Goal: Task Accomplishment & Management: Manage account settings

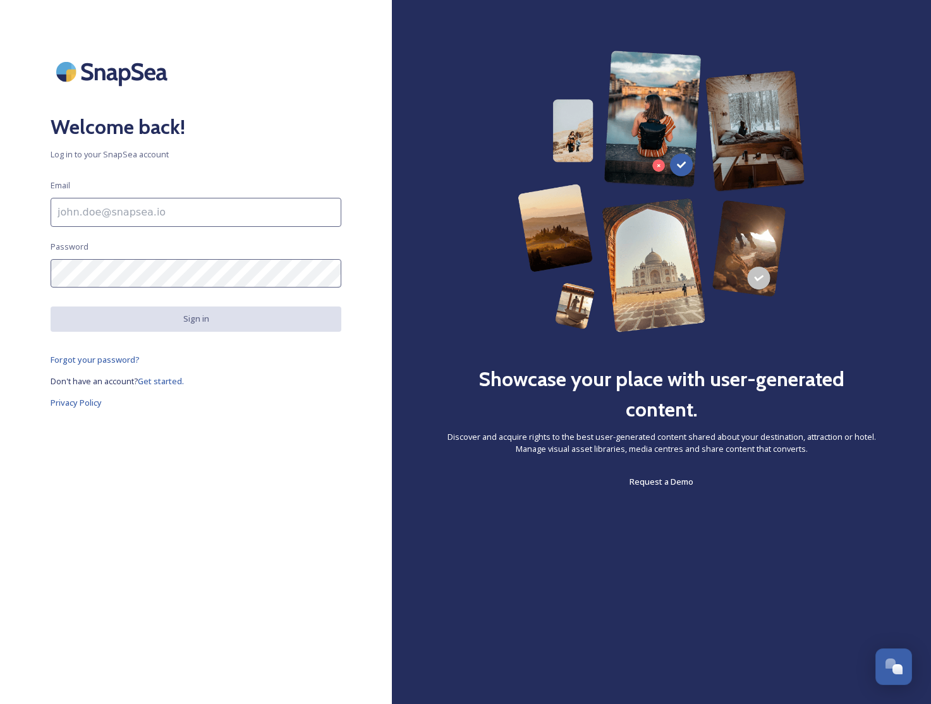
drag, startPoint x: 168, startPoint y: 209, endPoint x: 156, endPoint y: 224, distance: 19.3
click at [167, 209] on input at bounding box center [196, 212] width 291 height 29
click at [137, 286] on div "Welcome back! Log in to your SnapSea account Email Password Sign in Forgot your…" at bounding box center [196, 352] width 392 height 603
type input "[EMAIL_ADDRESS][DOMAIN_NAME]"
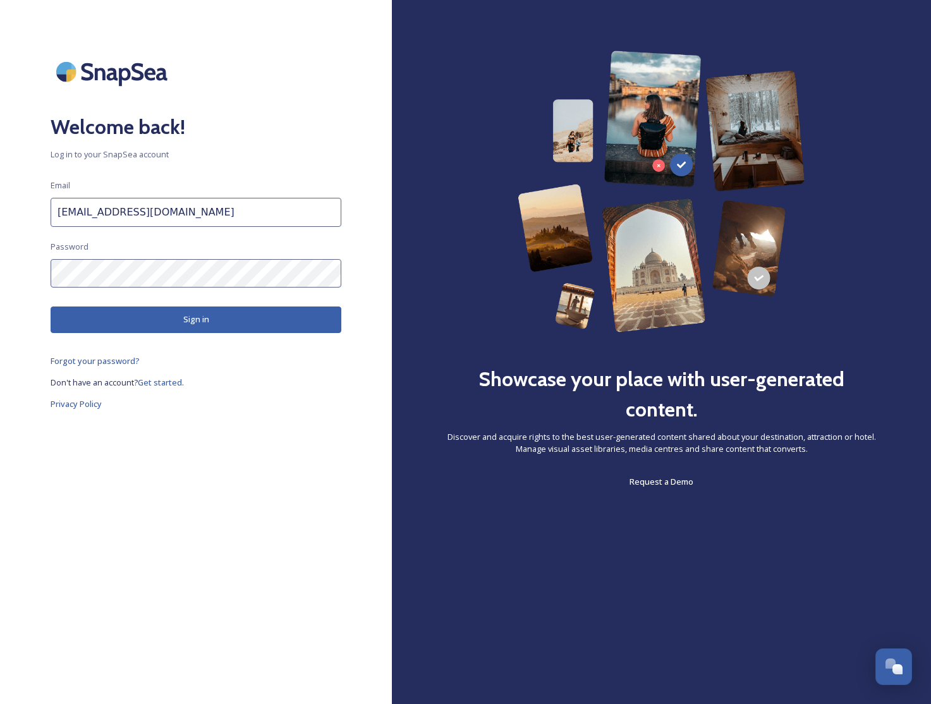
click at [139, 318] on button "Sign in" at bounding box center [196, 319] width 291 height 26
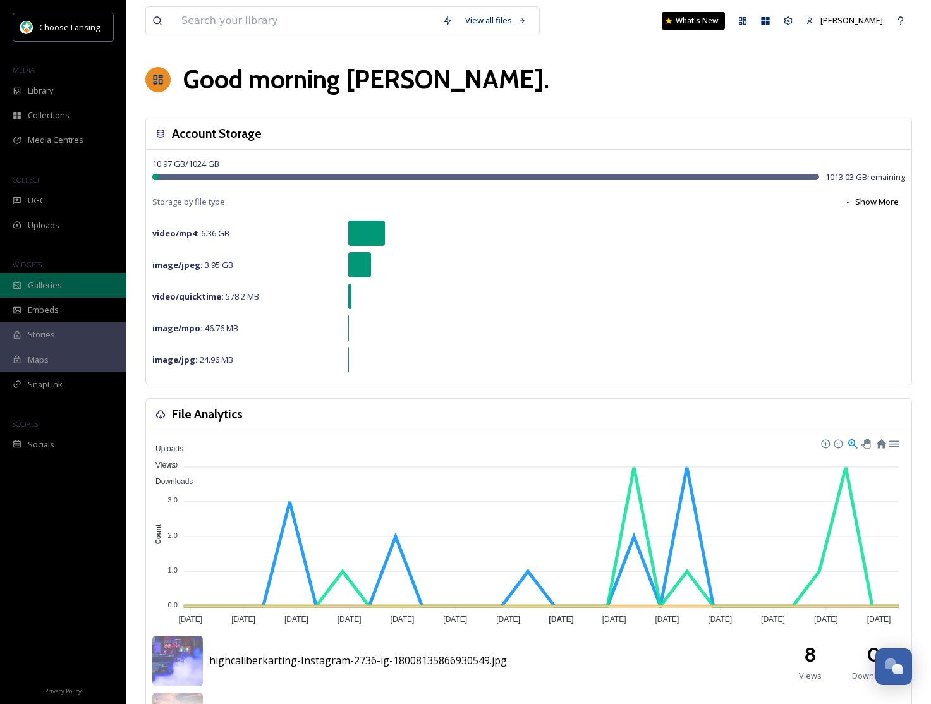
click at [35, 287] on span "Galleries" at bounding box center [45, 285] width 34 height 12
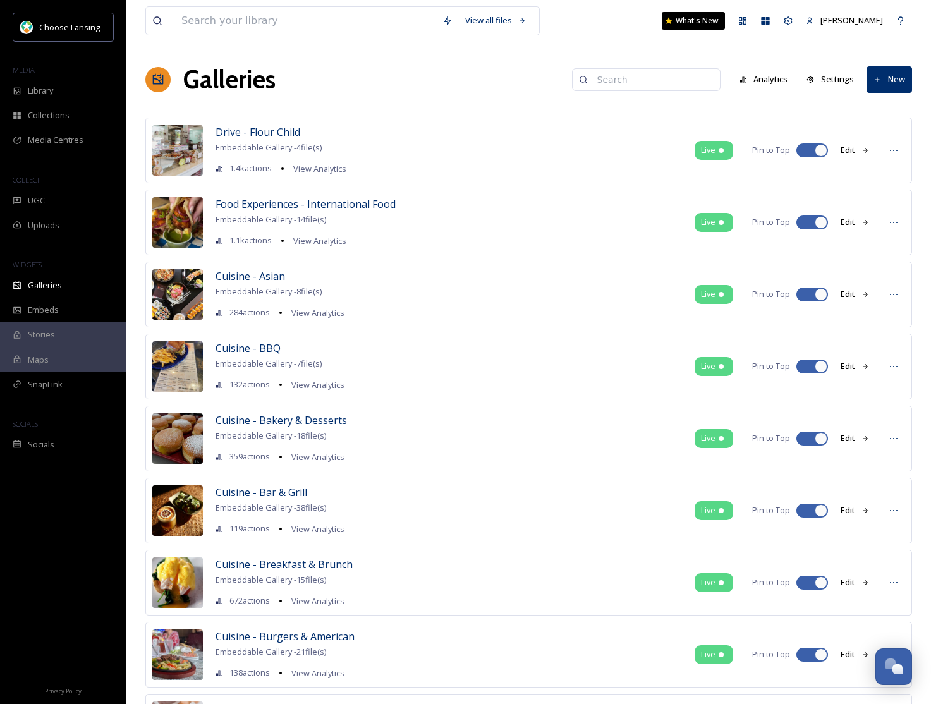
click at [665, 84] on input at bounding box center [652, 79] width 123 height 25
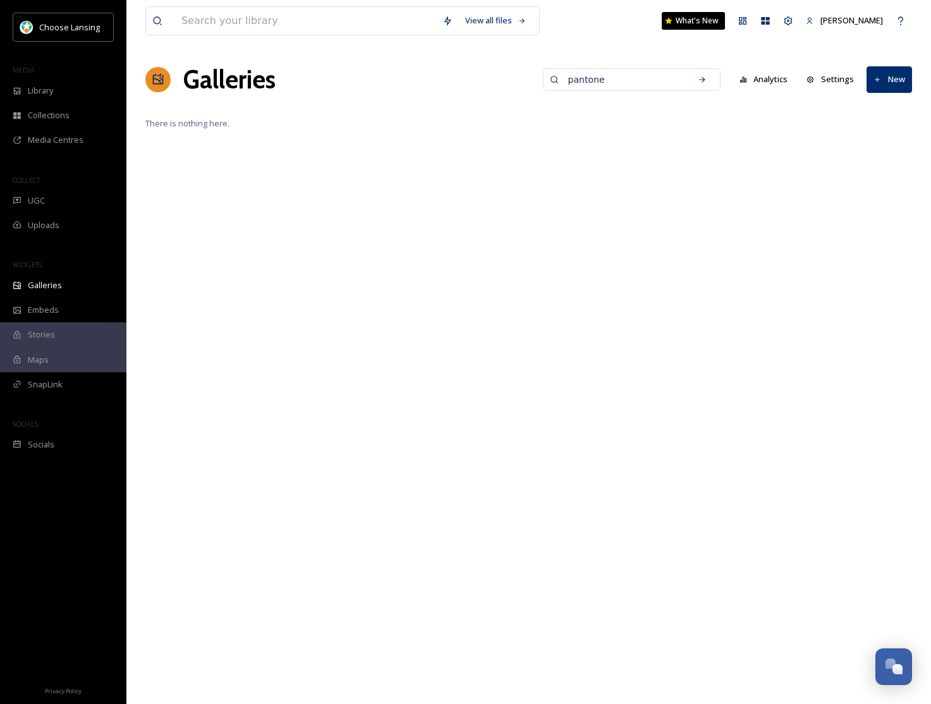
drag, startPoint x: 574, startPoint y: 76, endPoint x: 557, endPoint y: 75, distance: 17.1
click at [557, 75] on div "pantone" at bounding box center [632, 79] width 178 height 23
drag, startPoint x: 587, startPoint y: 78, endPoint x: 544, endPoint y: 78, distance: 43.0
click at [543, 78] on div "Galleries fall color Analytics Settings New" at bounding box center [528, 80] width 766 height 38
type input "fall"
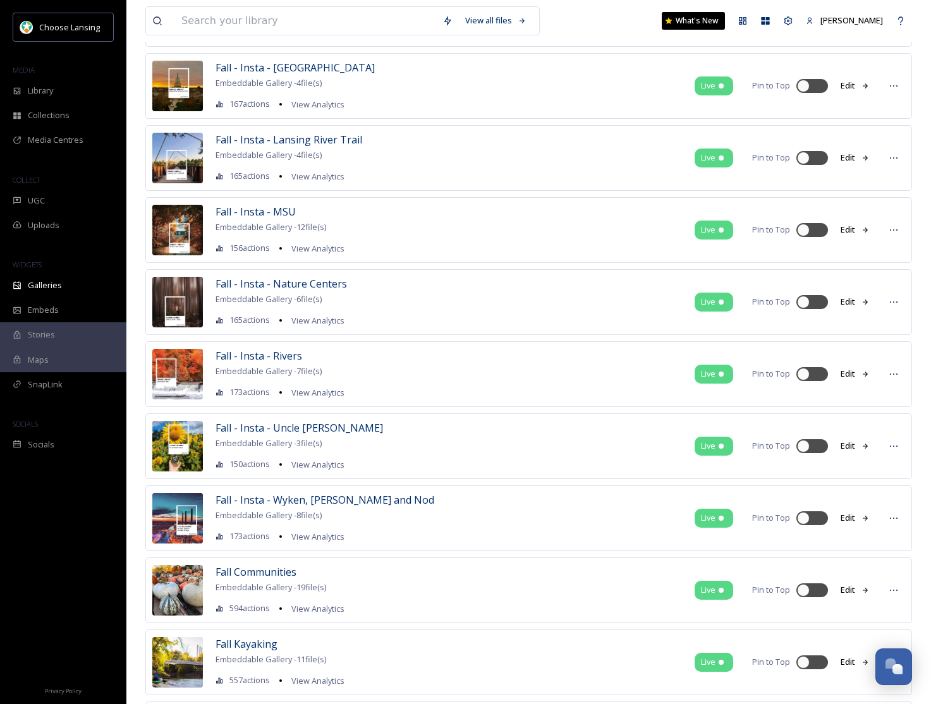
scroll to position [658, 0]
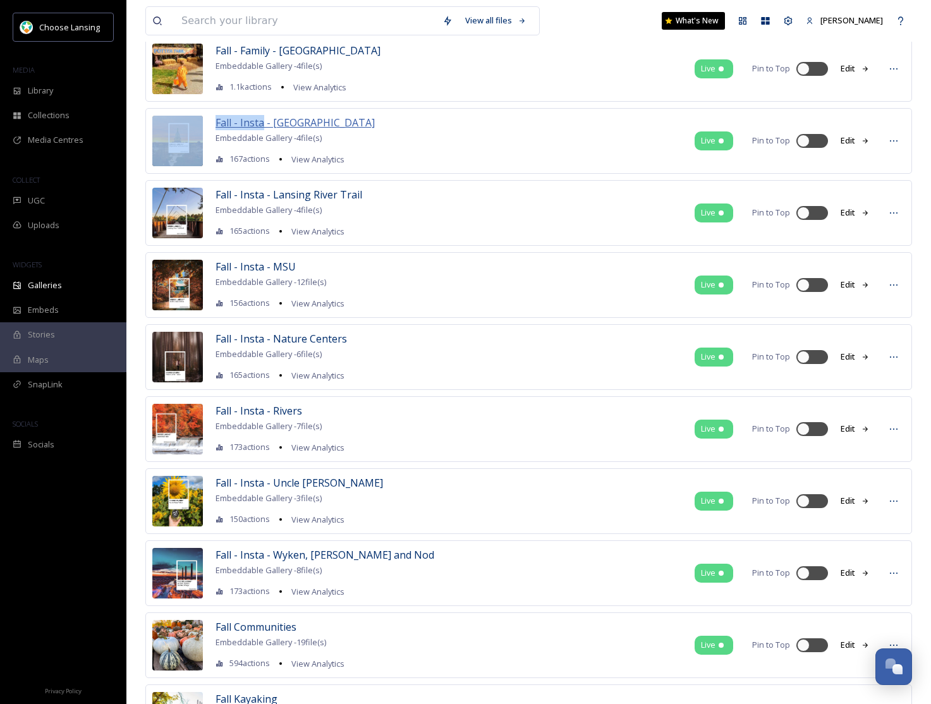
drag, startPoint x: 208, startPoint y: 124, endPoint x: 263, endPoint y: 124, distance: 55.6
click at [263, 124] on div "Fall - Insta - Capitol Building Embeddable Gallery - 4 file(s) 167 actions View…" at bounding box center [528, 141] width 766 height 66
copy div "Fall - Insta"
click at [299, 125] on span "Fall - Insta - [GEOGRAPHIC_DATA]" at bounding box center [294, 123] width 159 height 14
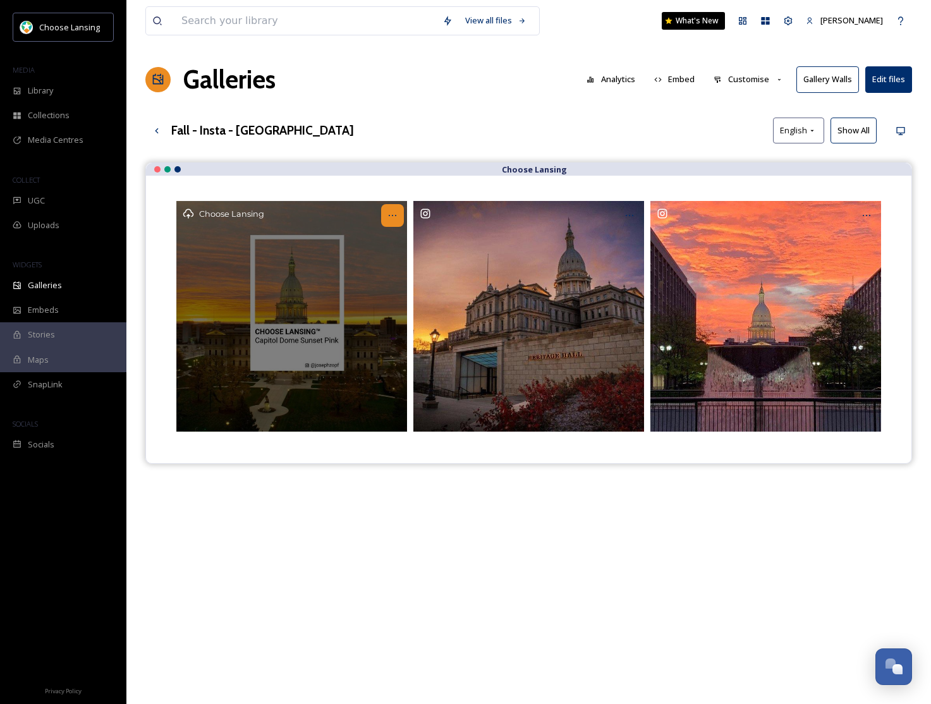
click at [392, 217] on icon at bounding box center [392, 215] width 10 height 10
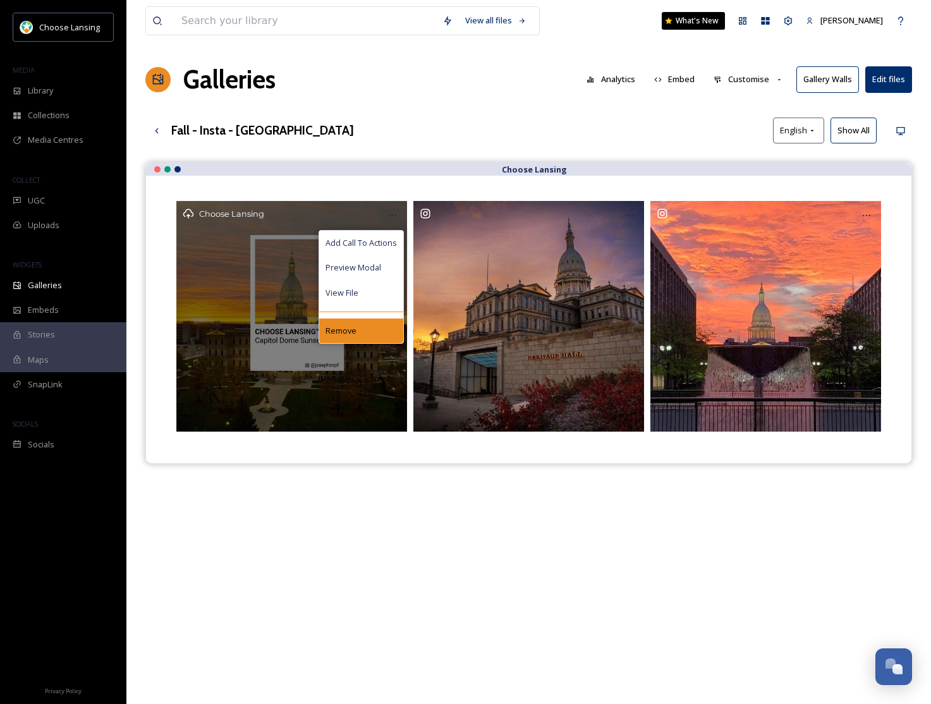
click at [356, 332] on div "Remove" at bounding box center [361, 330] width 84 height 25
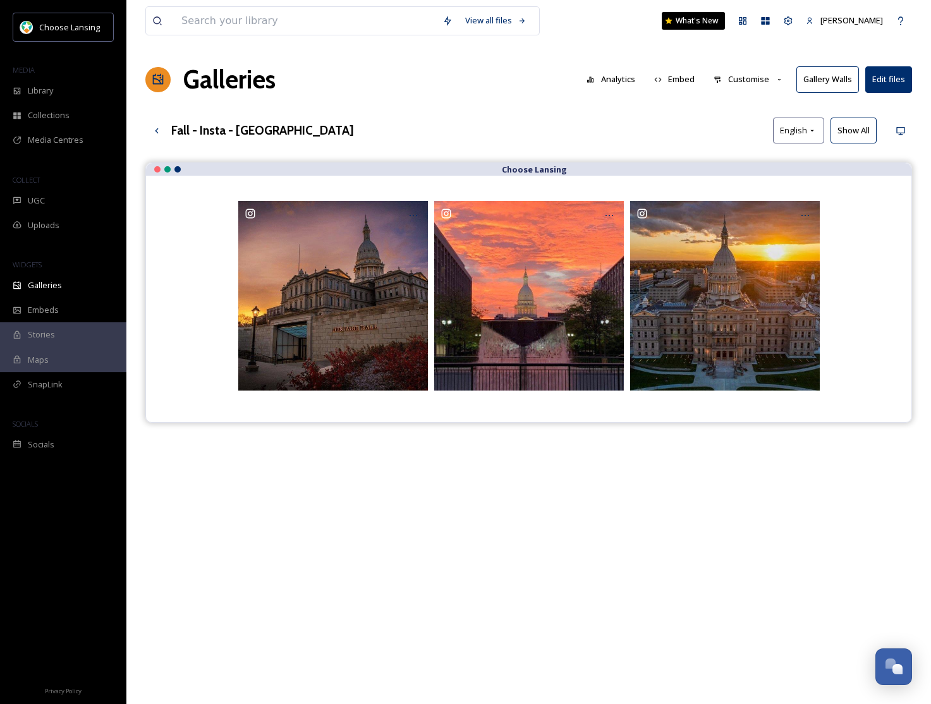
click at [751, 77] on button "Customise" at bounding box center [748, 79] width 83 height 25
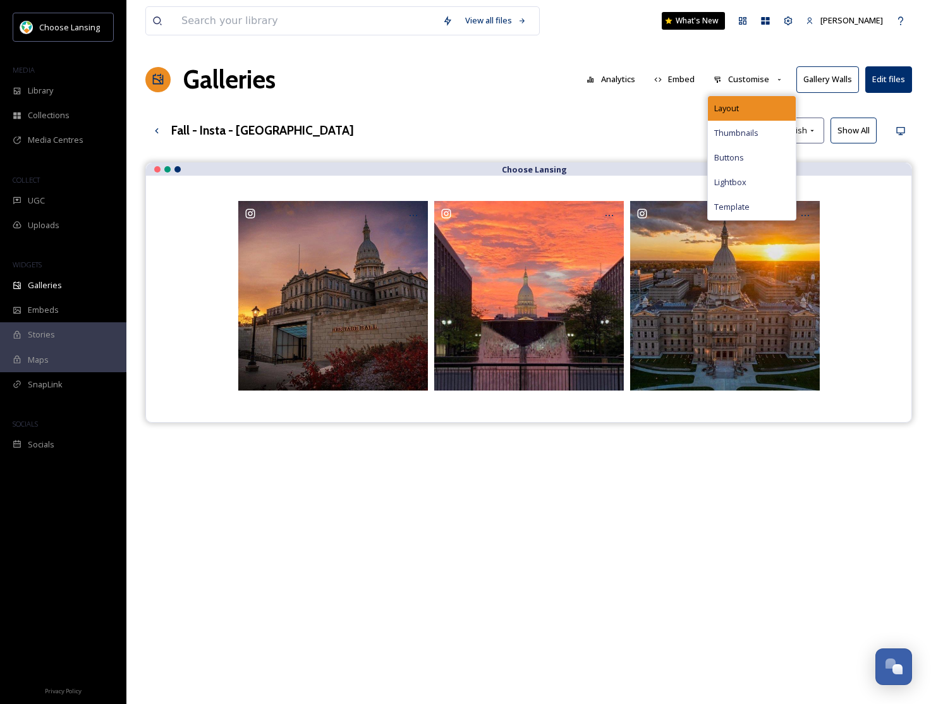
click at [747, 102] on div "Layout" at bounding box center [752, 108] width 88 height 25
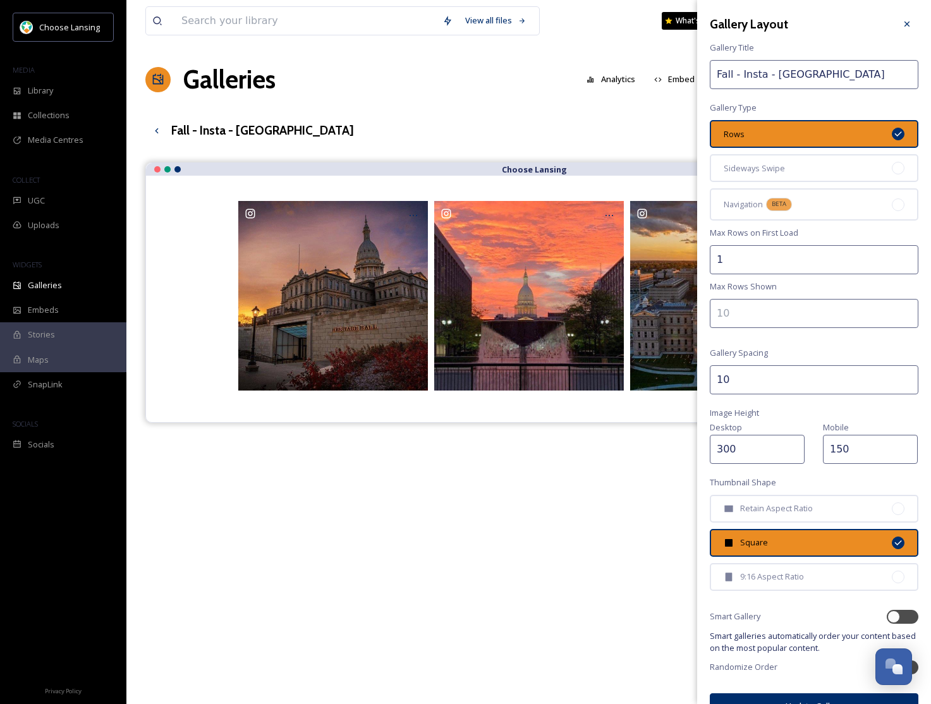
click at [728, 447] on input "300" at bounding box center [757, 449] width 95 height 29
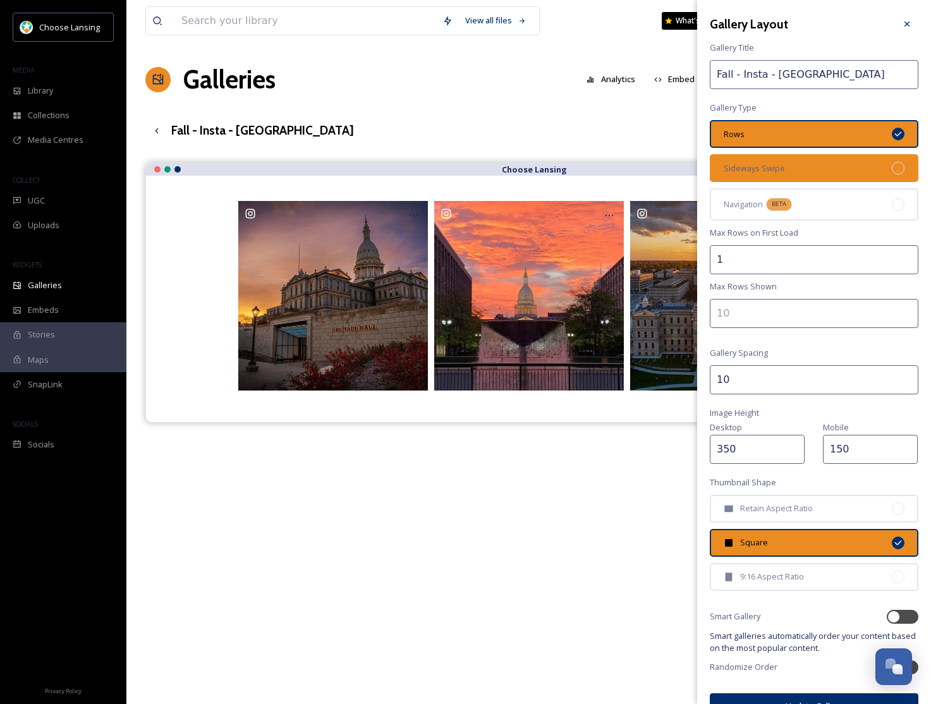
type input "350"
click at [831, 159] on div "Sideways Swipe" at bounding box center [814, 168] width 208 height 28
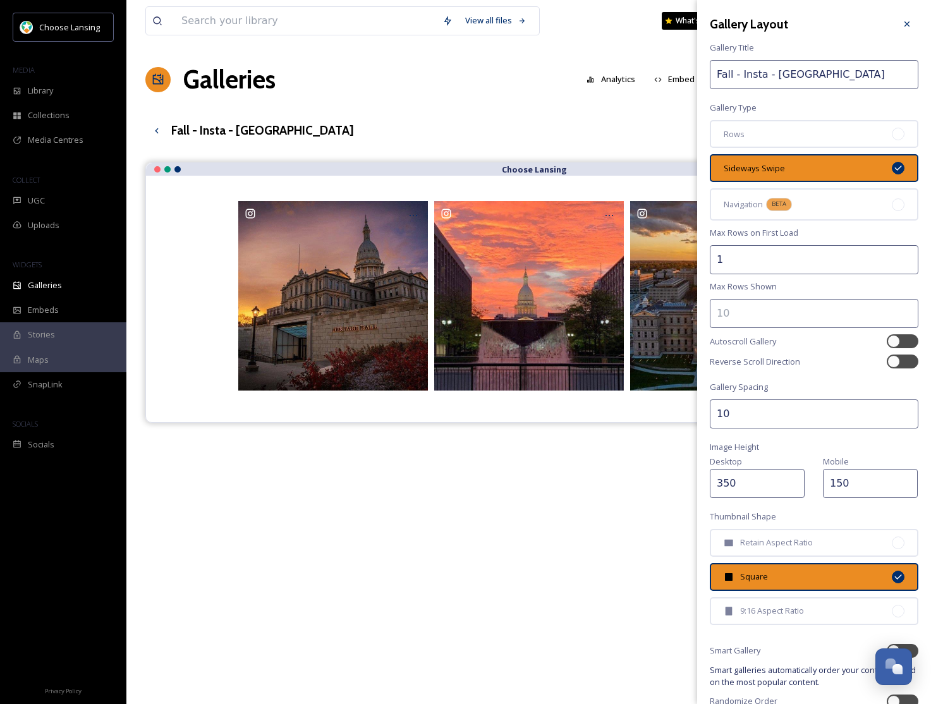
scroll to position [58, 0]
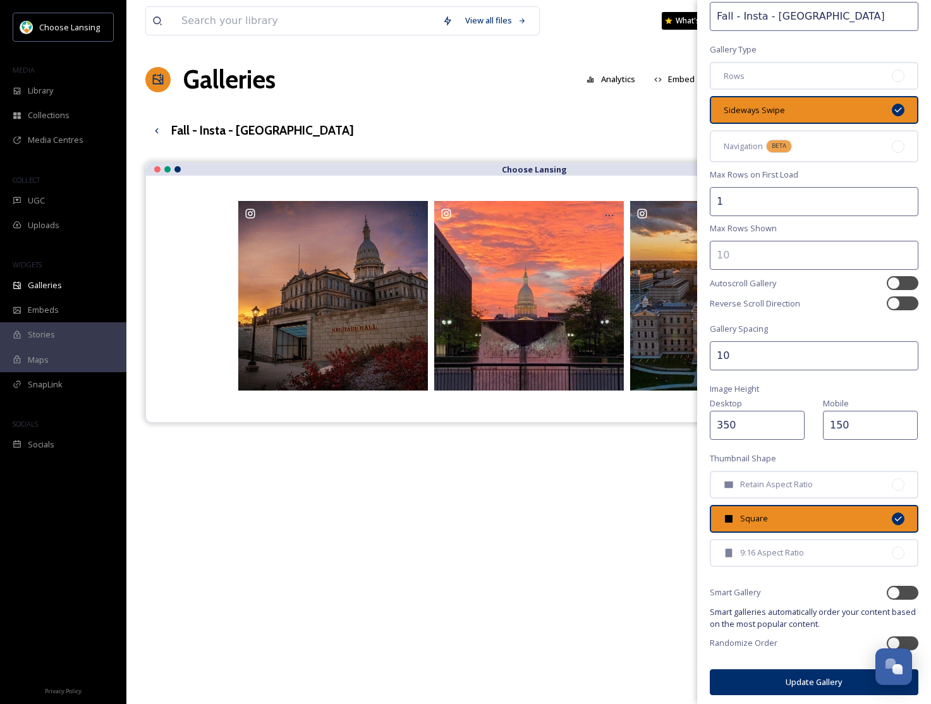
drag, startPoint x: 799, startPoint y: 680, endPoint x: 794, endPoint y: 675, distance: 7.1
click at [799, 680] on button "Update Gallery" at bounding box center [814, 682] width 208 height 26
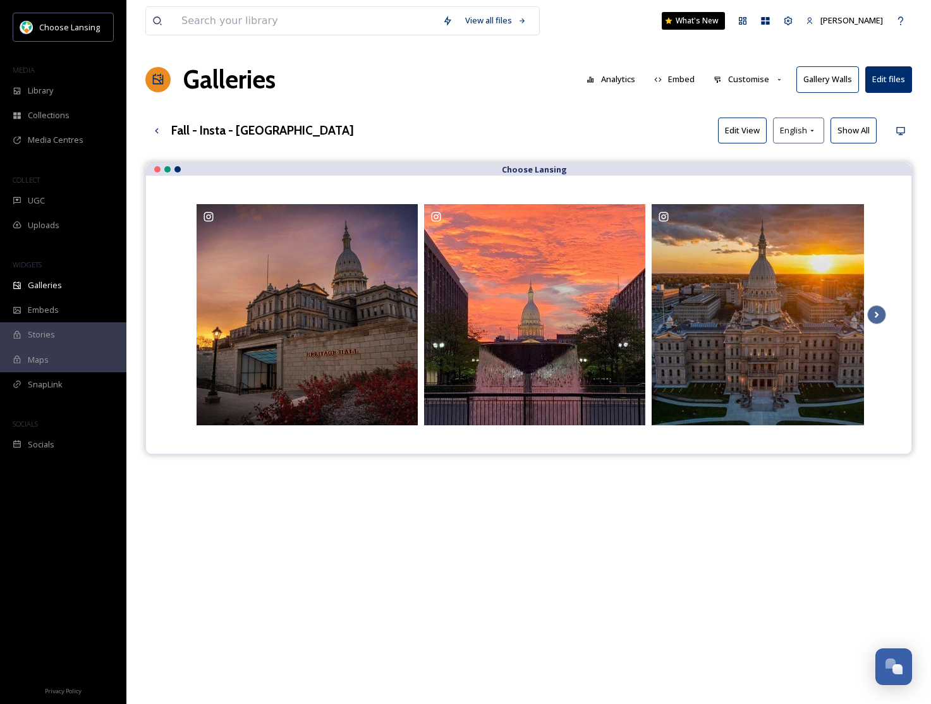
click at [852, 132] on button "Show All" at bounding box center [853, 131] width 46 height 26
drag, startPoint x: 760, startPoint y: 79, endPoint x: 759, endPoint y: 87, distance: 8.2
click at [760, 80] on button "Customise" at bounding box center [748, 79] width 83 height 25
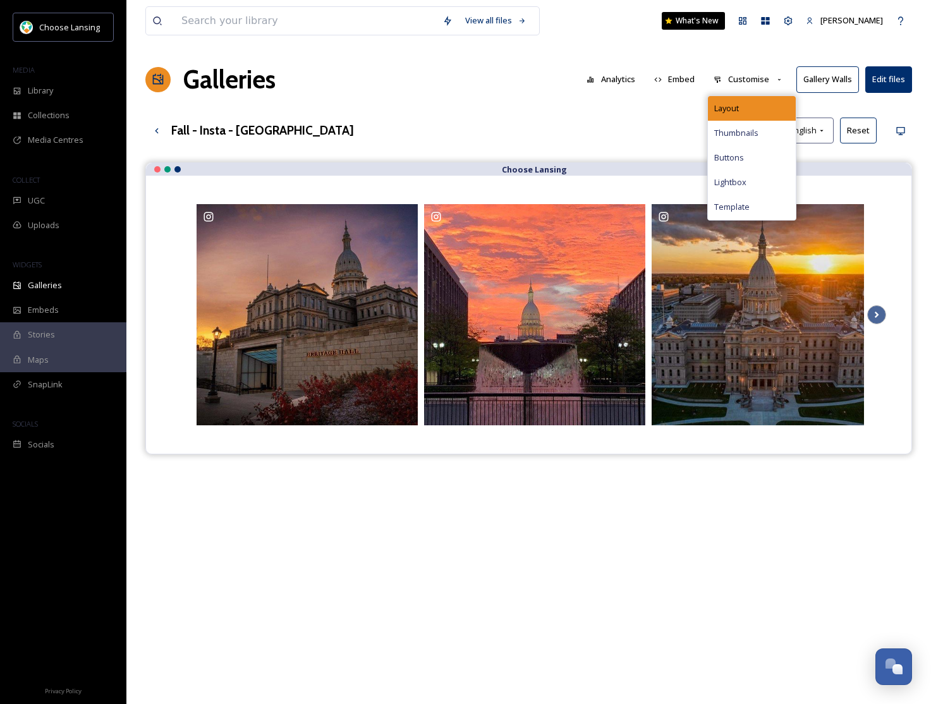
click at [754, 102] on div "Layout" at bounding box center [752, 108] width 88 height 25
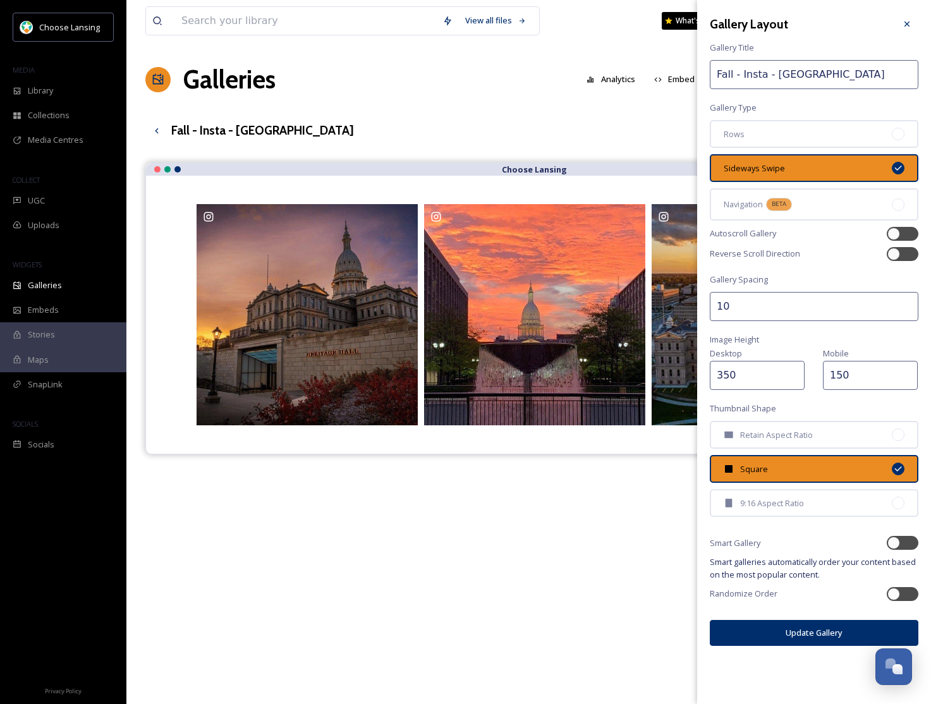
drag, startPoint x: 773, startPoint y: 129, endPoint x: 783, endPoint y: 159, distance: 32.2
click at [773, 129] on div "Rows" at bounding box center [814, 134] width 208 height 28
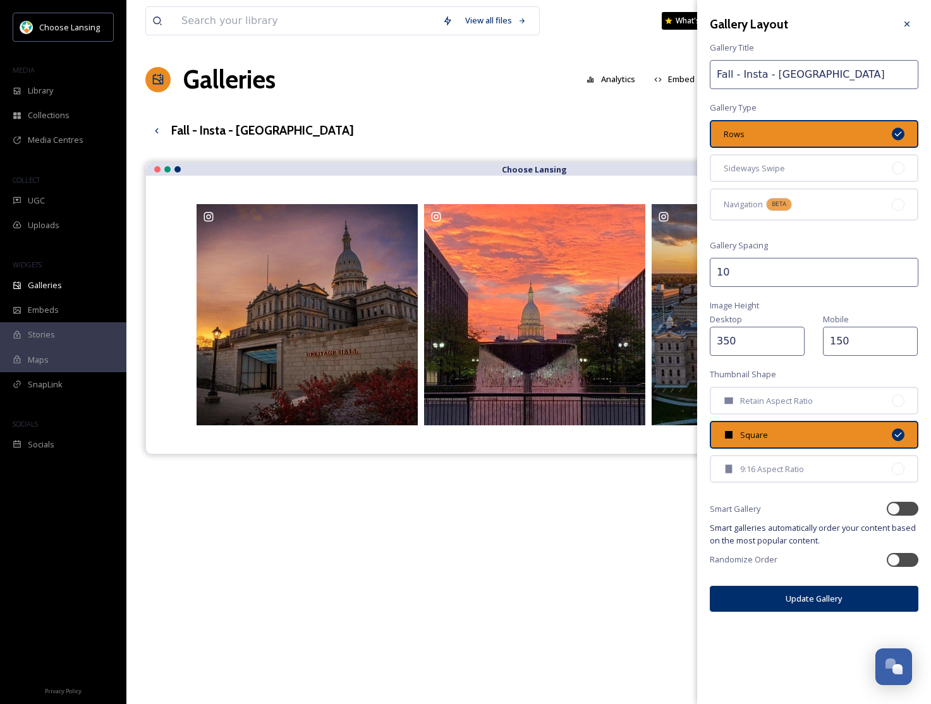
drag, startPoint x: 802, startPoint y: 598, endPoint x: 788, endPoint y: 591, distance: 15.8
click at [802, 598] on button "Update Gallery" at bounding box center [814, 599] width 208 height 26
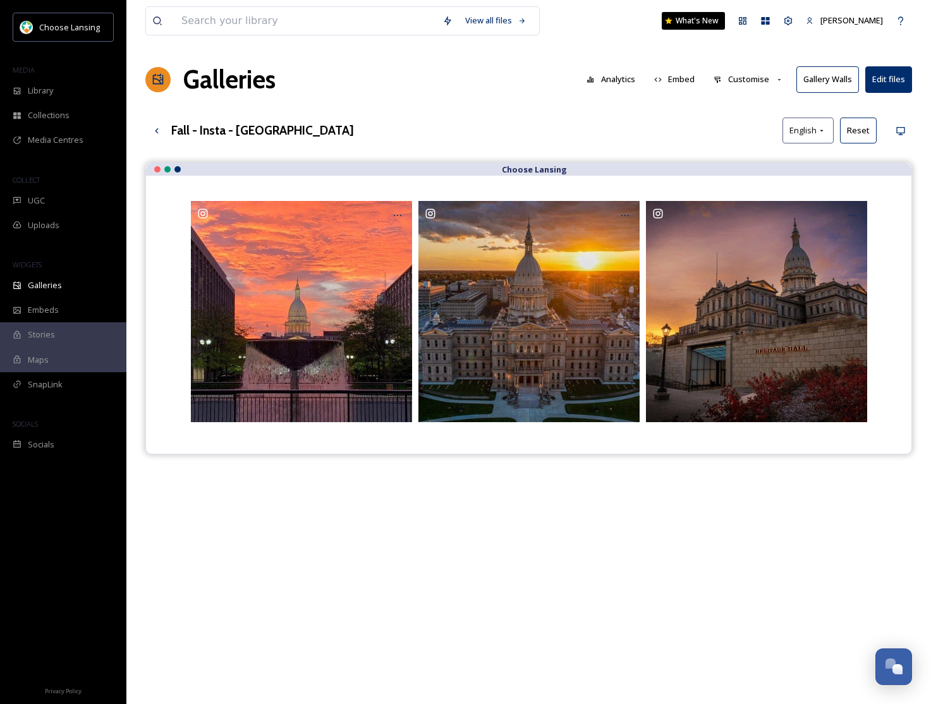
click at [749, 75] on button "Customise" at bounding box center [748, 79] width 83 height 25
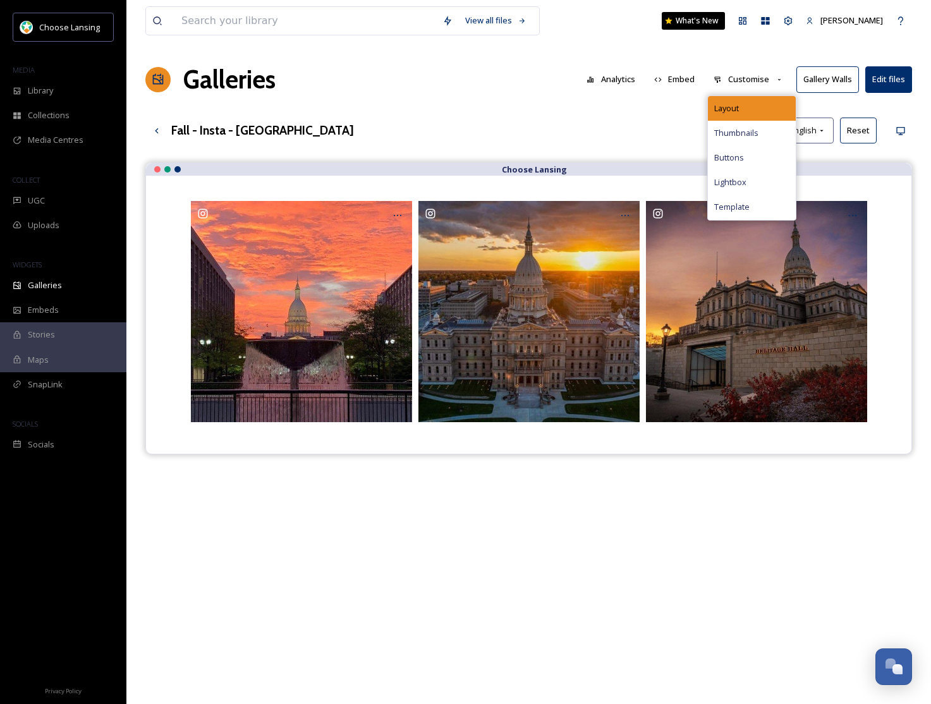
click at [750, 105] on div "Layout" at bounding box center [752, 108] width 88 height 25
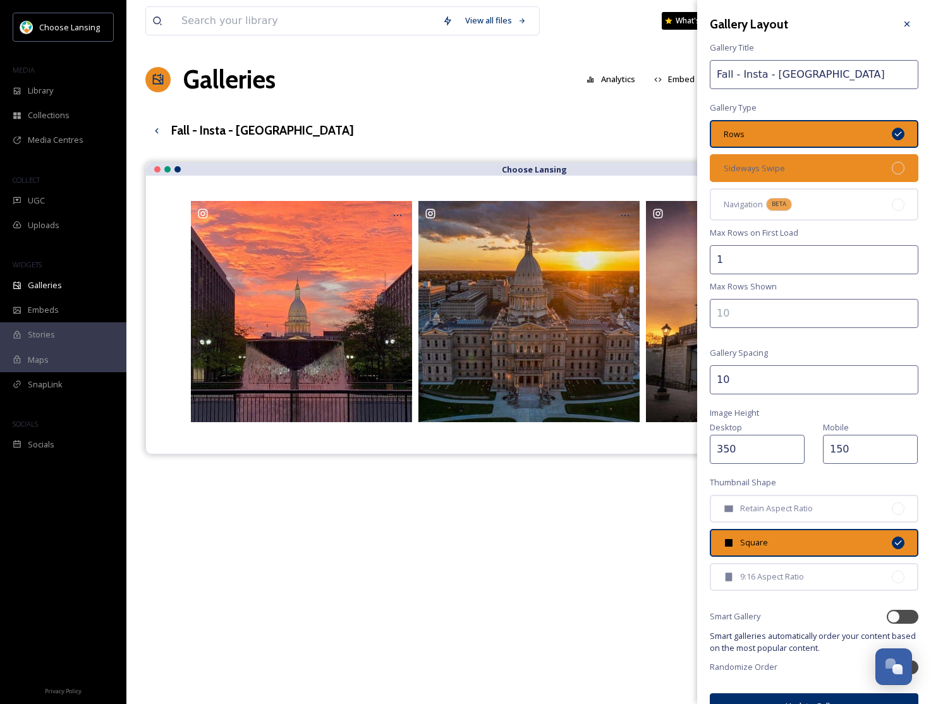
click at [774, 168] on span "Sideways Swipe" at bounding box center [753, 168] width 61 height 12
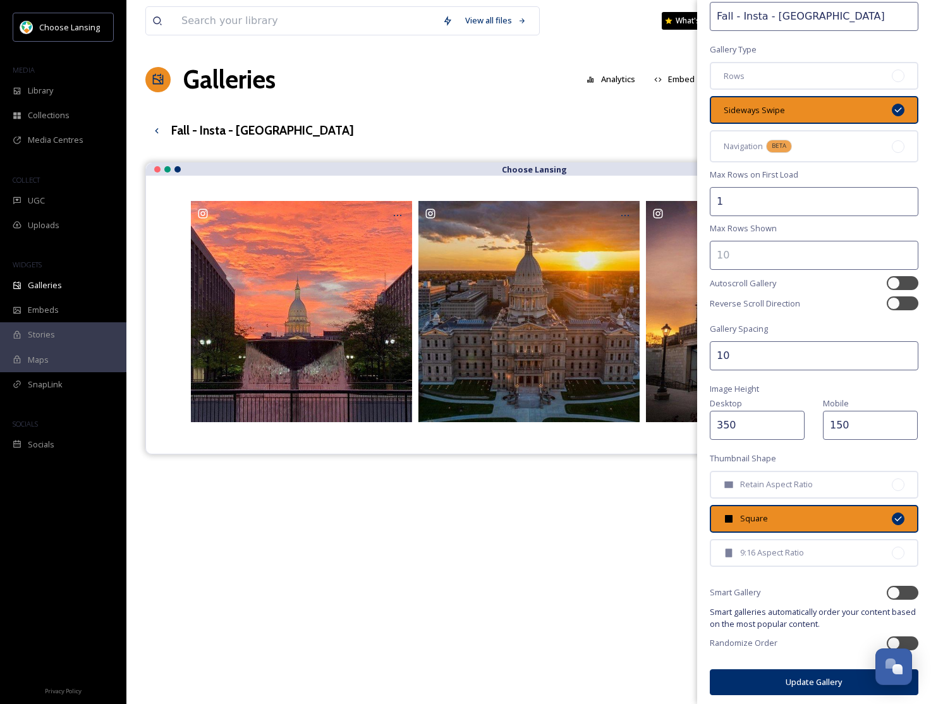
click at [811, 676] on button "Update Gallery" at bounding box center [814, 682] width 208 height 26
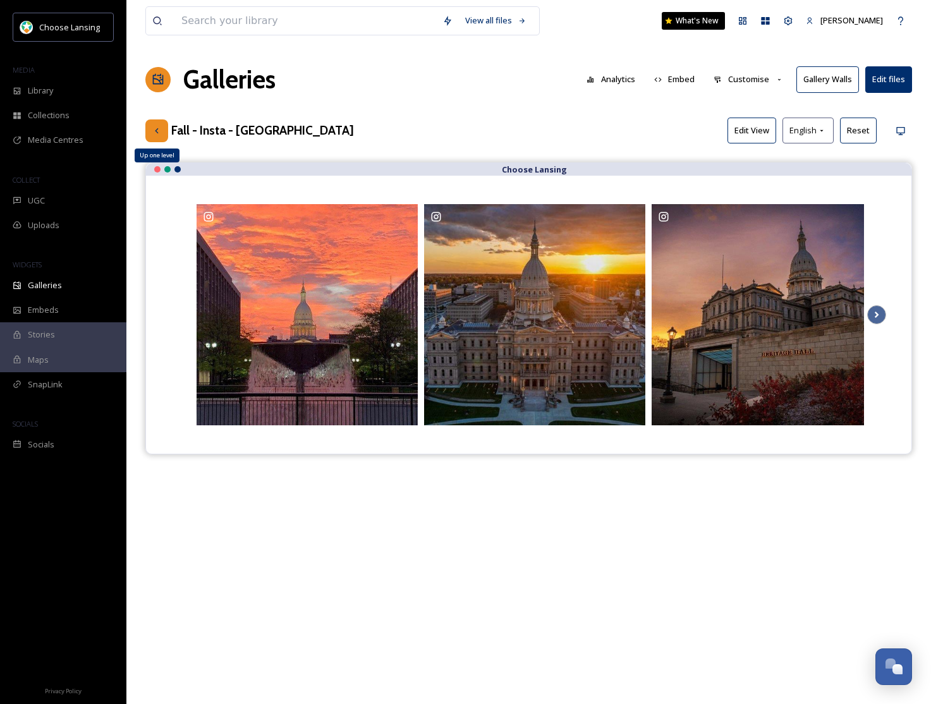
click at [158, 131] on icon at bounding box center [157, 131] width 10 height 10
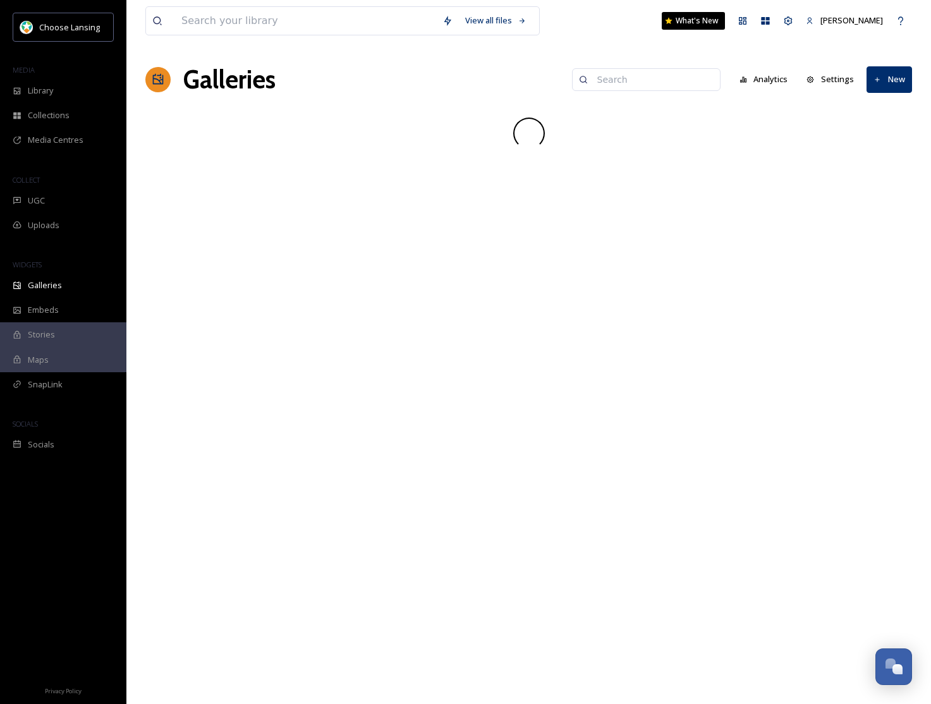
click at [663, 83] on input at bounding box center [652, 79] width 123 height 25
paste input "Fall - Insta"
click at [584, 77] on input "Fall - Insta" at bounding box center [623, 79] width 123 height 25
type input "Fall - Insta"
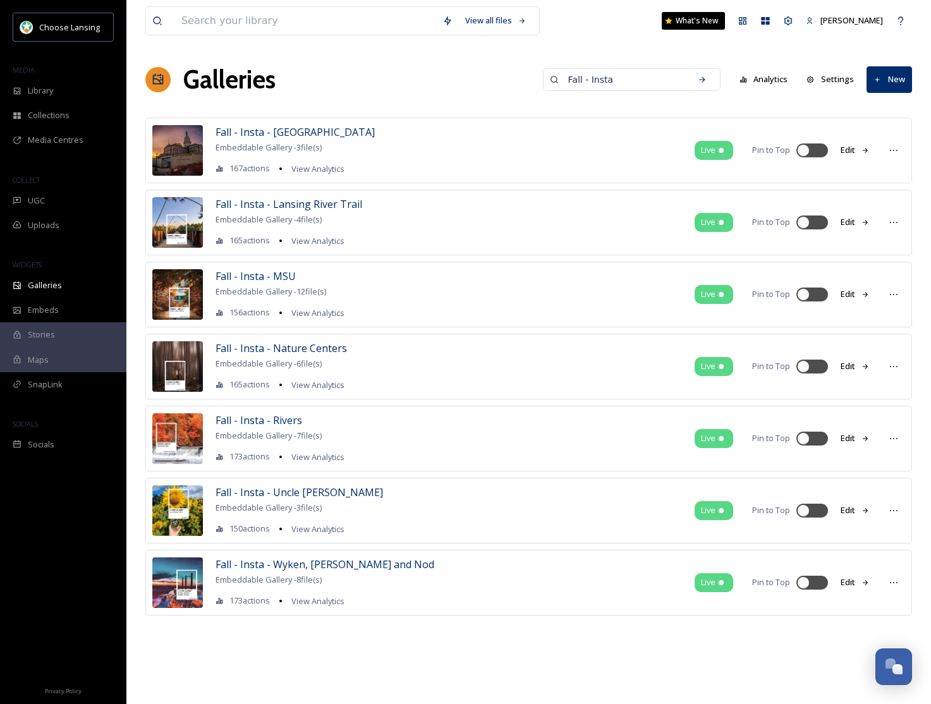
drag, startPoint x: 575, startPoint y: 80, endPoint x: 562, endPoint y: 79, distance: 12.7
click at [562, 79] on div "Fall - Insta" at bounding box center [632, 79] width 178 height 23
click at [293, 206] on span "Fall - Insta - Lansing River Trail" at bounding box center [288, 204] width 147 height 14
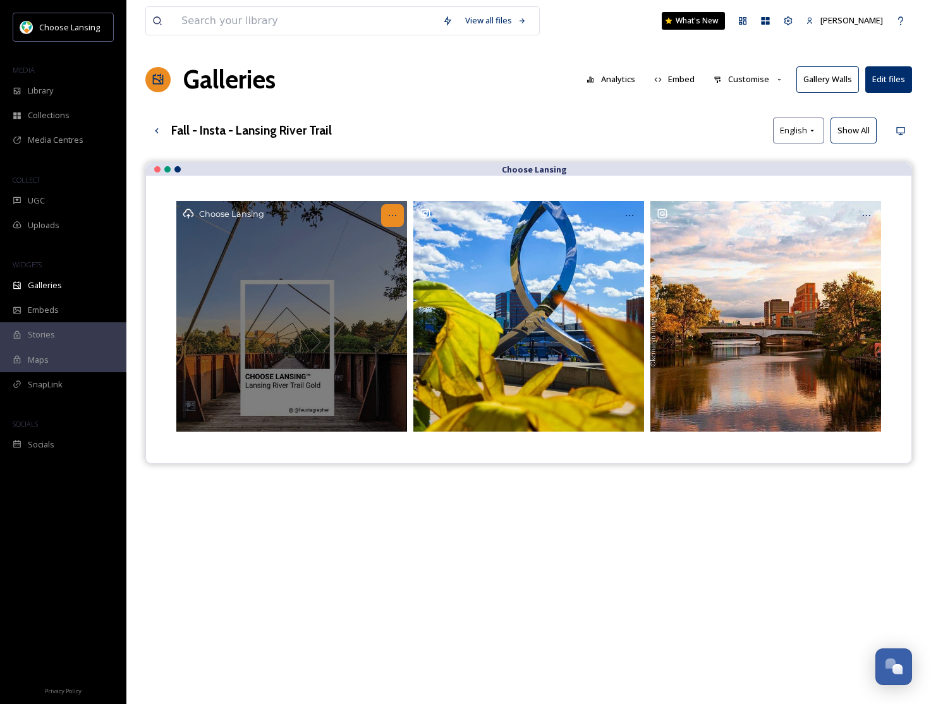
drag, startPoint x: 394, startPoint y: 217, endPoint x: 392, endPoint y: 226, distance: 8.6
click at [394, 217] on icon at bounding box center [392, 215] width 10 height 10
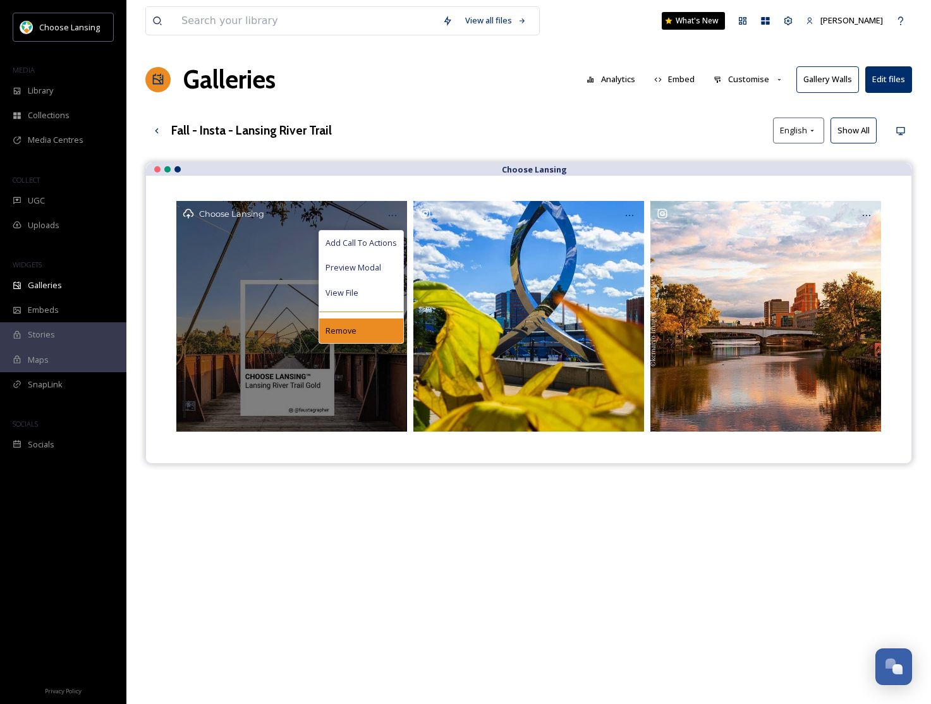
click at [366, 329] on div "Remove" at bounding box center [361, 330] width 84 height 25
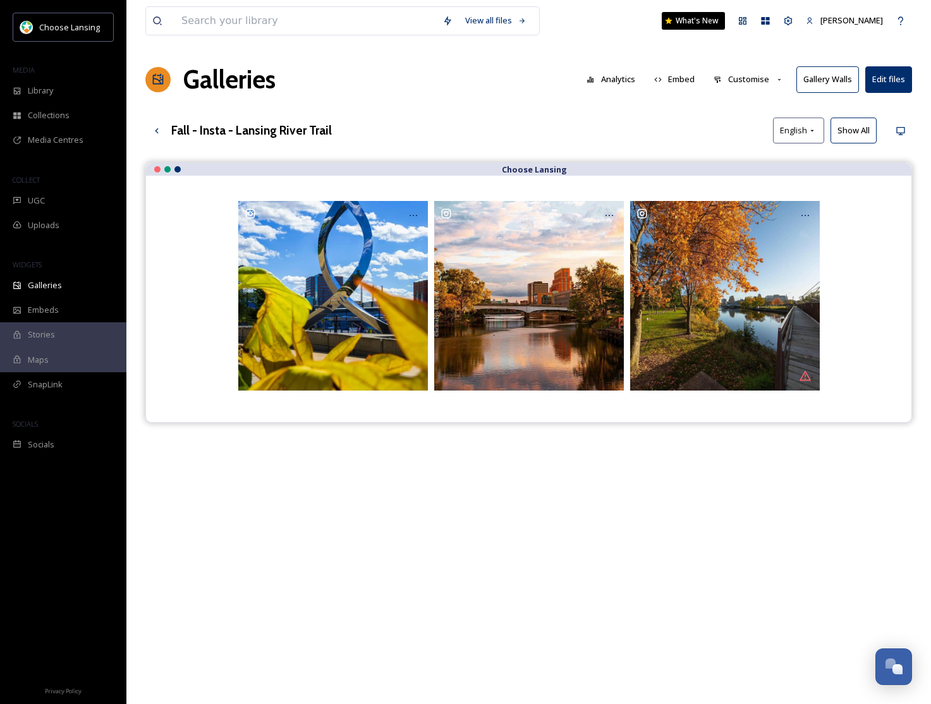
click at [751, 80] on button "Customise" at bounding box center [748, 79] width 83 height 25
click at [851, 124] on button "Show All" at bounding box center [853, 131] width 46 height 26
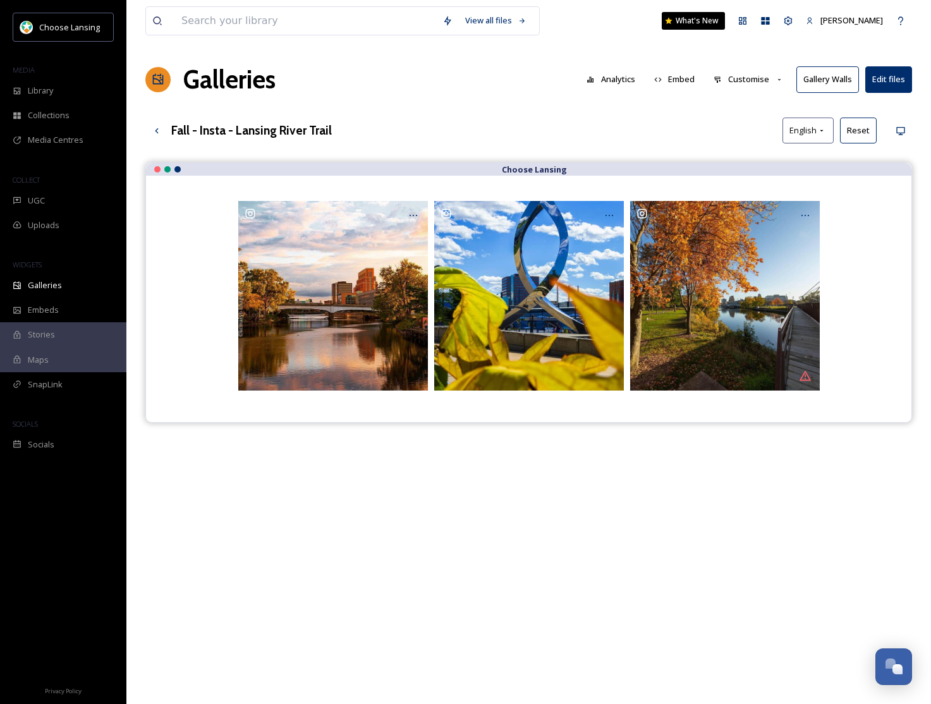
click at [756, 80] on button "Customise" at bounding box center [748, 79] width 83 height 25
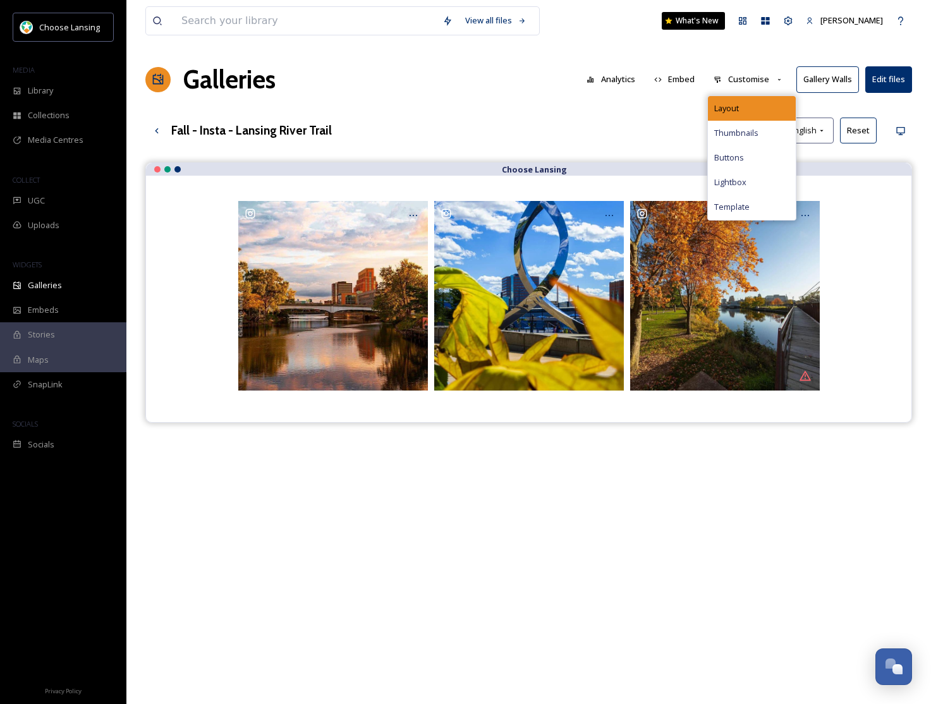
click at [747, 111] on div "Layout" at bounding box center [752, 108] width 88 height 25
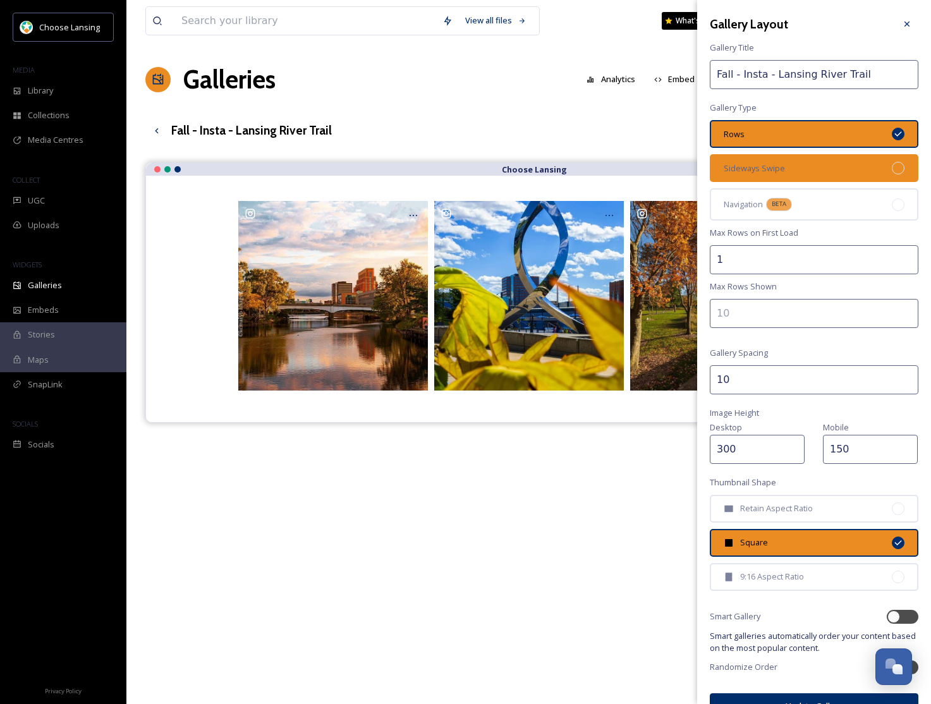
click at [807, 169] on div "Sideways Swipe" at bounding box center [814, 168] width 208 height 28
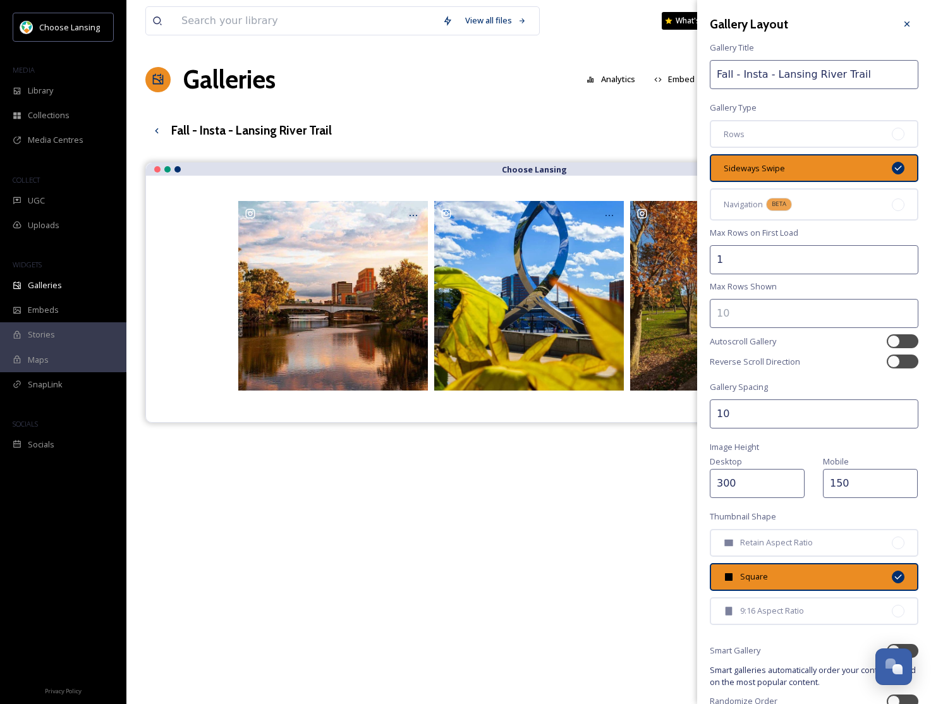
click at [728, 478] on input "300" at bounding box center [757, 483] width 95 height 29
type input "350"
click at [833, 478] on input "150" at bounding box center [870, 483] width 95 height 29
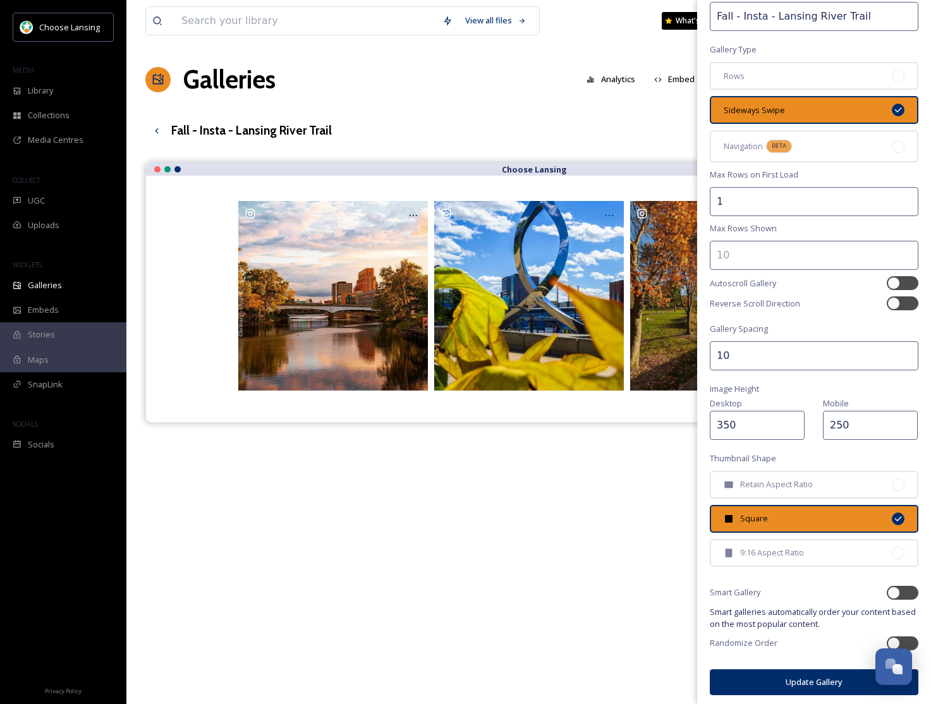
type input "250"
click at [809, 683] on button "Update Gallery" at bounding box center [814, 682] width 208 height 26
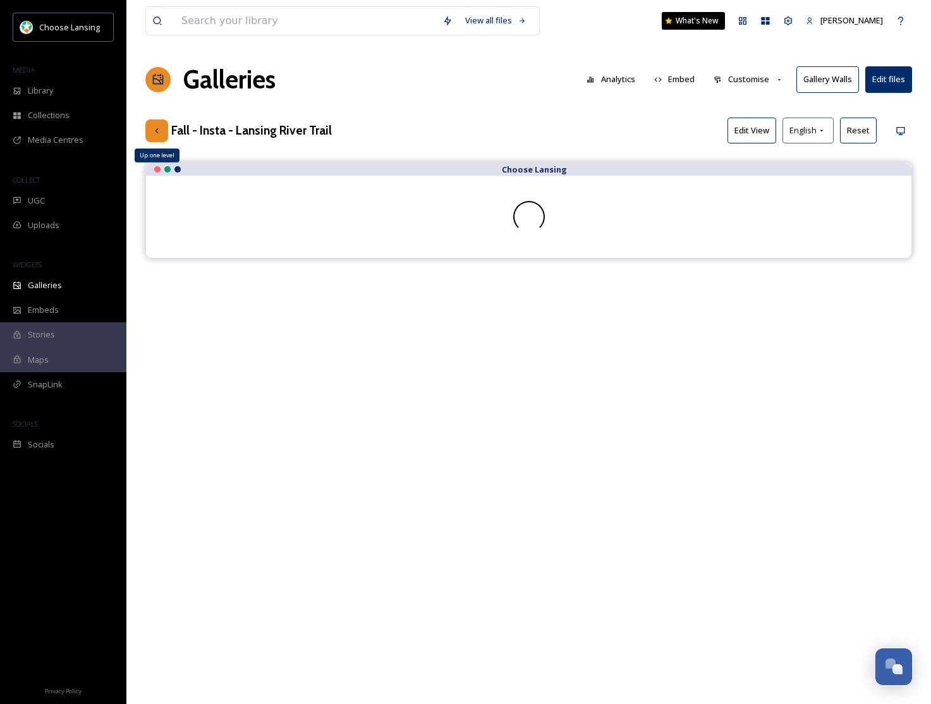
click at [160, 129] on icon at bounding box center [157, 131] width 10 height 10
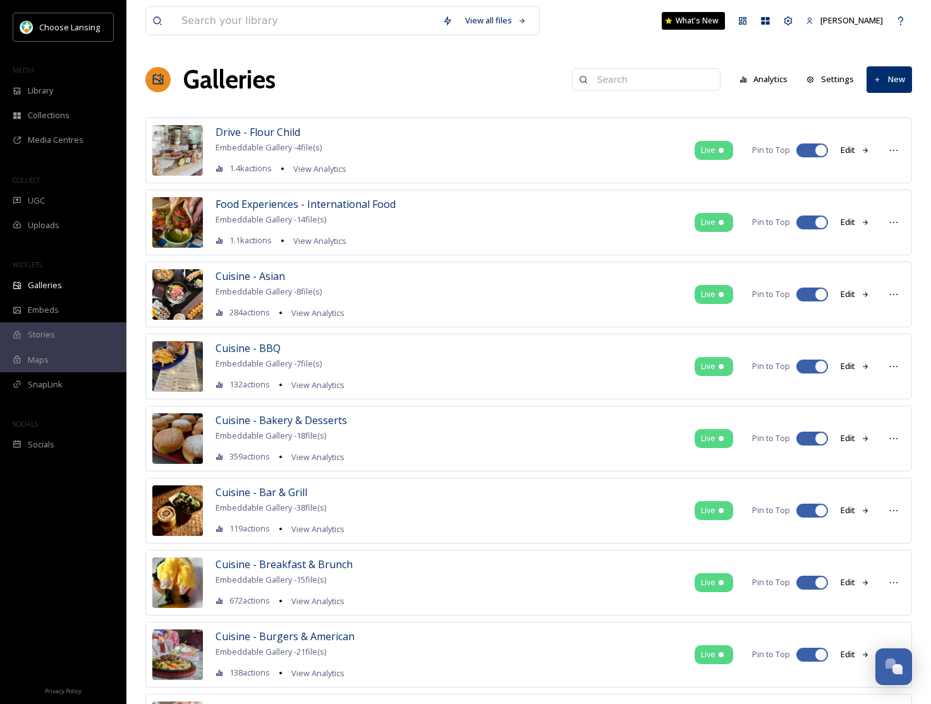
click at [655, 83] on input at bounding box center [652, 79] width 123 height 25
paste input "Fall - Insta"
type input "Fall - Insta"
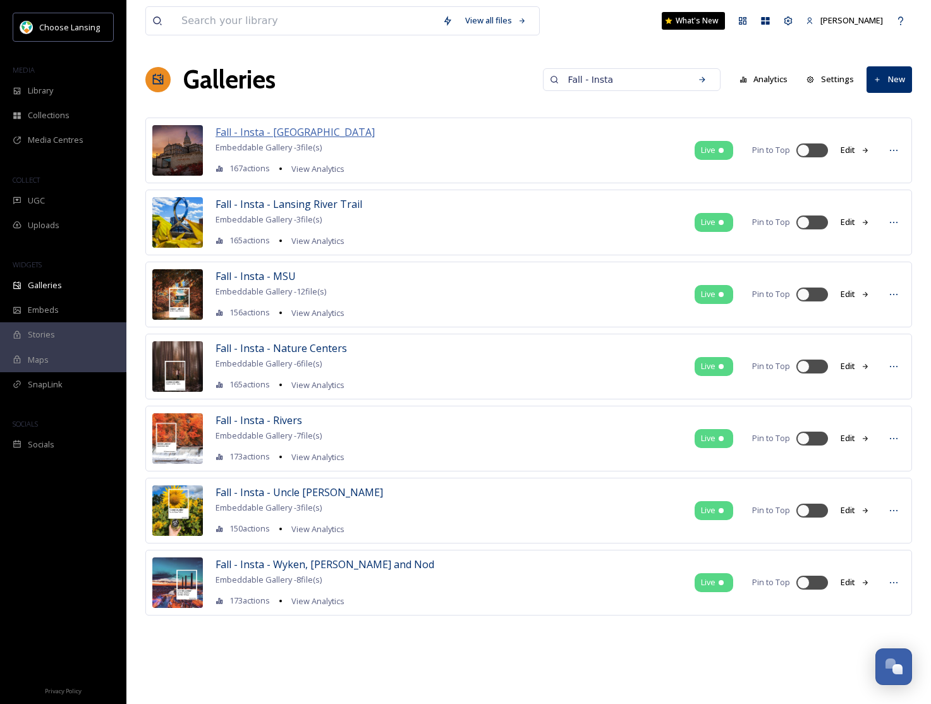
click at [300, 126] on span "Fall - Insta - [GEOGRAPHIC_DATA]" at bounding box center [294, 132] width 159 height 14
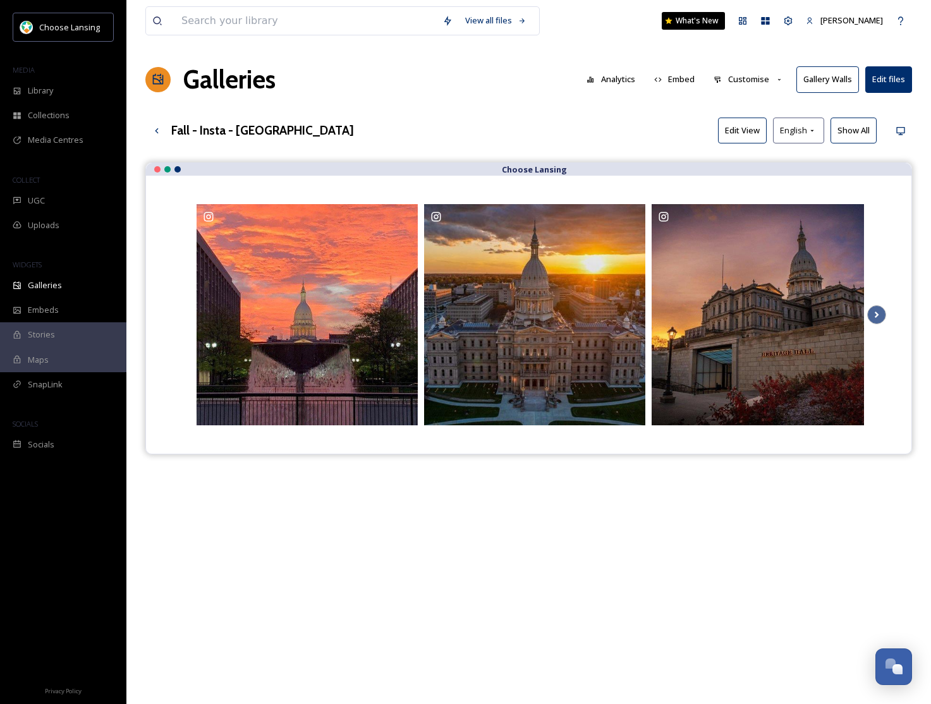
click at [756, 82] on button "Customise" at bounding box center [748, 79] width 83 height 25
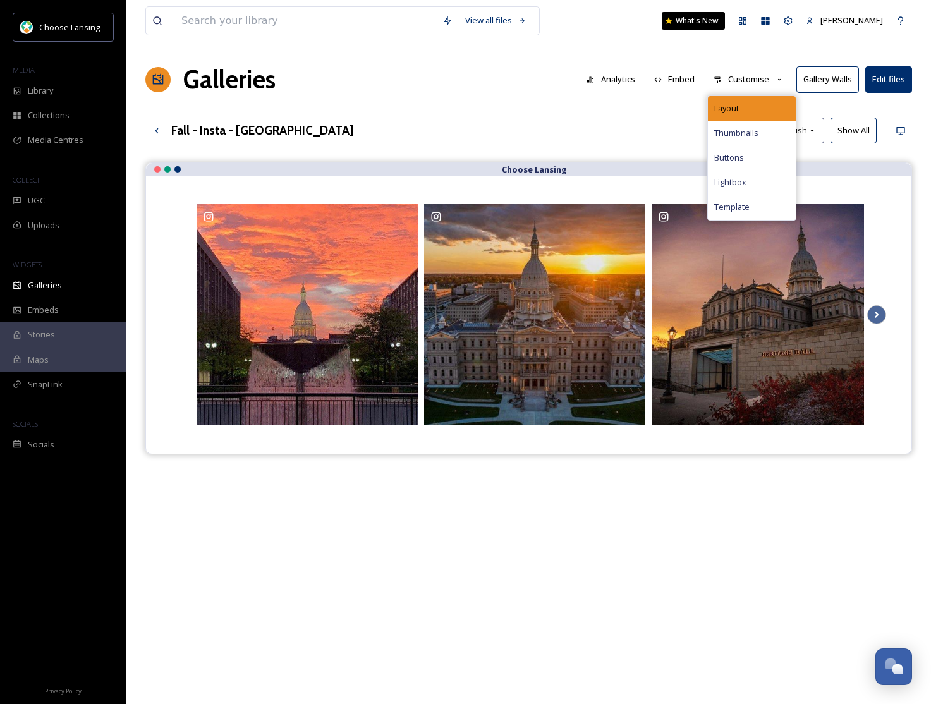
click at [751, 102] on div "Layout" at bounding box center [752, 108] width 88 height 25
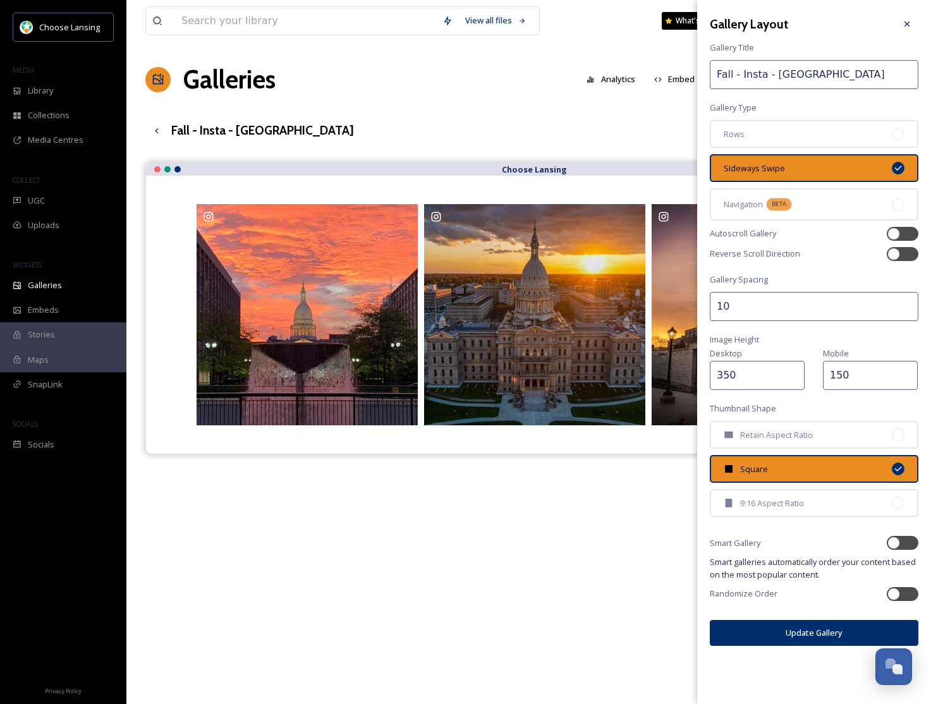
click at [833, 372] on input "150" at bounding box center [870, 375] width 95 height 29
type input "250"
drag, startPoint x: 779, startPoint y: 631, endPoint x: 749, endPoint y: 598, distance: 43.8
click at [779, 631] on button "Update Gallery" at bounding box center [814, 633] width 208 height 26
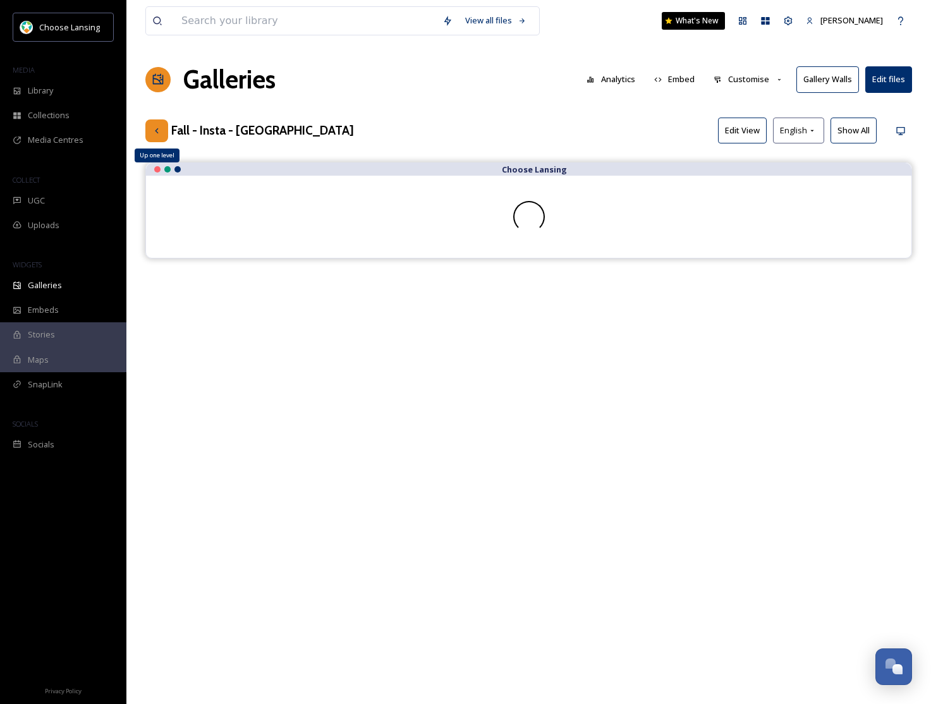
click at [159, 134] on icon at bounding box center [157, 131] width 10 height 10
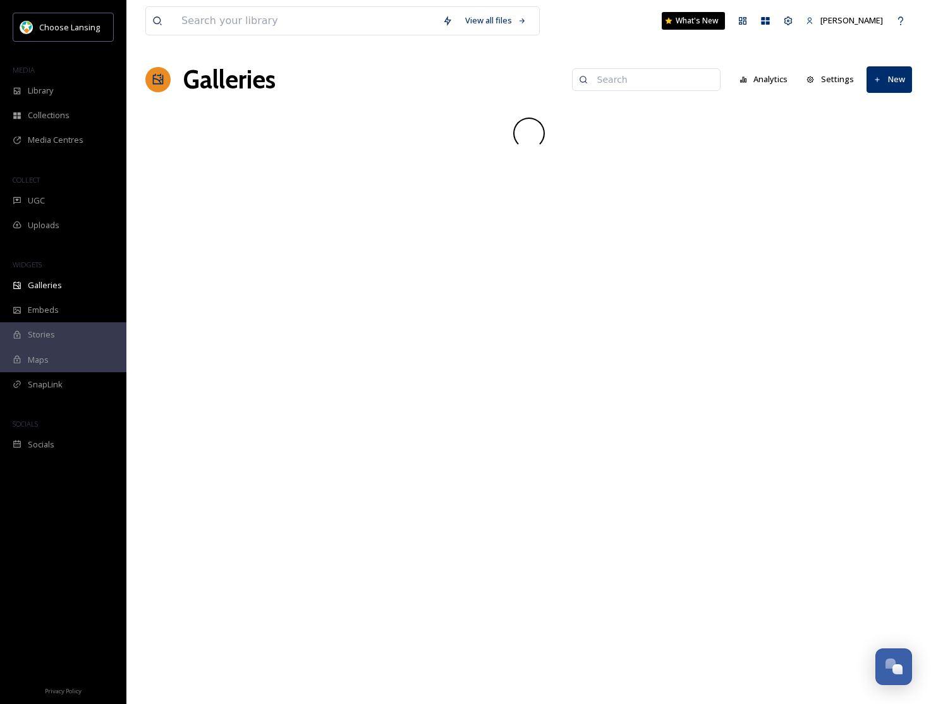
click at [633, 82] on input at bounding box center [652, 79] width 123 height 25
paste input "Fall - Insta"
type input "Fall - Insta"
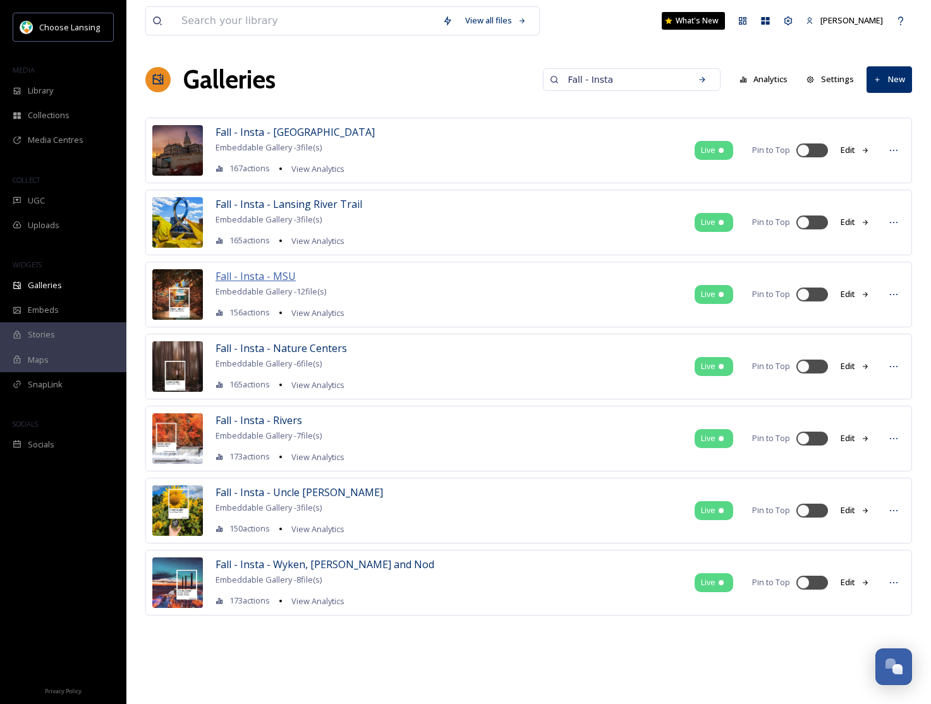
click at [245, 279] on span "Fall - Insta - MSU" at bounding box center [255, 276] width 80 height 14
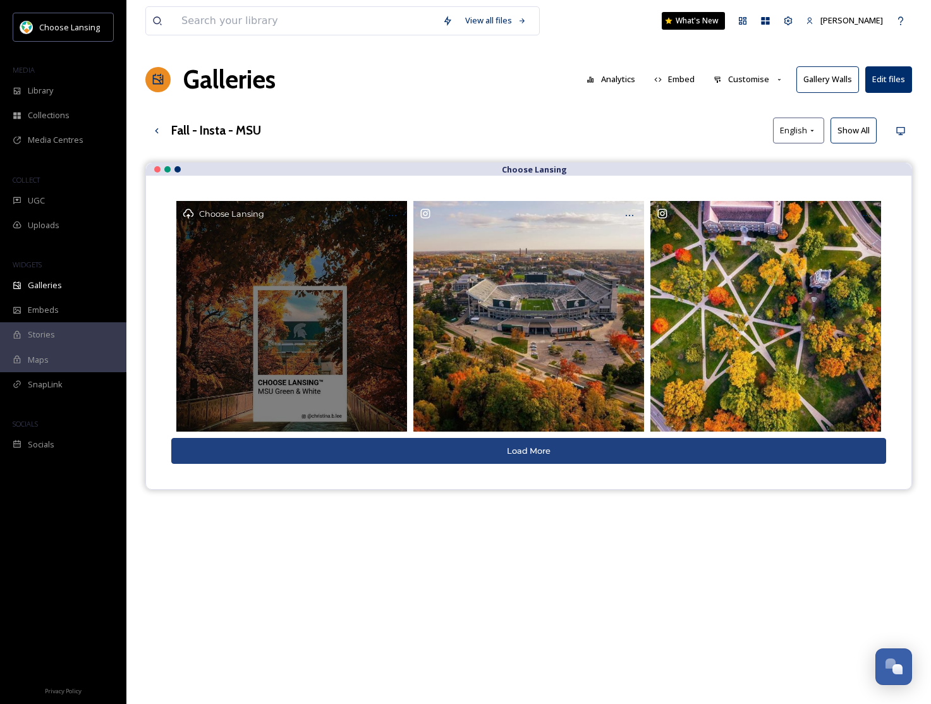
drag, startPoint x: 390, startPoint y: 218, endPoint x: 392, endPoint y: 227, distance: 9.7
click at [390, 218] on icon at bounding box center [392, 215] width 10 height 10
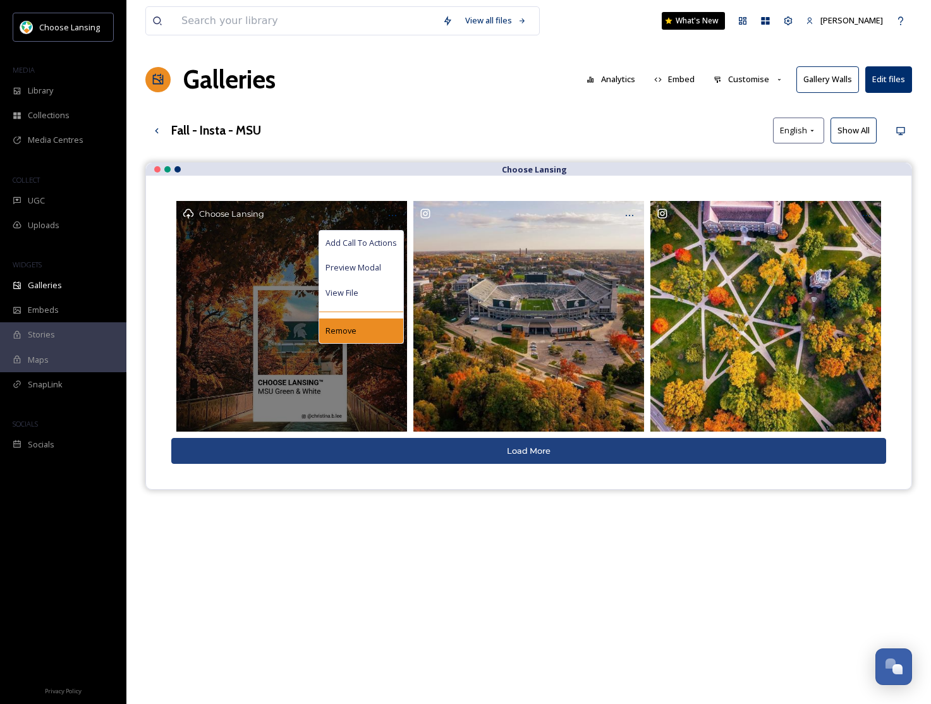
click at [364, 327] on div "Remove" at bounding box center [361, 330] width 84 height 25
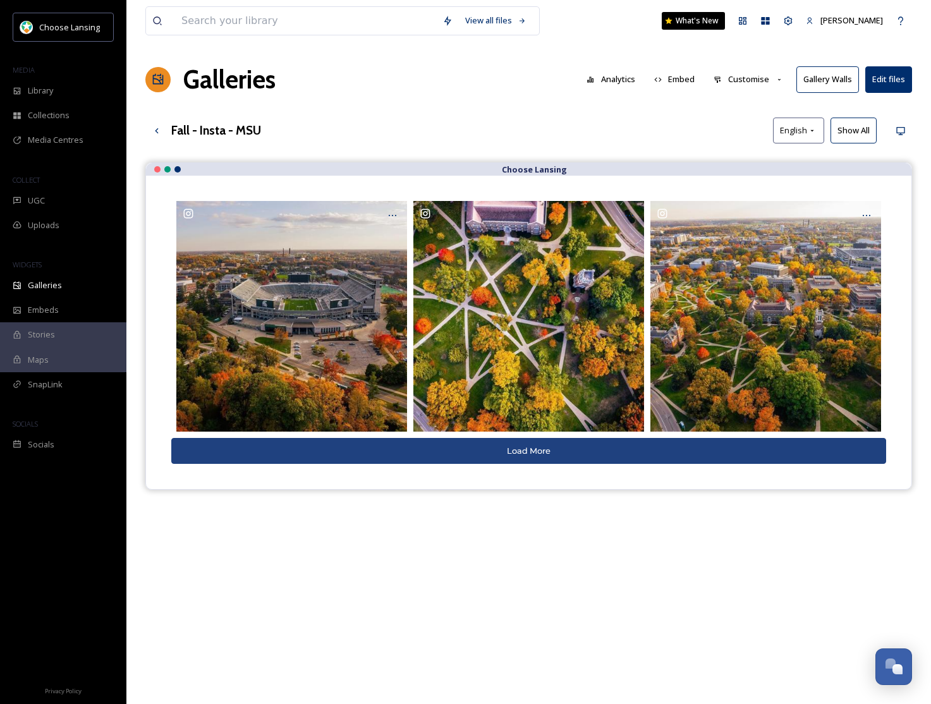
click at [846, 132] on button "Show All" at bounding box center [853, 131] width 46 height 26
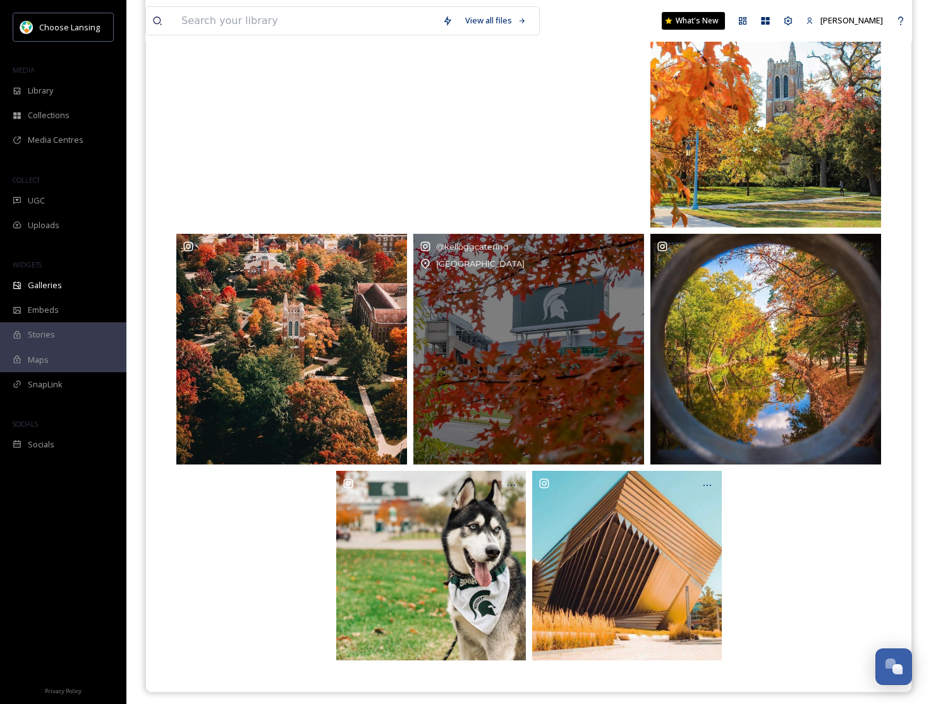
scroll to position [447, 0]
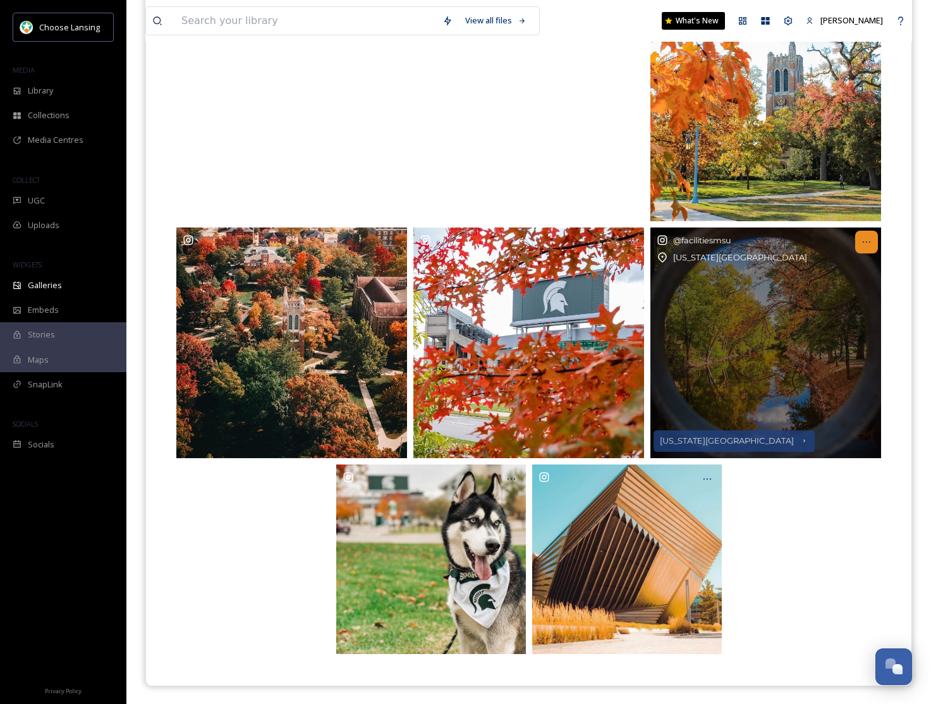
click at [863, 239] on icon at bounding box center [866, 242] width 10 height 10
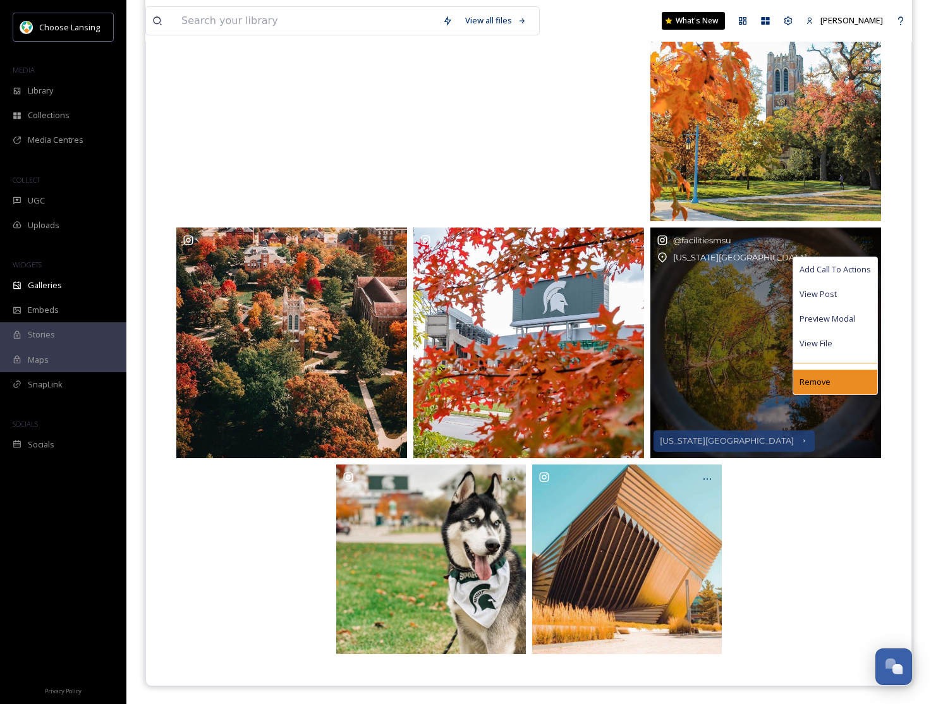
click at [821, 377] on span "Remove" at bounding box center [814, 382] width 31 height 12
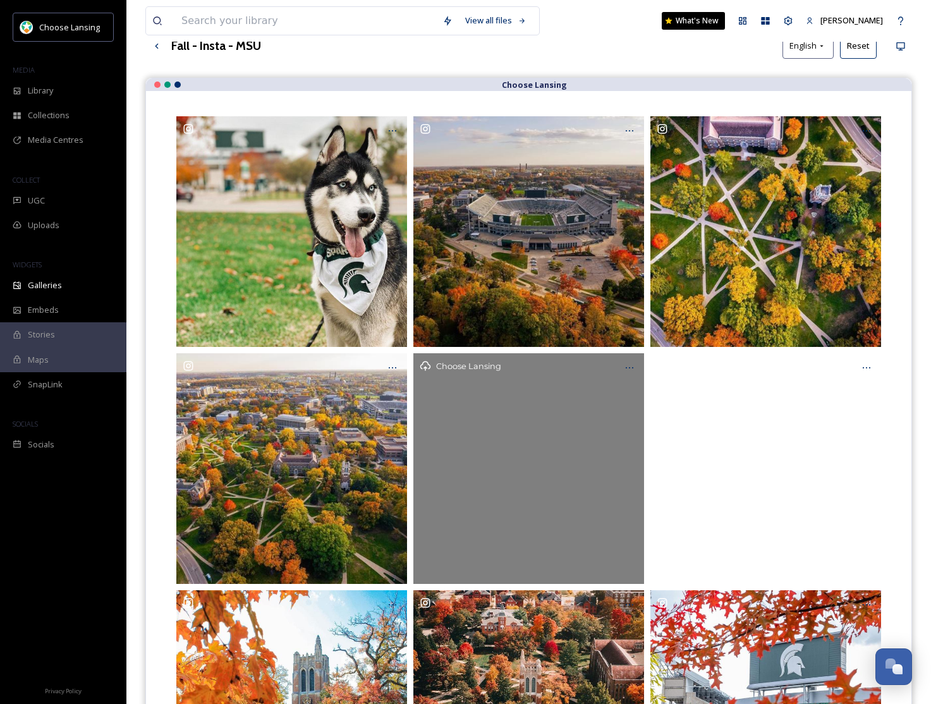
scroll to position [82, 0]
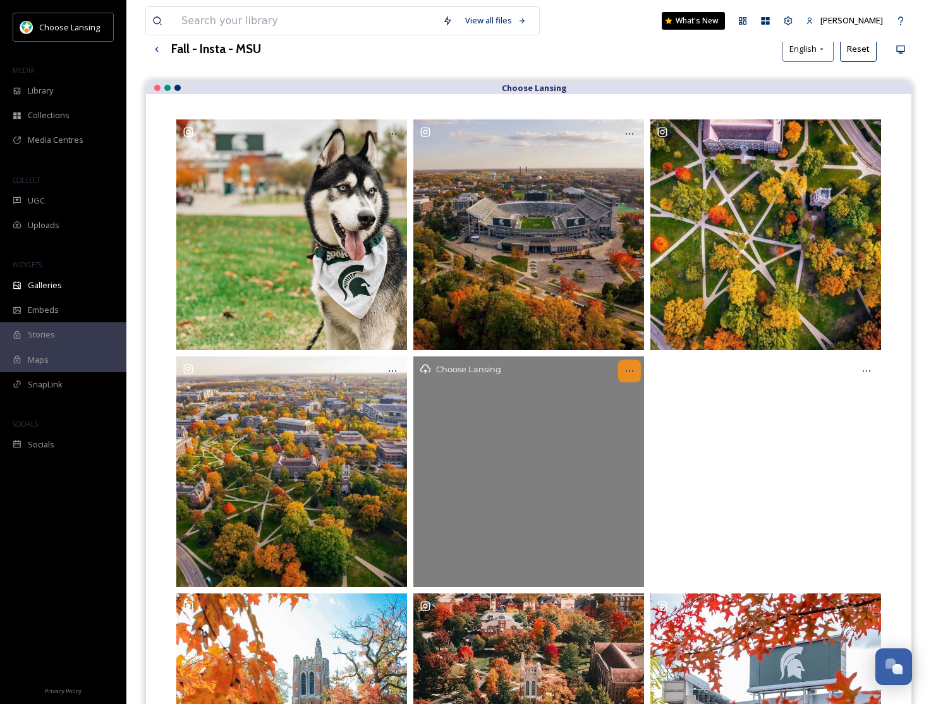
click at [634, 373] on div at bounding box center [629, 370] width 23 height 23
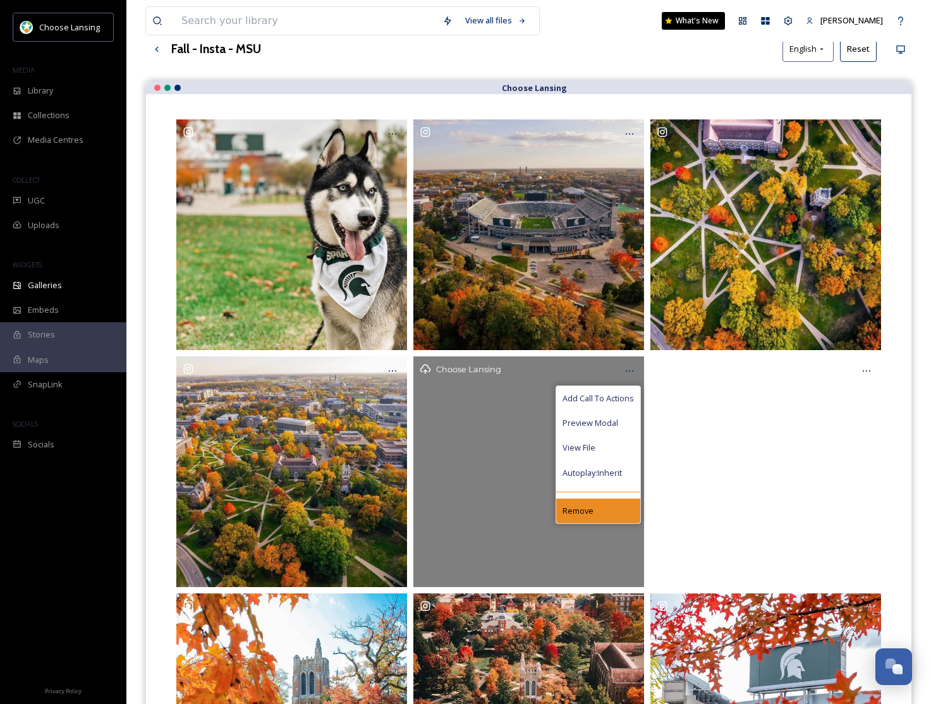
click at [586, 498] on div "Remove" at bounding box center [598, 510] width 84 height 25
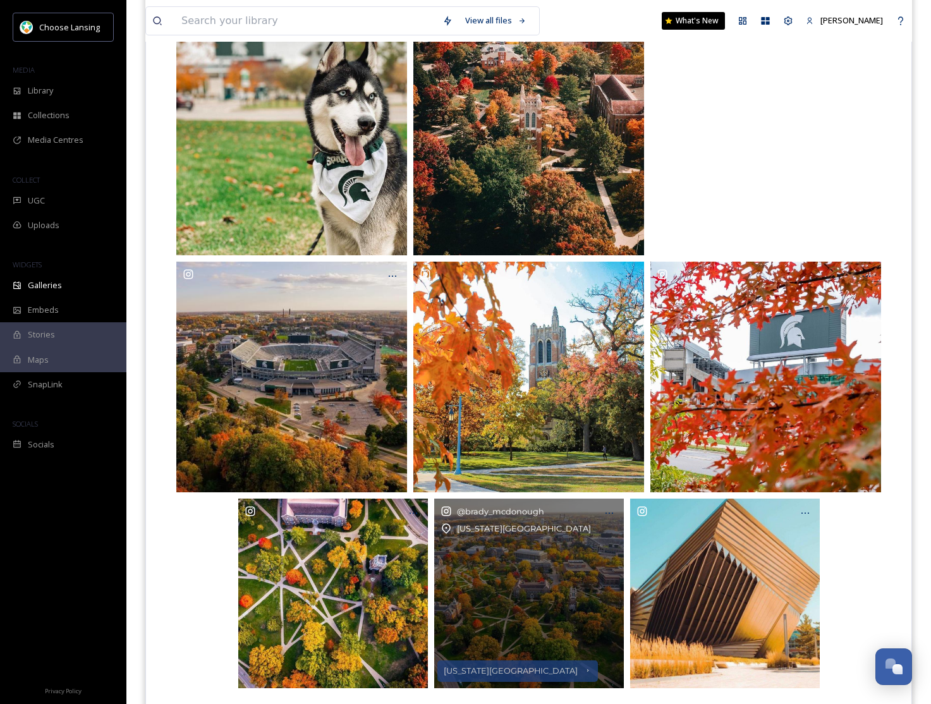
scroll to position [211, 0]
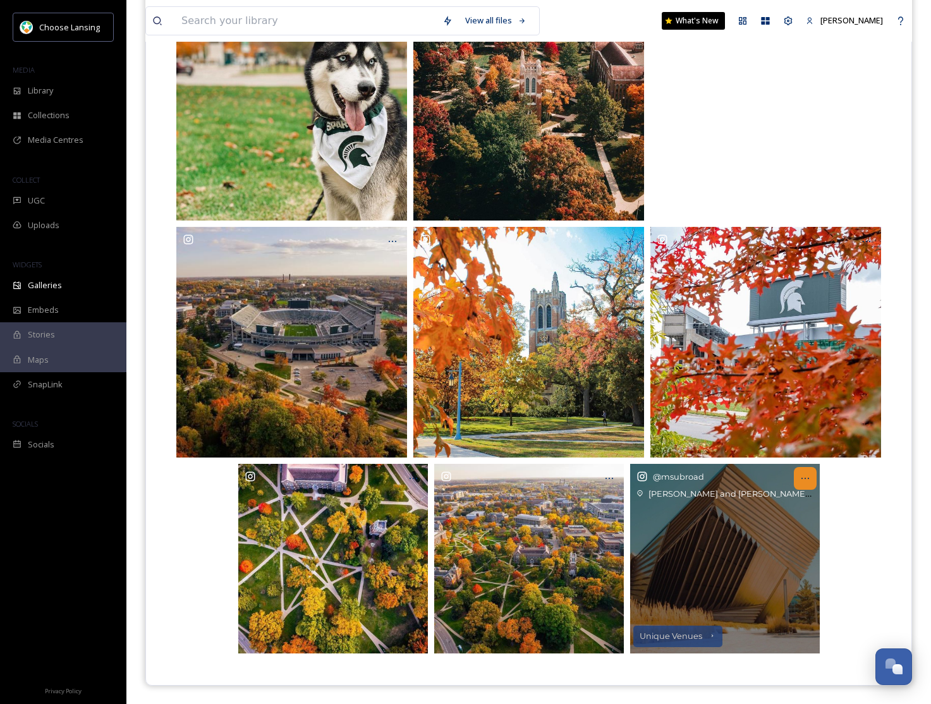
click at [802, 476] on icon at bounding box center [805, 478] width 10 height 10
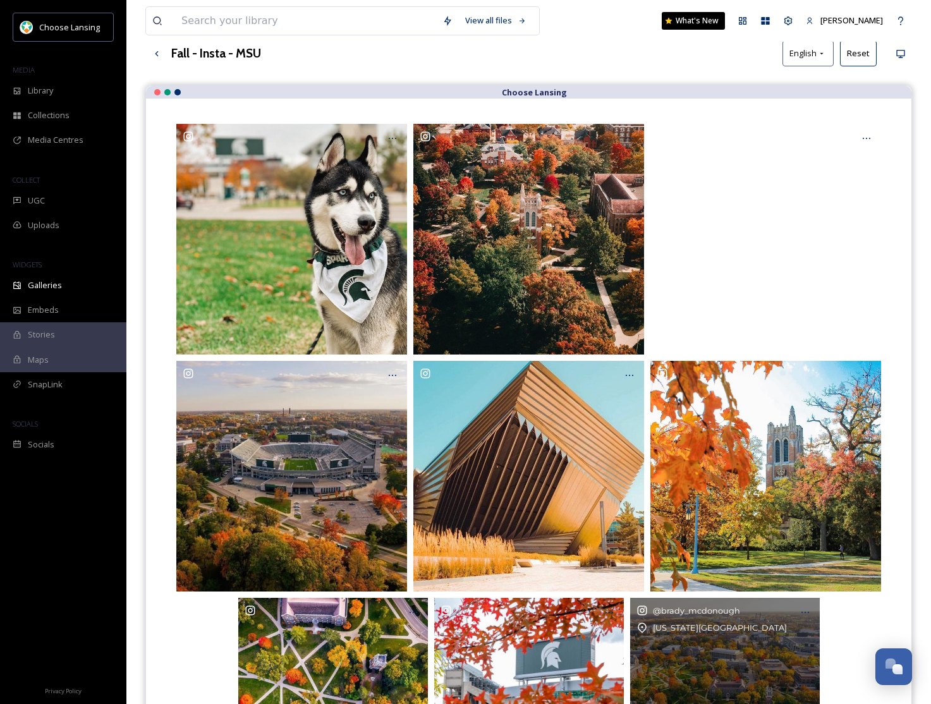
scroll to position [0, 0]
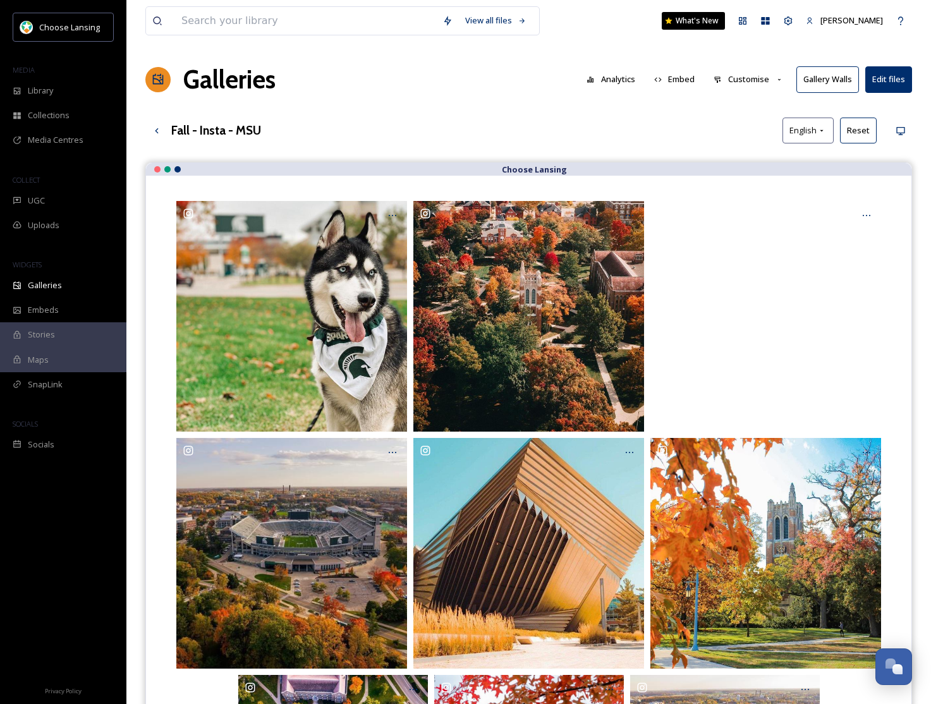
click at [757, 79] on button "Customise" at bounding box center [748, 79] width 83 height 25
click at [747, 100] on div "Layout" at bounding box center [752, 108] width 88 height 25
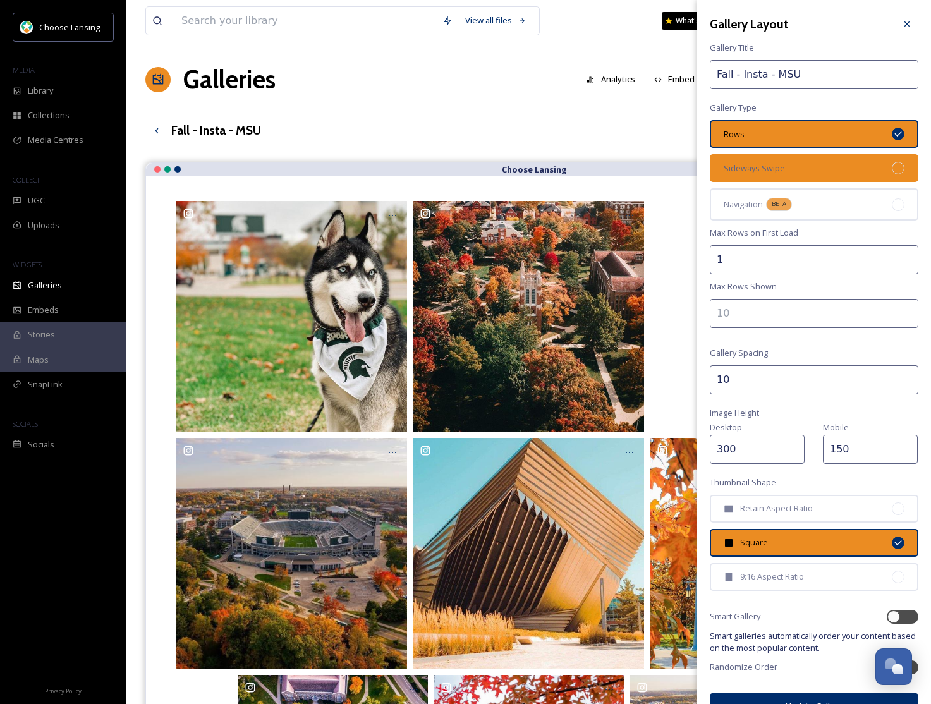
click at [797, 159] on div "Sideways Swipe" at bounding box center [814, 168] width 208 height 28
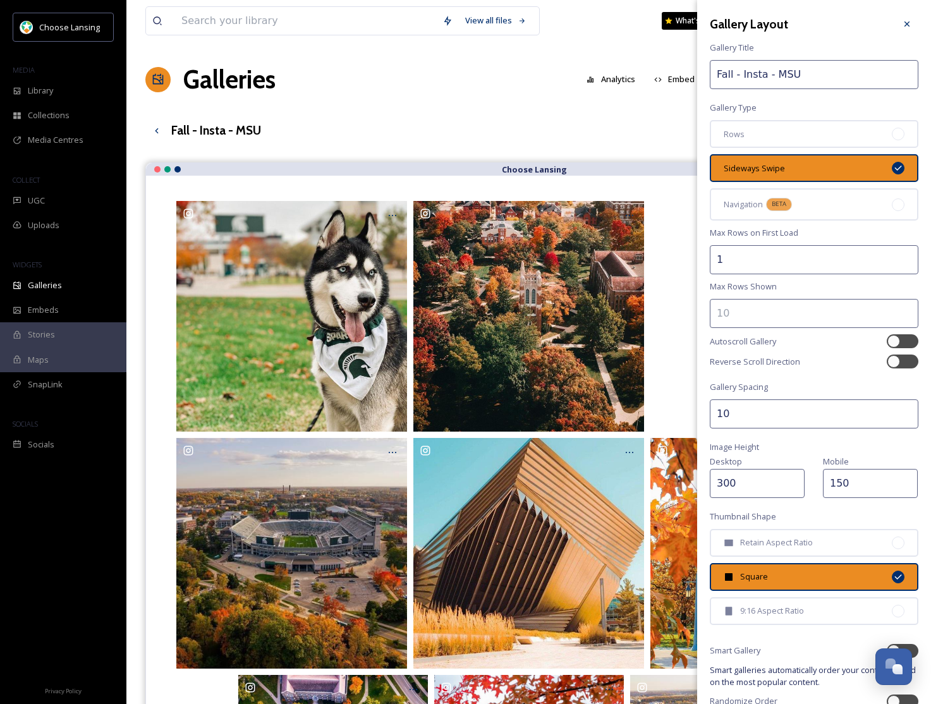
scroll to position [58, 0]
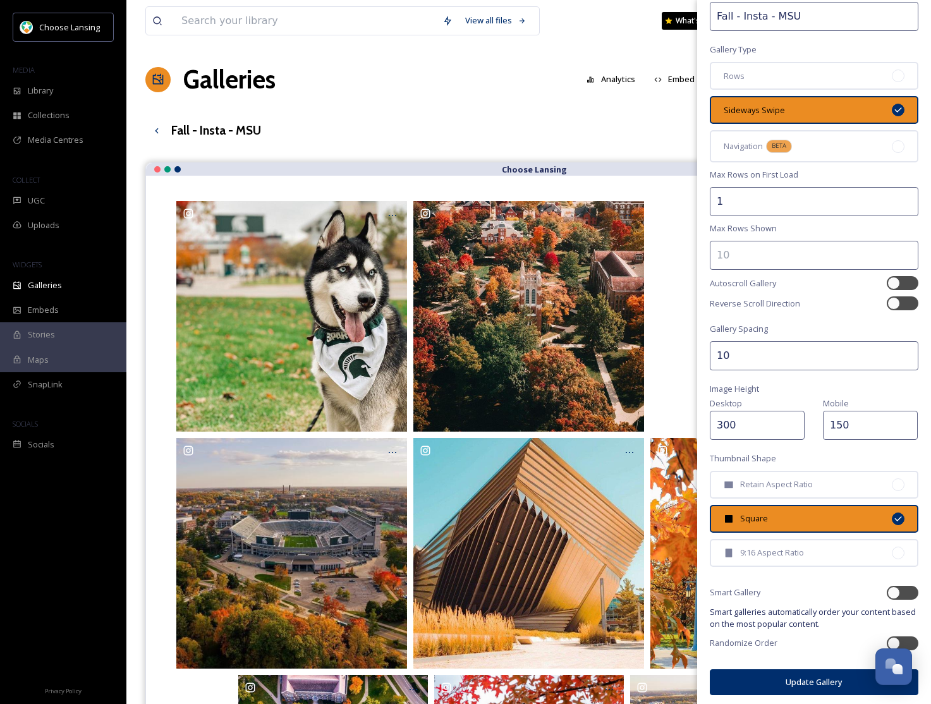
click at [735, 75] on span "Rows" at bounding box center [733, 76] width 21 height 12
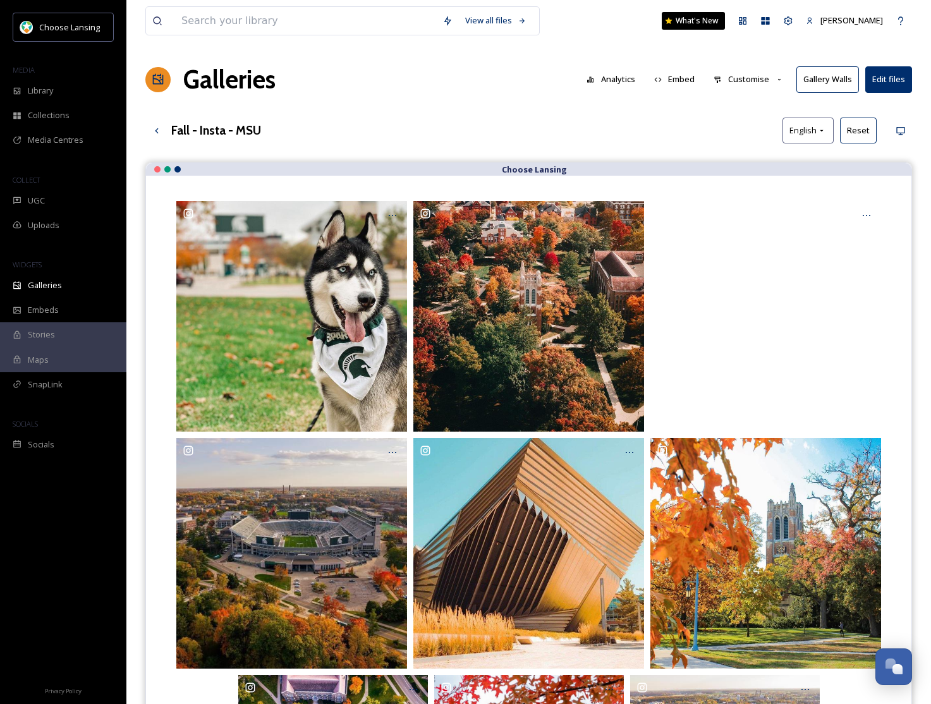
drag, startPoint x: 607, startPoint y: 134, endPoint x: 634, endPoint y: 128, distance: 27.8
click at [608, 134] on div "Fall - Insta - MSU English Reset" at bounding box center [528, 131] width 766 height 26
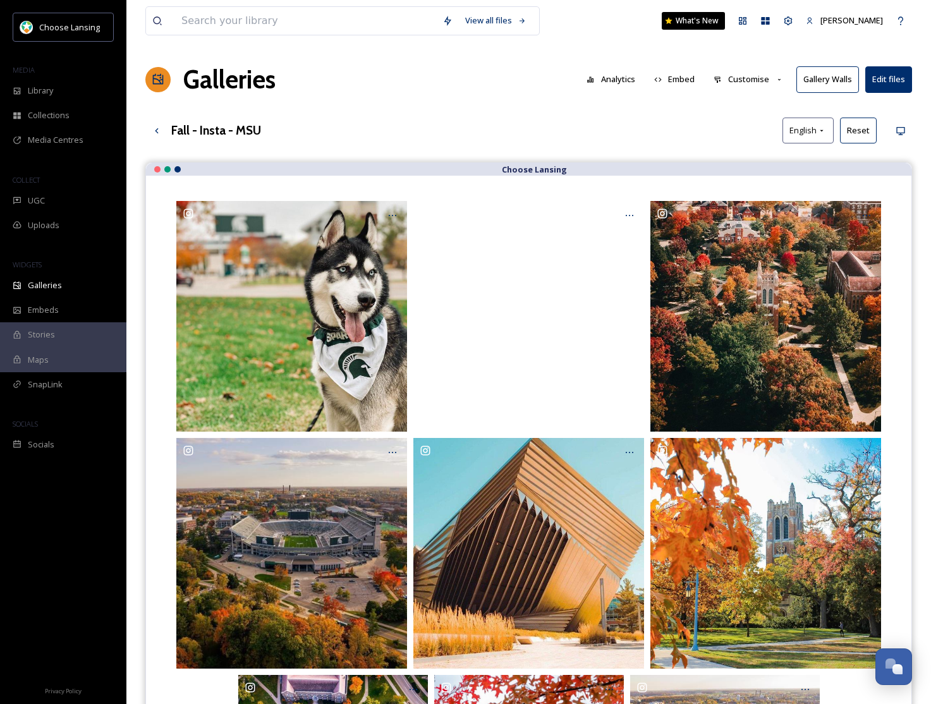
click at [766, 81] on button "Customise" at bounding box center [748, 79] width 83 height 25
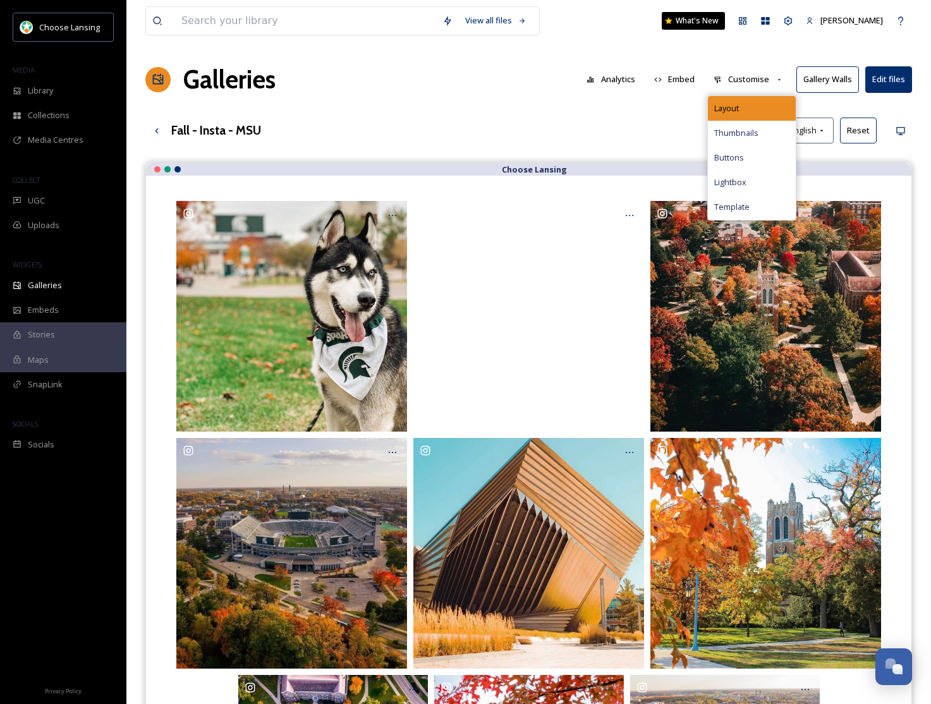
click at [761, 105] on div "Layout" at bounding box center [752, 108] width 88 height 25
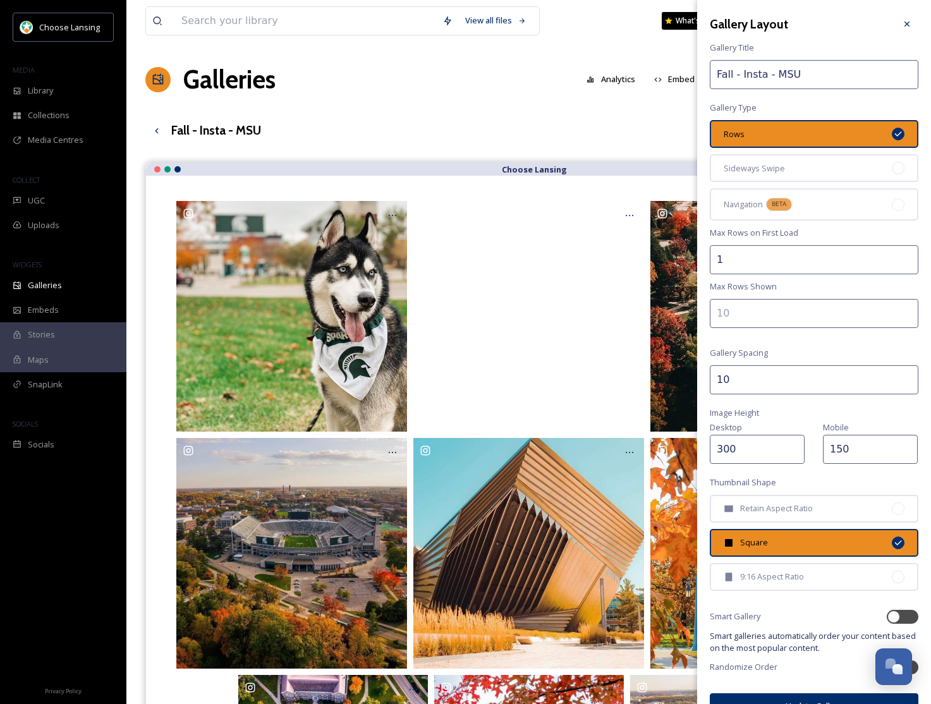
drag, startPoint x: 773, startPoint y: 167, endPoint x: 803, endPoint y: 236, distance: 75.0
click at [773, 167] on span "Sideways Swipe" at bounding box center [753, 168] width 61 height 12
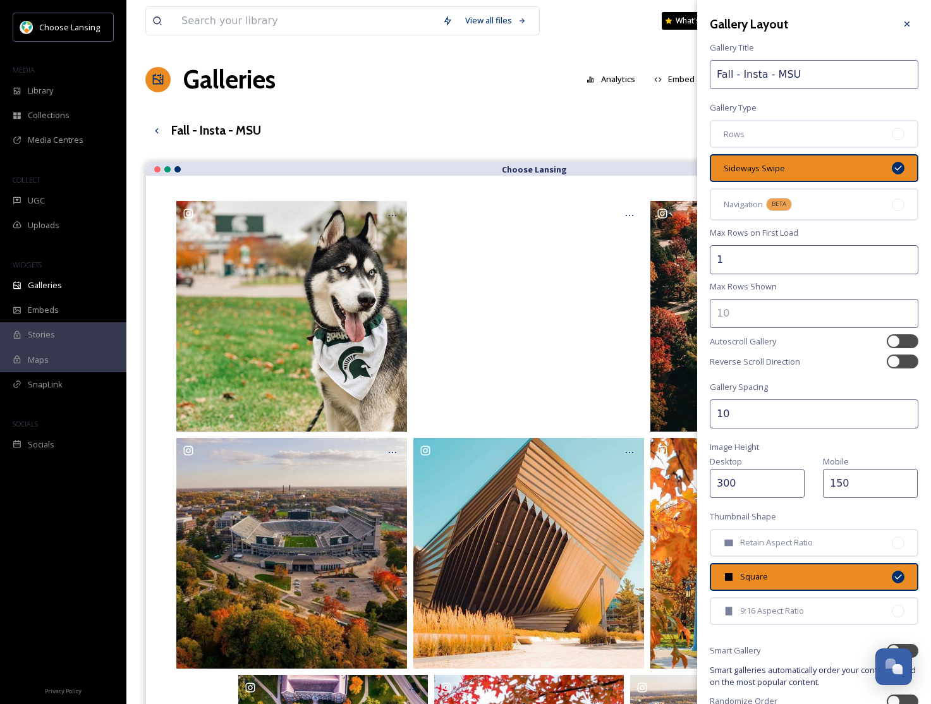
scroll to position [58, 0]
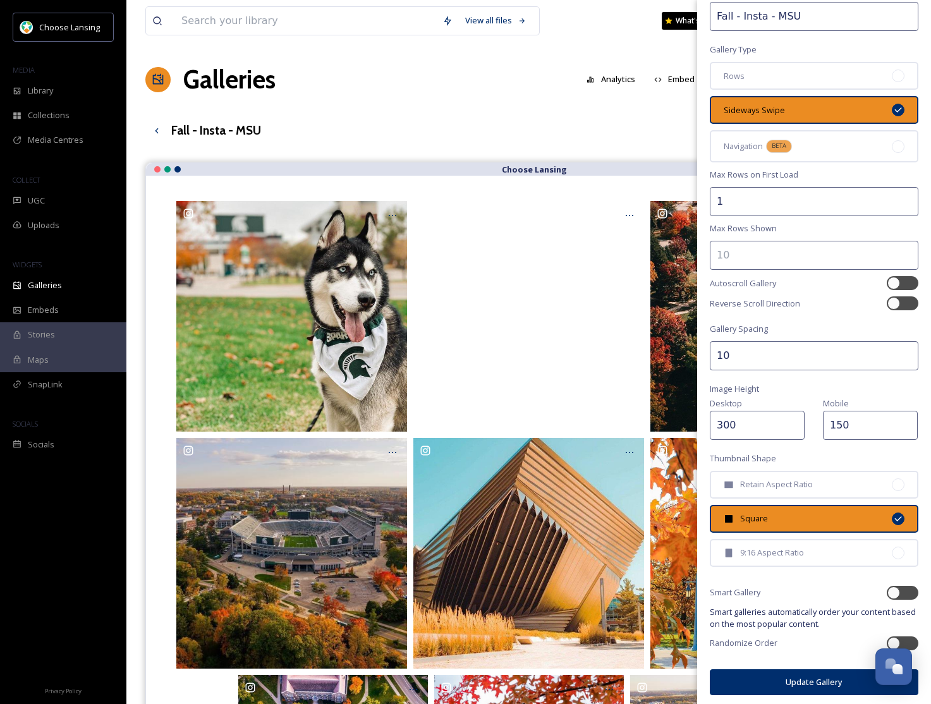
click at [797, 685] on button "Update Gallery" at bounding box center [814, 682] width 208 height 26
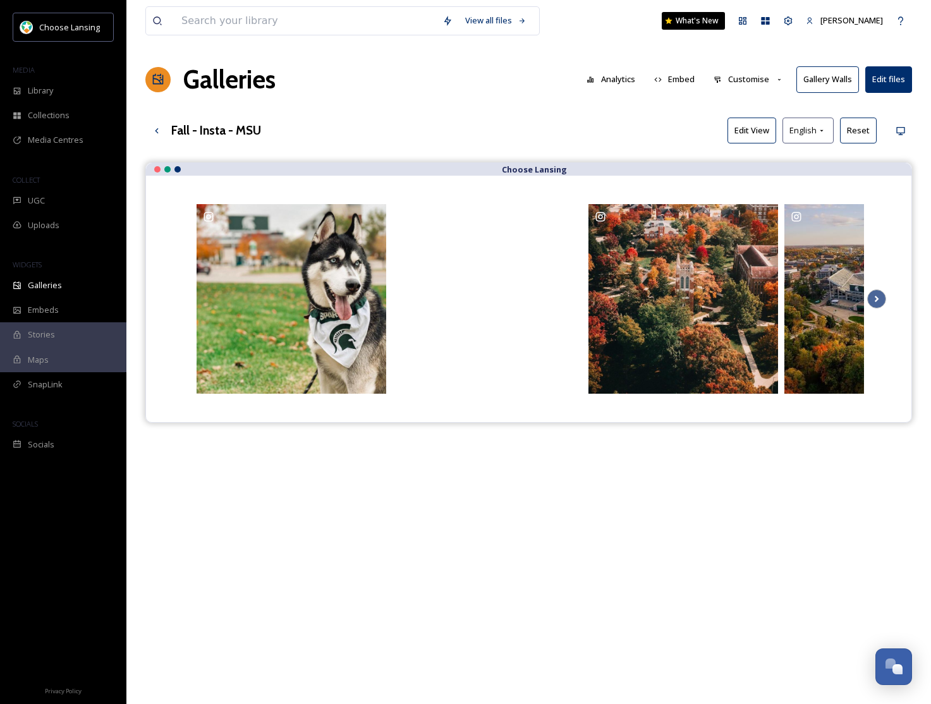
click at [756, 81] on button "Customise" at bounding box center [748, 79] width 83 height 25
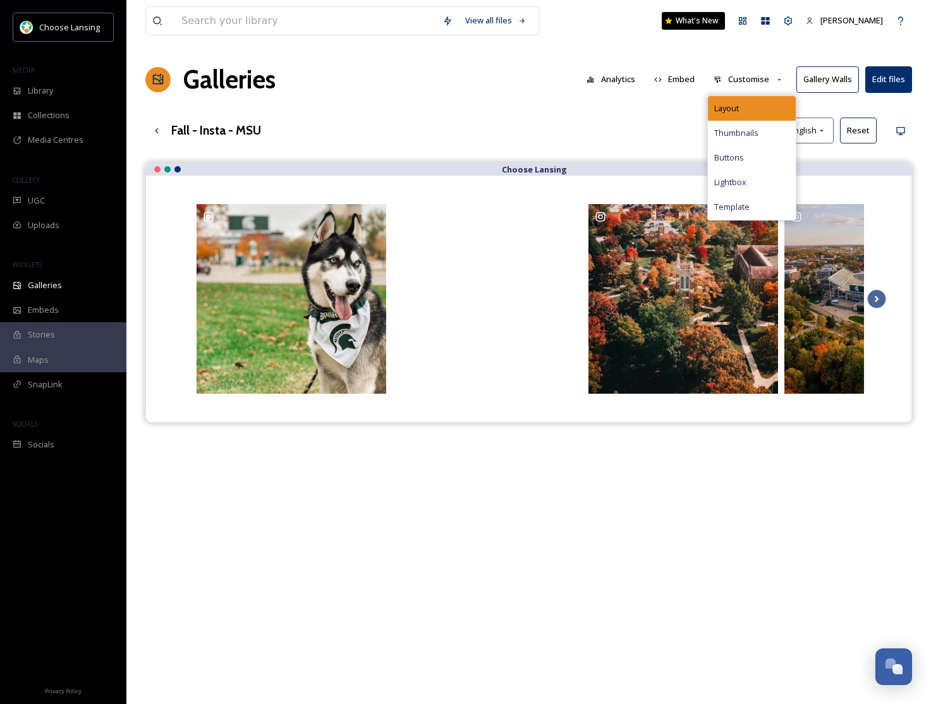
click at [752, 112] on div "Layout" at bounding box center [752, 108] width 88 height 25
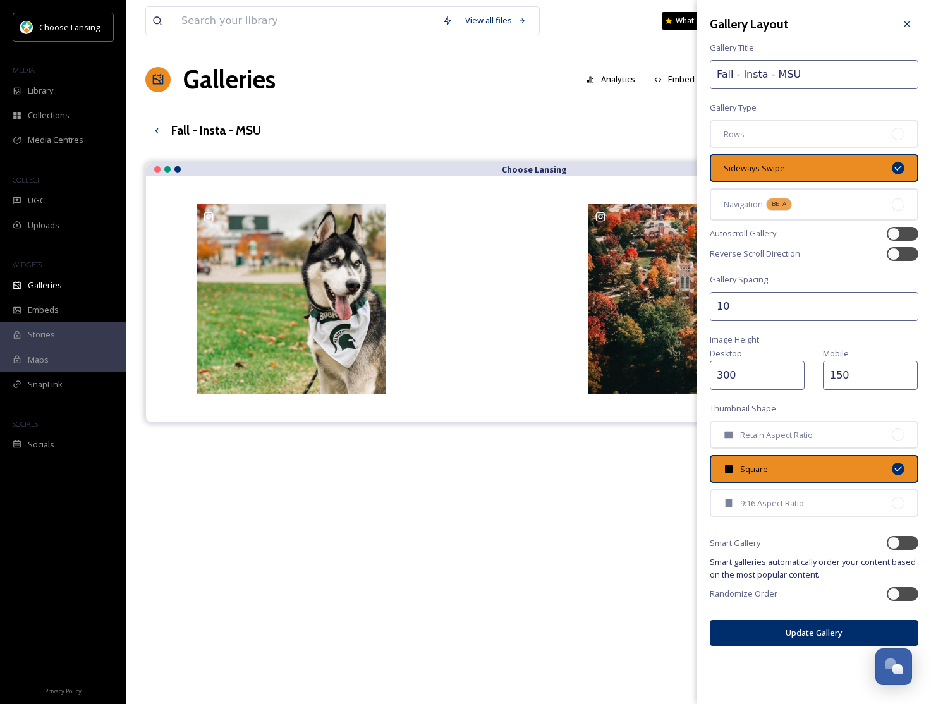
click at [729, 377] on input "300" at bounding box center [757, 375] width 95 height 29
type input "350"
click at [834, 372] on input "150" at bounding box center [870, 375] width 95 height 29
type input "250"
click at [811, 634] on button "Update Gallery" at bounding box center [814, 633] width 208 height 26
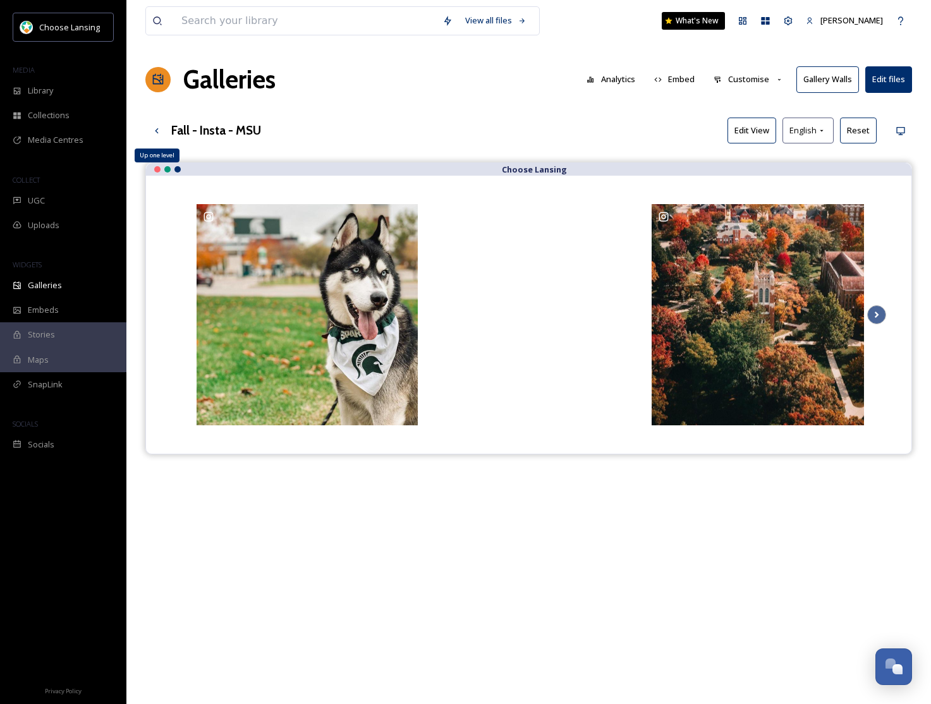
drag, startPoint x: 157, startPoint y: 130, endPoint x: 184, endPoint y: 130, distance: 27.2
click at [167, 130] on div "Up one level" at bounding box center [156, 130] width 23 height 23
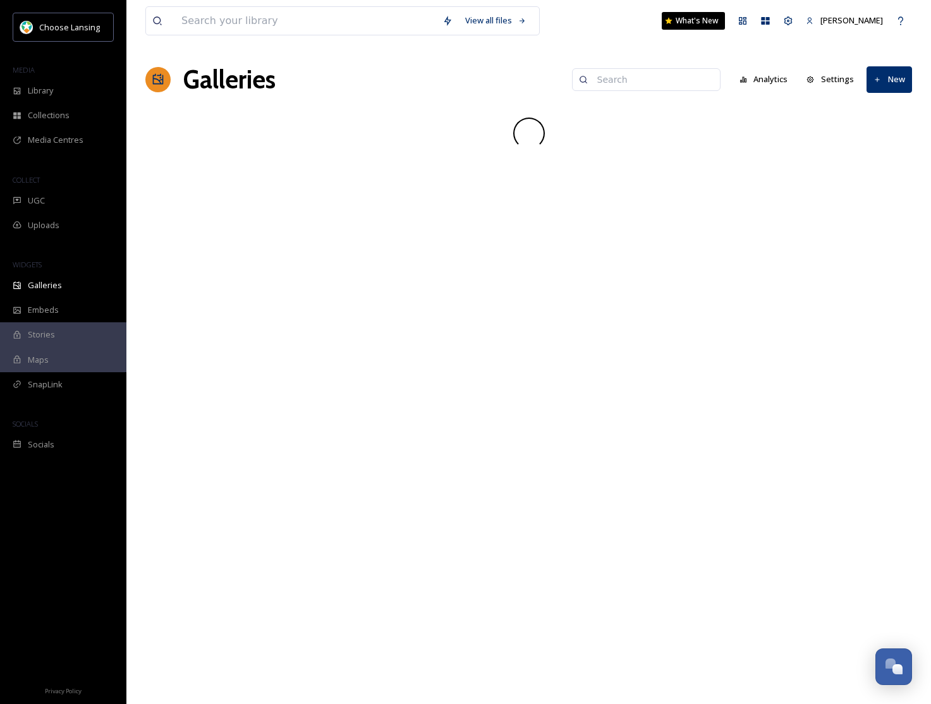
click at [624, 80] on input at bounding box center [652, 79] width 123 height 25
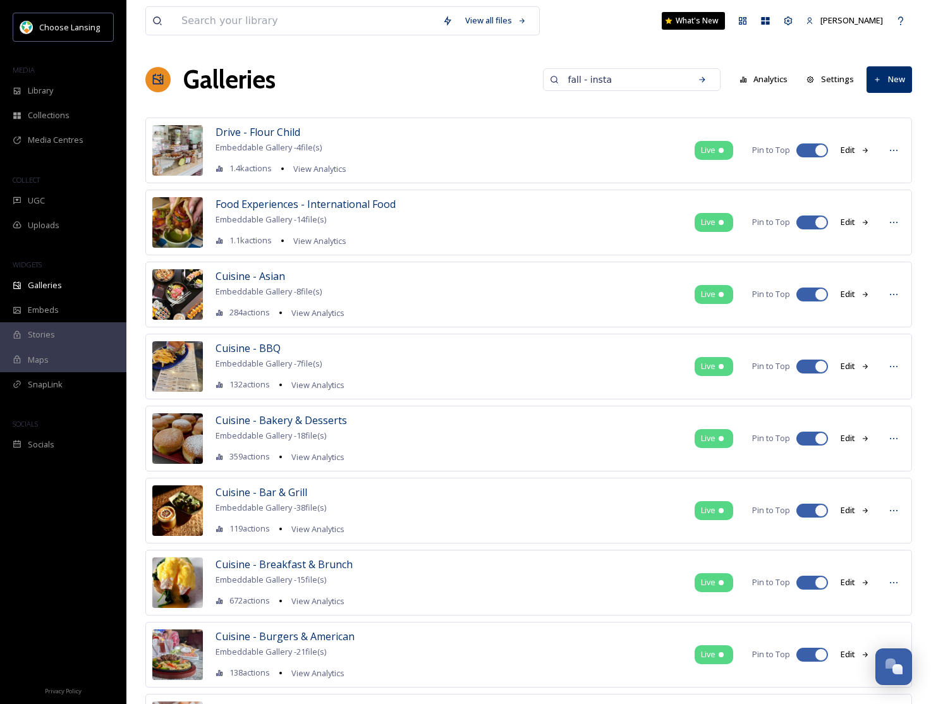
type input "fall - insta"
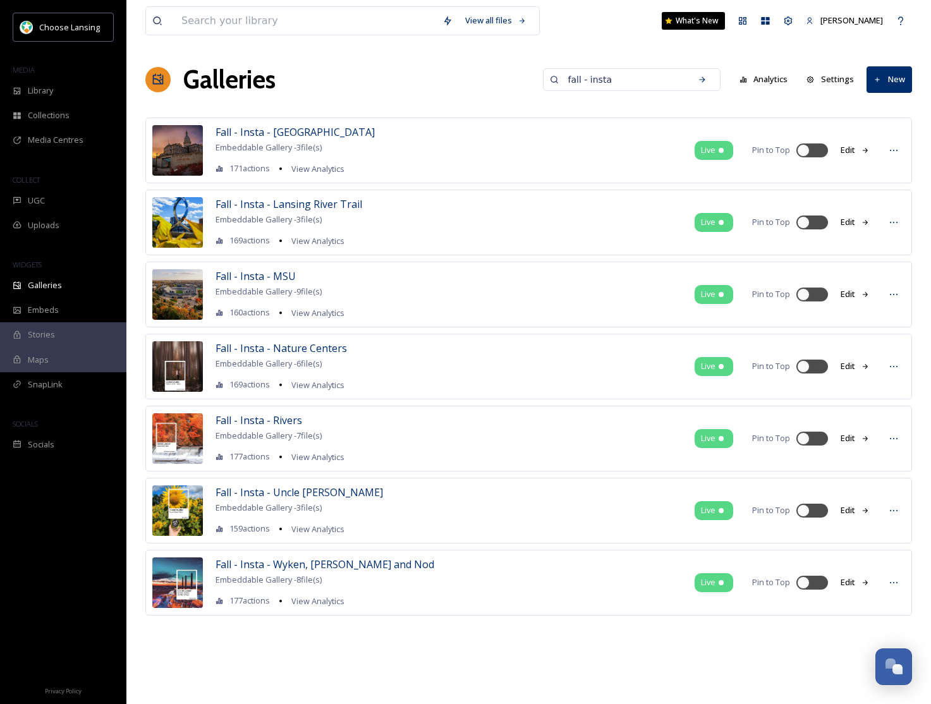
drag, startPoint x: 621, startPoint y: 83, endPoint x: 537, endPoint y: 81, distance: 84.1
click at [537, 81] on div "Galleries fall - insta Analytics Settings New" at bounding box center [528, 80] width 766 height 38
click at [291, 351] on span "Fall - Insta - Nature Centers" at bounding box center [280, 348] width 131 height 14
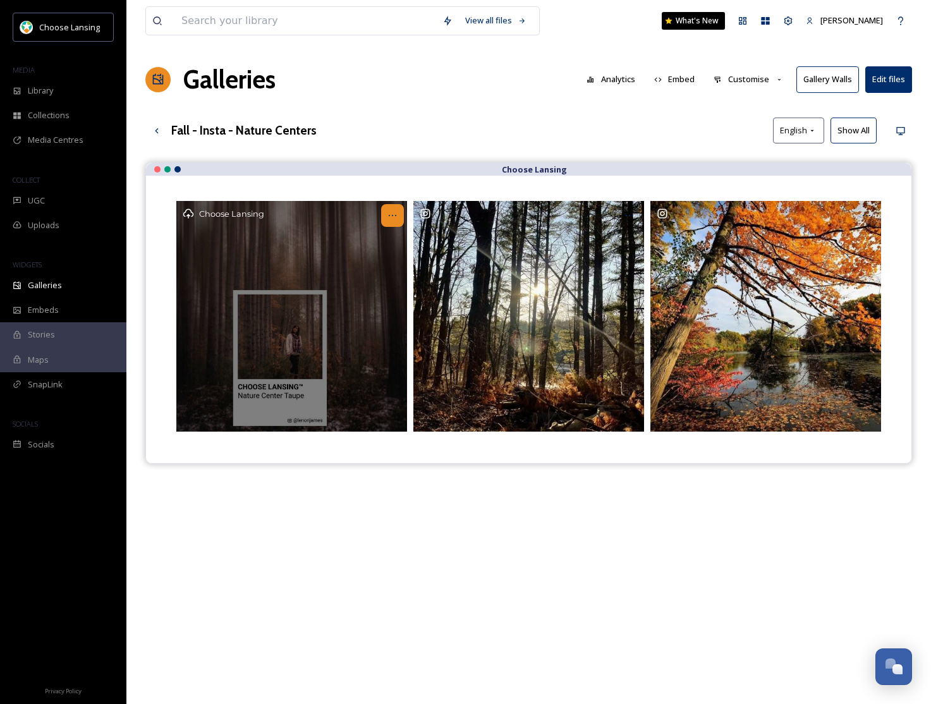
click at [395, 213] on icon at bounding box center [392, 215] width 10 height 10
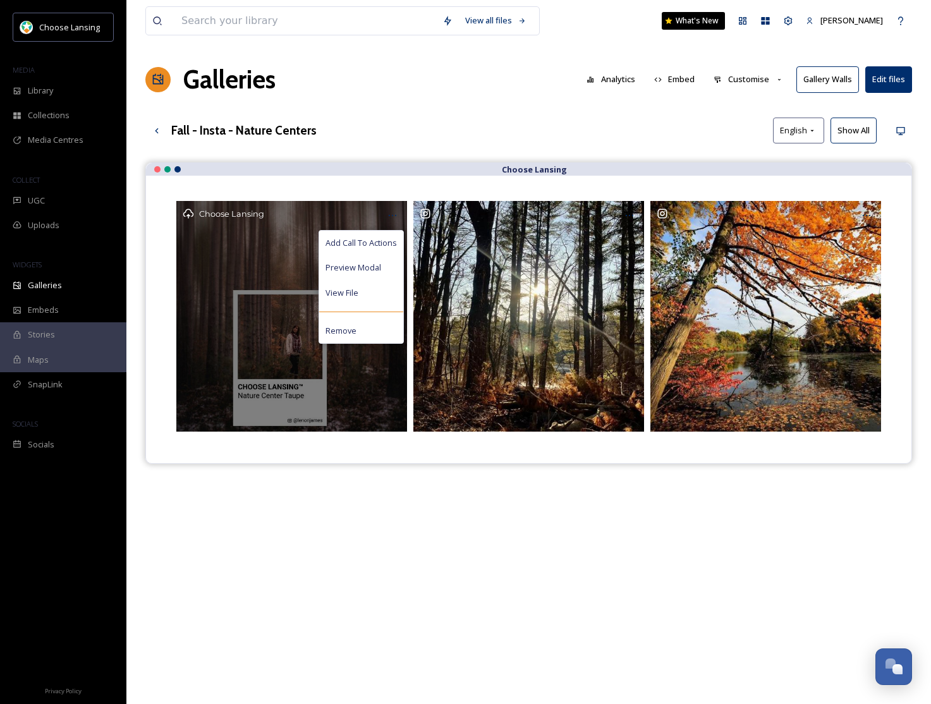
click at [352, 330] on span "Remove" at bounding box center [340, 331] width 31 height 12
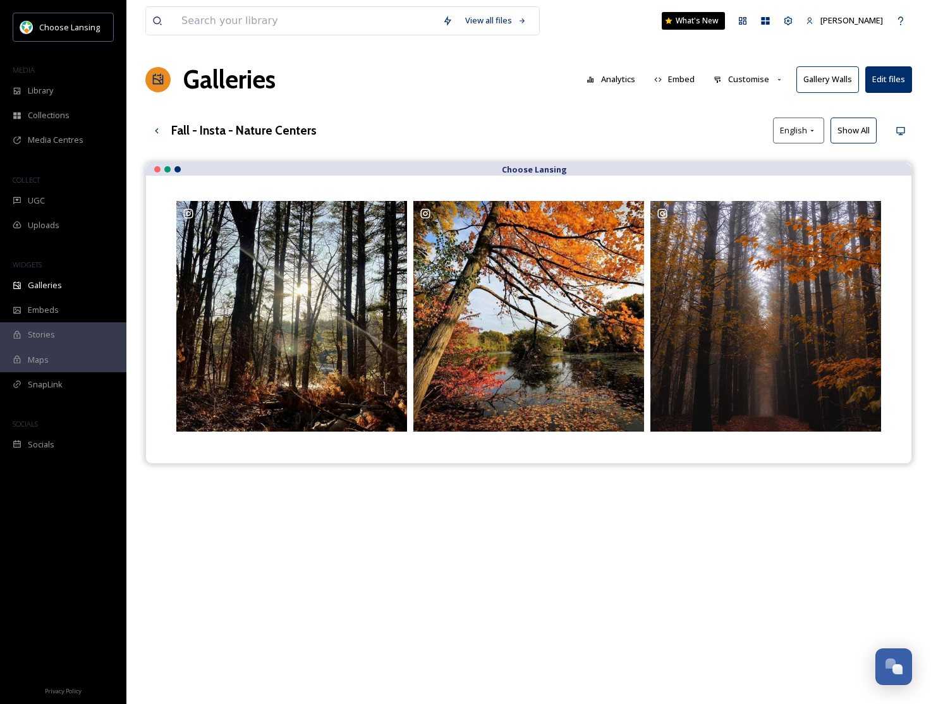
drag, startPoint x: 747, startPoint y: 80, endPoint x: 751, endPoint y: 89, distance: 10.2
click at [747, 80] on button "Customise" at bounding box center [748, 79] width 83 height 25
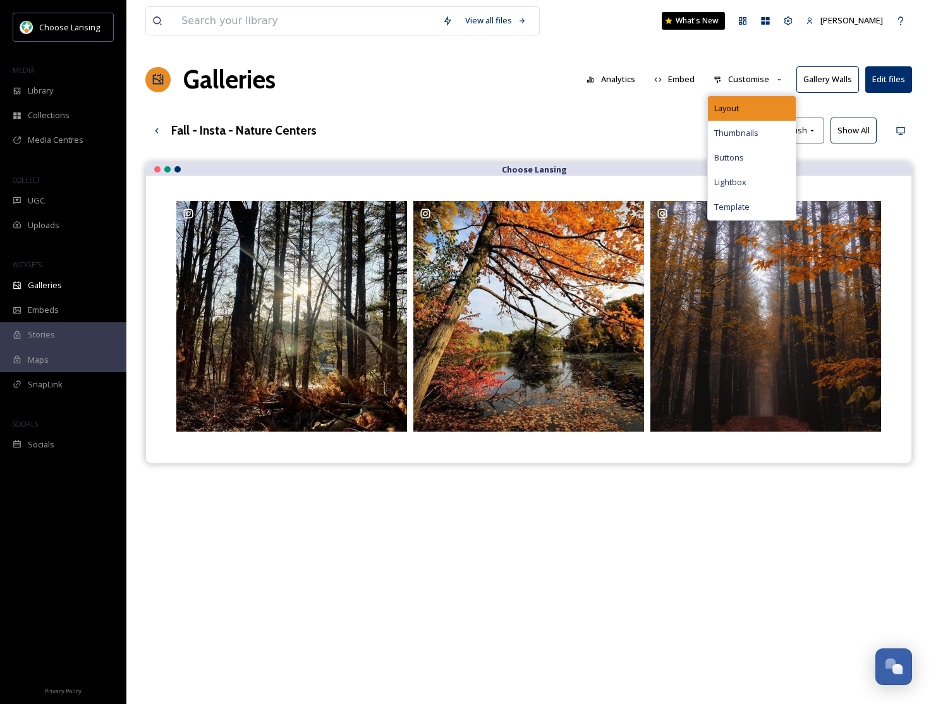
click at [749, 104] on div "Layout" at bounding box center [752, 108] width 88 height 25
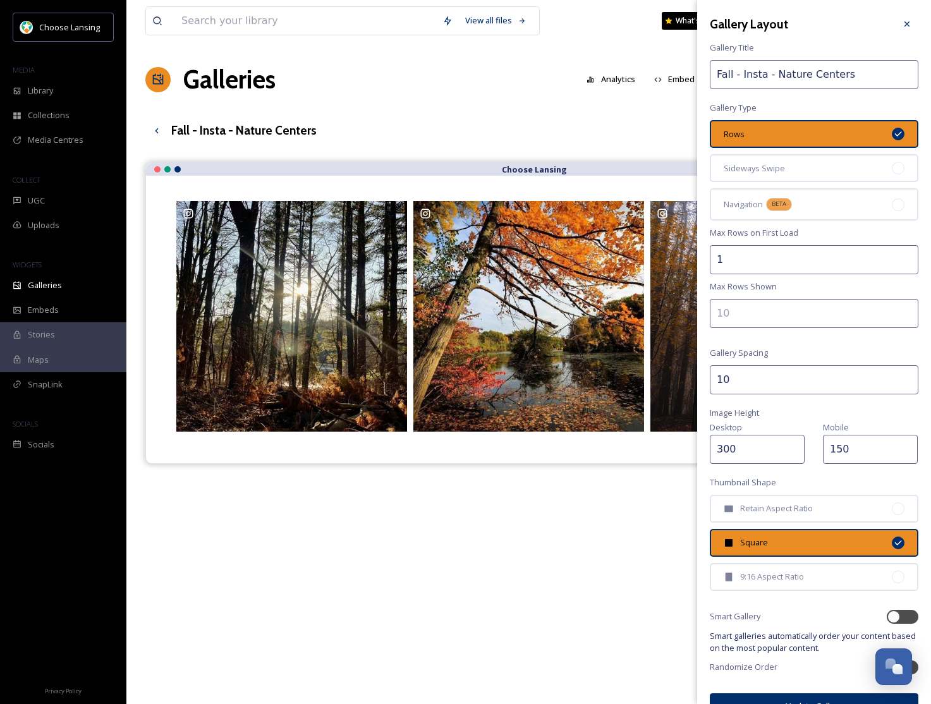
scroll to position [24, 0]
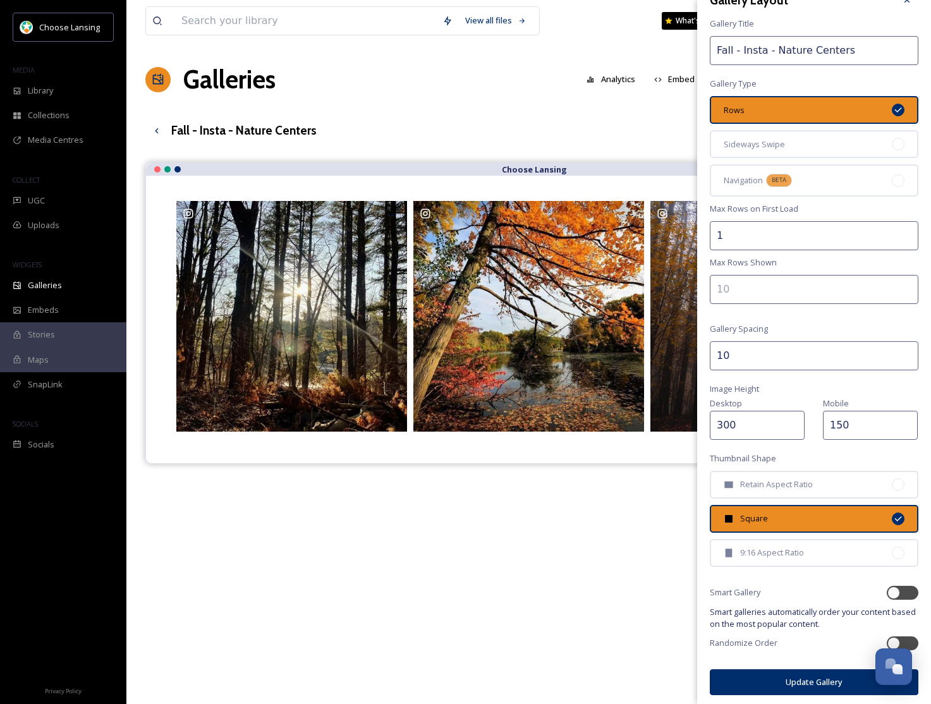
click at [728, 418] on input "300" at bounding box center [757, 425] width 95 height 29
type input "350"
click at [833, 418] on input "150" at bounding box center [870, 425] width 95 height 29
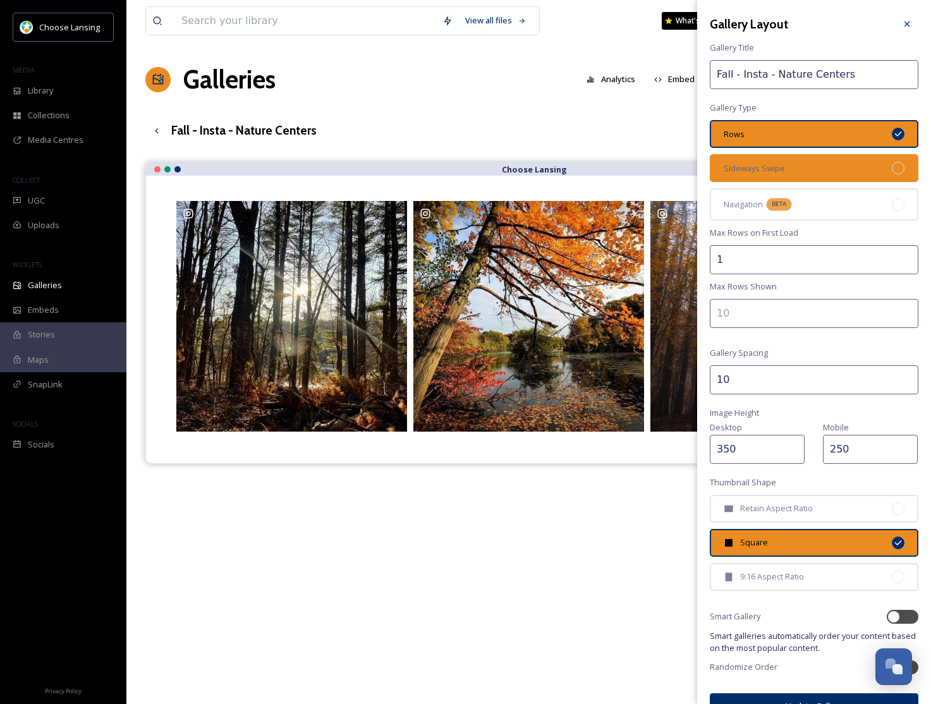
type input "250"
click at [775, 163] on span "Sideways Swipe" at bounding box center [753, 168] width 61 height 12
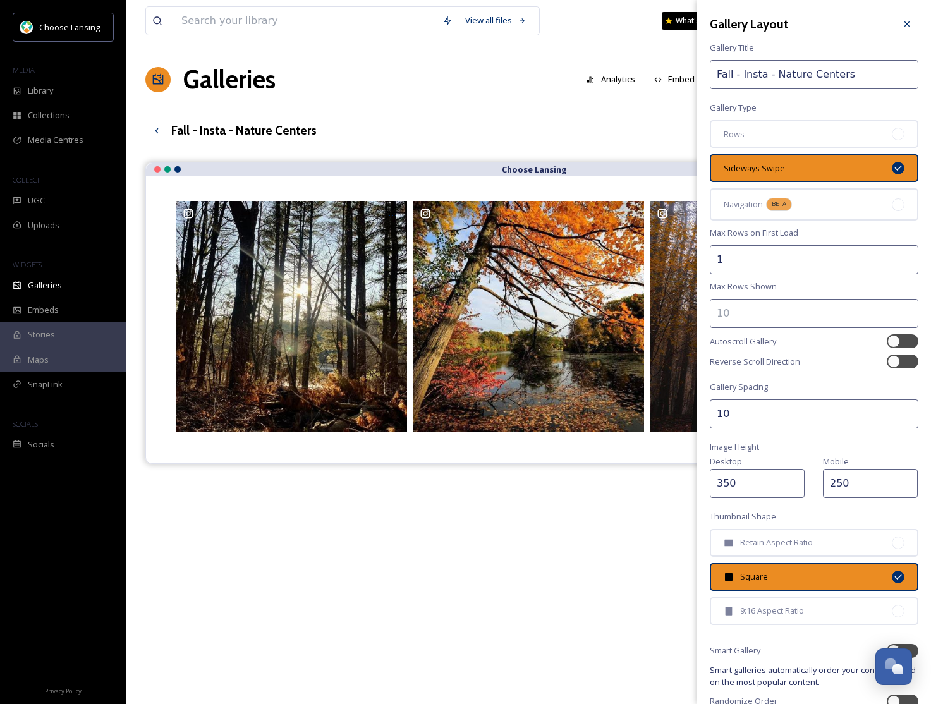
scroll to position [58, 0]
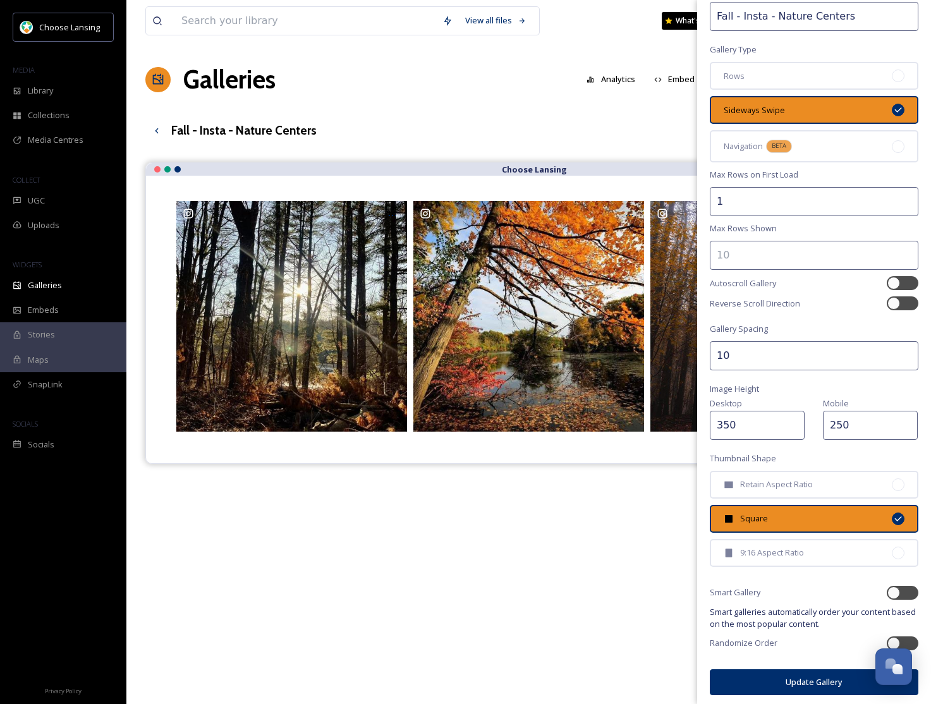
click at [779, 682] on button "Update Gallery" at bounding box center [814, 682] width 208 height 26
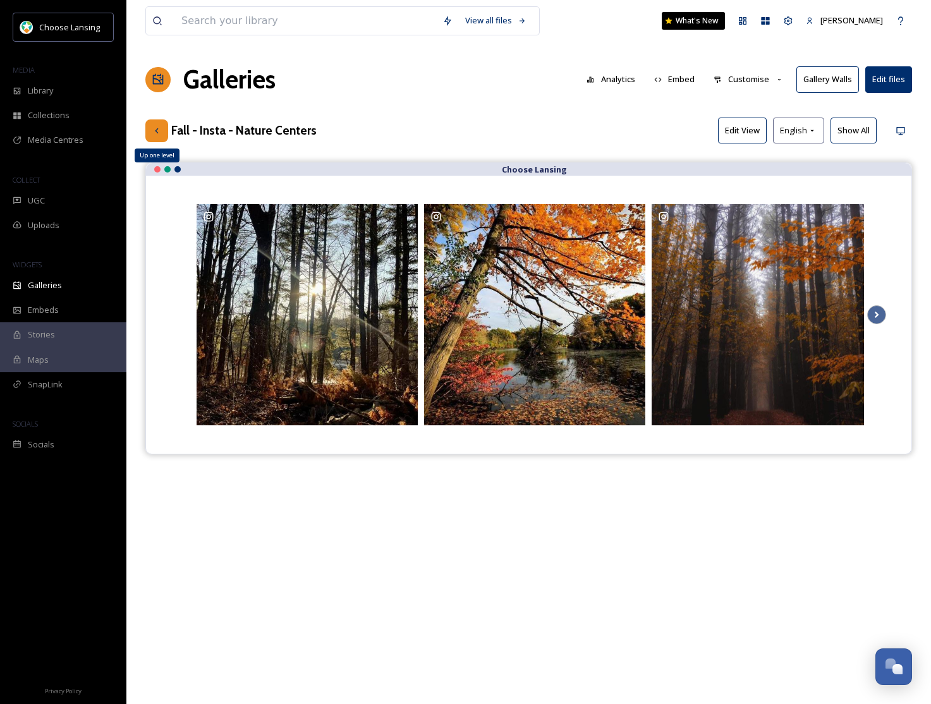
click at [157, 130] on icon at bounding box center [157, 131] width 10 height 10
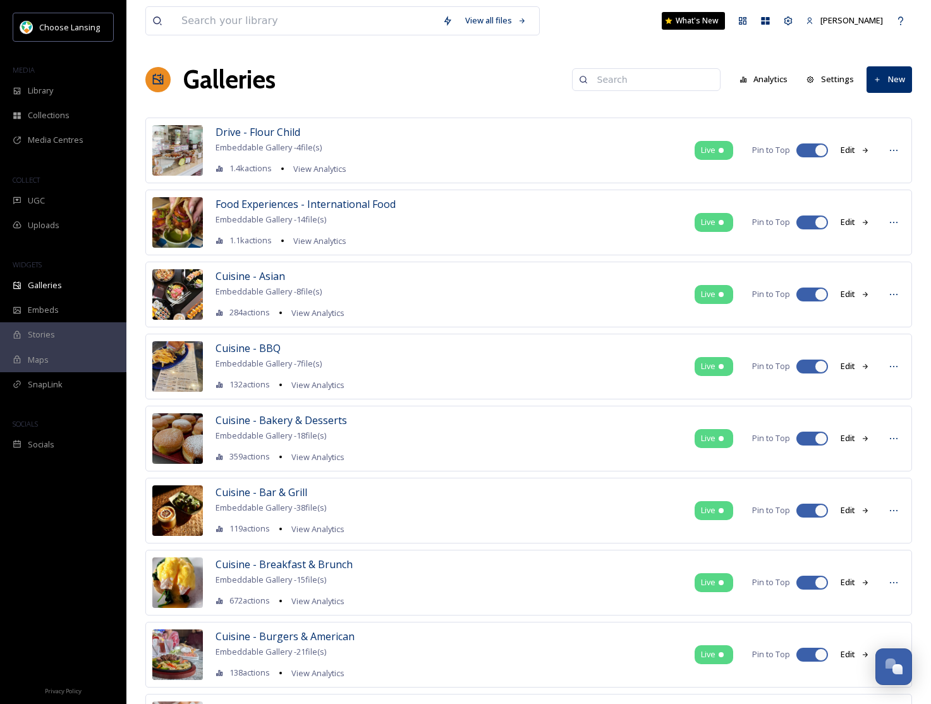
click at [632, 87] on input at bounding box center [652, 79] width 123 height 25
paste input "fall - insta"
type input "fall - insta"
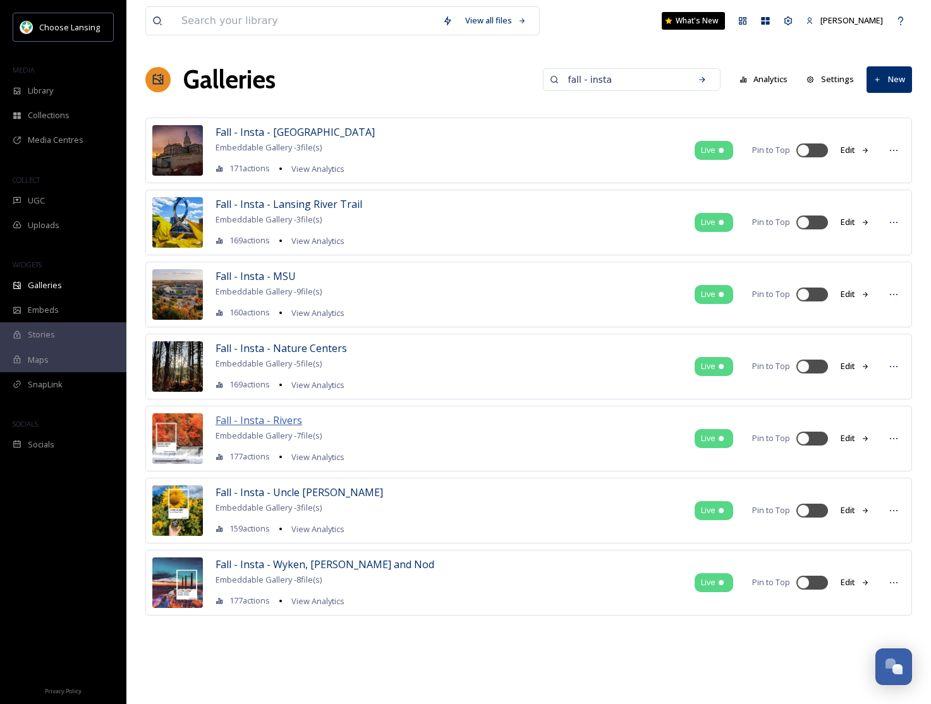
click at [274, 422] on span "Fall - Insta - Rivers" at bounding box center [258, 420] width 87 height 14
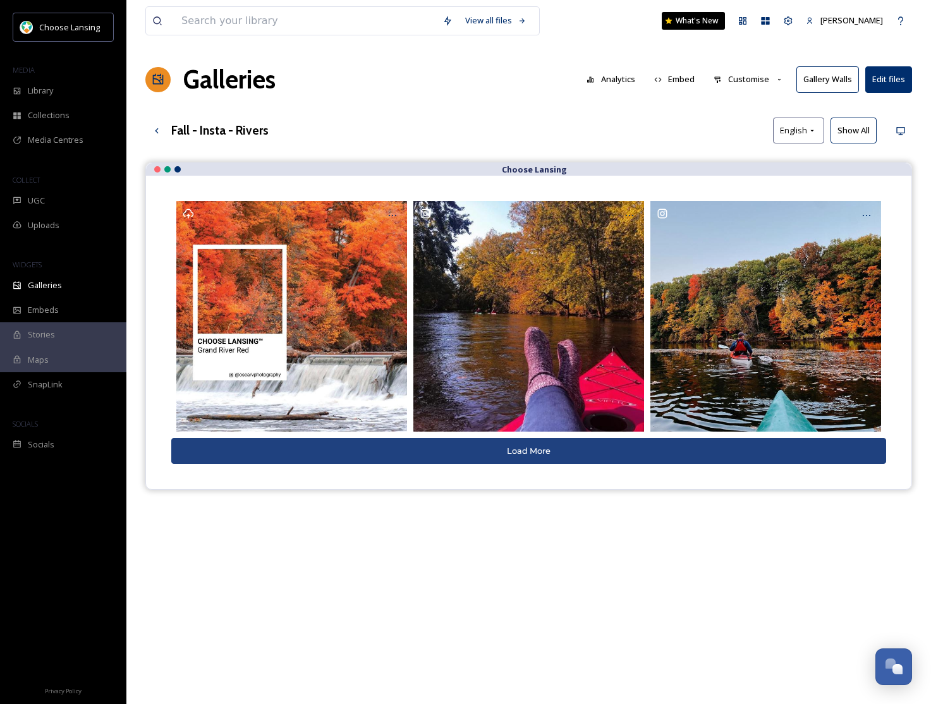
drag, startPoint x: 854, startPoint y: 131, endPoint x: 848, endPoint y: 141, distance: 11.1
click at [854, 131] on button "Show All" at bounding box center [853, 131] width 46 height 26
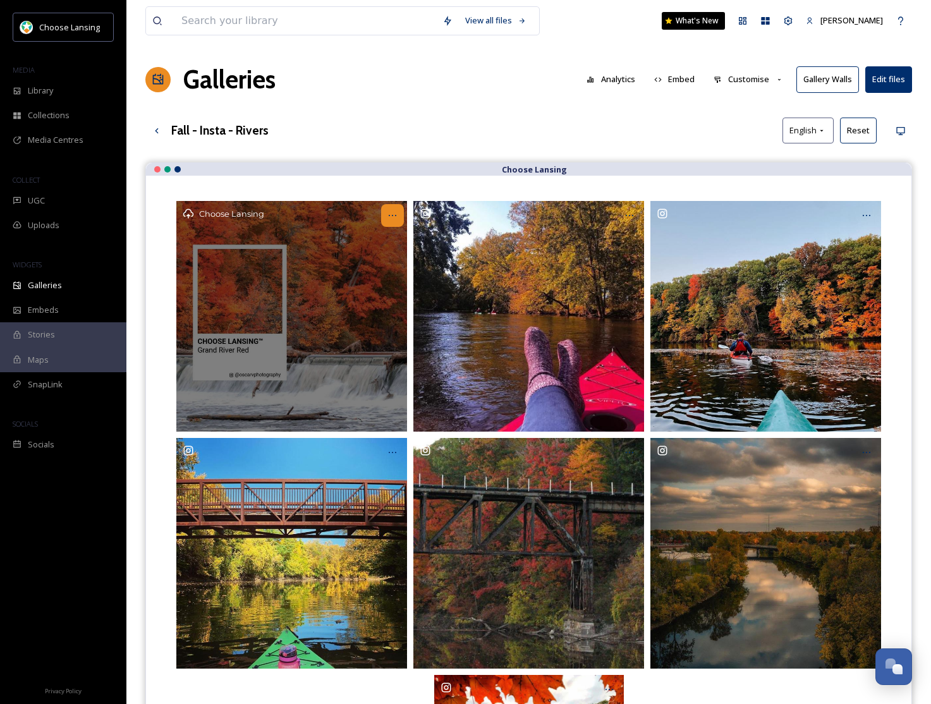
click at [394, 219] on icon at bounding box center [392, 215] width 10 height 10
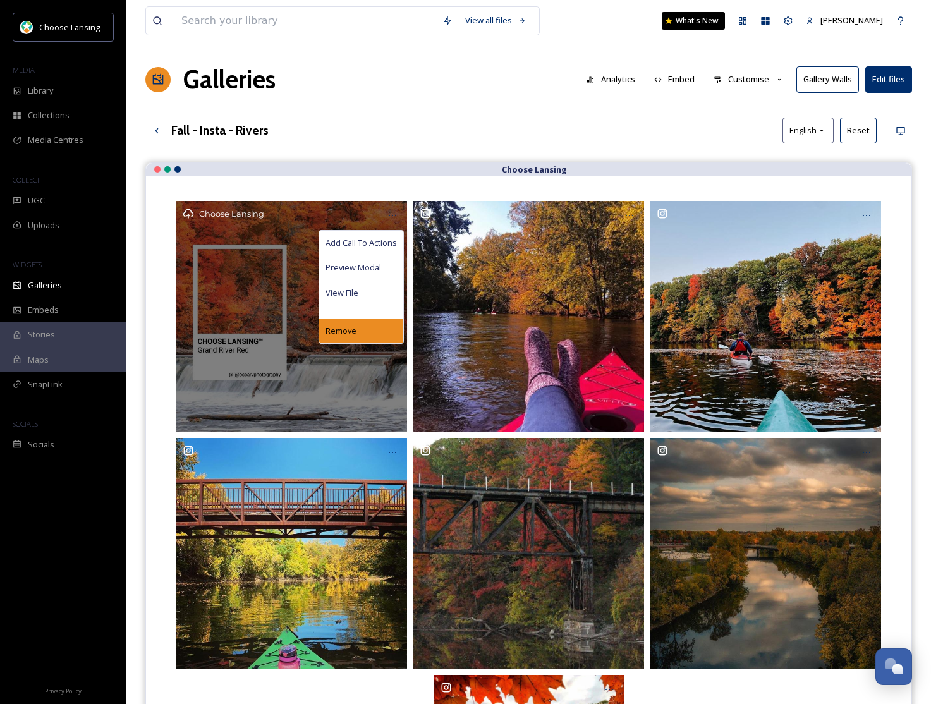
click at [371, 329] on div "Remove" at bounding box center [361, 330] width 84 height 25
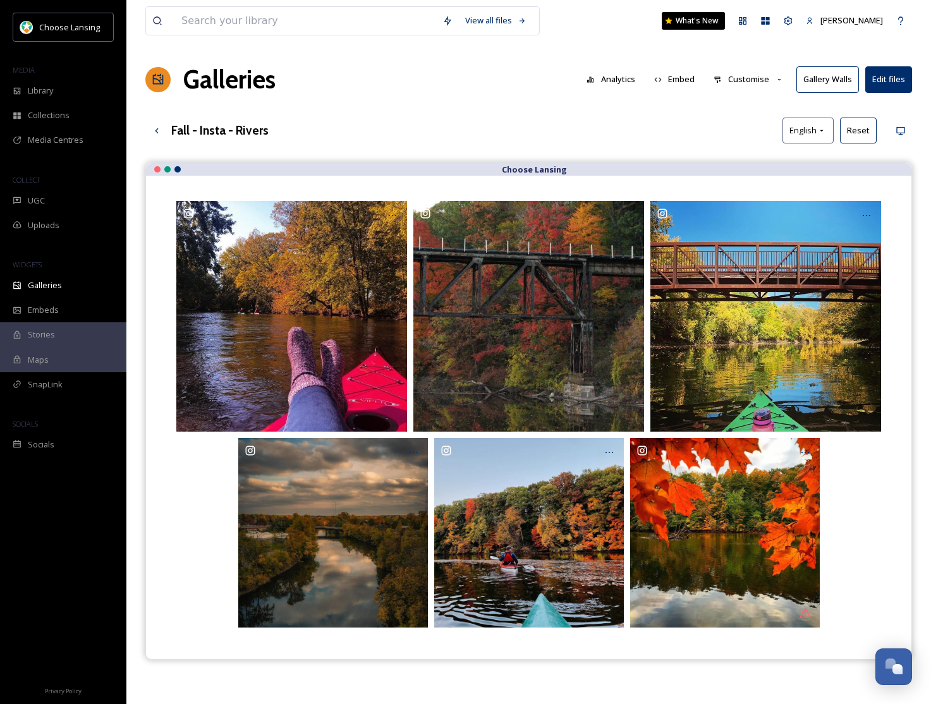
click at [754, 74] on button "Customise" at bounding box center [748, 79] width 83 height 25
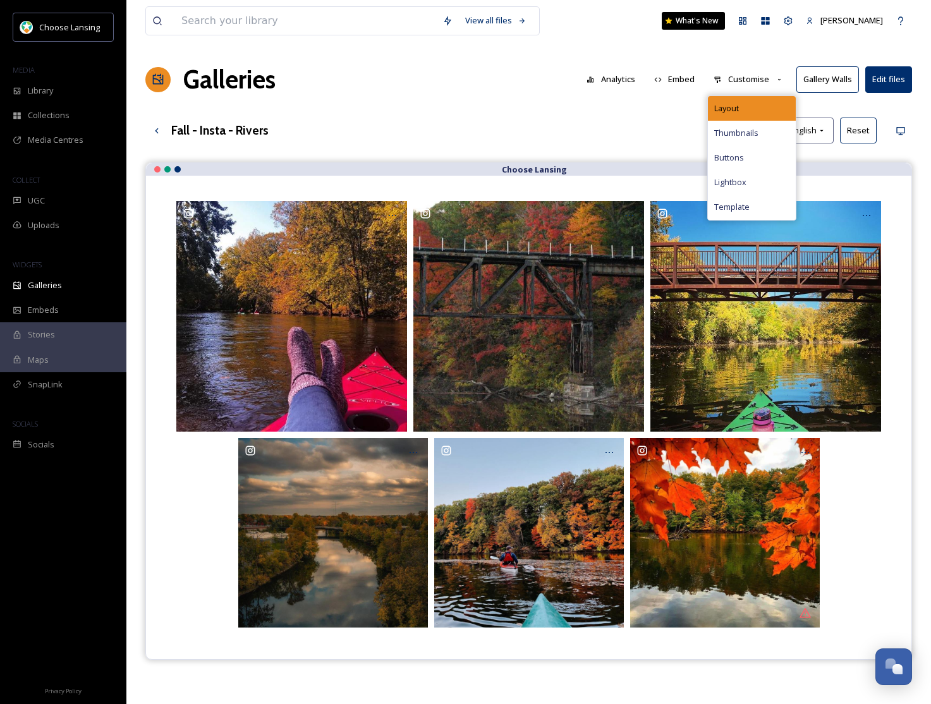
click at [756, 99] on div "Layout" at bounding box center [752, 108] width 88 height 25
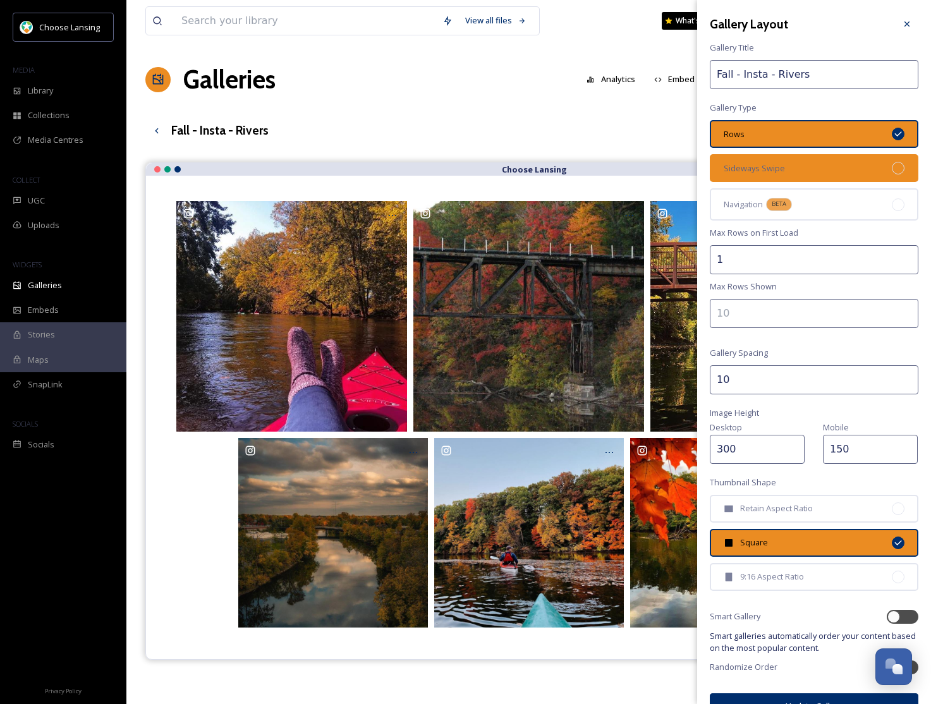
drag, startPoint x: 802, startPoint y: 168, endPoint x: 803, endPoint y: 174, distance: 6.4
click at [802, 168] on div "Sideways Swipe" at bounding box center [814, 168] width 208 height 28
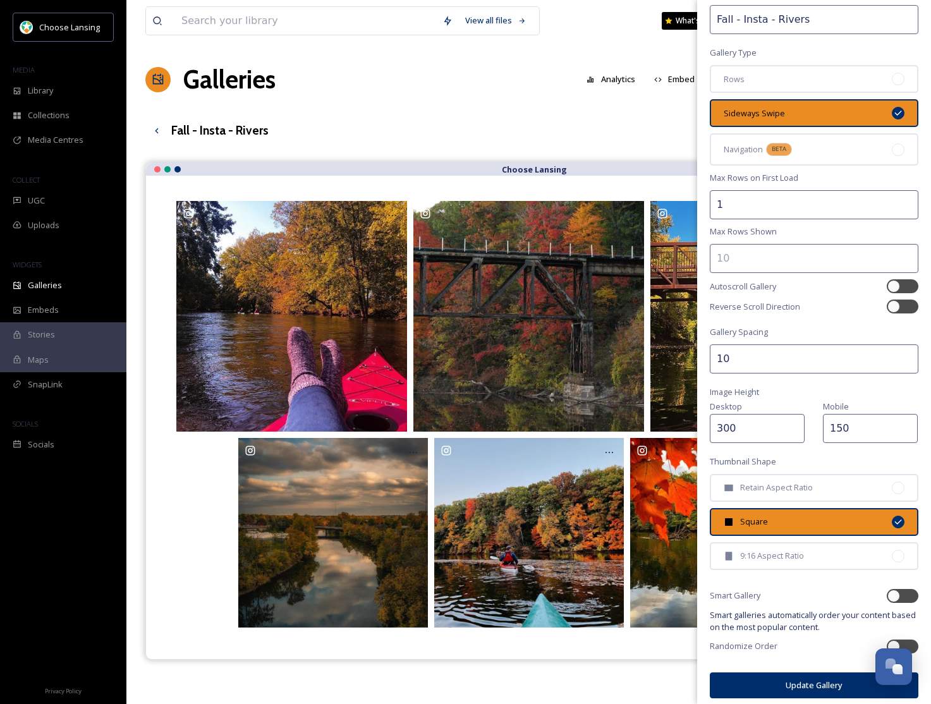
scroll to position [58, 0]
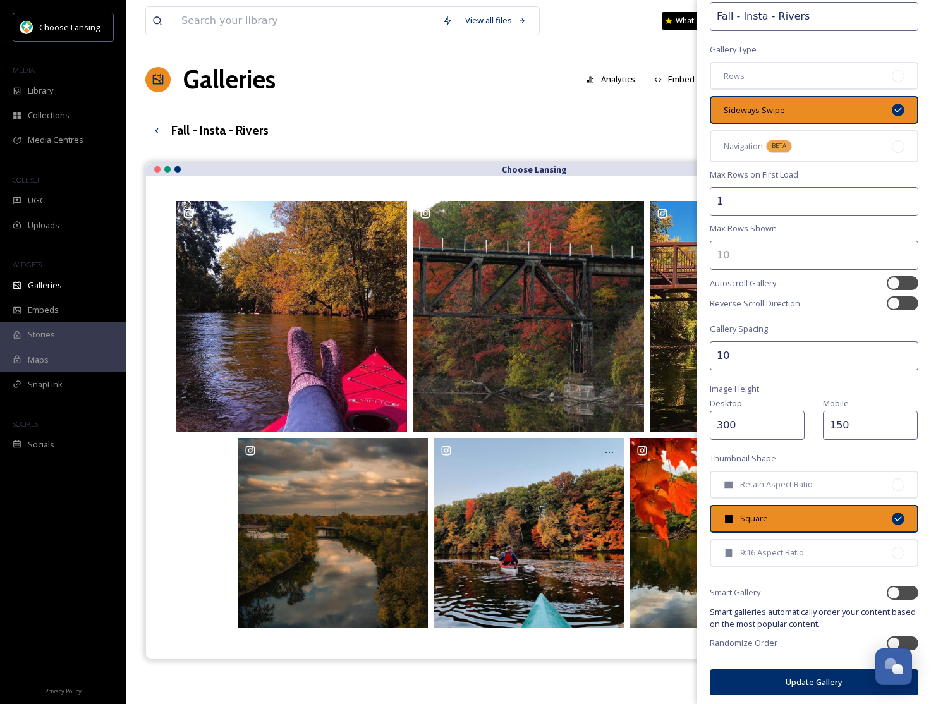
click at [728, 422] on input "300" at bounding box center [757, 425] width 95 height 29
type input "350"
click at [833, 421] on input "150" at bounding box center [870, 425] width 95 height 29
type input "250"
click at [758, 677] on button "Update Gallery" at bounding box center [814, 682] width 208 height 26
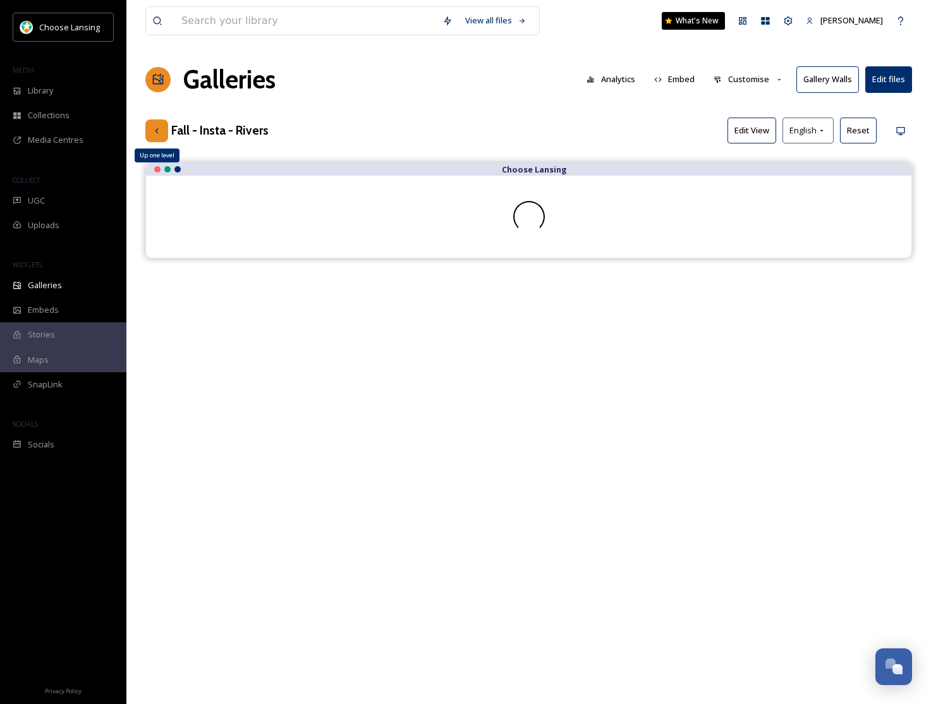
click at [160, 131] on icon at bounding box center [157, 131] width 10 height 10
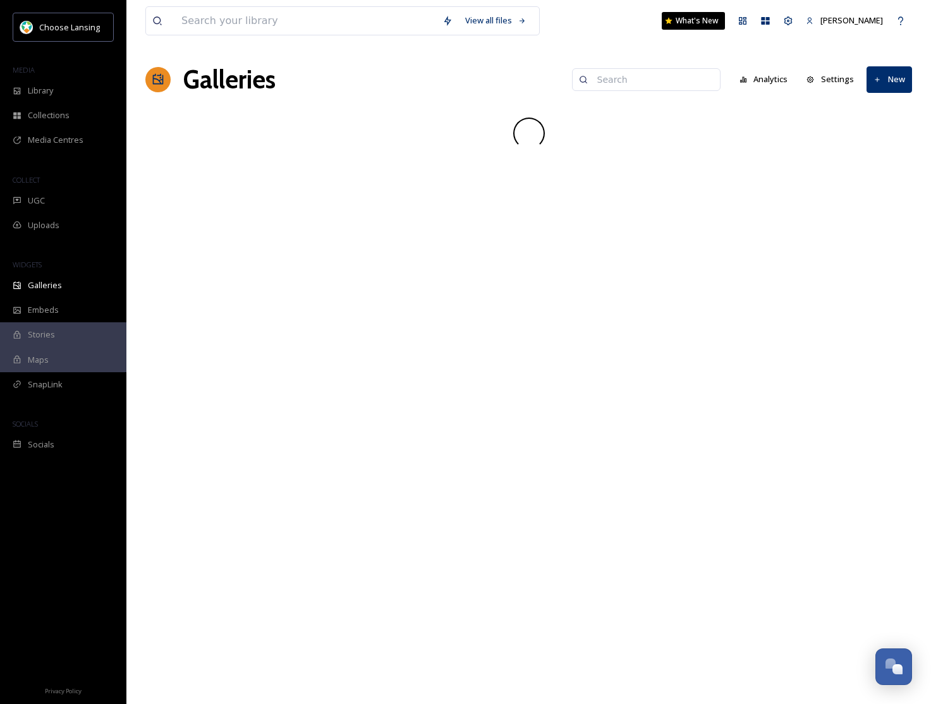
click at [639, 83] on input at bounding box center [652, 79] width 123 height 25
paste input "Choice Farm Market"
drag, startPoint x: 655, startPoint y: 80, endPoint x: 533, endPoint y: 78, distance: 121.9
click at [534, 78] on div "Galleries Choice Farm Market Analytics Settings New" at bounding box center [528, 80] width 766 height 38
type input "fall - insta"
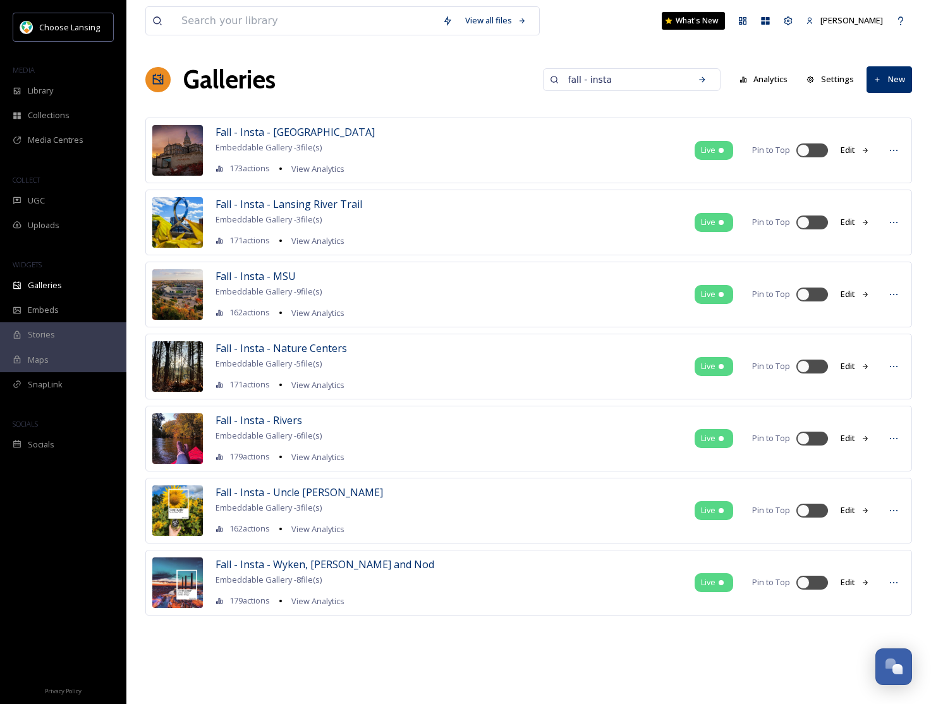
click at [566, 78] on div "fall - insta" at bounding box center [632, 79] width 178 height 23
click at [278, 490] on span "Fall - Insta - Uncle [PERSON_NAME]" at bounding box center [298, 492] width 167 height 14
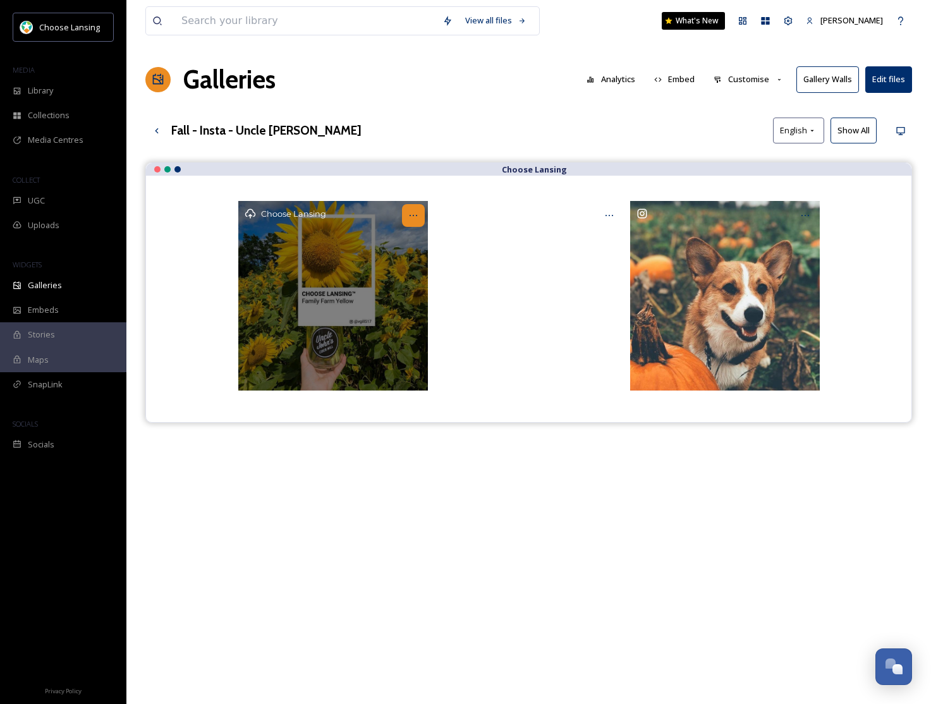
click at [406, 216] on div at bounding box center [413, 215] width 23 height 23
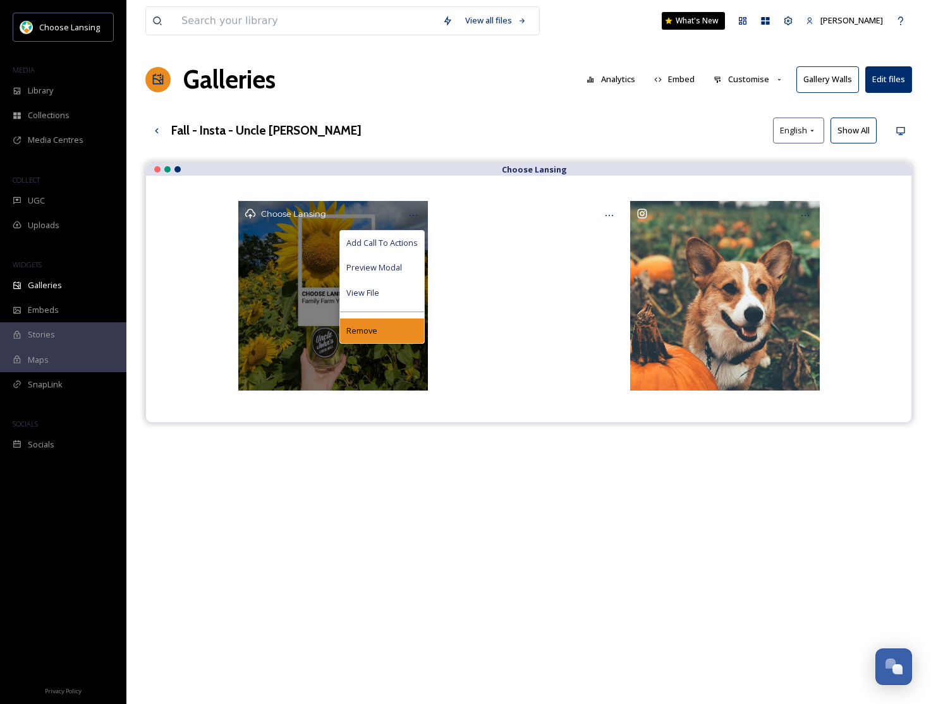
click at [386, 326] on div "Remove" at bounding box center [382, 330] width 84 height 25
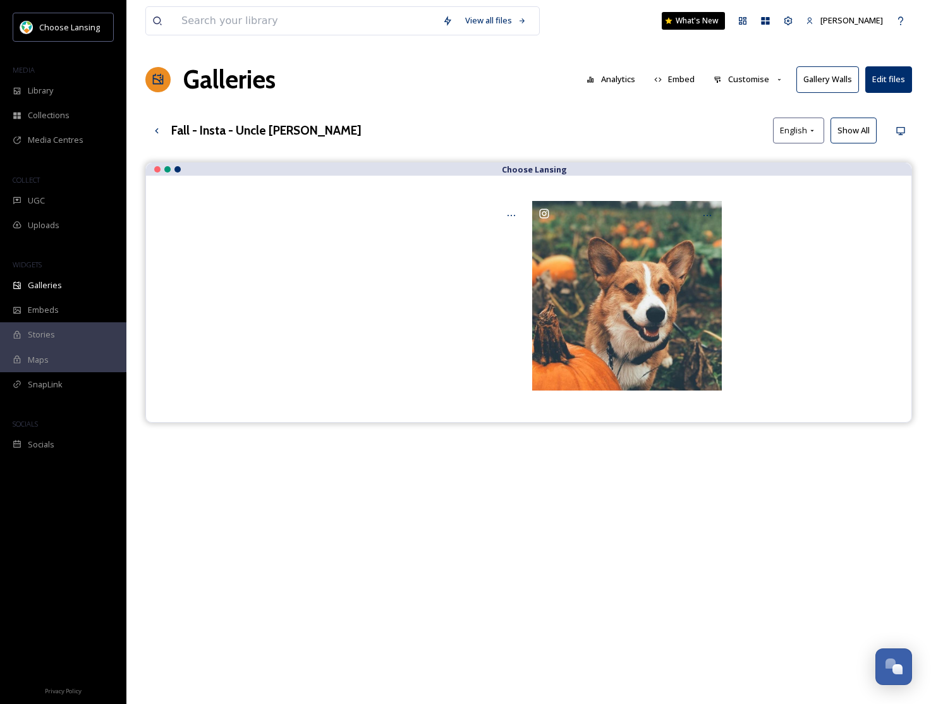
click at [750, 72] on button "Customise" at bounding box center [748, 79] width 83 height 25
click at [742, 102] on div "Layout" at bounding box center [752, 108] width 88 height 25
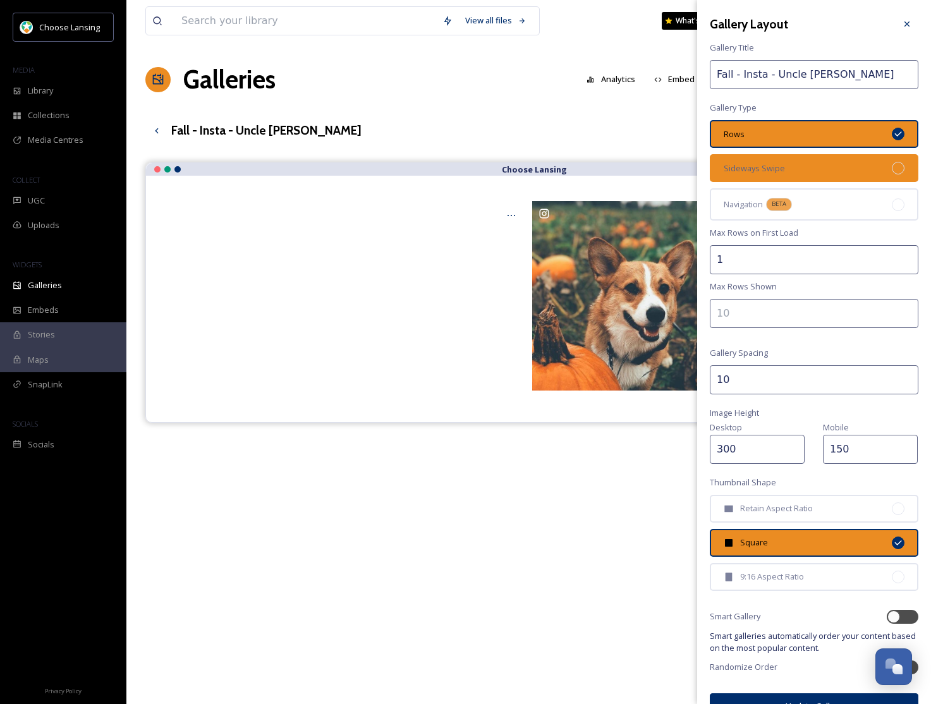
click at [794, 170] on div "Sideways Swipe" at bounding box center [814, 168] width 208 height 28
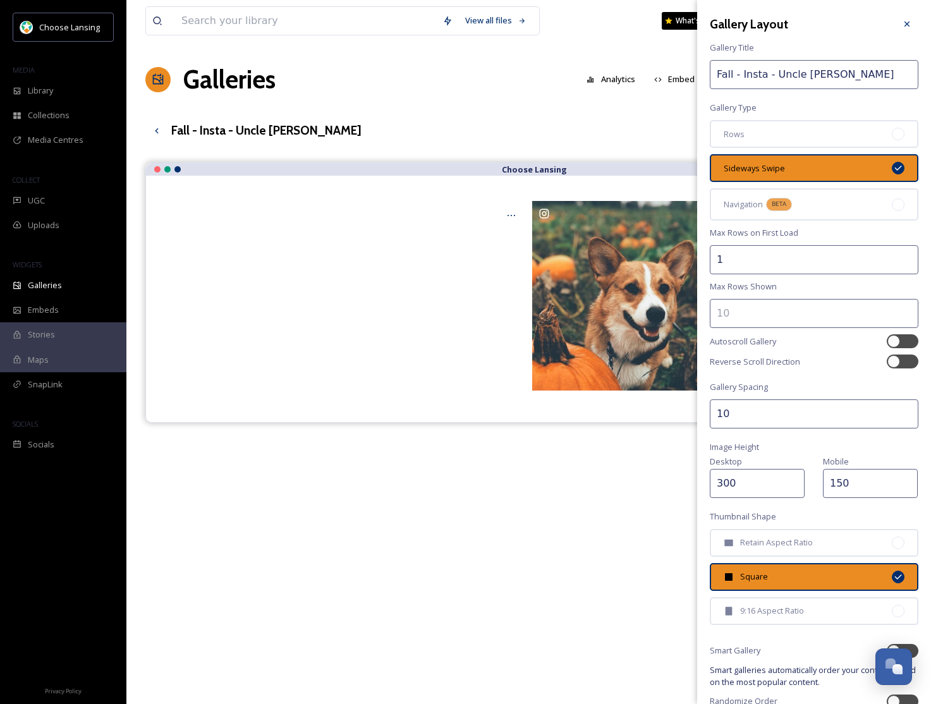
click at [731, 482] on input "300" at bounding box center [757, 483] width 95 height 29
type input "350"
click at [835, 478] on input "150" at bounding box center [870, 483] width 95 height 29
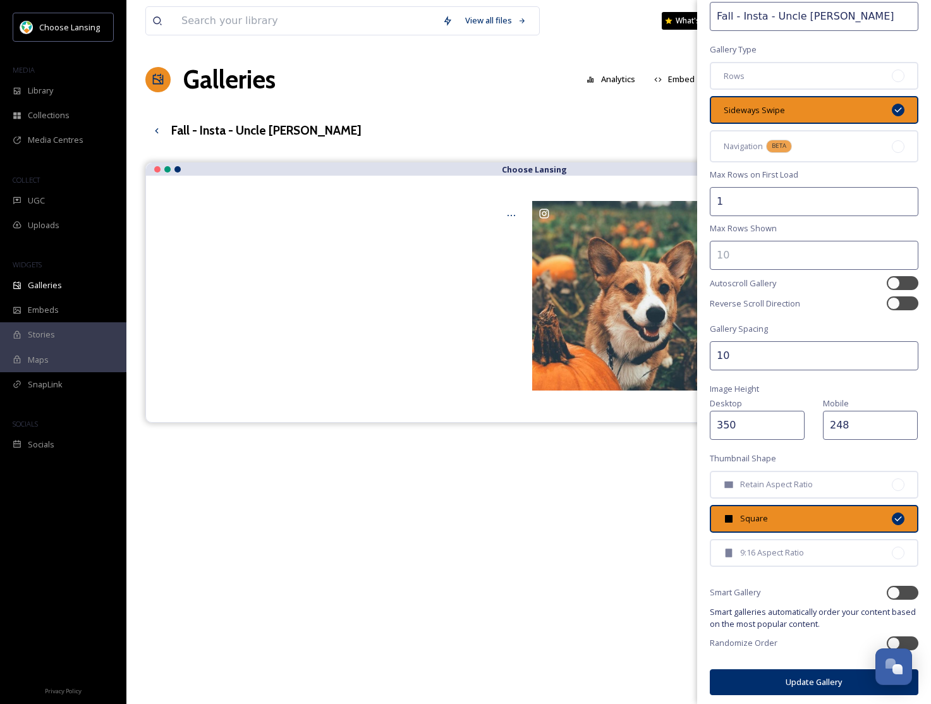
type input "248"
click at [782, 676] on button "Update Gallery" at bounding box center [814, 682] width 208 height 26
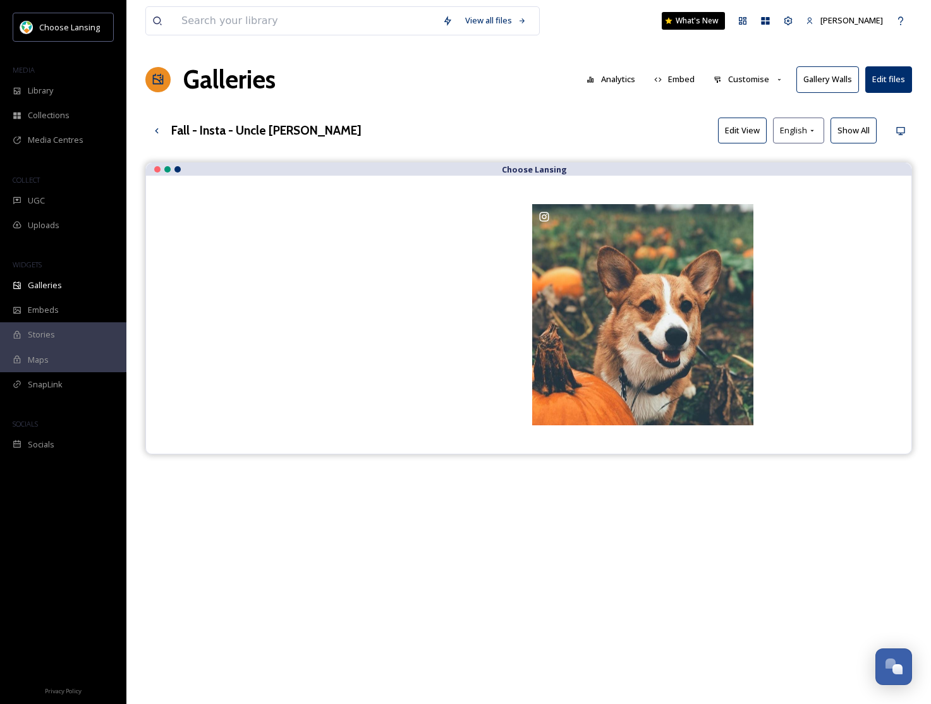
drag, startPoint x: 751, startPoint y: 81, endPoint x: 752, endPoint y: 93, distance: 12.1
click at [751, 81] on button "Customise" at bounding box center [748, 79] width 83 height 25
click at [747, 102] on div "Layout" at bounding box center [752, 108] width 88 height 25
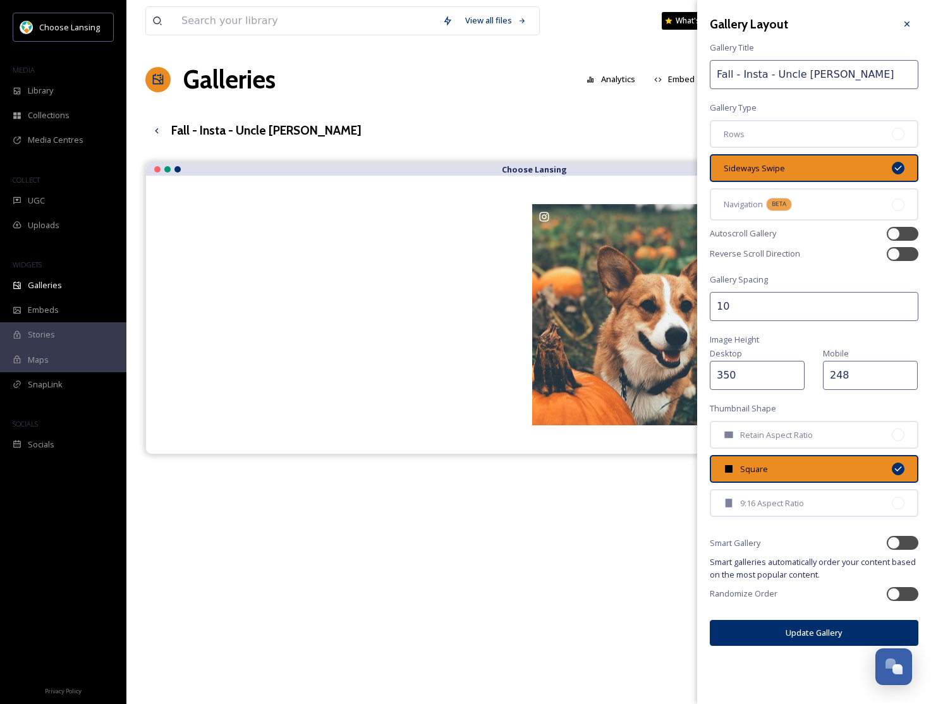
drag, startPoint x: 825, startPoint y: 72, endPoint x: 776, endPoint y: 72, distance: 49.3
click at [775, 73] on input "Fall - Insta - Uncle [PERSON_NAME]" at bounding box center [814, 74] width 208 height 29
type input "Fall - Insta - Family Farms"
click at [789, 633] on button "Update Gallery" at bounding box center [814, 633] width 208 height 26
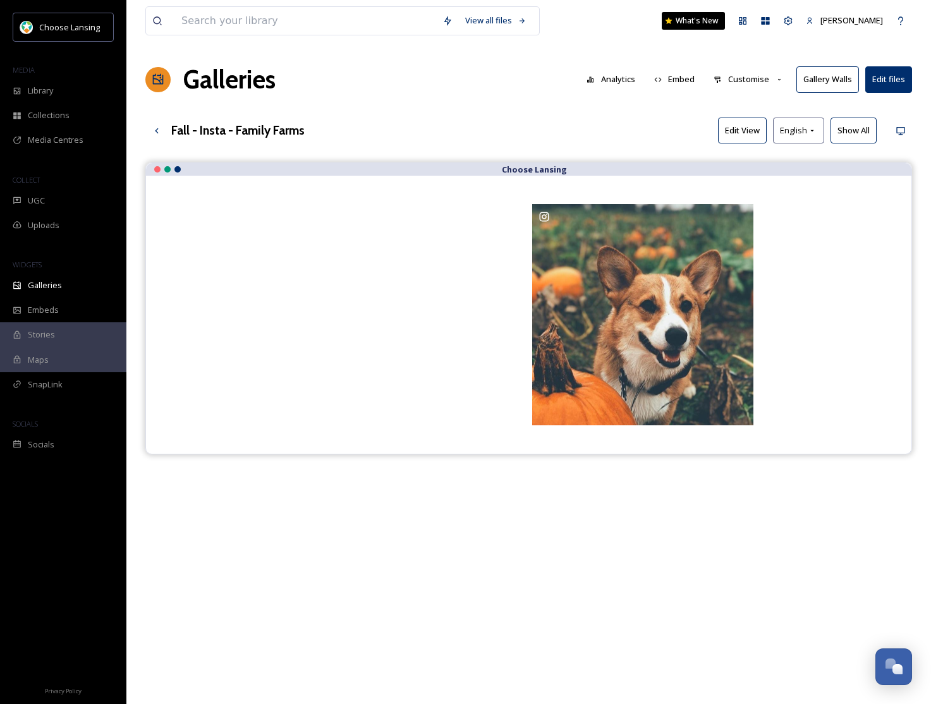
click at [760, 83] on button "Customise" at bounding box center [748, 79] width 83 height 25
click at [756, 102] on div "Layout" at bounding box center [752, 108] width 88 height 25
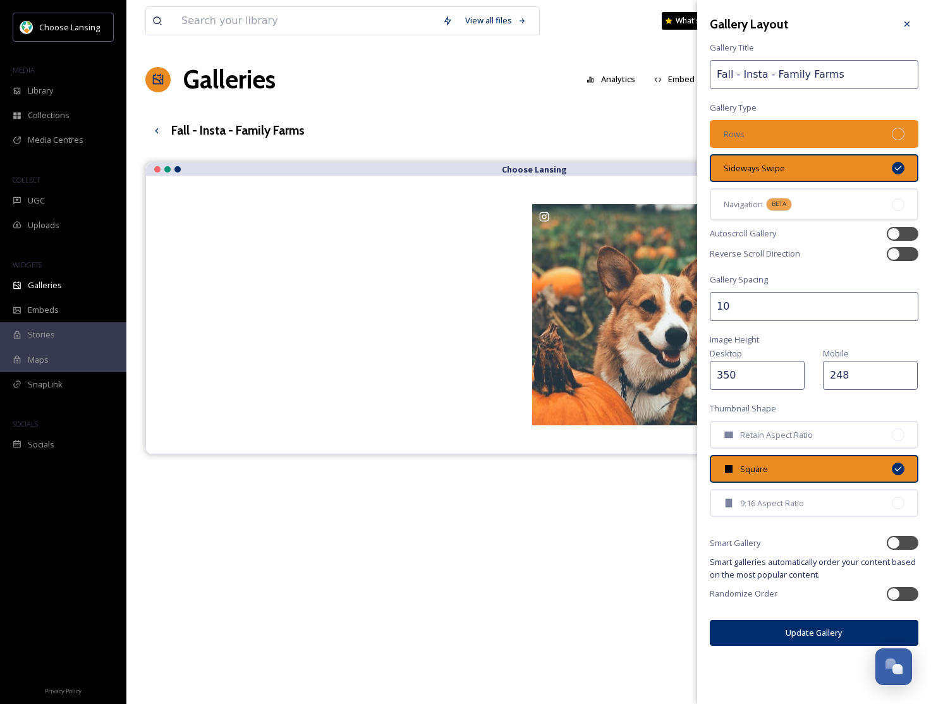
click at [809, 135] on div "Rows" at bounding box center [814, 134] width 208 height 28
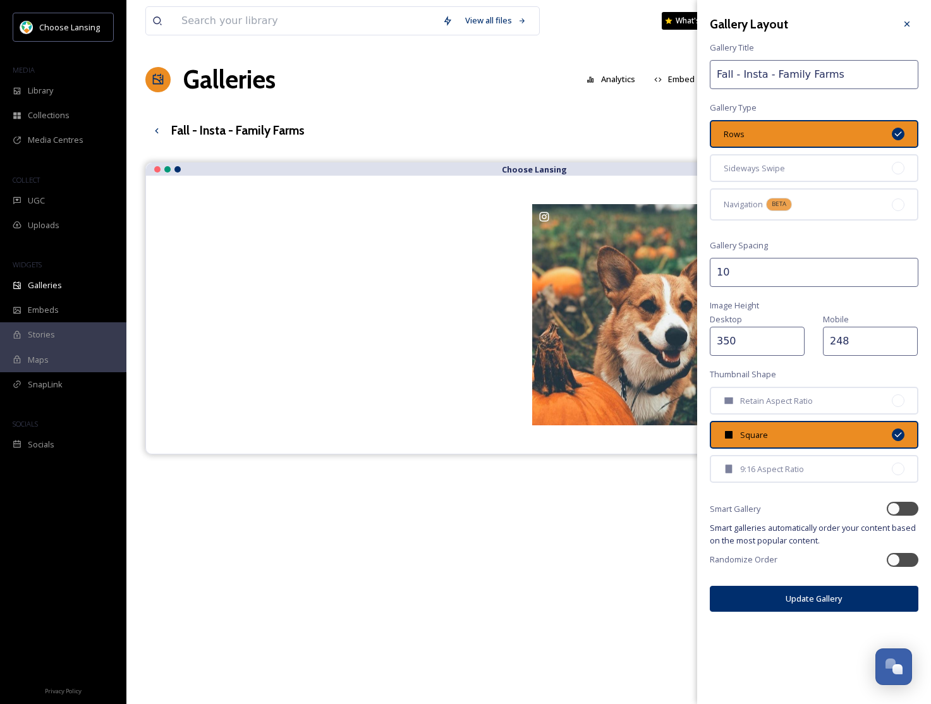
click at [811, 591] on button "Update Gallery" at bounding box center [814, 599] width 208 height 26
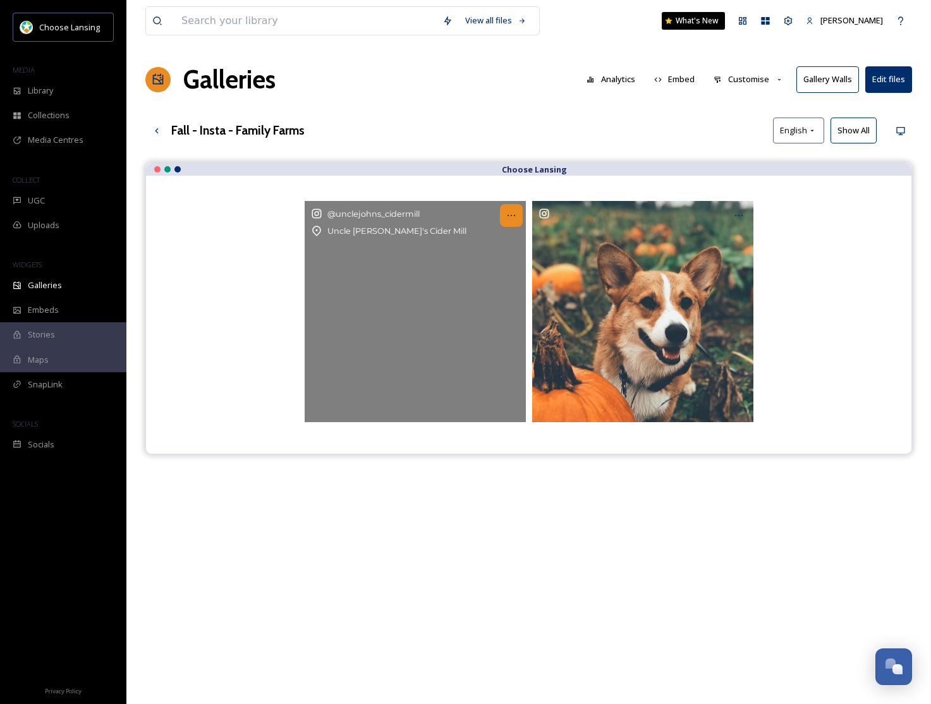
click at [508, 214] on icon at bounding box center [511, 215] width 10 height 10
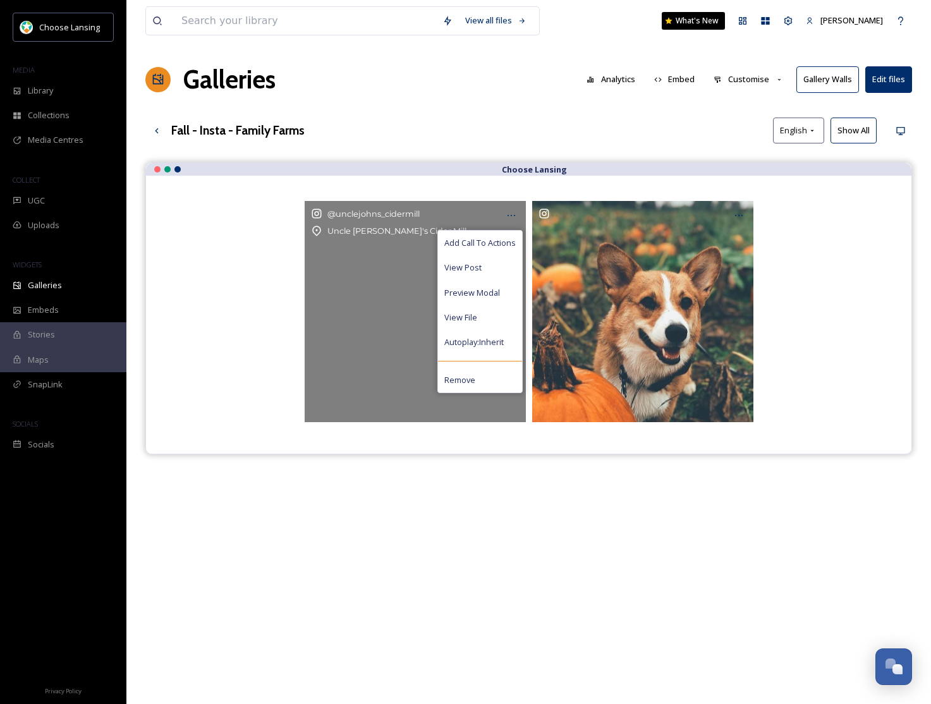
drag, startPoint x: 509, startPoint y: 245, endPoint x: 552, endPoint y: 229, distance: 45.6
click at [508, 245] on span "Add Call To Actions" at bounding box center [479, 243] width 71 height 12
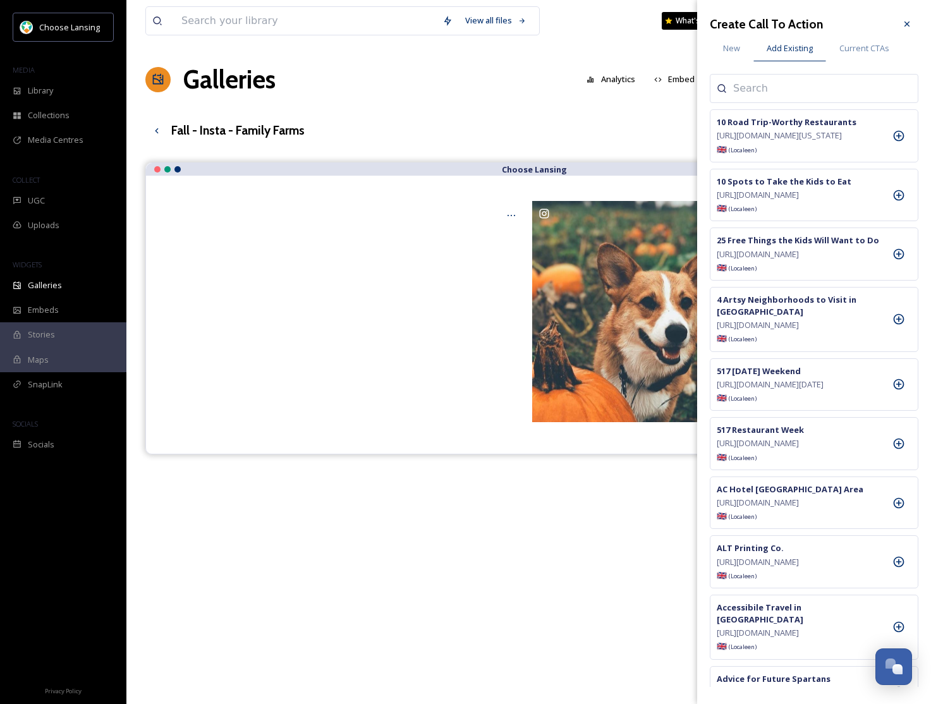
click at [766, 88] on input at bounding box center [796, 88] width 126 height 15
type input "uncle"
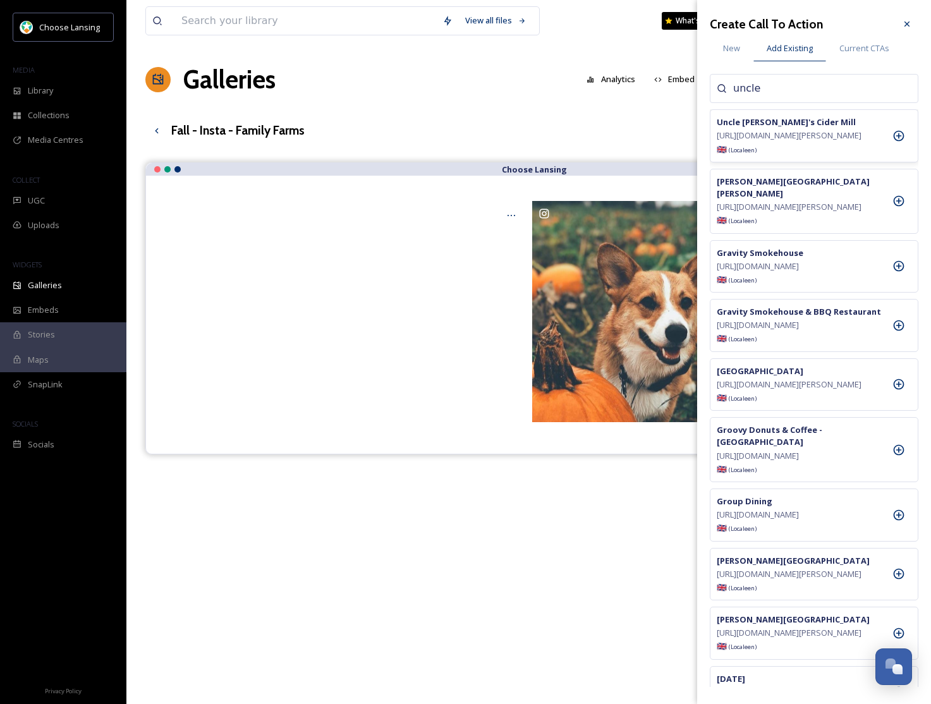
drag, startPoint x: 902, startPoint y: 143, endPoint x: 908, endPoint y: 132, distance: 12.2
click at [902, 142] on icon at bounding box center [898, 136] width 11 height 11
drag, startPoint x: 909, startPoint y: 25, endPoint x: 906, endPoint y: 33, distance: 8.8
click at [909, 25] on icon at bounding box center [907, 24] width 10 height 10
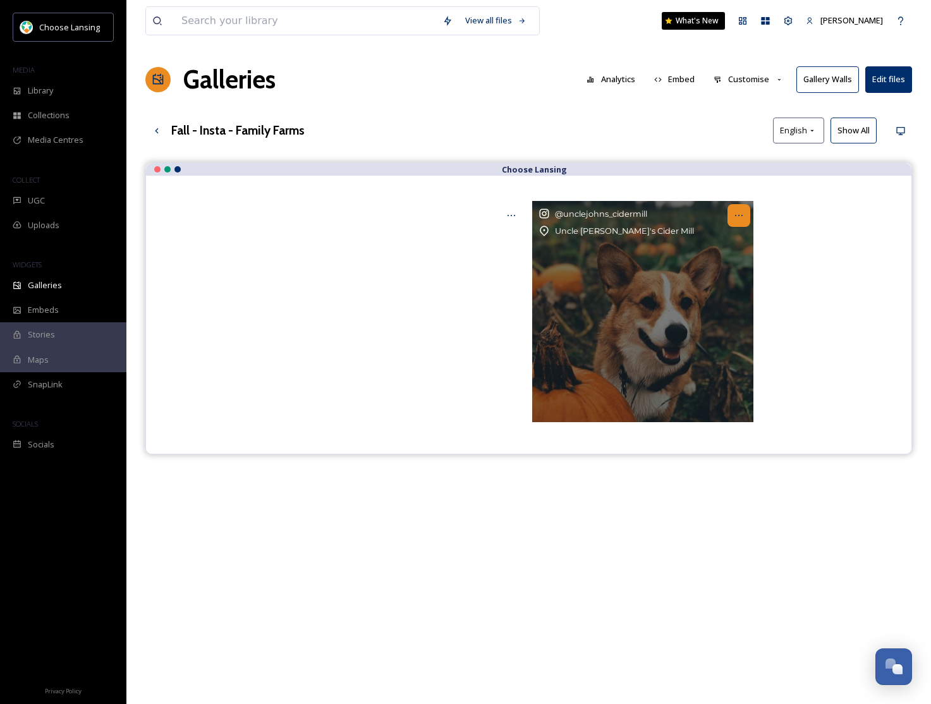
click at [742, 221] on div at bounding box center [738, 215] width 23 height 23
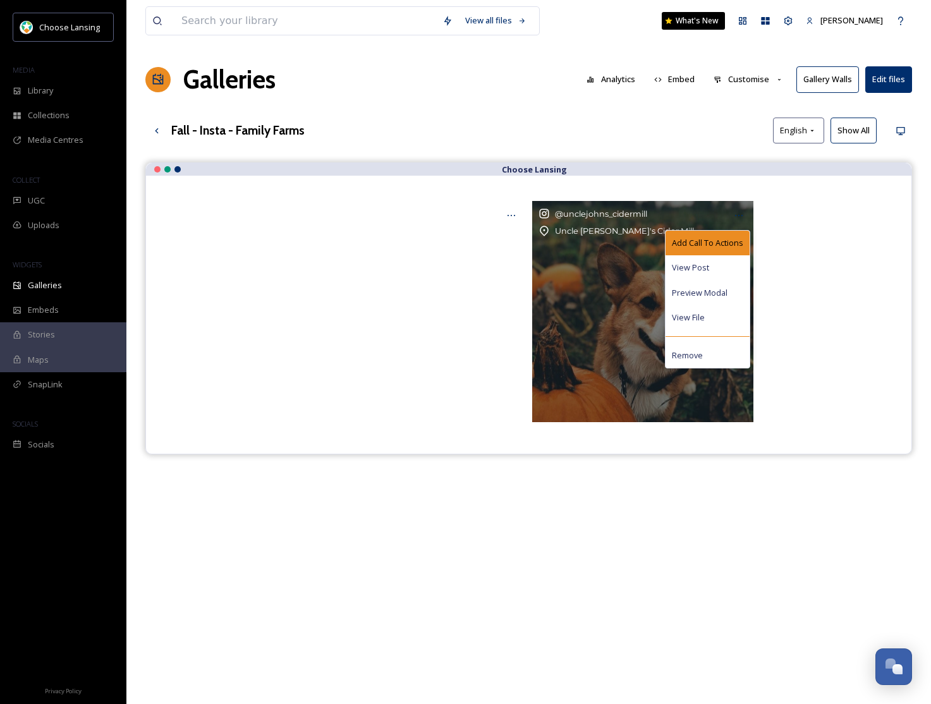
click at [720, 246] on span "Add Call To Actions" at bounding box center [707, 243] width 71 height 12
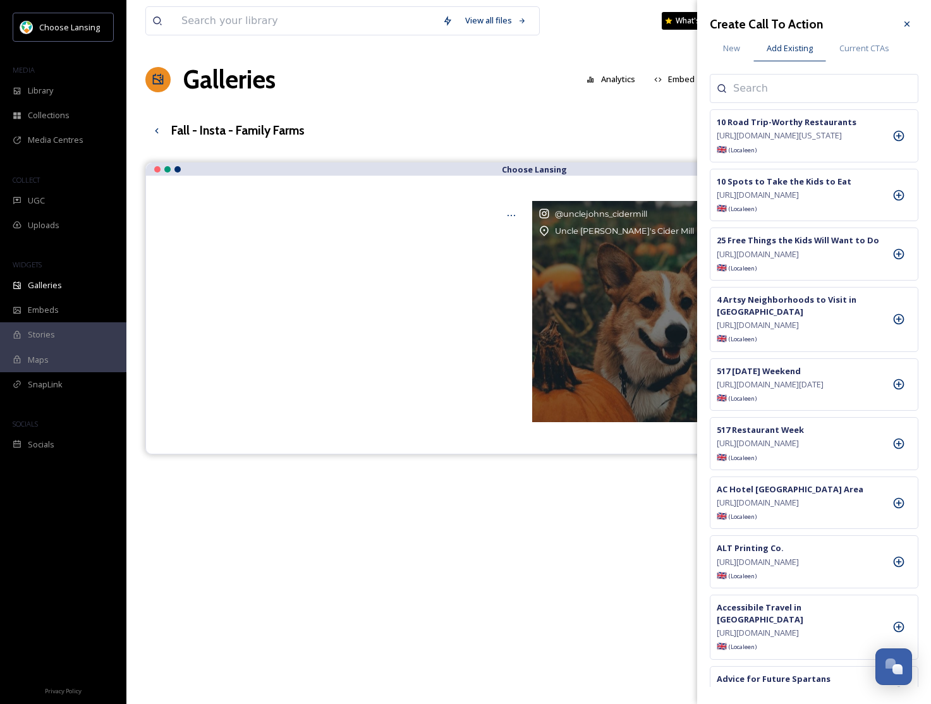
click at [755, 91] on input at bounding box center [796, 88] width 126 height 15
type input "uncle"
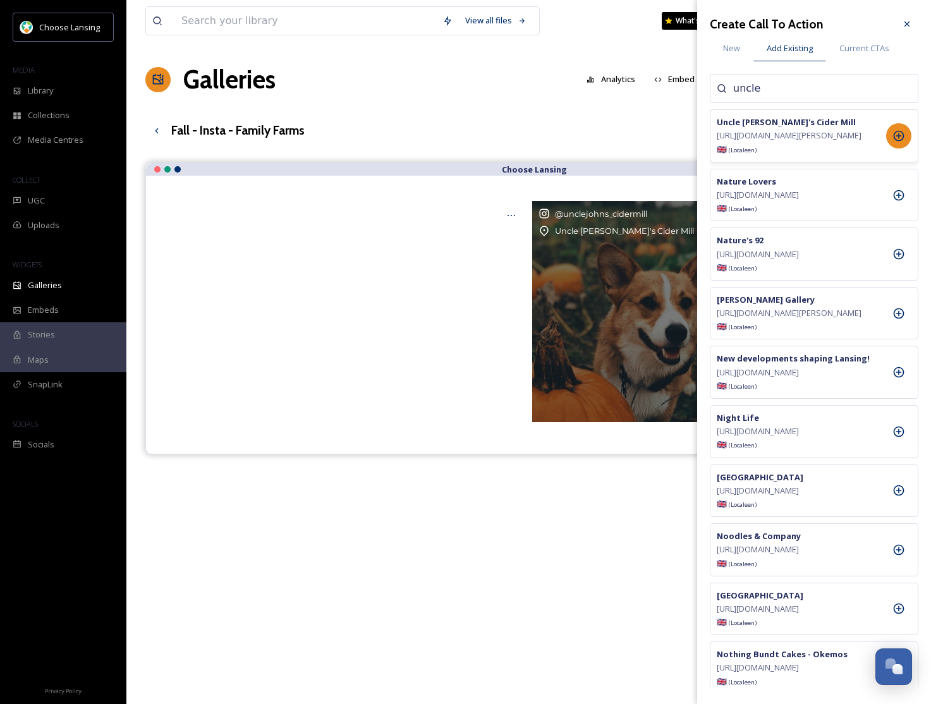
click at [896, 140] on icon at bounding box center [898, 136] width 13 height 13
click at [912, 27] on div at bounding box center [906, 24] width 23 height 23
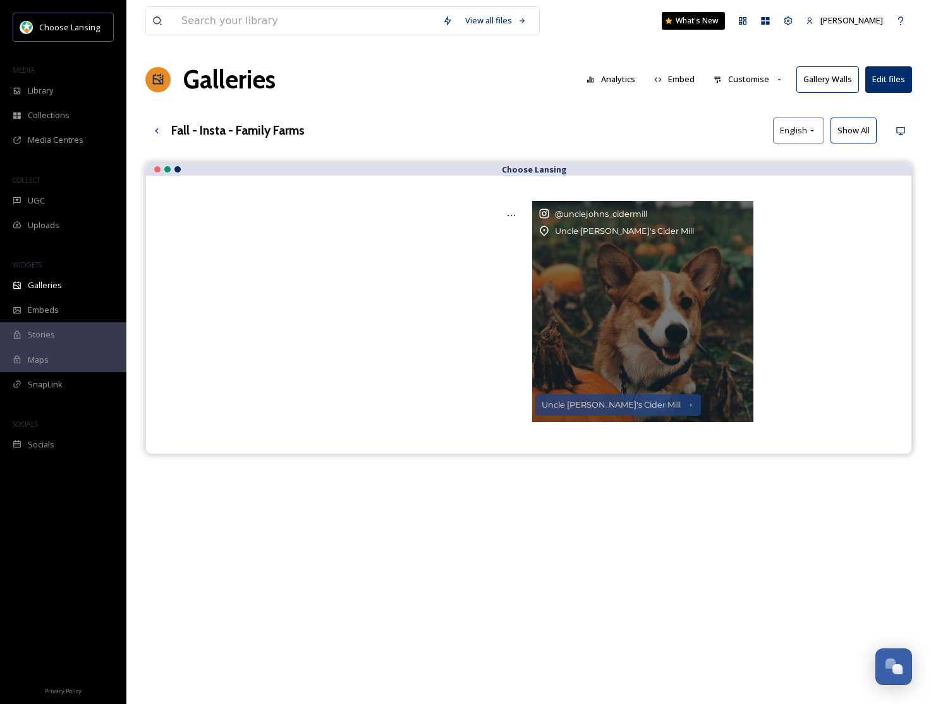
click at [751, 83] on button "Customise" at bounding box center [748, 79] width 83 height 25
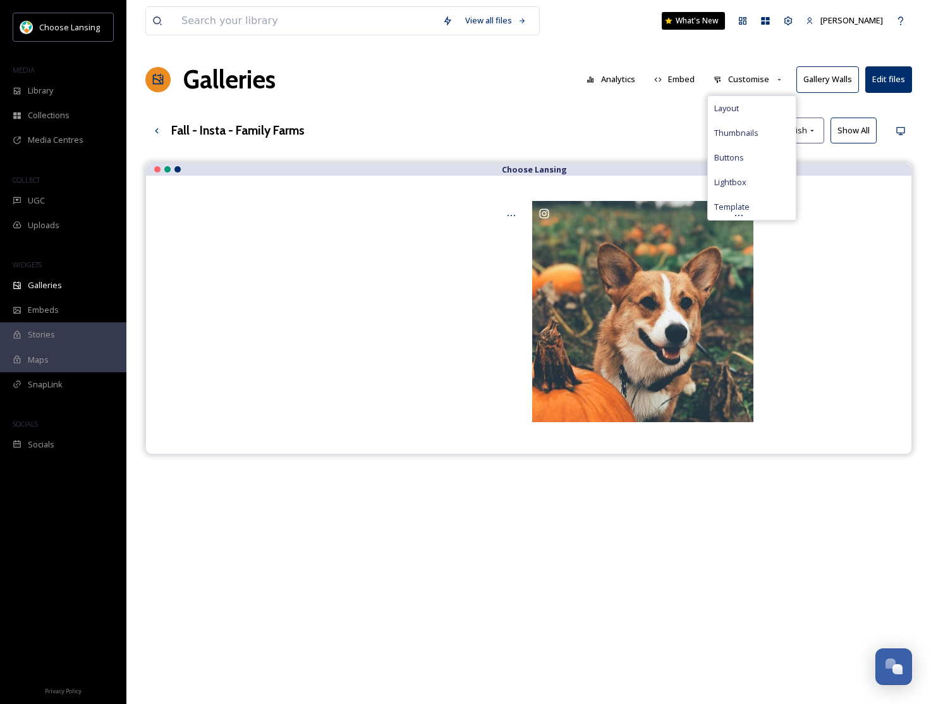
drag, startPoint x: 802, startPoint y: 280, endPoint x: 672, endPoint y: 296, distance: 131.1
click at [795, 279] on div at bounding box center [528, 311] width 715 height 221
drag, startPoint x: 765, startPoint y: 77, endPoint x: 766, endPoint y: 87, distance: 10.2
click at [765, 78] on button "Customise" at bounding box center [748, 79] width 83 height 25
click at [766, 105] on div "Layout" at bounding box center [752, 108] width 88 height 25
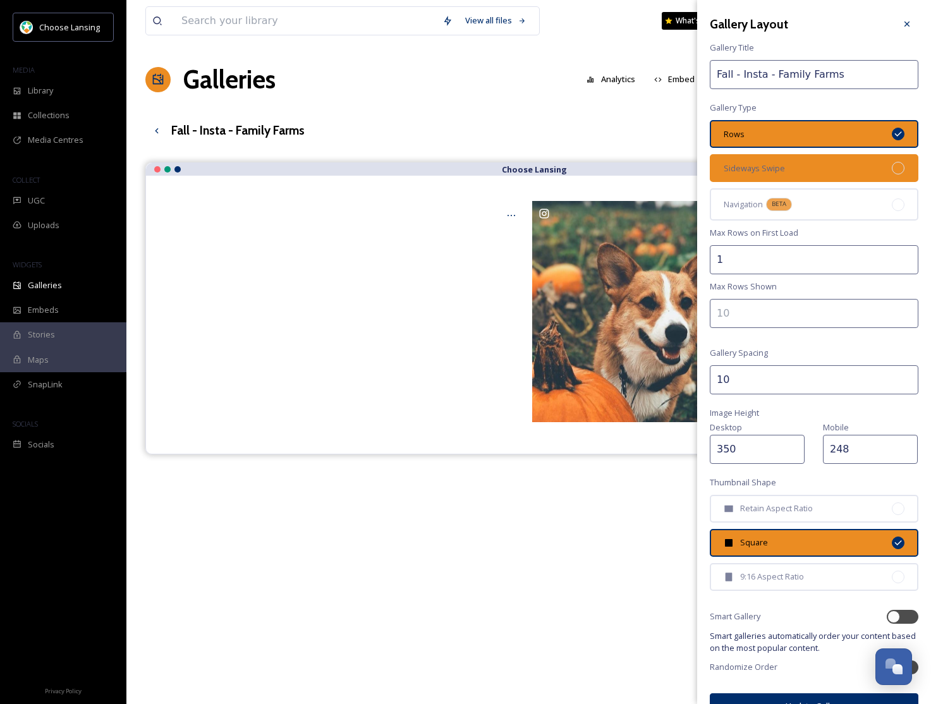
click at [857, 174] on div "Sideways Swipe" at bounding box center [814, 168] width 208 height 28
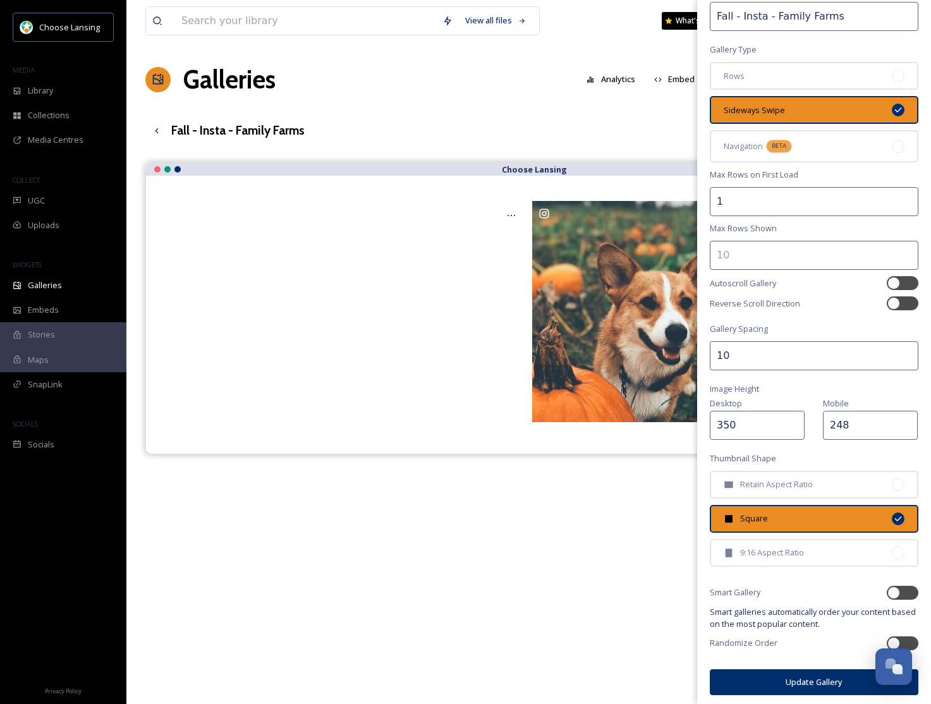
click at [780, 674] on button "Update Gallery" at bounding box center [814, 682] width 208 height 26
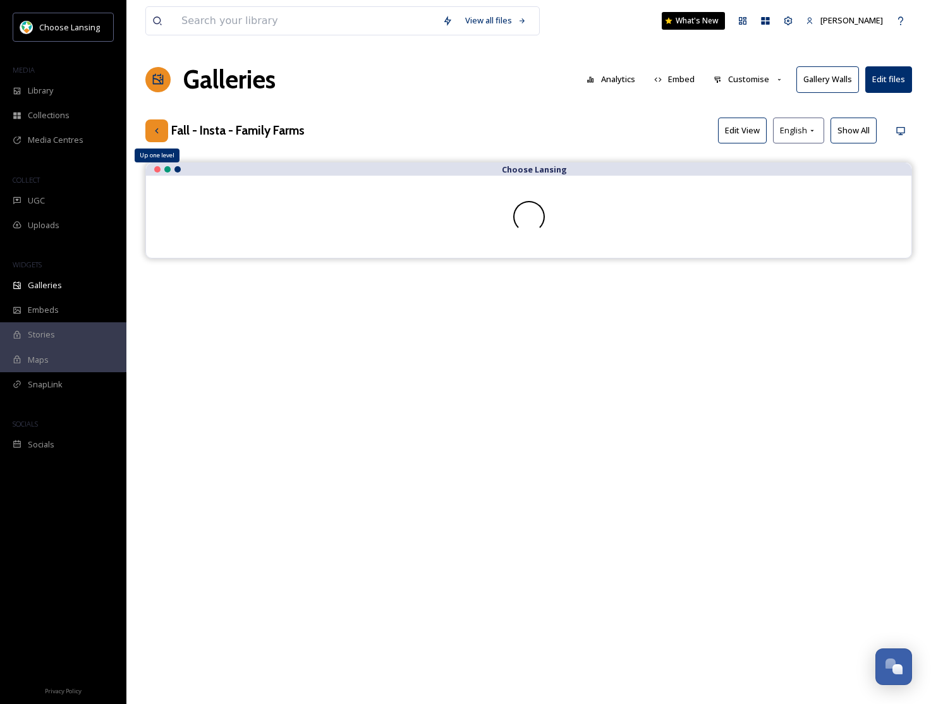
click at [158, 128] on icon at bounding box center [157, 131] width 10 height 10
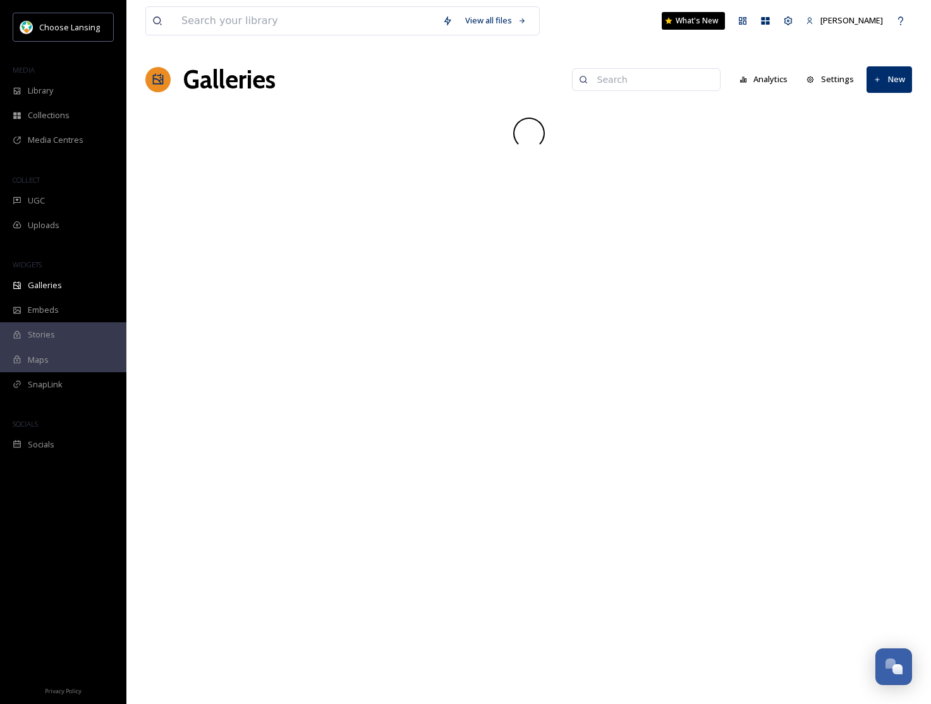
click at [653, 83] on input at bounding box center [652, 79] width 123 height 25
paste input "fall - insta"
type input "fall - insta"
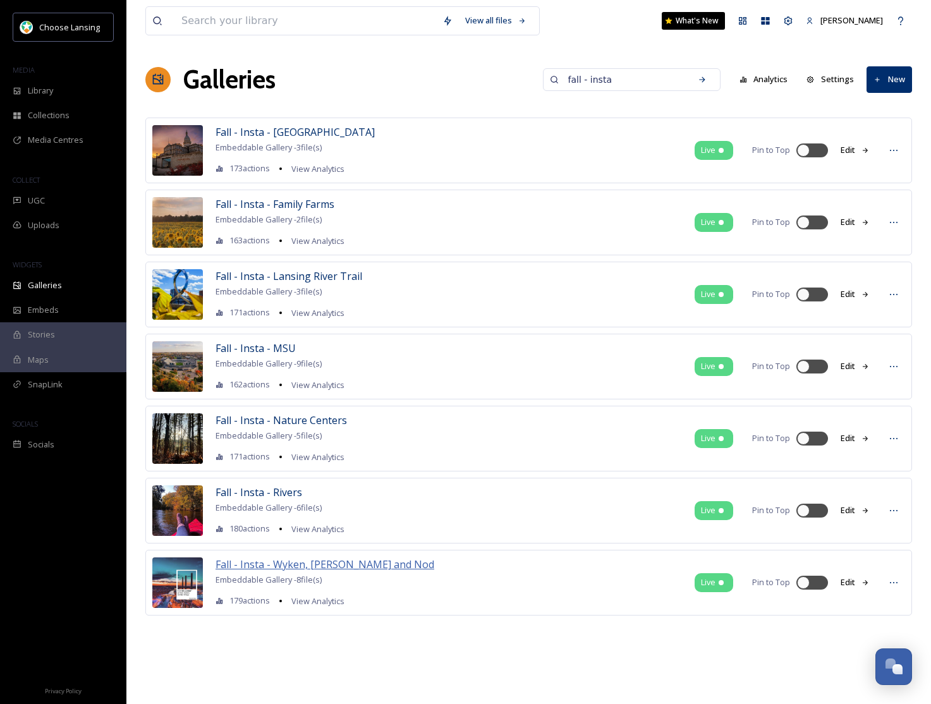
click at [269, 562] on span "Fall - Insta - Wyken, [PERSON_NAME] and Nod" at bounding box center [324, 564] width 219 height 14
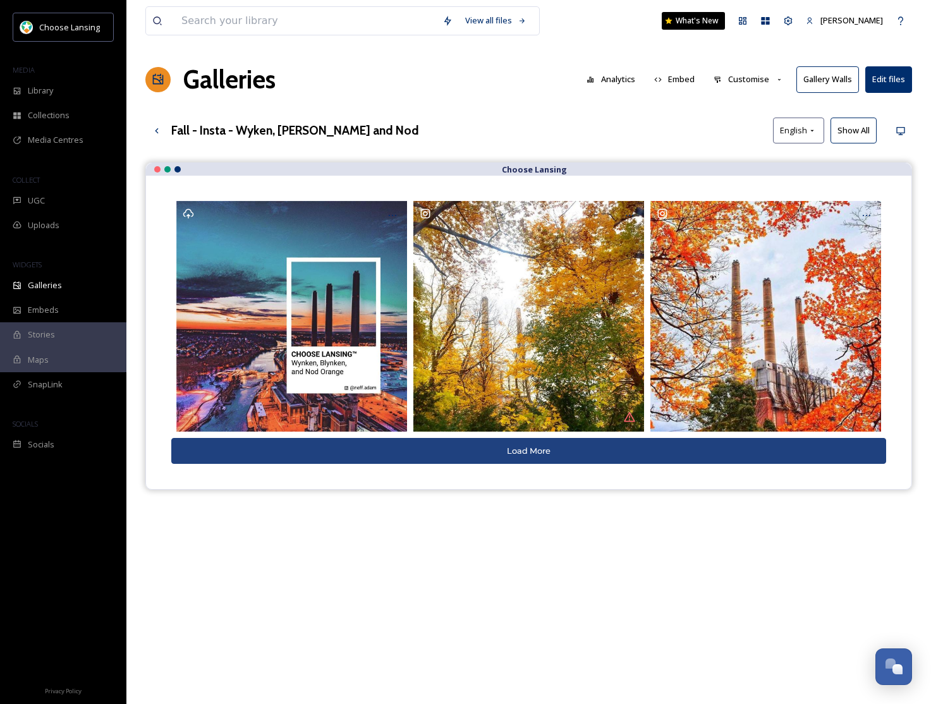
click at [758, 80] on button "Customise" at bounding box center [748, 79] width 83 height 25
drag, startPoint x: 694, startPoint y: 116, endPoint x: 678, endPoint y: 138, distance: 27.0
click at [694, 116] on div "View all files What's New [PERSON_NAME] Galleries Analytics Embed Customise Lay…" at bounding box center [528, 442] width 804 height 885
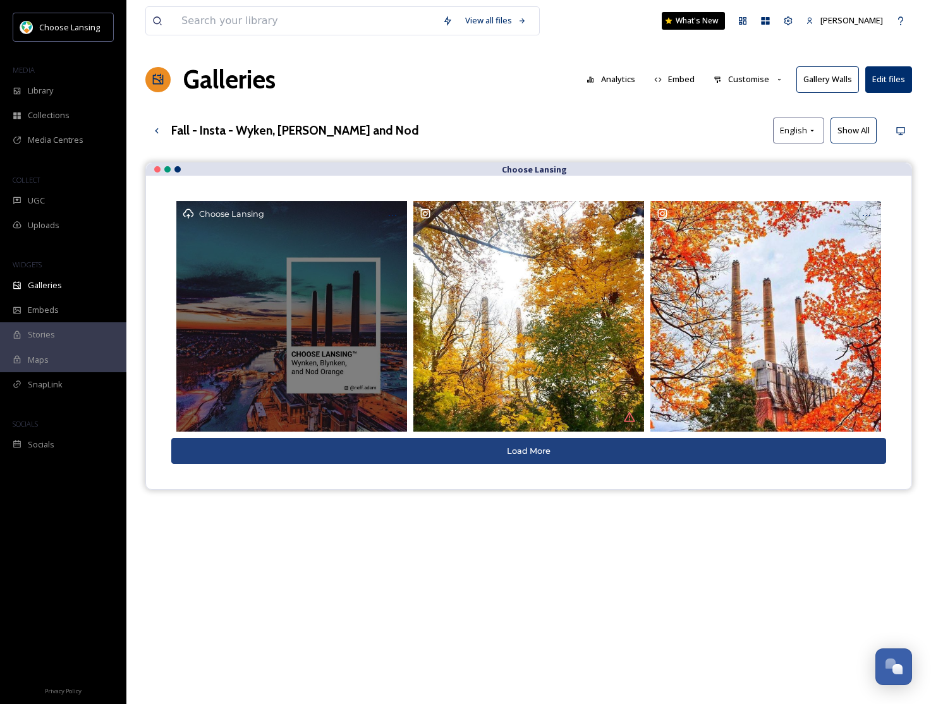
click at [390, 221] on div at bounding box center [392, 215] width 23 height 23
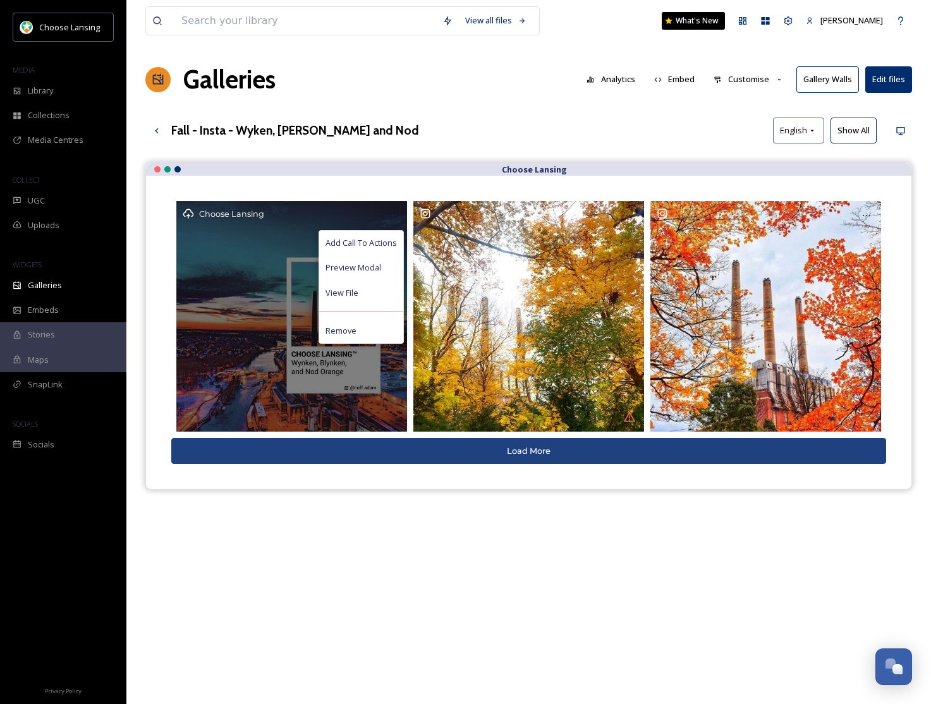
click at [383, 327] on div "Remove" at bounding box center [361, 330] width 84 height 25
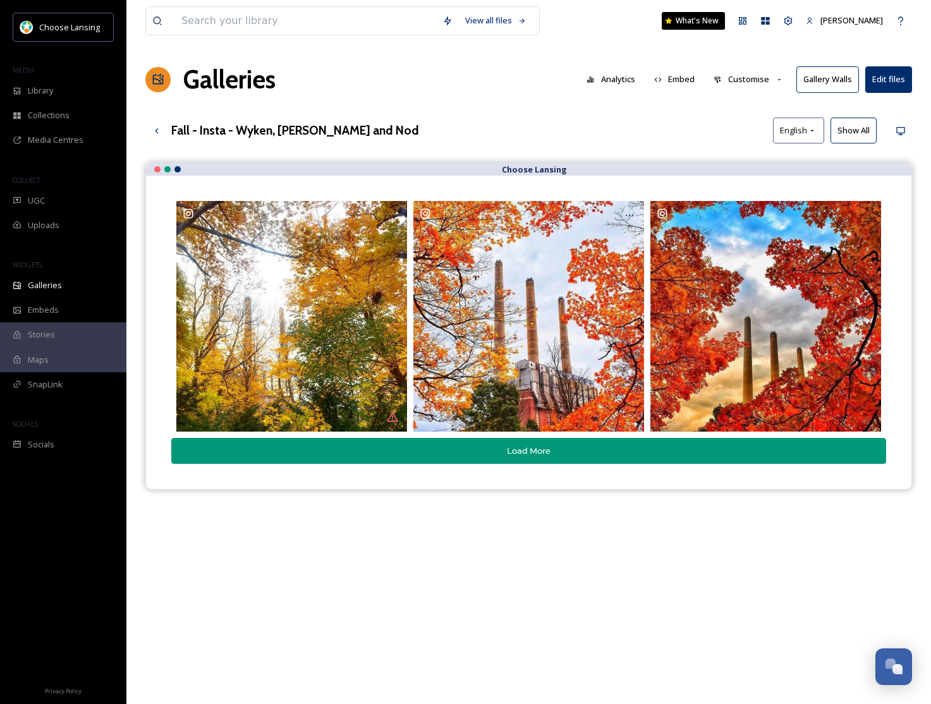
click at [546, 461] on button "Load More" at bounding box center [528, 451] width 715 height 26
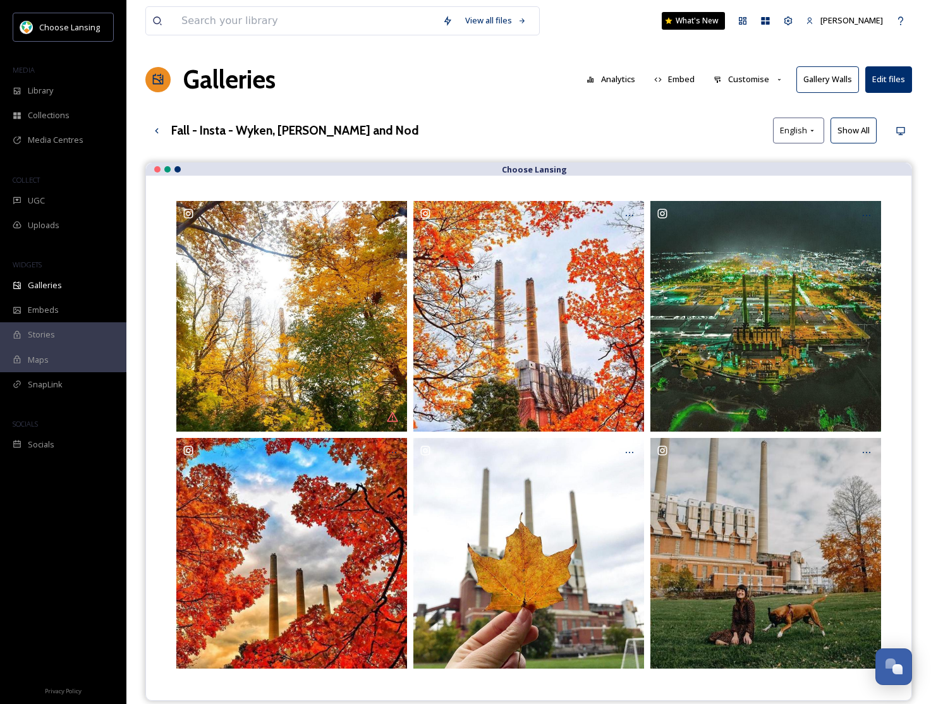
click at [742, 70] on button "Customise" at bounding box center [748, 79] width 83 height 25
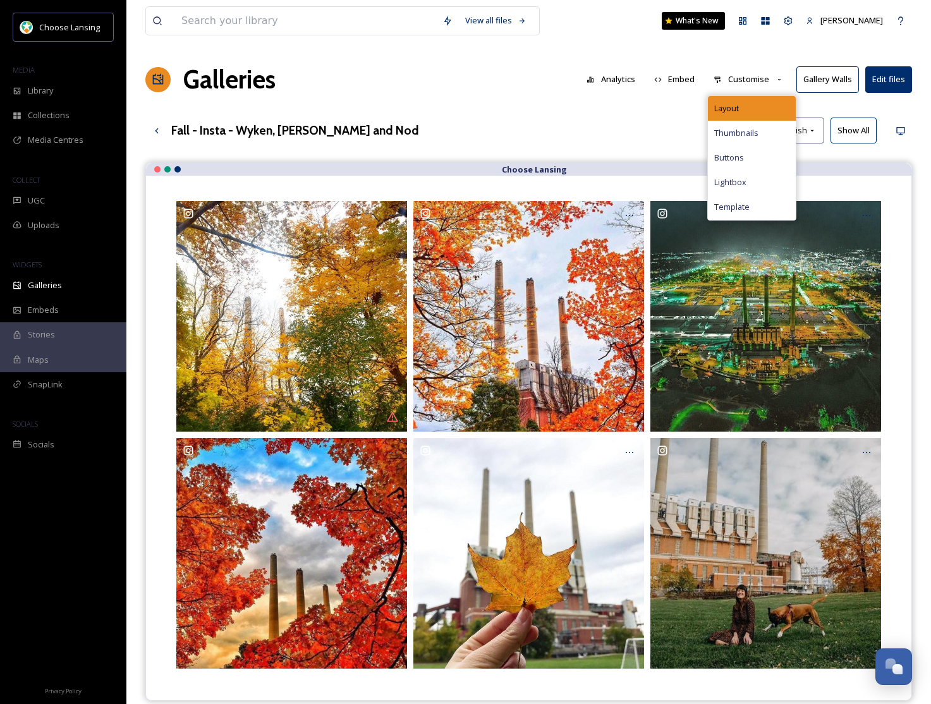
click at [738, 99] on div "Layout" at bounding box center [752, 108] width 88 height 25
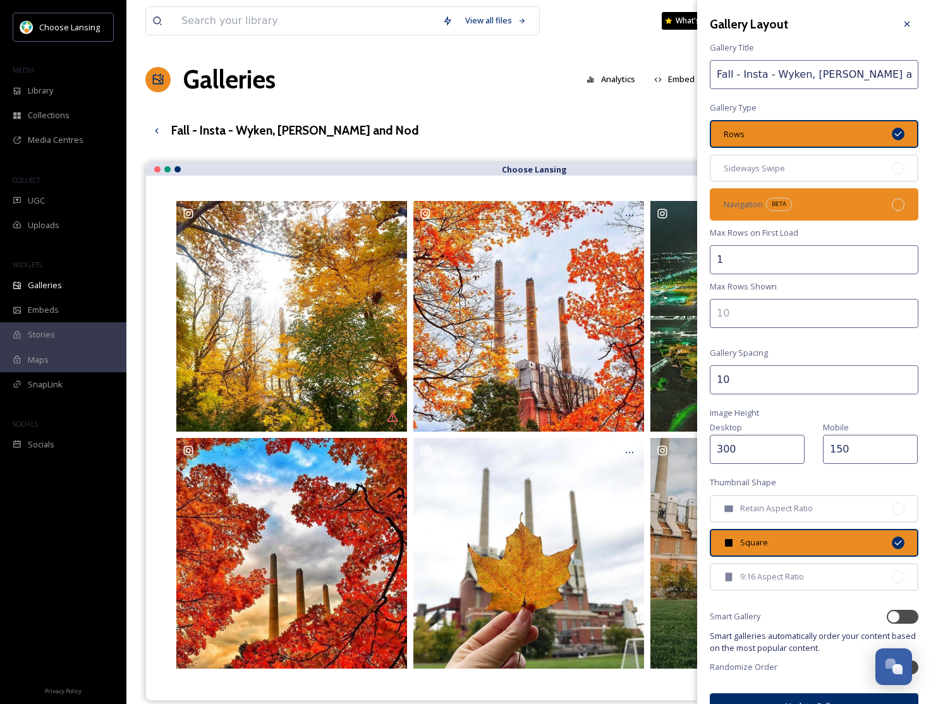
drag, startPoint x: 819, startPoint y: 168, endPoint x: 818, endPoint y: 195, distance: 26.6
click at [819, 168] on div "Sideways Swipe" at bounding box center [814, 168] width 208 height 28
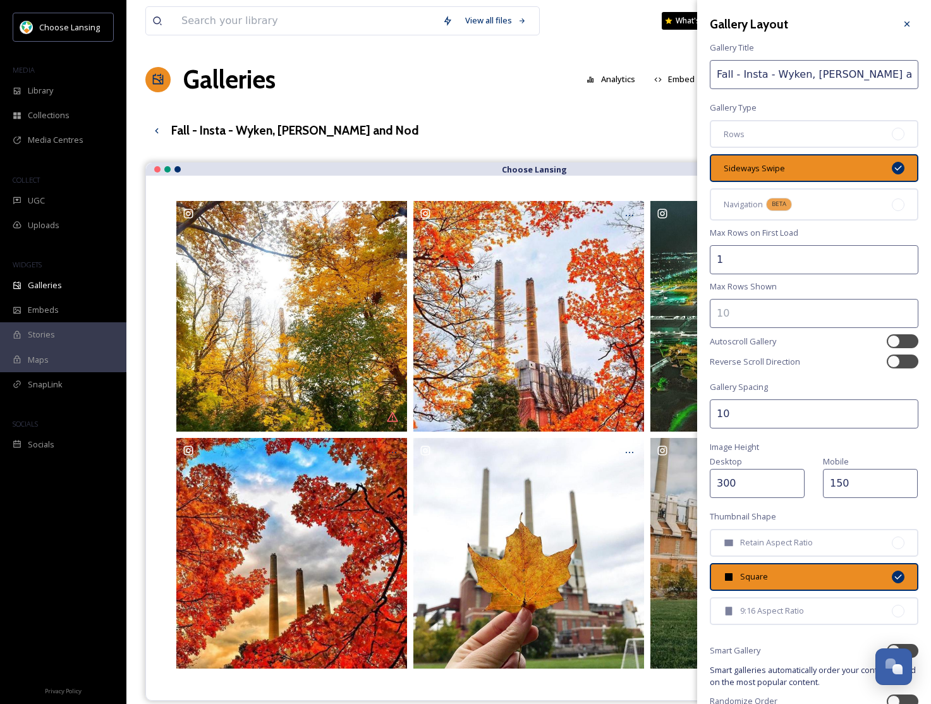
scroll to position [58, 0]
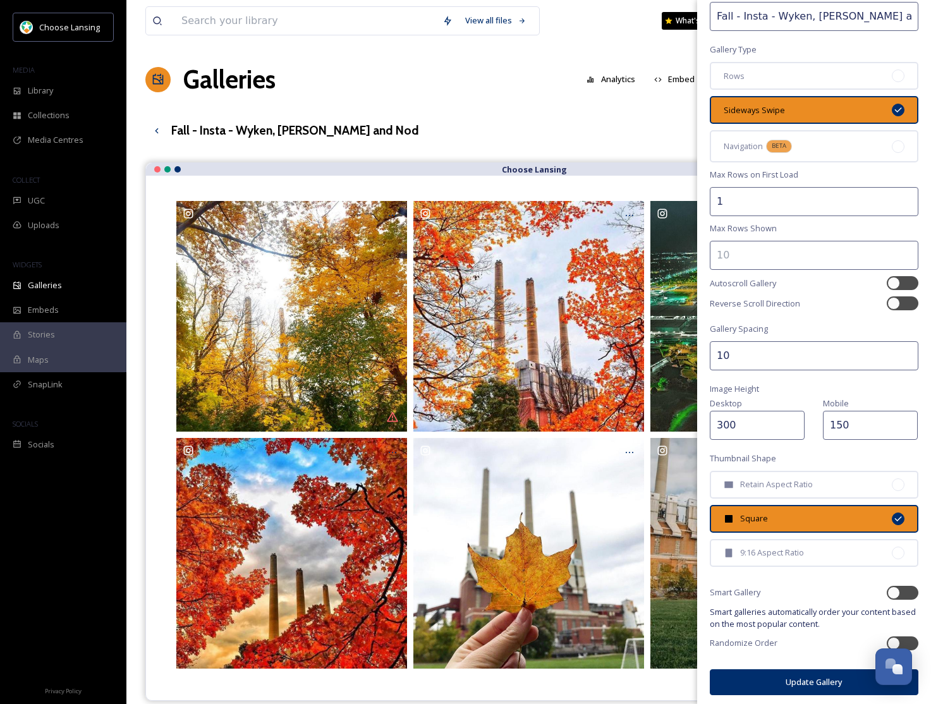
click at [728, 426] on input "300" at bounding box center [757, 425] width 95 height 29
type input "350"
click at [833, 420] on input "150" at bounding box center [870, 425] width 95 height 29
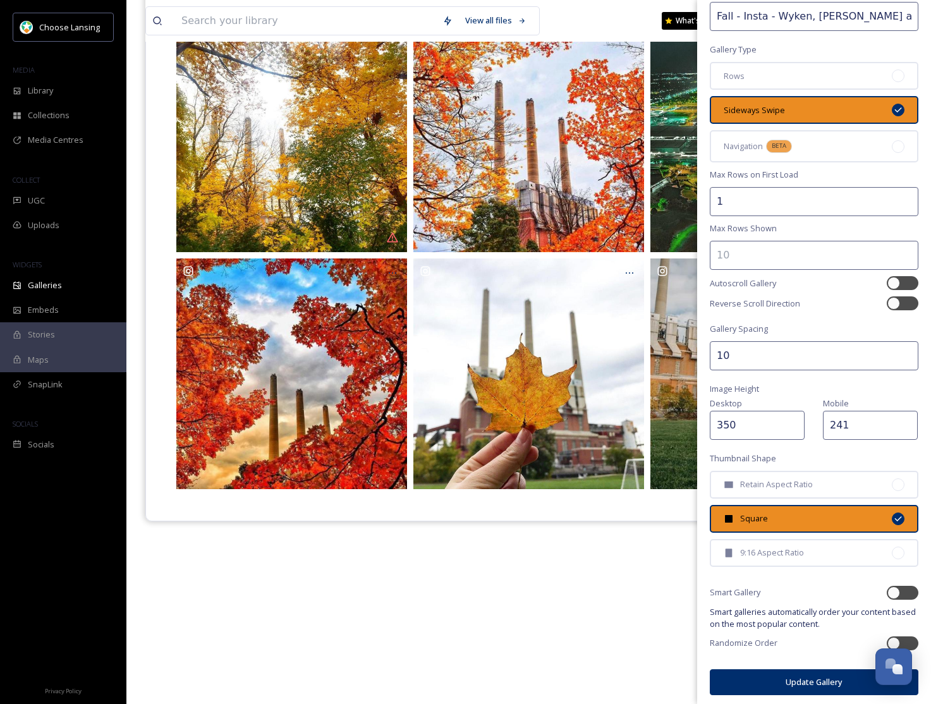
scroll to position [181, 0]
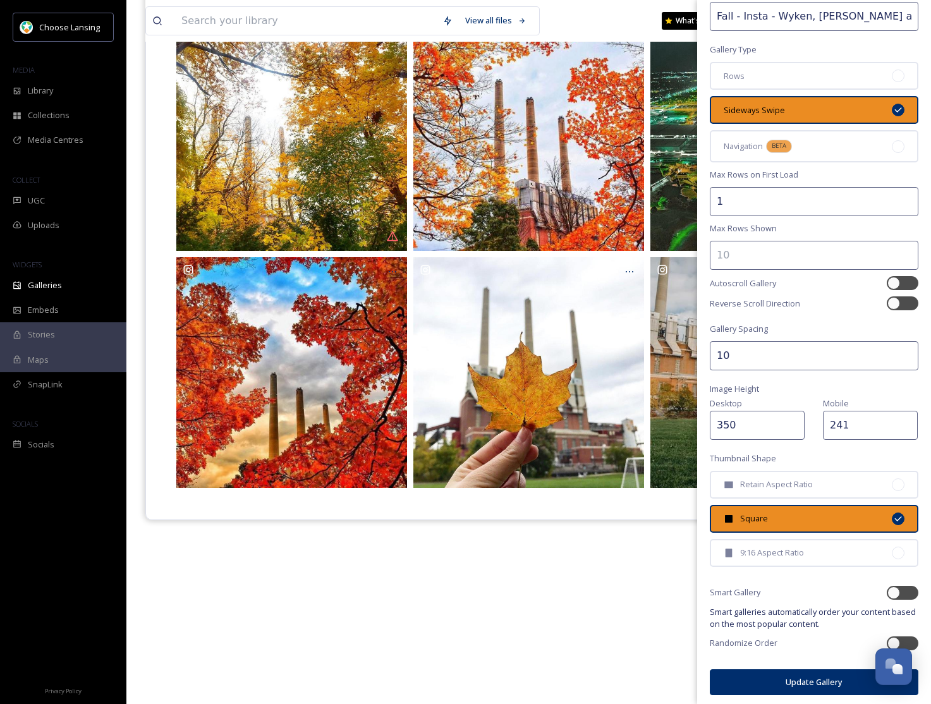
type input "241"
click at [788, 672] on button "Update Gallery" at bounding box center [814, 682] width 208 height 26
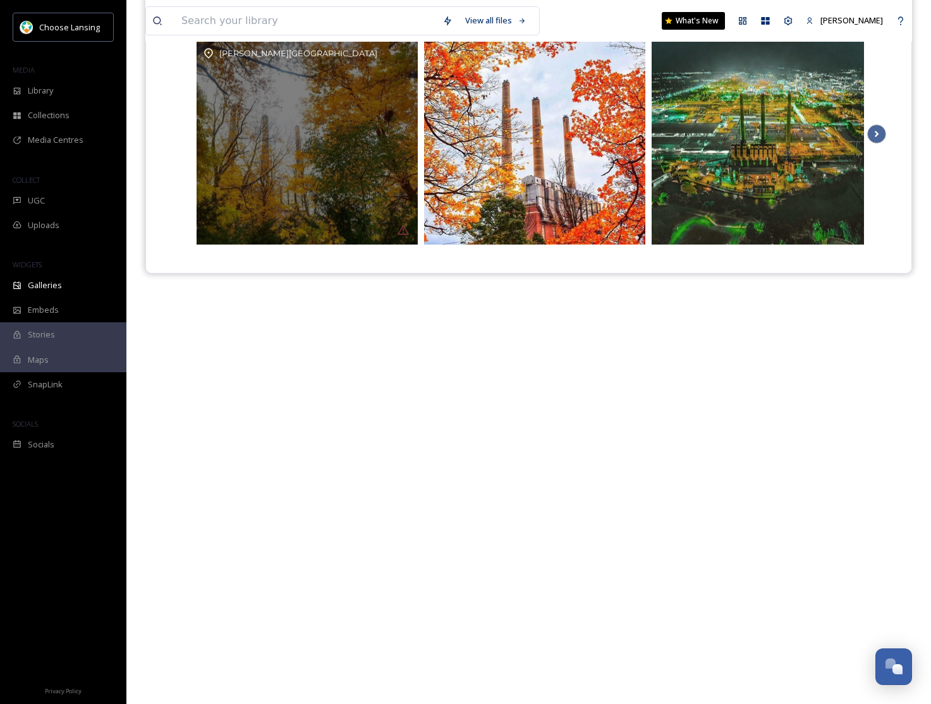
scroll to position [0, 0]
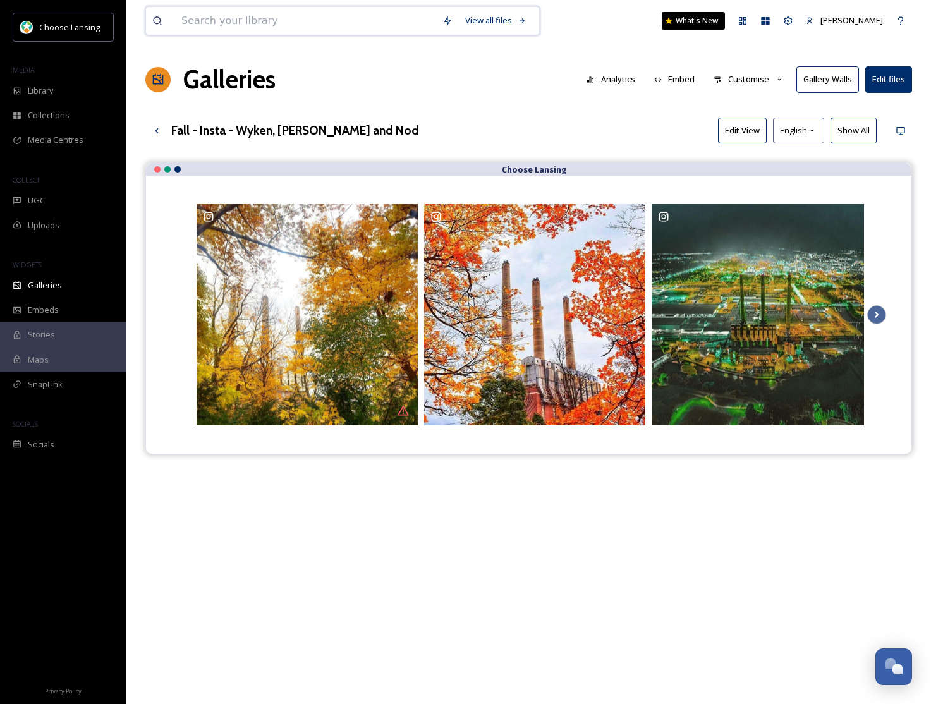
click at [186, 20] on input at bounding box center [305, 21] width 261 height 28
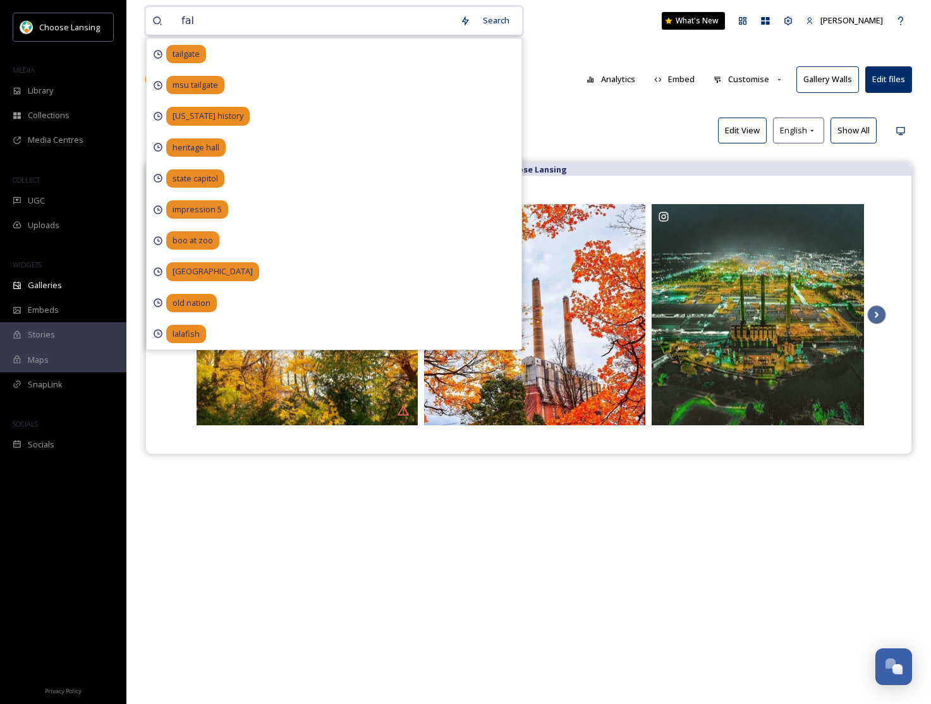
type input "fall"
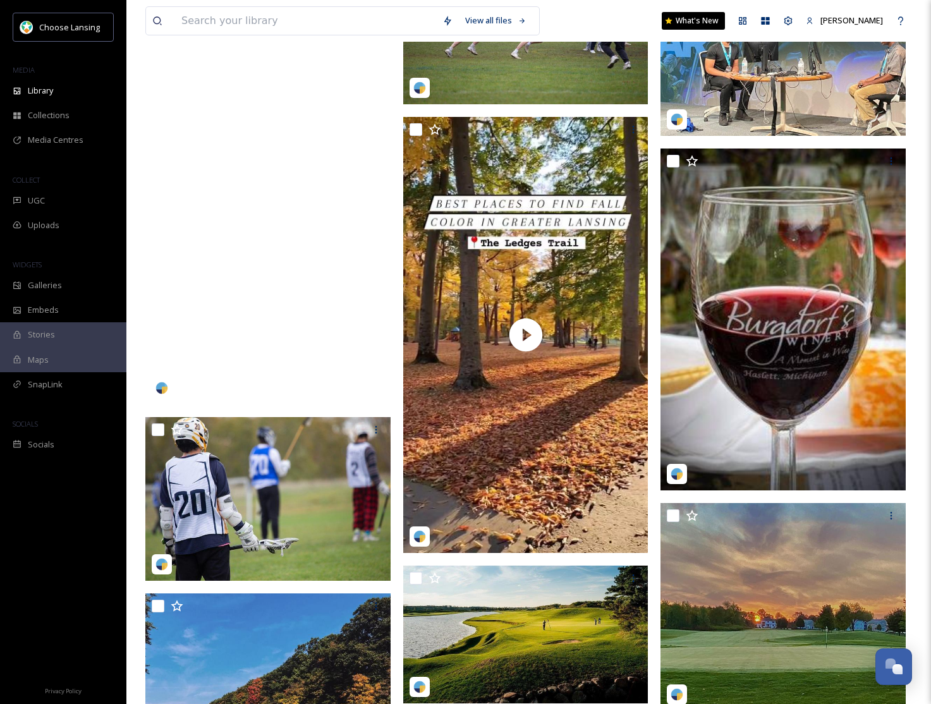
scroll to position [2054, 0]
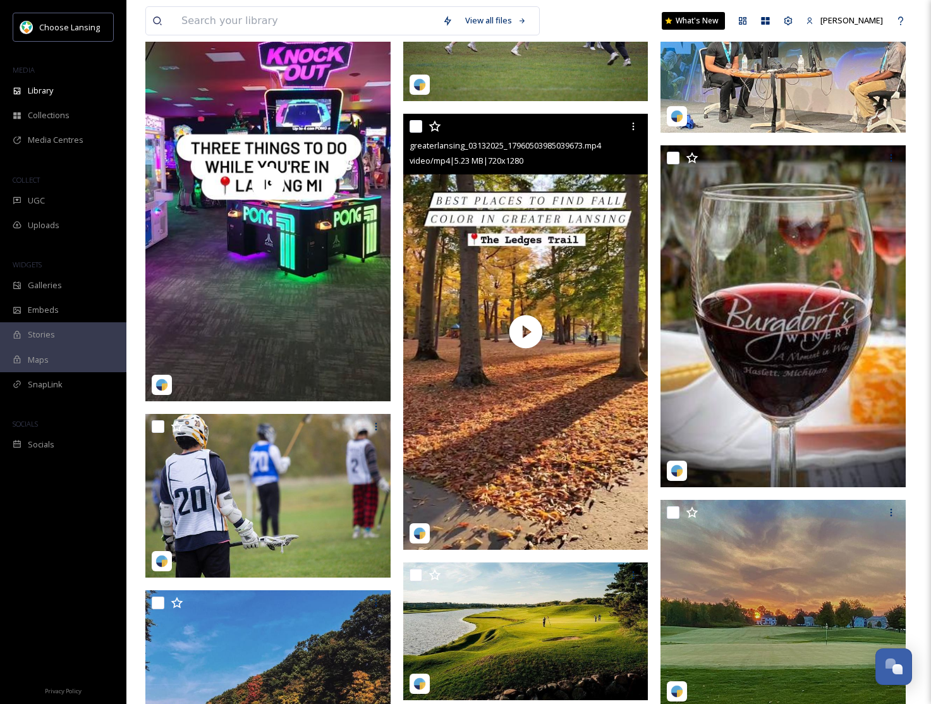
click at [415, 125] on input "checkbox" at bounding box center [415, 126] width 13 height 13
checkbox input "true"
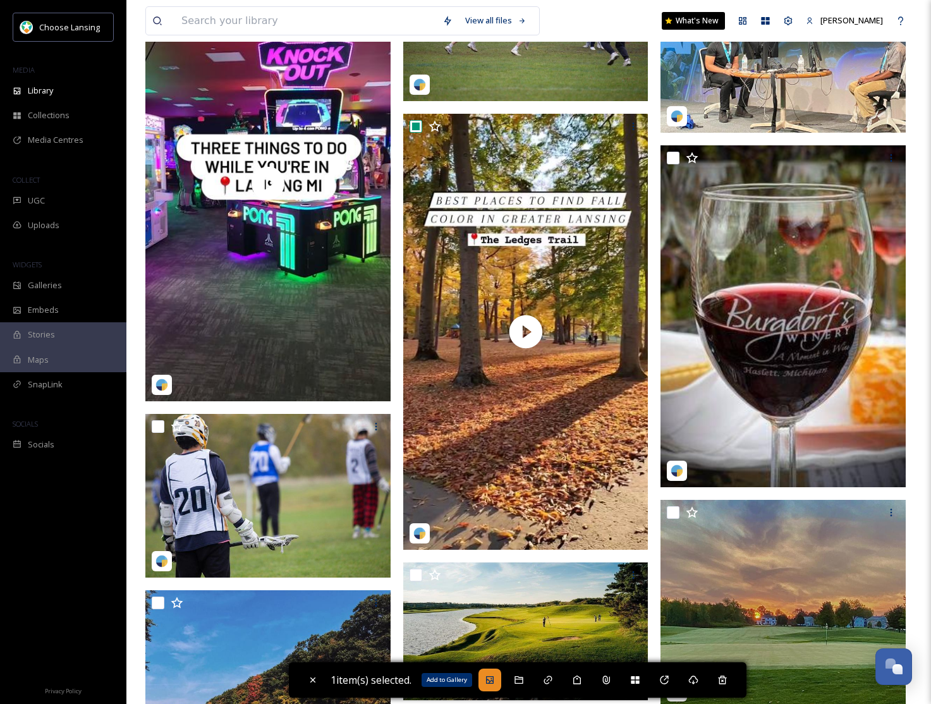
click at [492, 680] on icon at bounding box center [490, 680] width 10 height 10
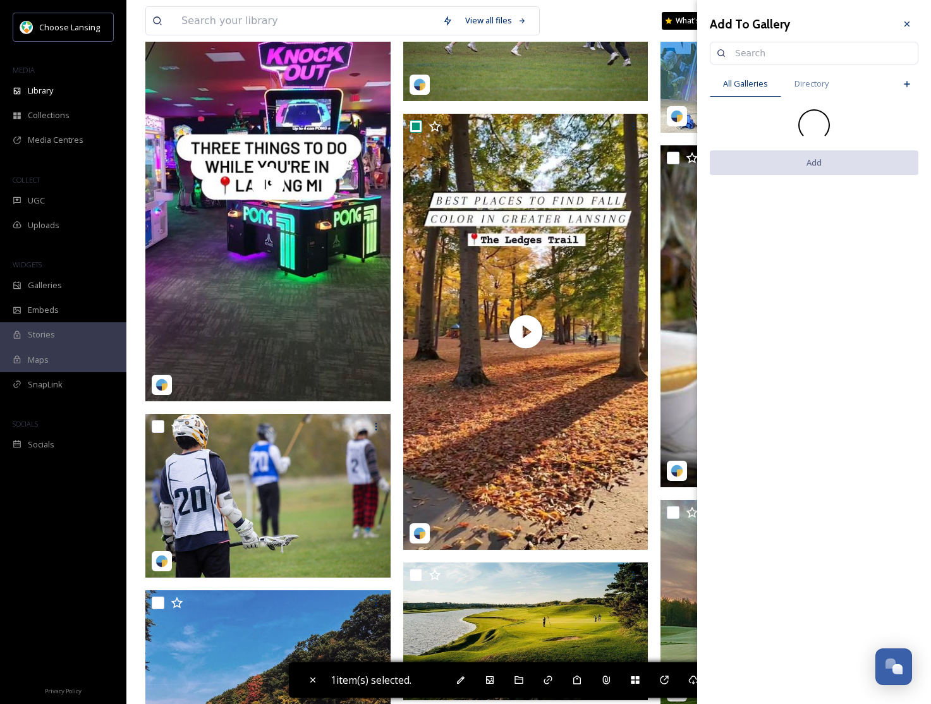
click at [735, 53] on input at bounding box center [819, 52] width 183 height 25
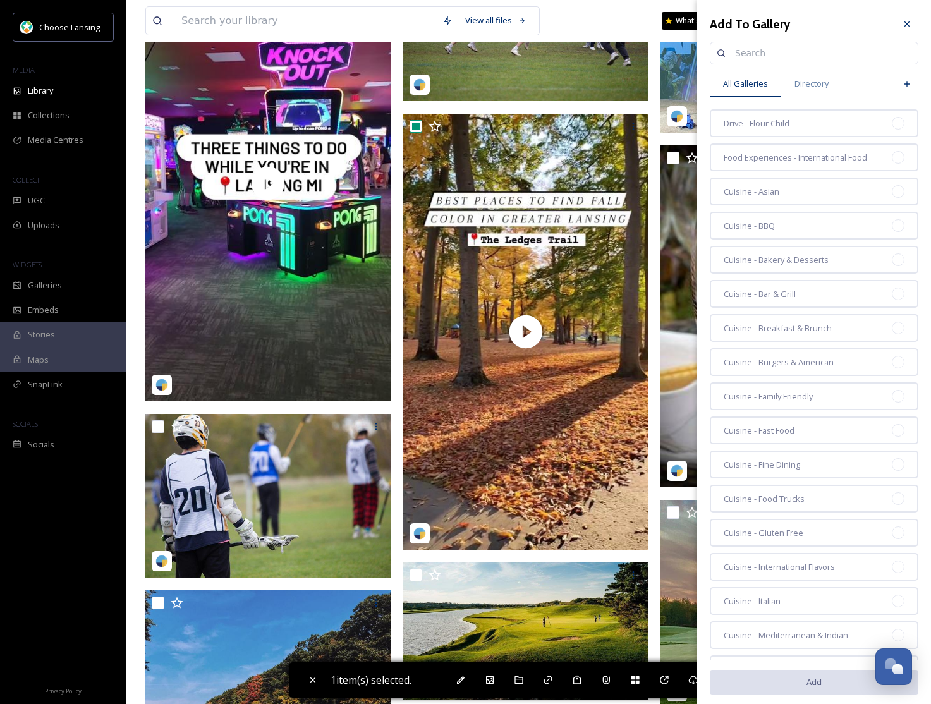
type input "f"
paste input "fall - insta"
type input "fall - insta"
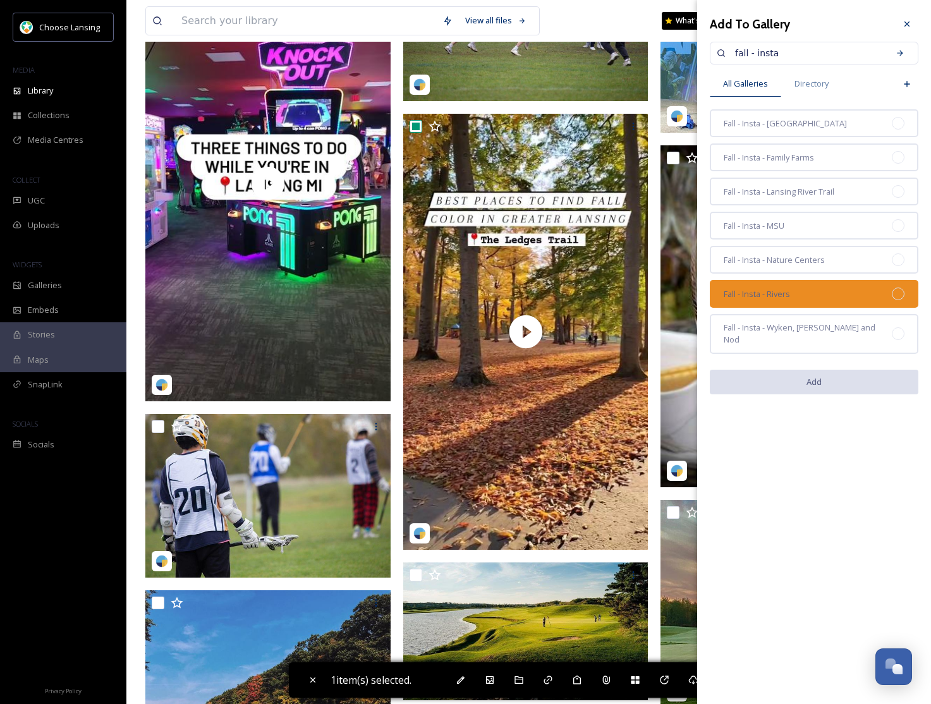
click at [818, 282] on div "Fall - Insta - Rivers" at bounding box center [814, 294] width 208 height 28
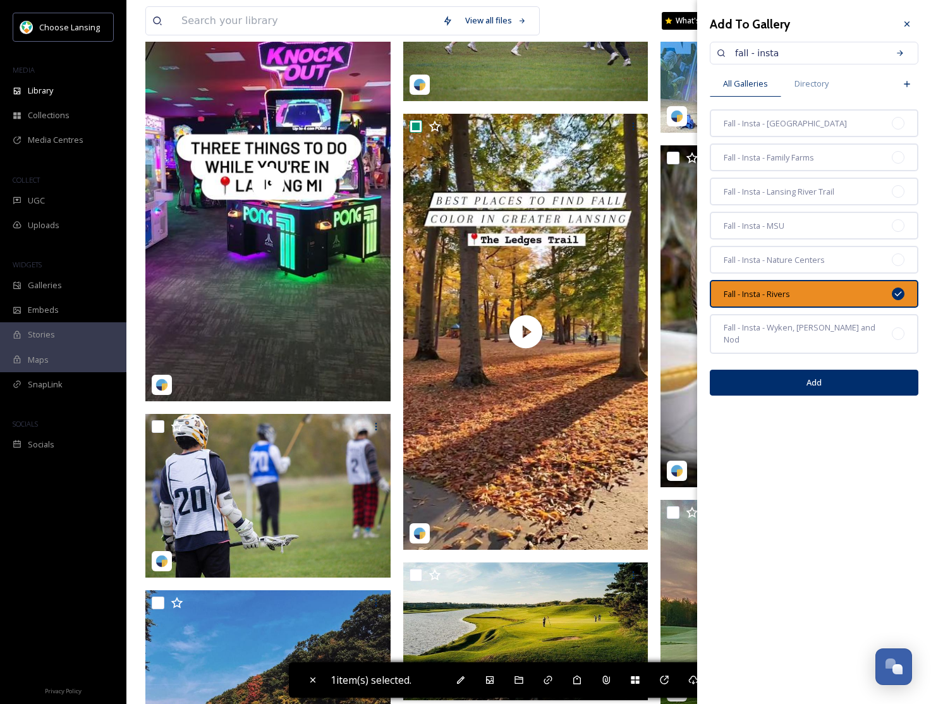
click at [820, 370] on button "Add" at bounding box center [814, 383] width 208 height 26
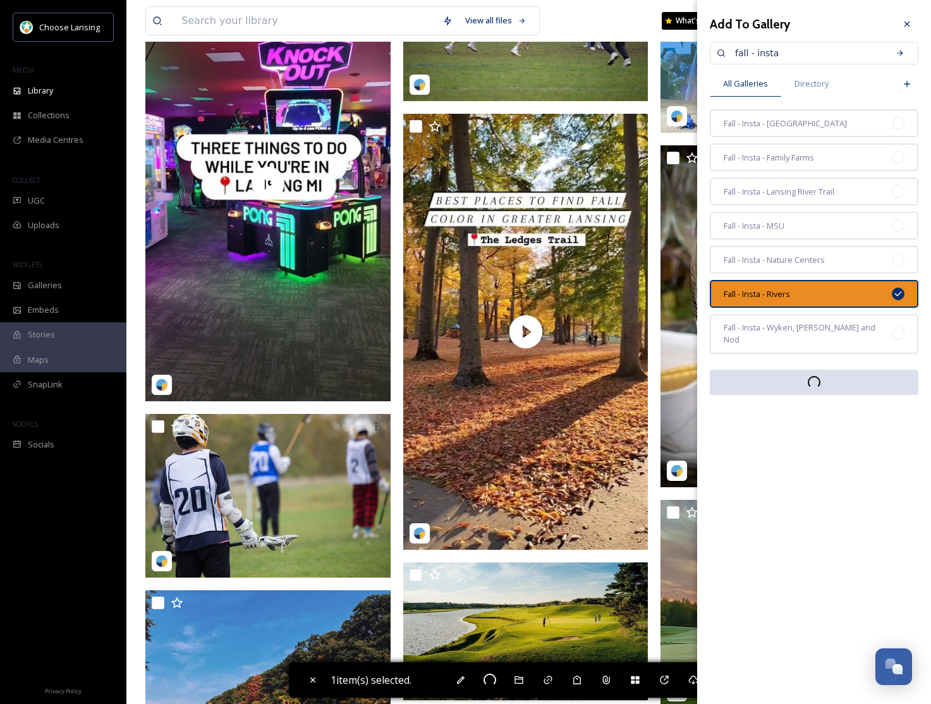
checkbox input "false"
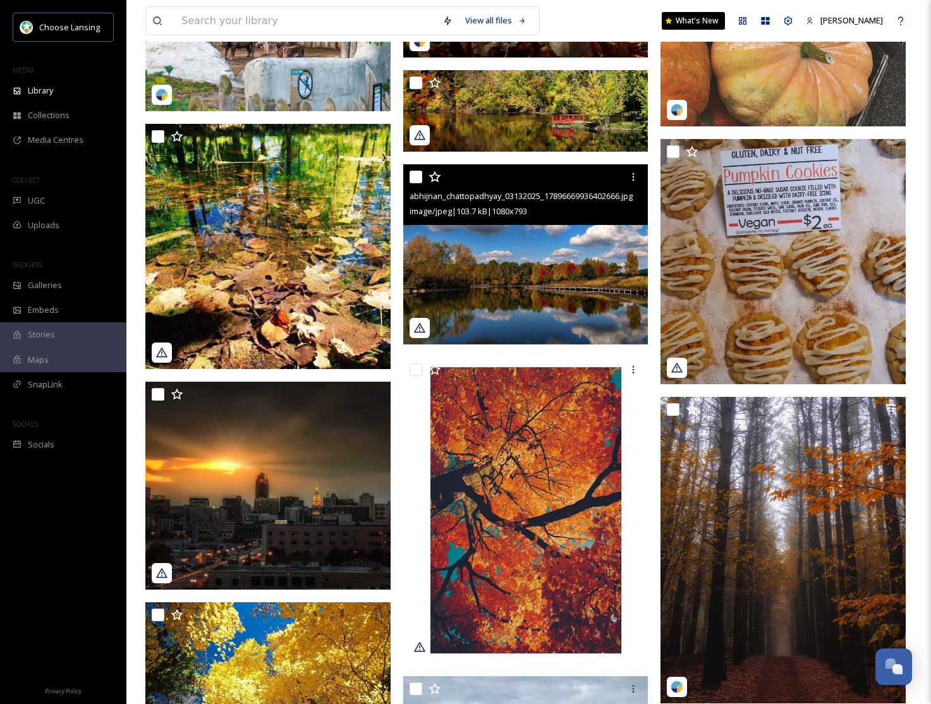
scroll to position [2952, 0]
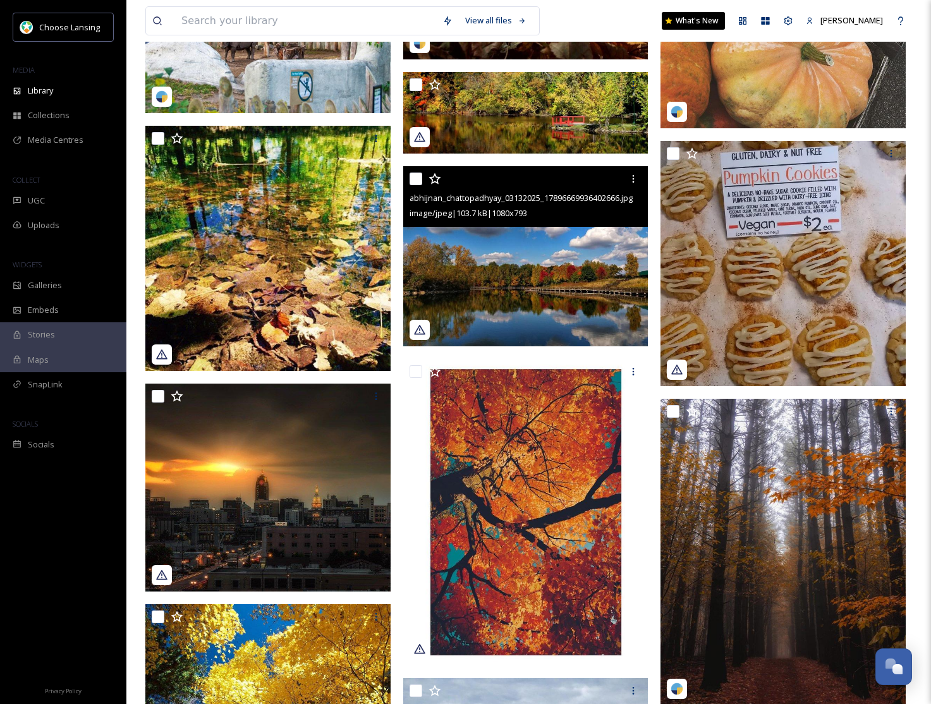
click at [477, 263] on img at bounding box center [525, 256] width 245 height 180
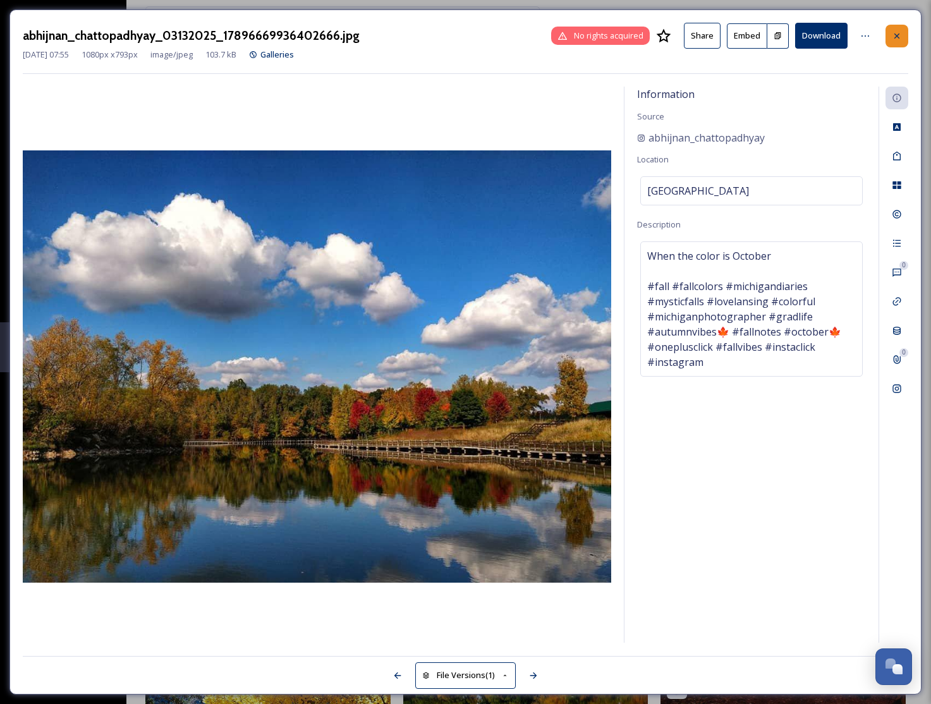
click at [900, 30] on div at bounding box center [896, 36] width 23 height 23
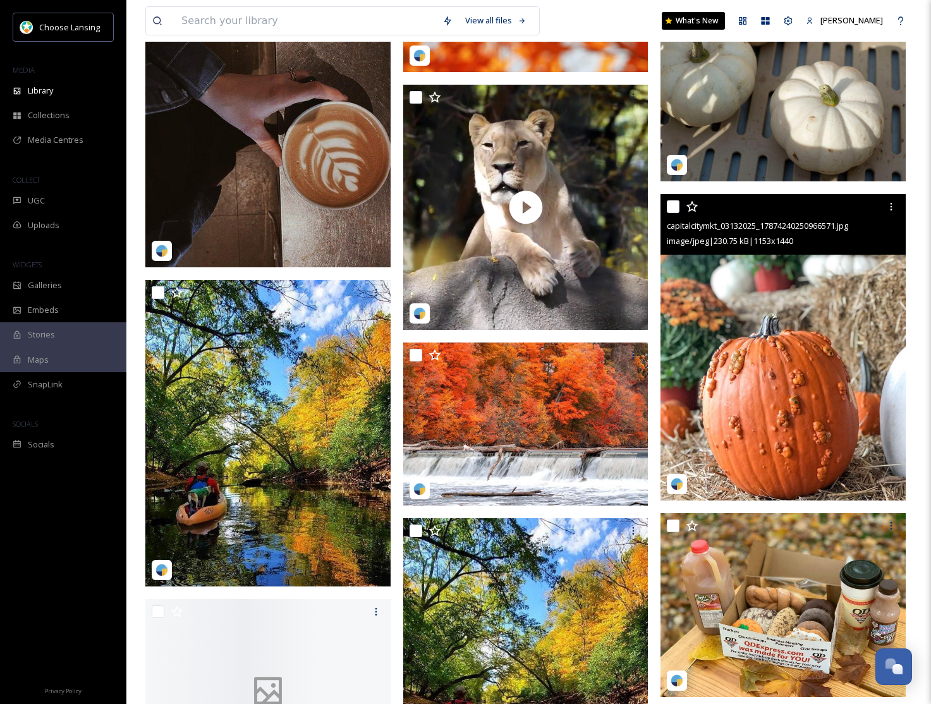
scroll to position [4803, 0]
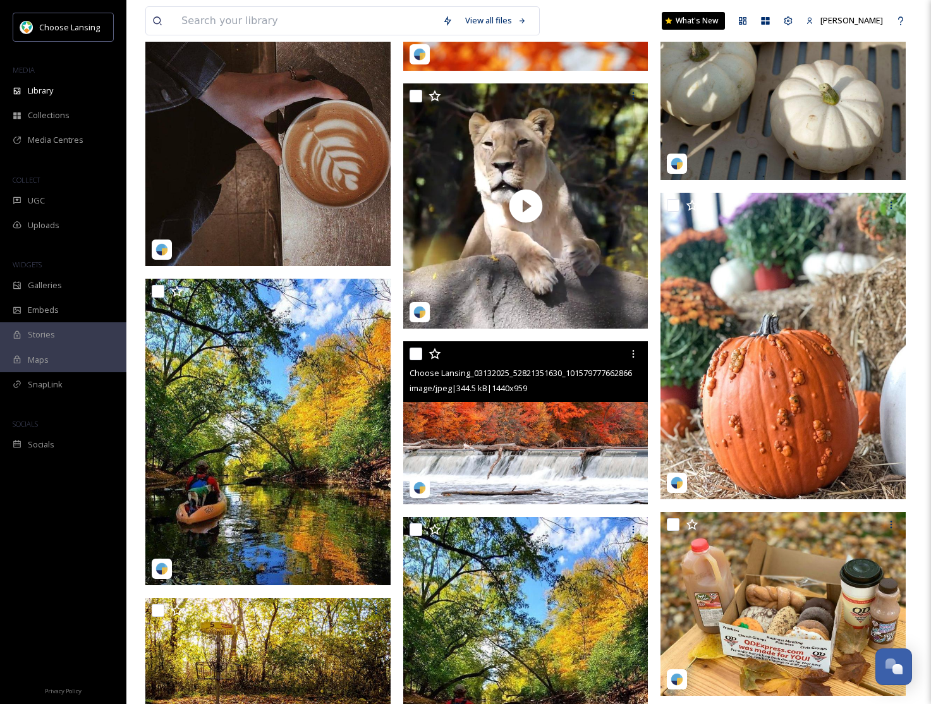
click at [420, 358] on input "checkbox" at bounding box center [415, 353] width 13 height 13
checkbox input "true"
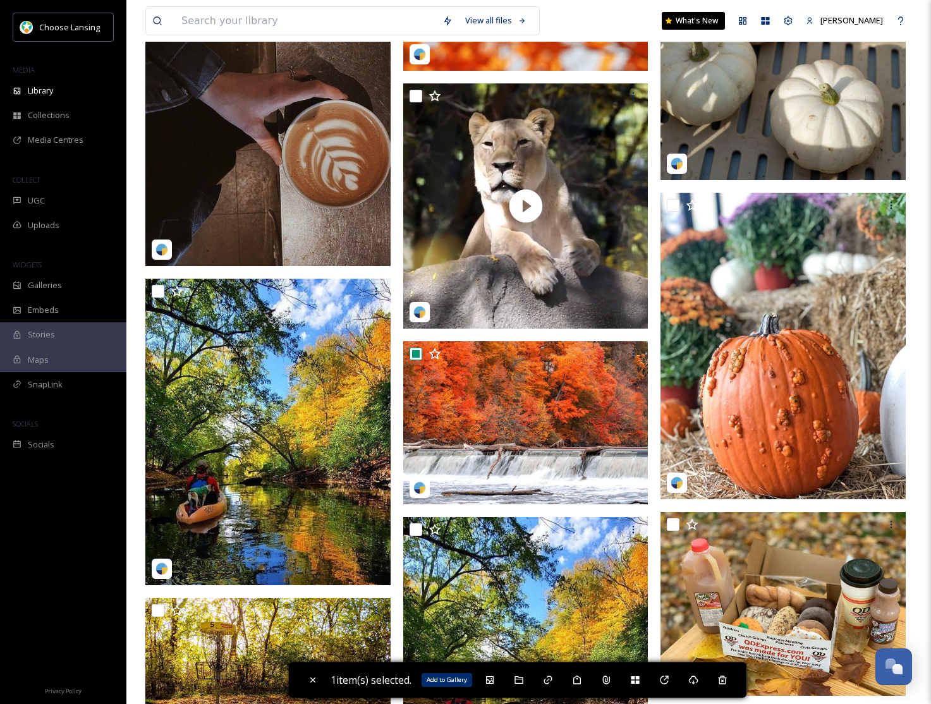
drag, startPoint x: 492, startPoint y: 675, endPoint x: 550, endPoint y: 641, distance: 67.4
click at [492, 675] on icon at bounding box center [490, 680] width 10 height 10
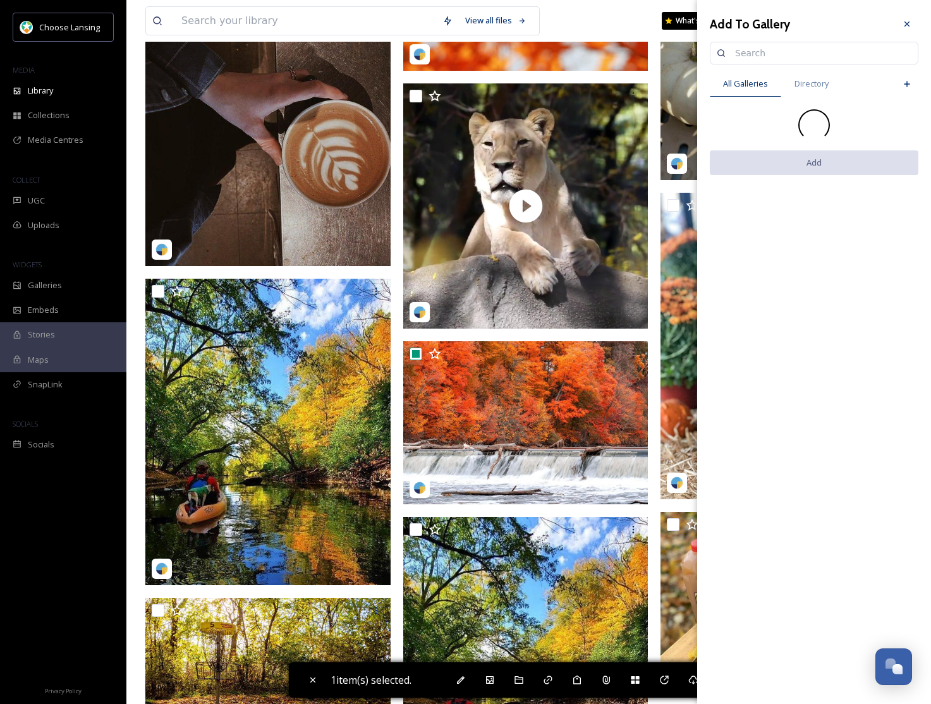
click at [764, 54] on input at bounding box center [819, 52] width 183 height 25
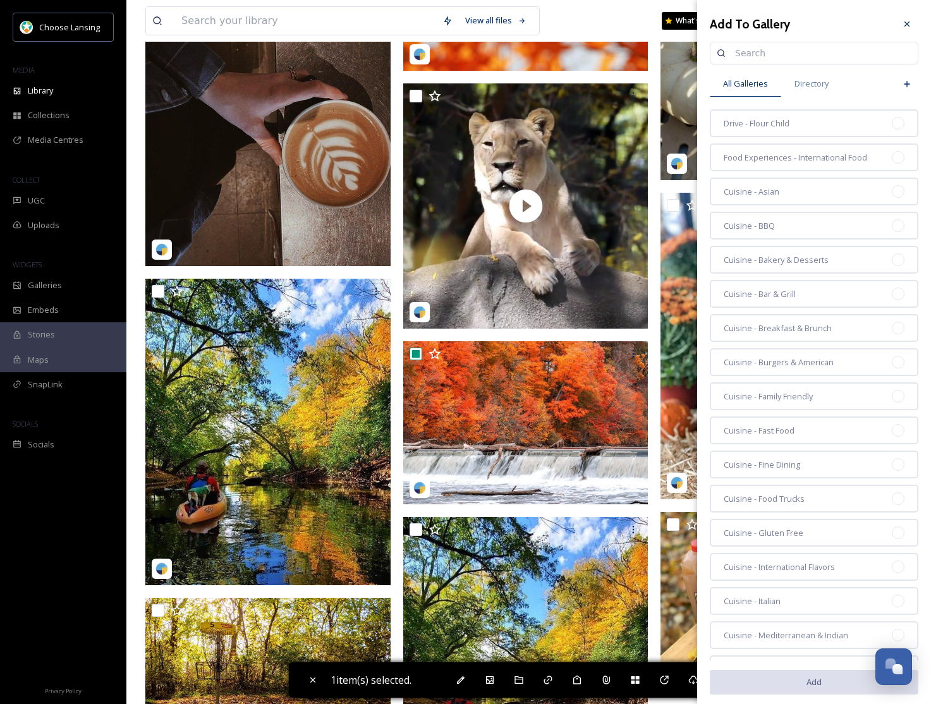
paste input "fall - insta"
type input "fall - insta"
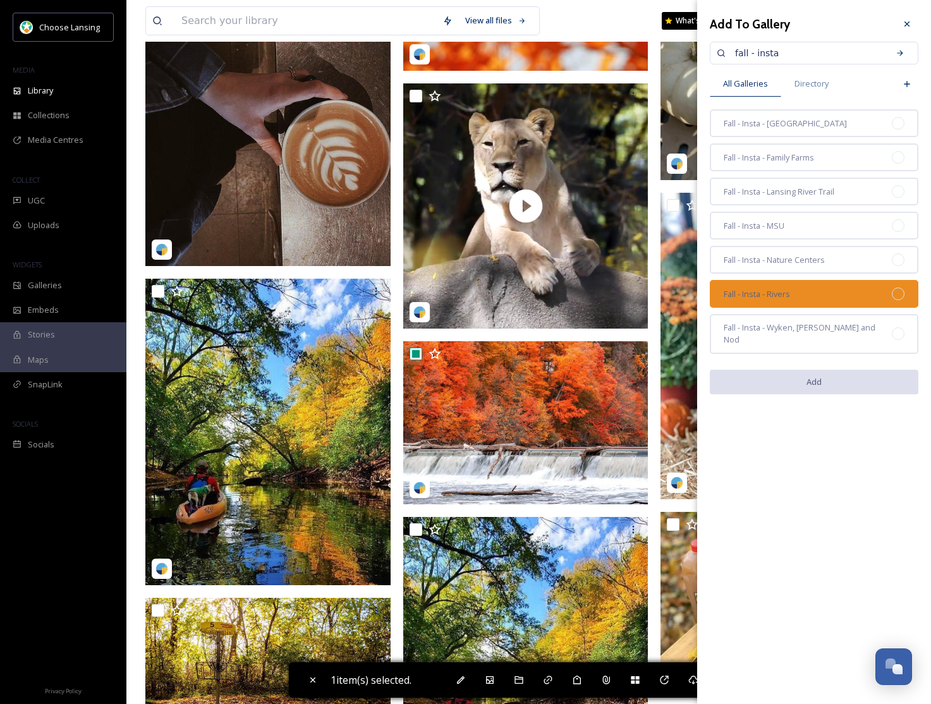
drag, startPoint x: 824, startPoint y: 287, endPoint x: 824, endPoint y: 298, distance: 11.4
click at [824, 287] on div "Fall - Insta - Rivers" at bounding box center [814, 294] width 208 height 28
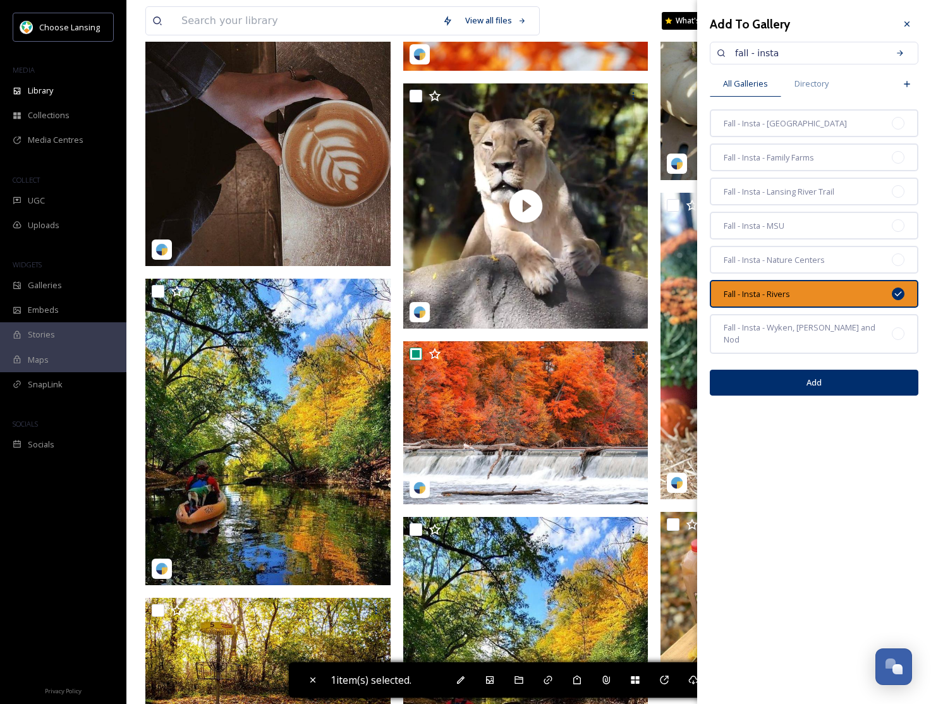
click at [822, 370] on button "Add" at bounding box center [814, 383] width 208 height 26
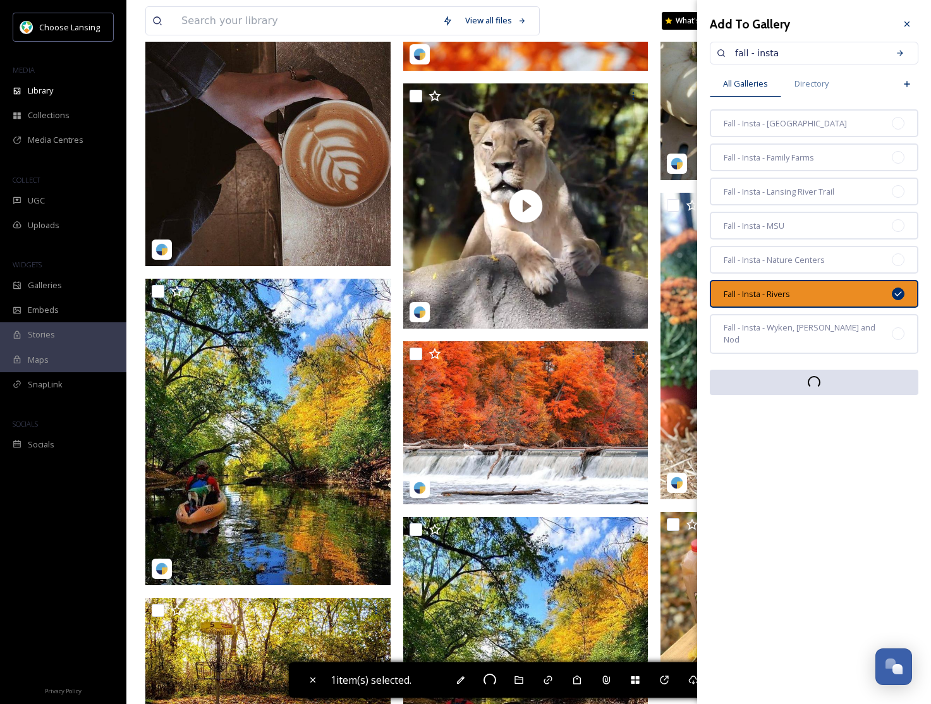
checkbox input "false"
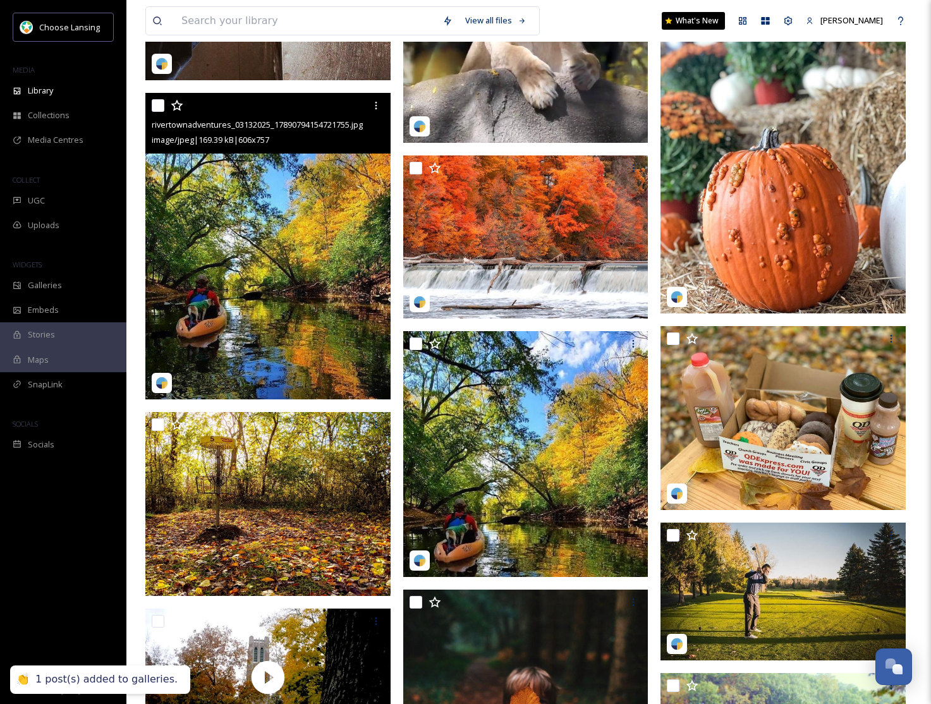
scroll to position [4989, 0]
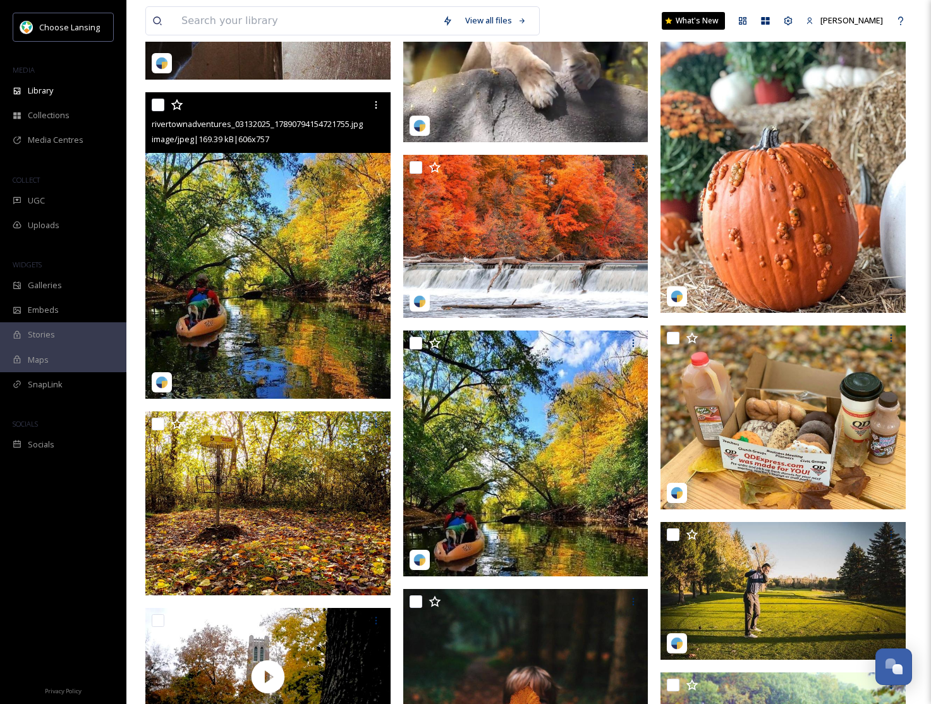
click at [157, 107] on input "checkbox" at bounding box center [158, 105] width 13 height 13
checkbox input "true"
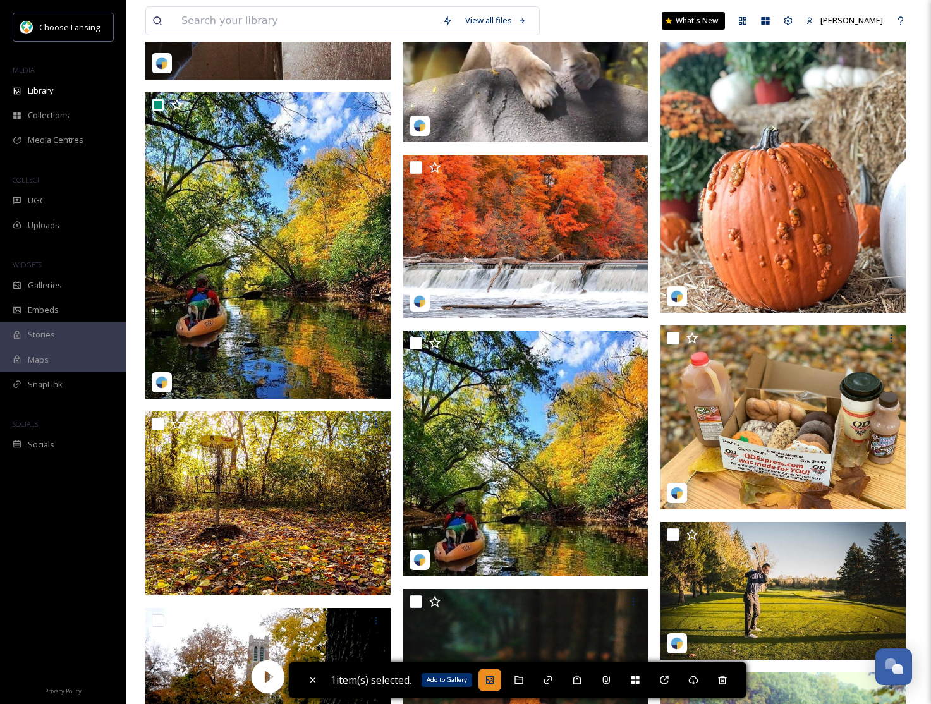
click at [491, 677] on icon at bounding box center [490, 680] width 10 height 10
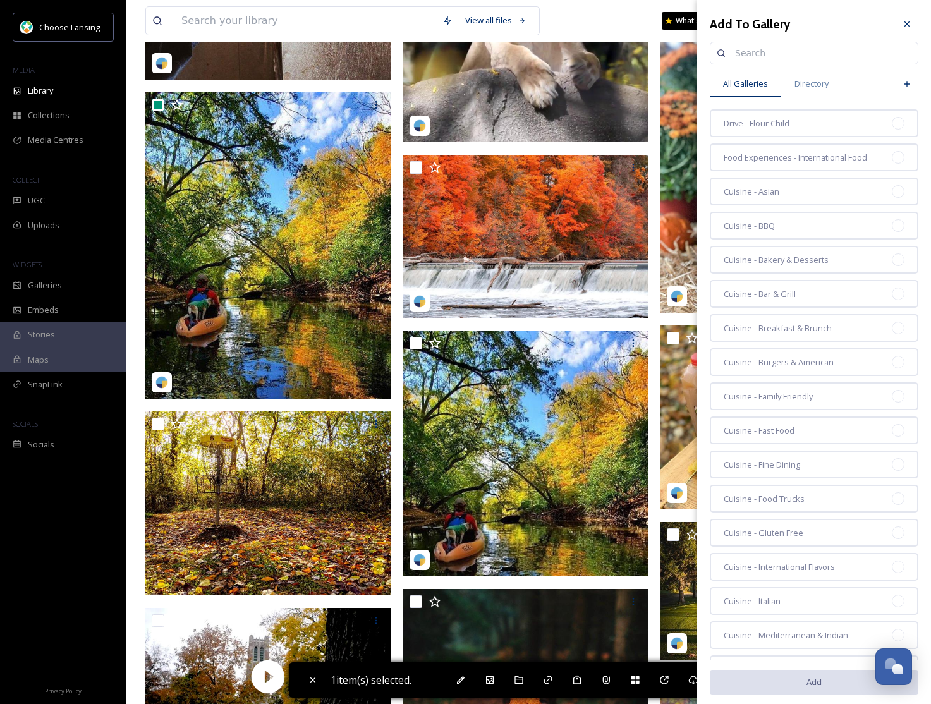
click at [740, 58] on input at bounding box center [819, 52] width 183 height 25
type input "fall"
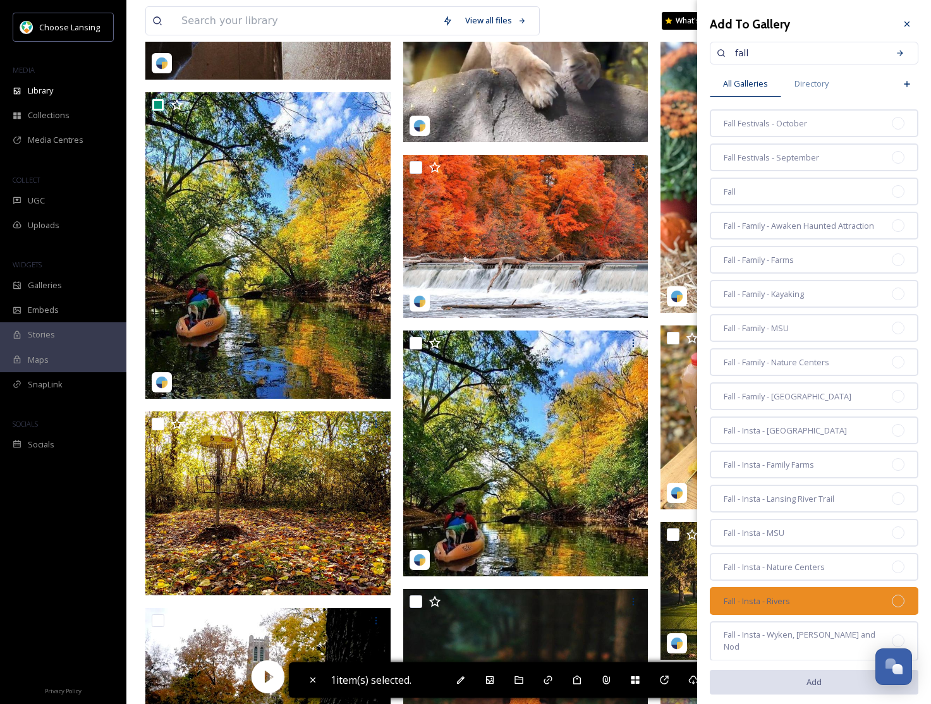
click at [816, 602] on div "Fall - Insta - Rivers" at bounding box center [814, 601] width 208 height 28
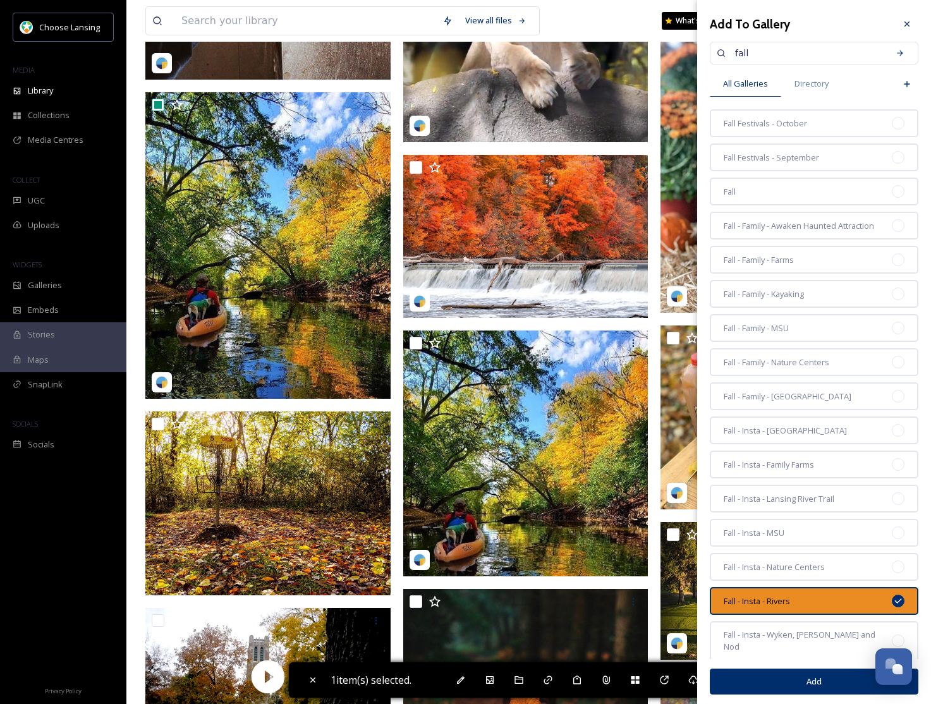
click at [817, 689] on button "Add" at bounding box center [814, 681] width 208 height 26
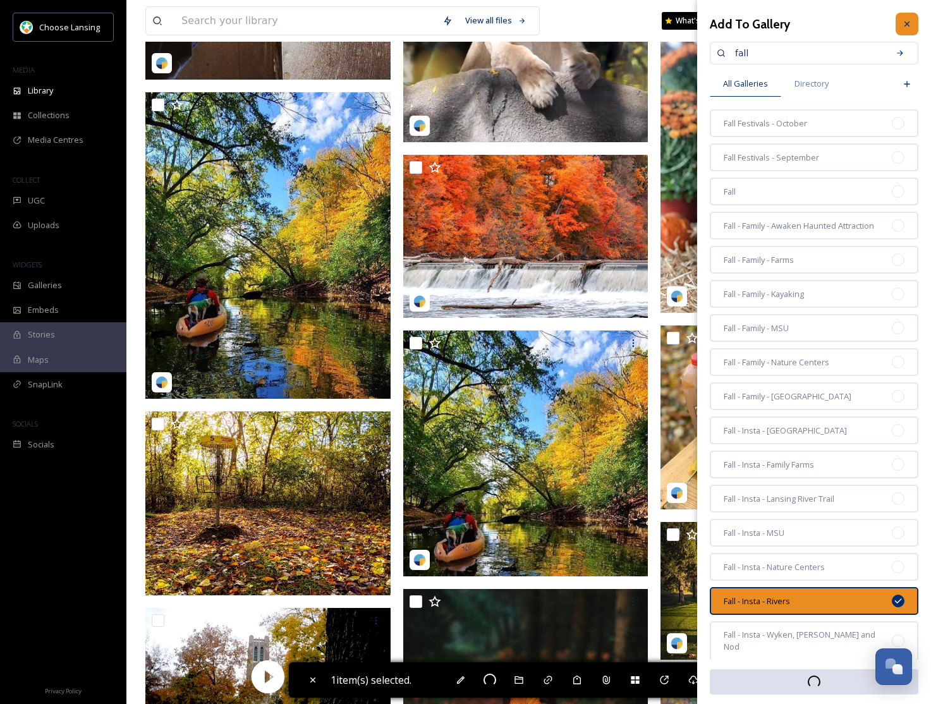
checkbox input "false"
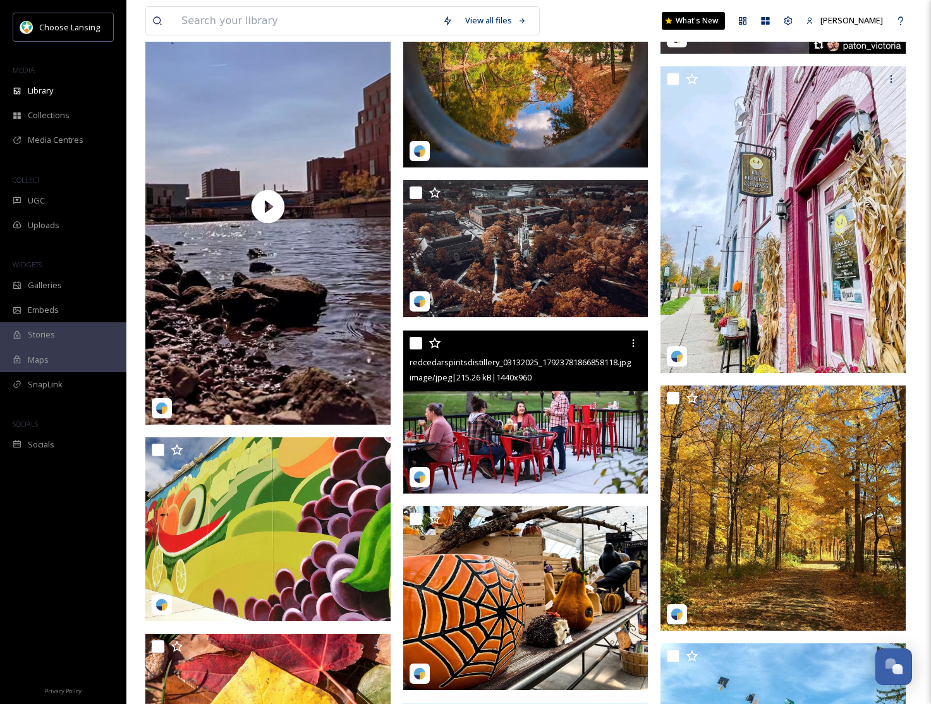
scroll to position [9753, 0]
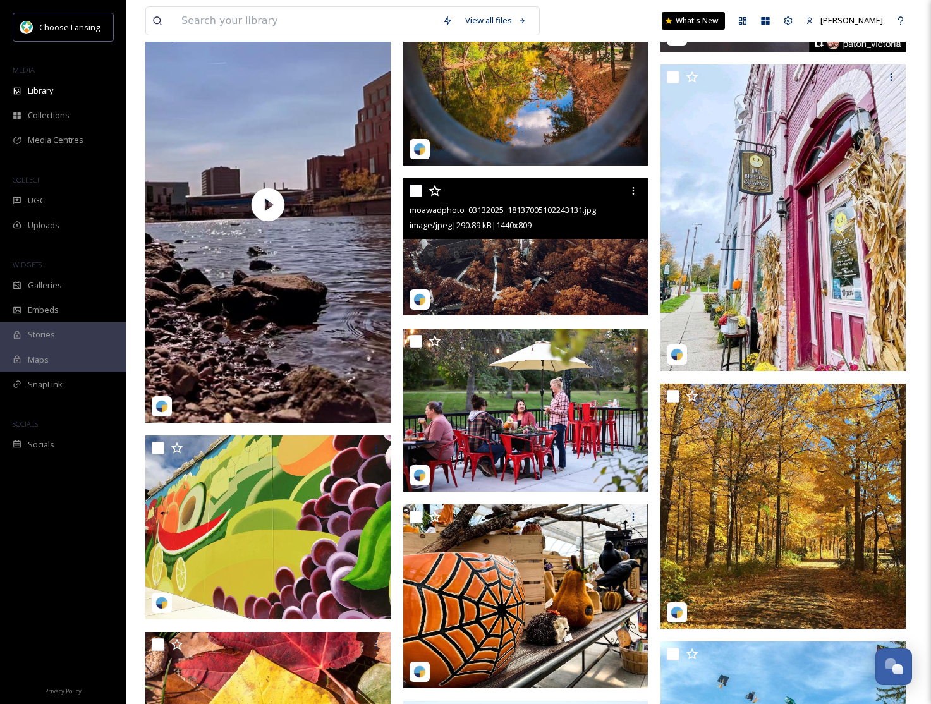
click at [481, 286] on img at bounding box center [525, 247] width 245 height 138
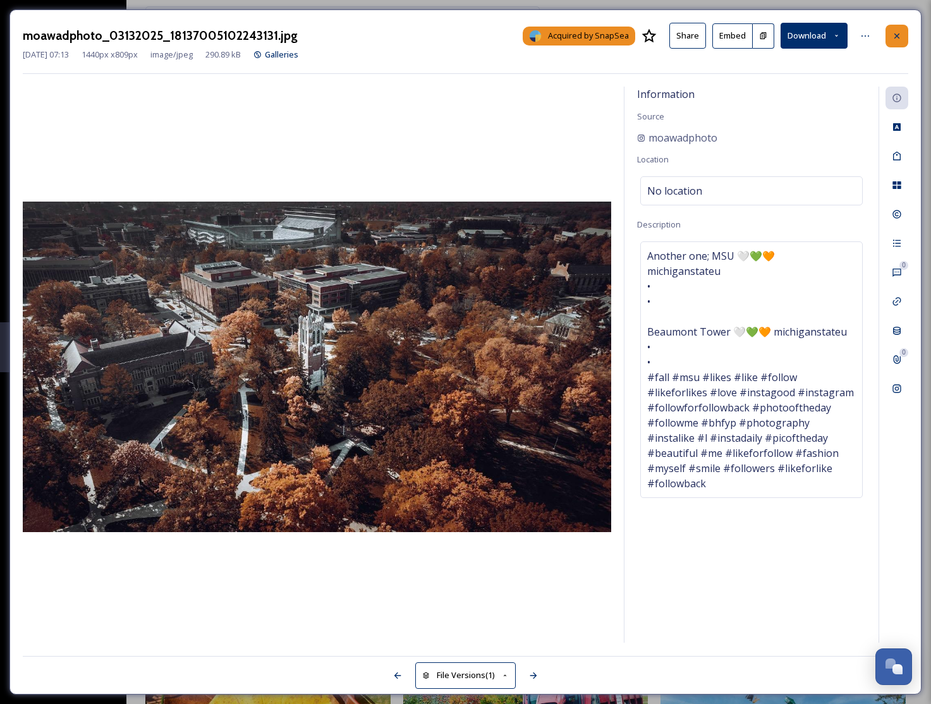
click at [891, 38] on icon at bounding box center [896, 36] width 10 height 10
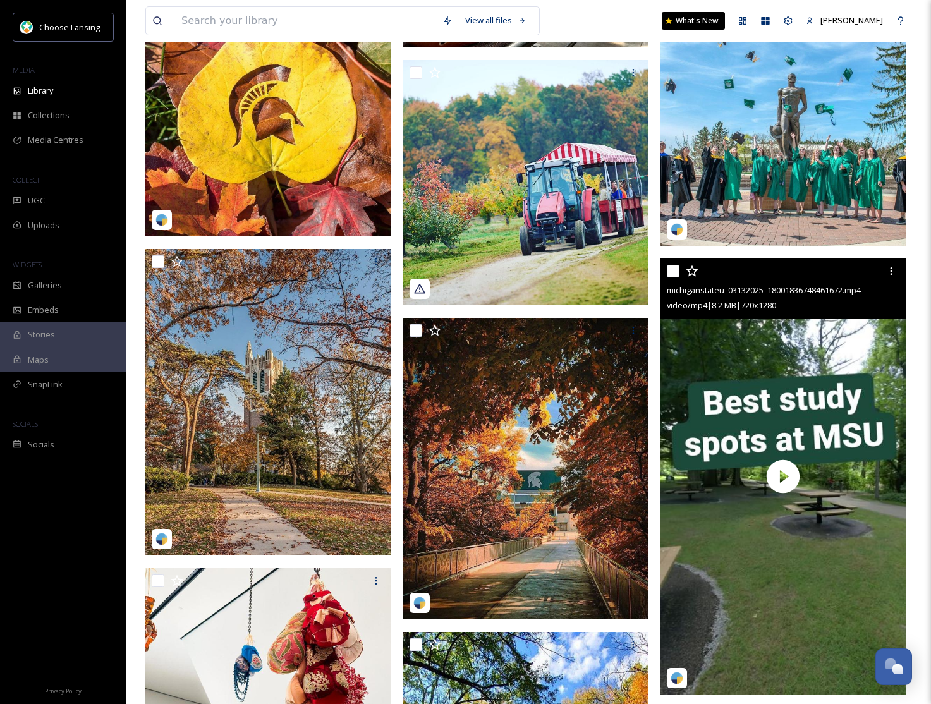
scroll to position [10396, 0]
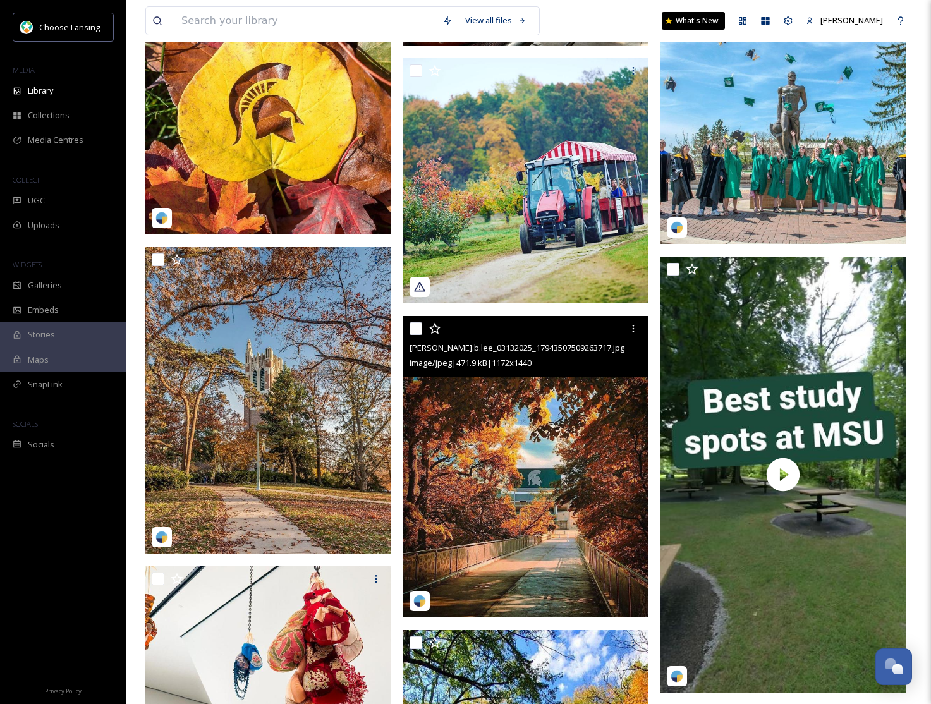
click at [414, 332] on input "checkbox" at bounding box center [415, 328] width 13 height 13
checkbox input "true"
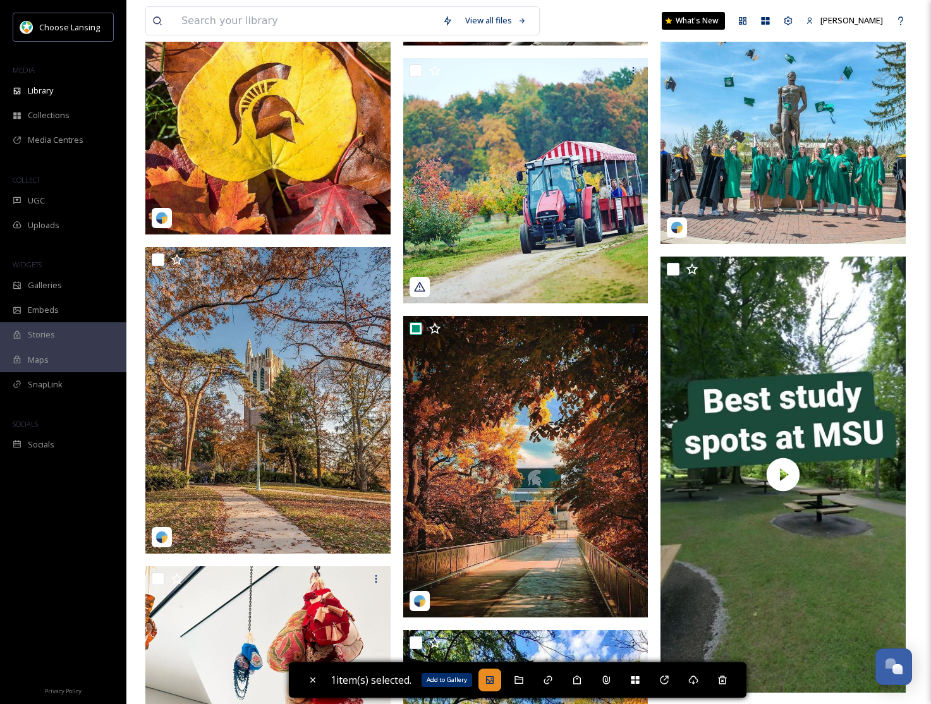
click at [500, 686] on div "Add to Gallery" at bounding box center [489, 679] width 23 height 23
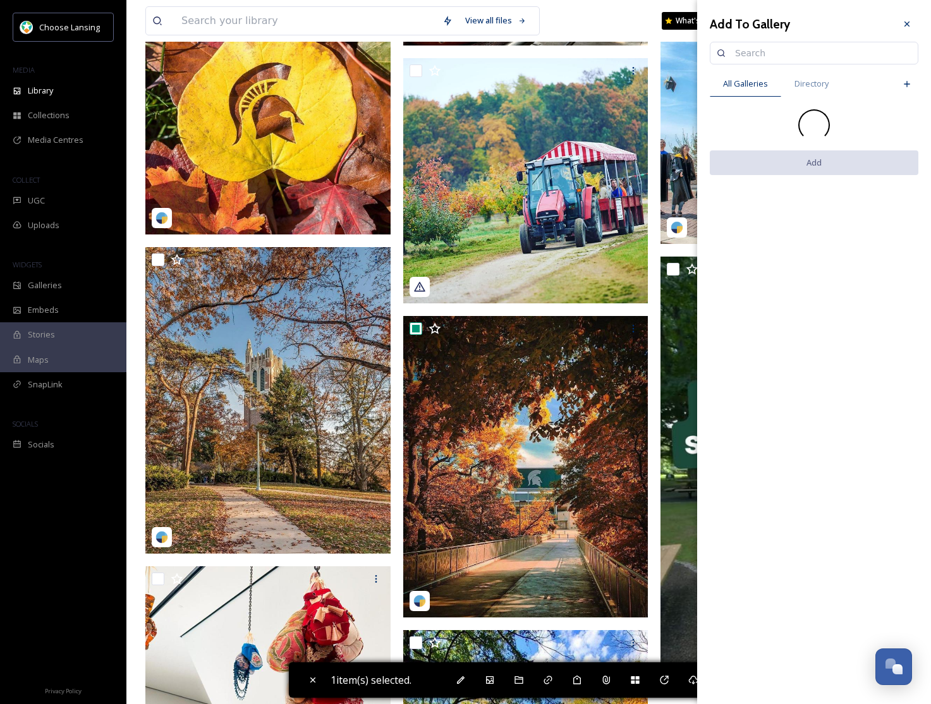
click at [775, 52] on input at bounding box center [819, 52] width 183 height 25
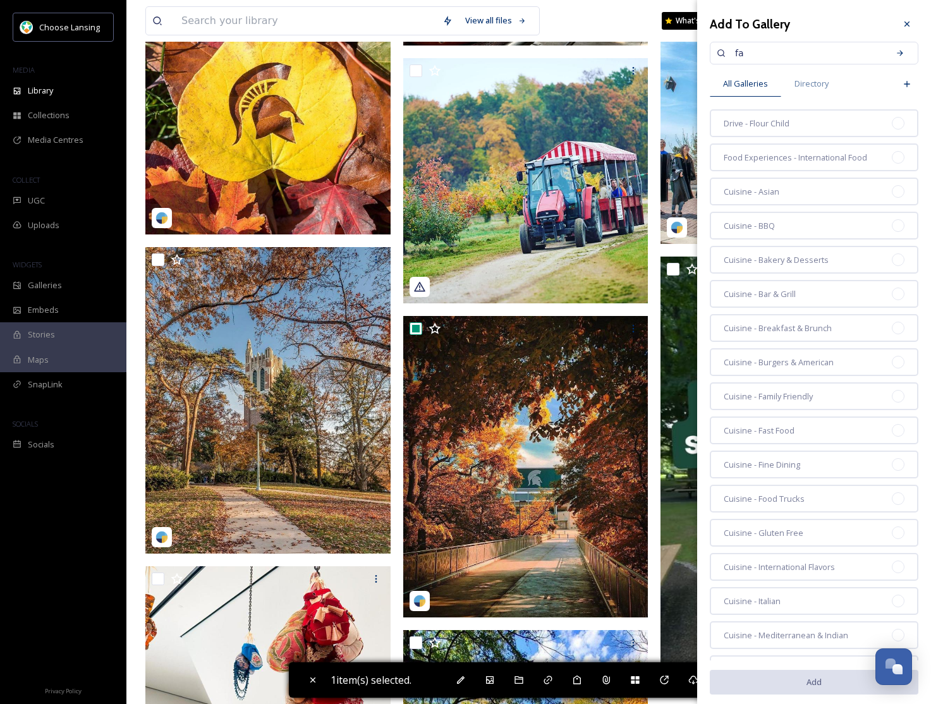
type input "f"
paste input "fall - insta"
type input "fall - insta"
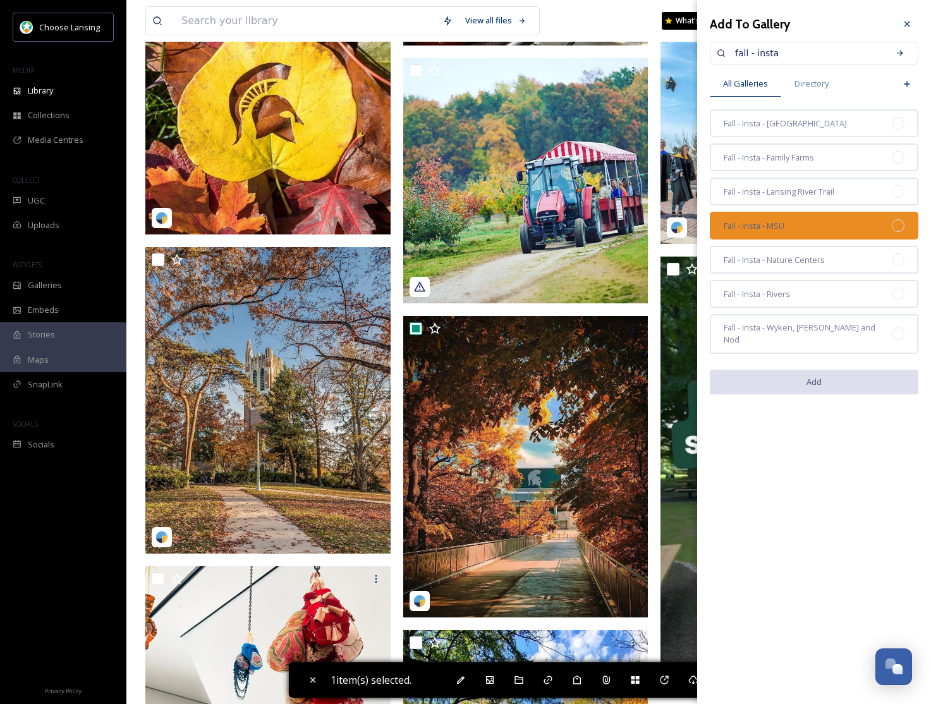
click at [841, 229] on div "Fall - Insta - MSU" at bounding box center [814, 226] width 208 height 28
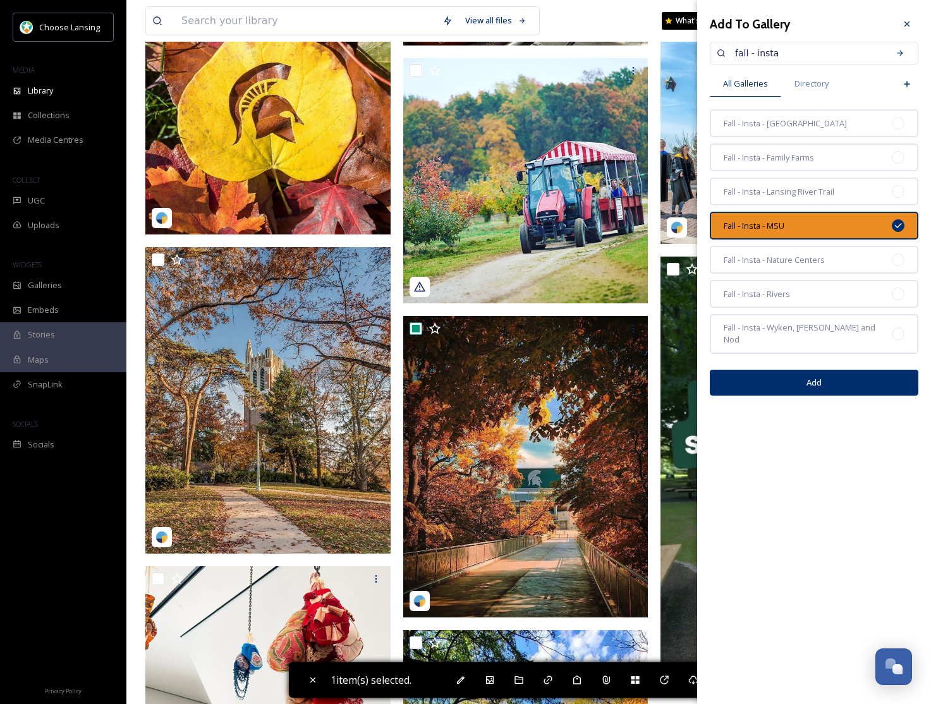
click at [826, 370] on button "Add" at bounding box center [814, 383] width 208 height 26
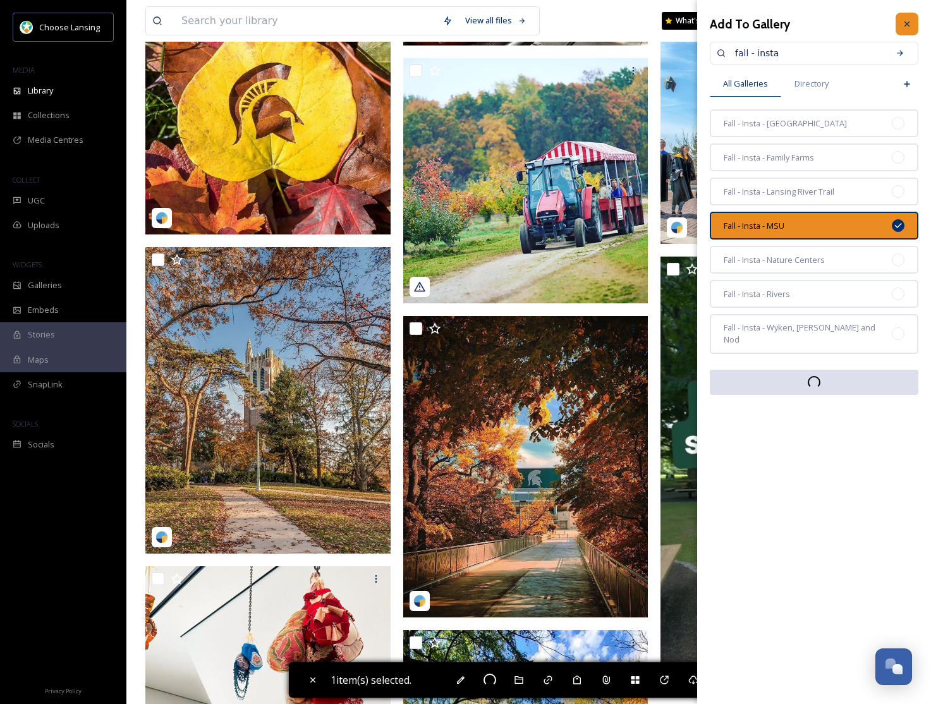
checkbox input "false"
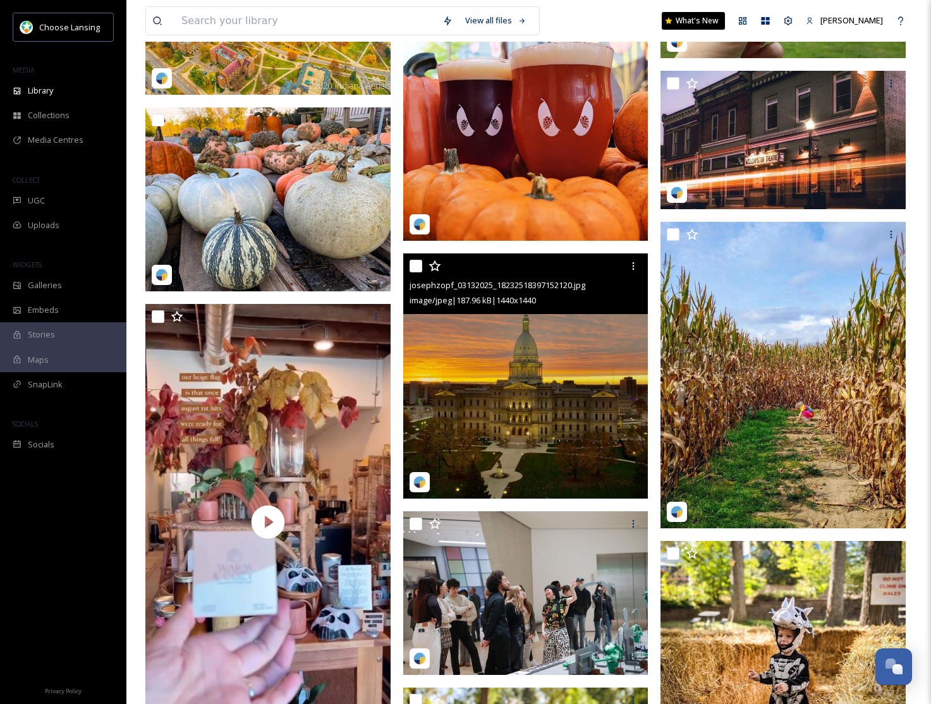
scroll to position [11352, 0]
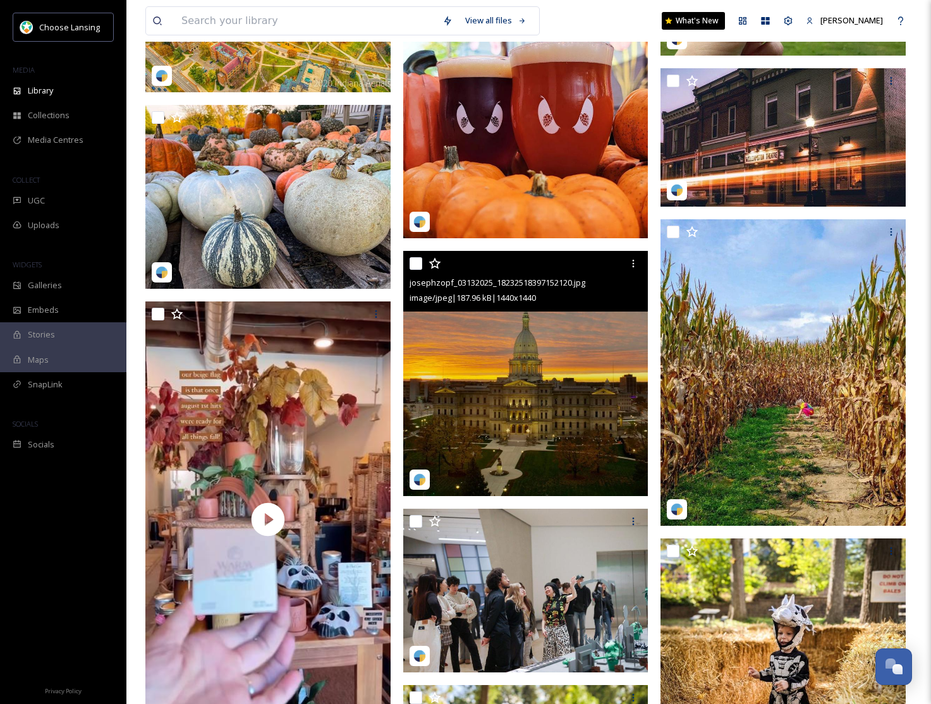
click at [412, 265] on input "checkbox" at bounding box center [415, 263] width 13 height 13
checkbox input "true"
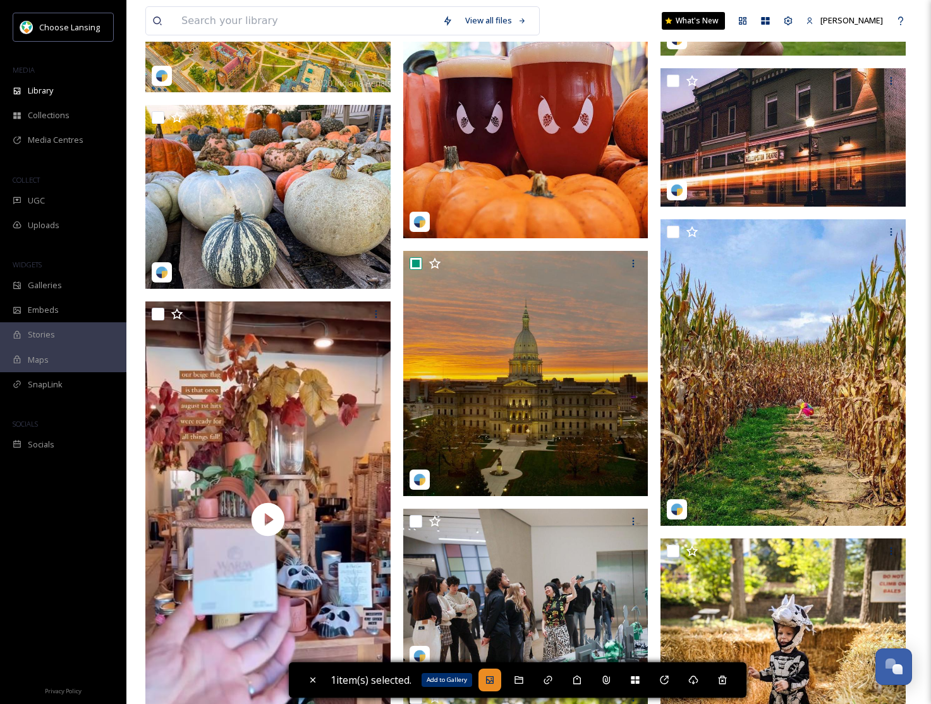
click at [492, 679] on icon at bounding box center [490, 680] width 10 height 10
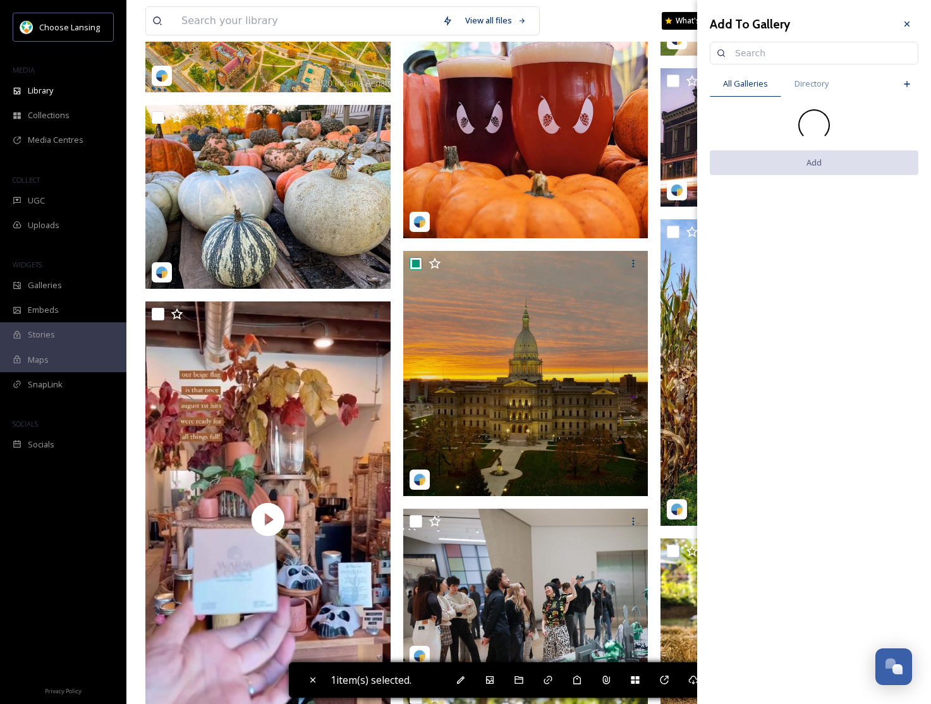
click at [763, 52] on input at bounding box center [819, 52] width 183 height 25
paste input "fall - insta"
type input "fall - insta"
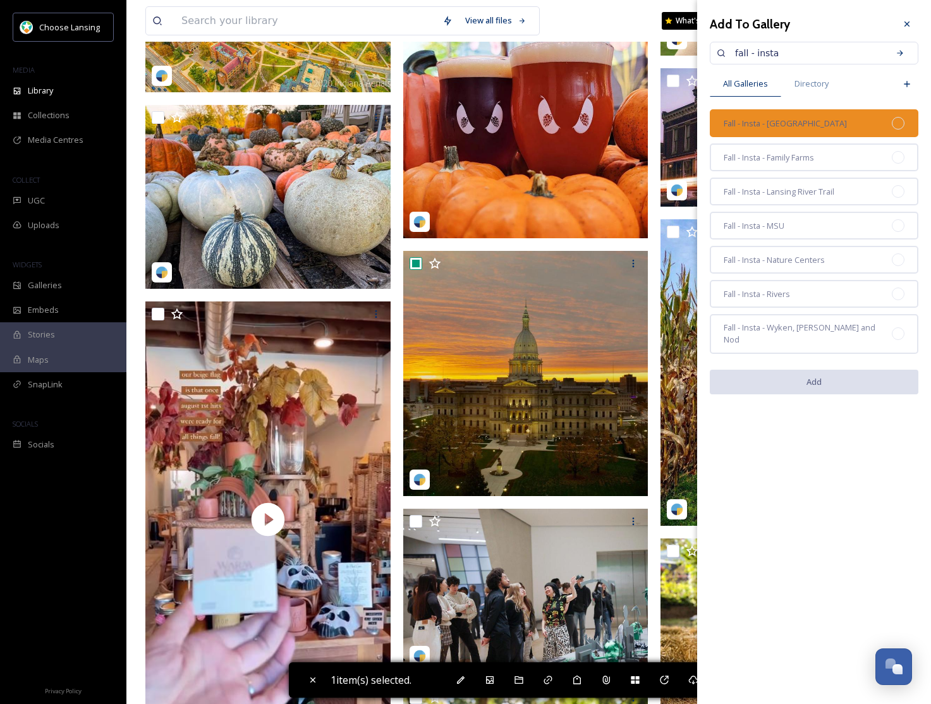
click at [838, 123] on div "Fall - Insta - [GEOGRAPHIC_DATA]" at bounding box center [814, 123] width 208 height 28
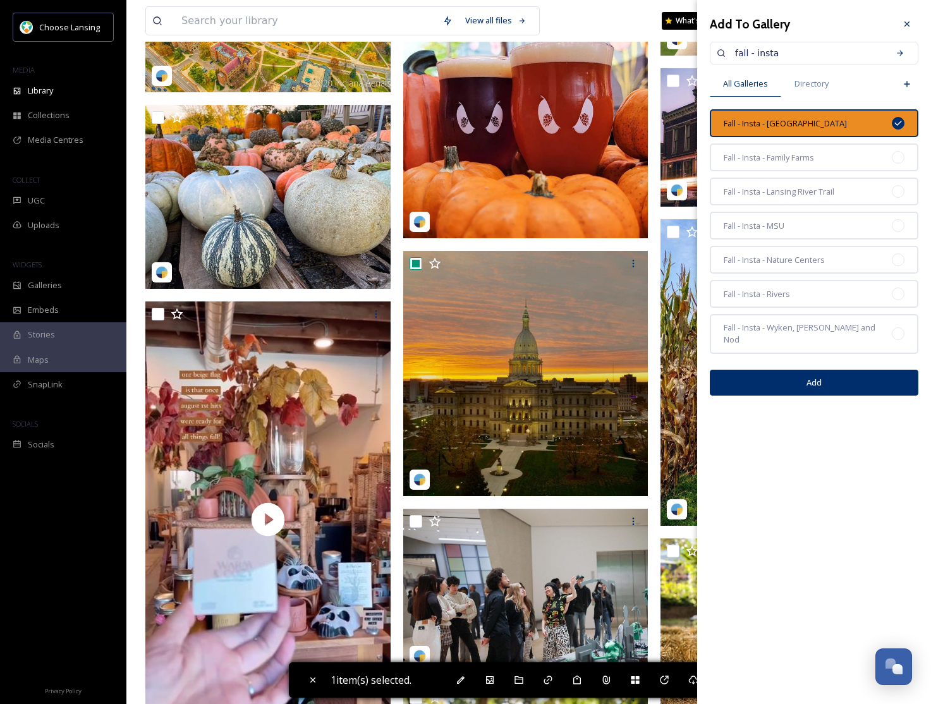
click at [833, 376] on button "Add" at bounding box center [814, 383] width 208 height 26
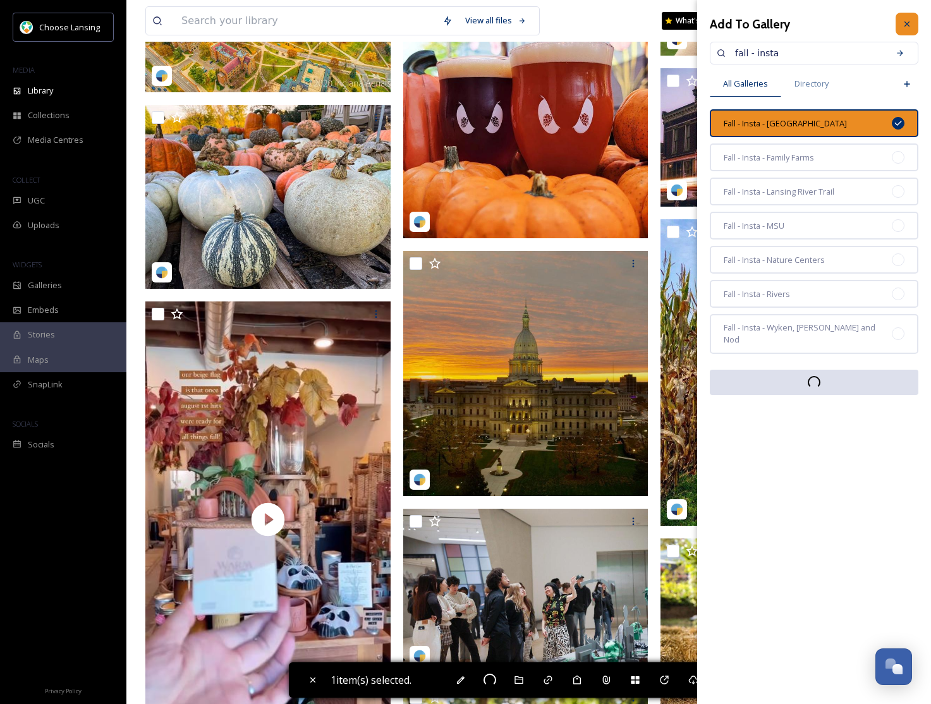
checkbox input "false"
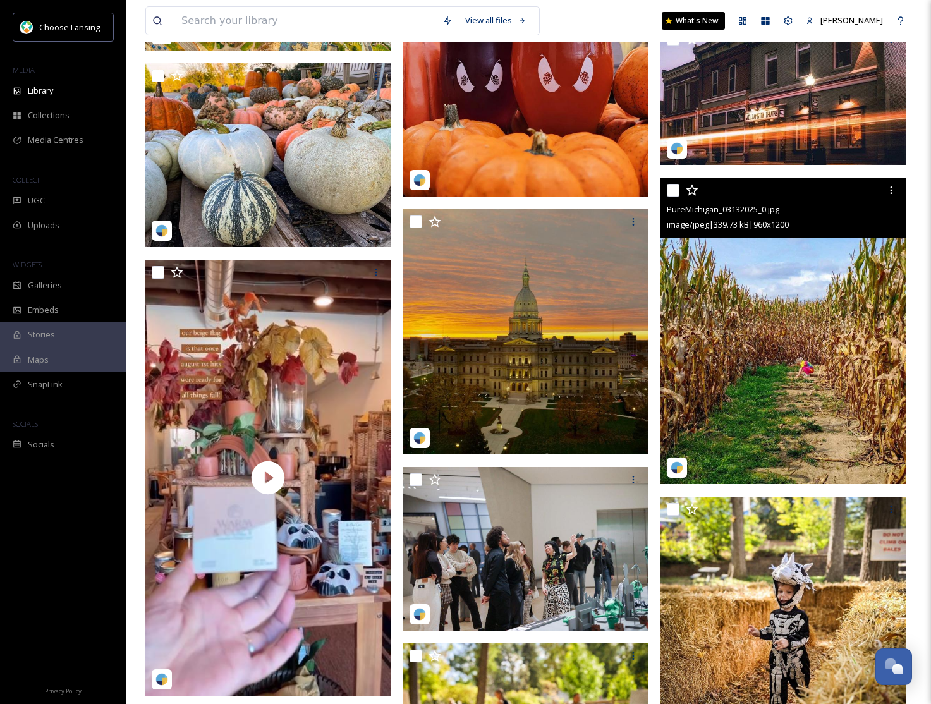
scroll to position [11392, 0]
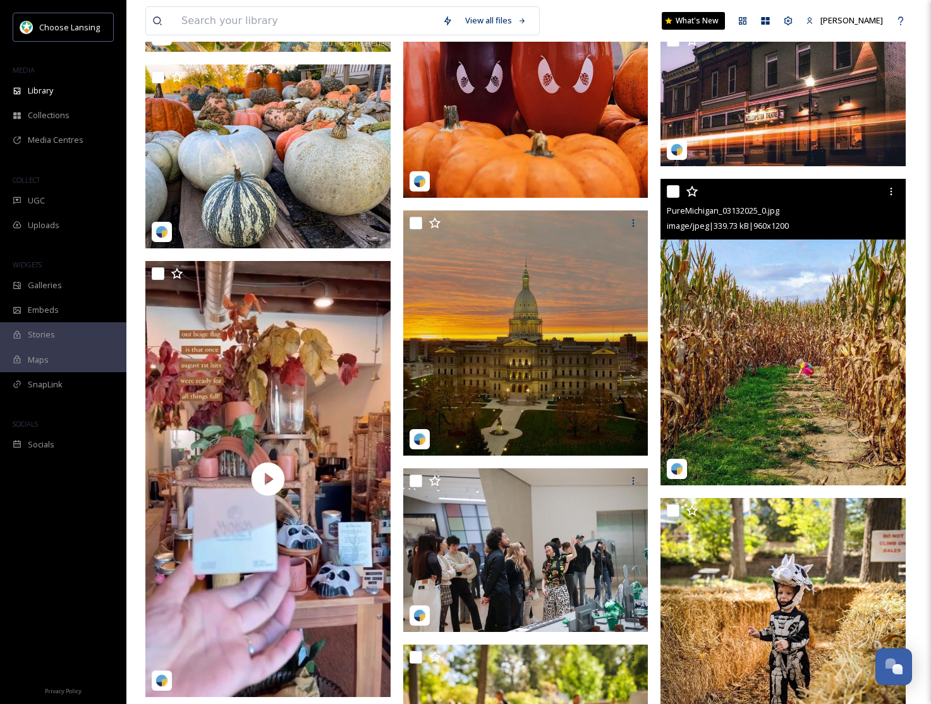
click at [794, 299] on img at bounding box center [782, 332] width 245 height 306
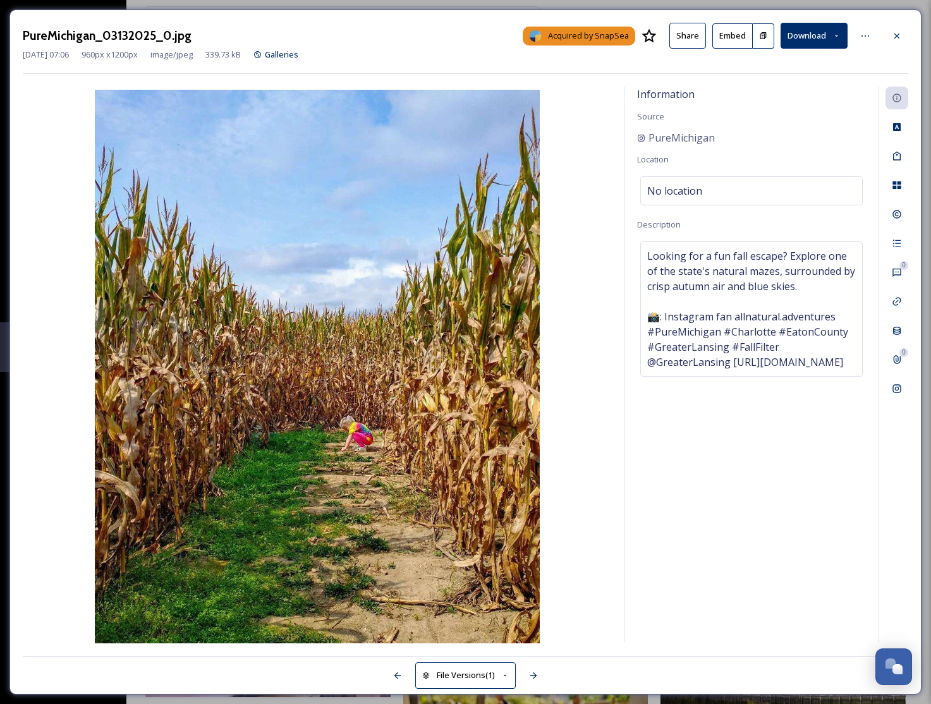
drag, startPoint x: 893, startPoint y: 32, endPoint x: 898, endPoint y: 106, distance: 74.1
click at [893, 32] on icon at bounding box center [896, 36] width 10 height 10
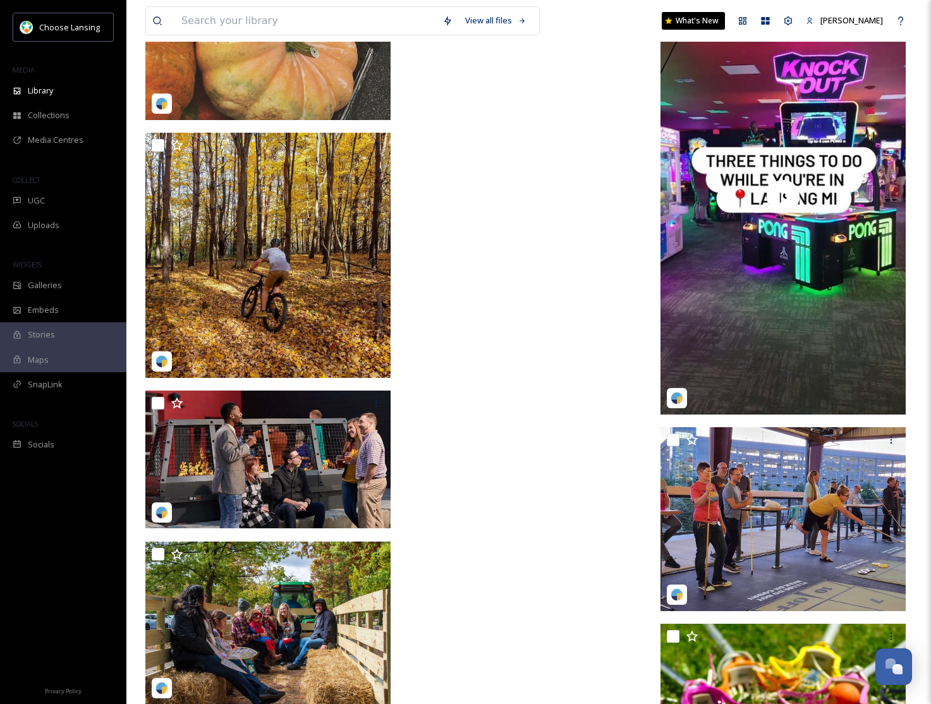
scroll to position [25975, 0]
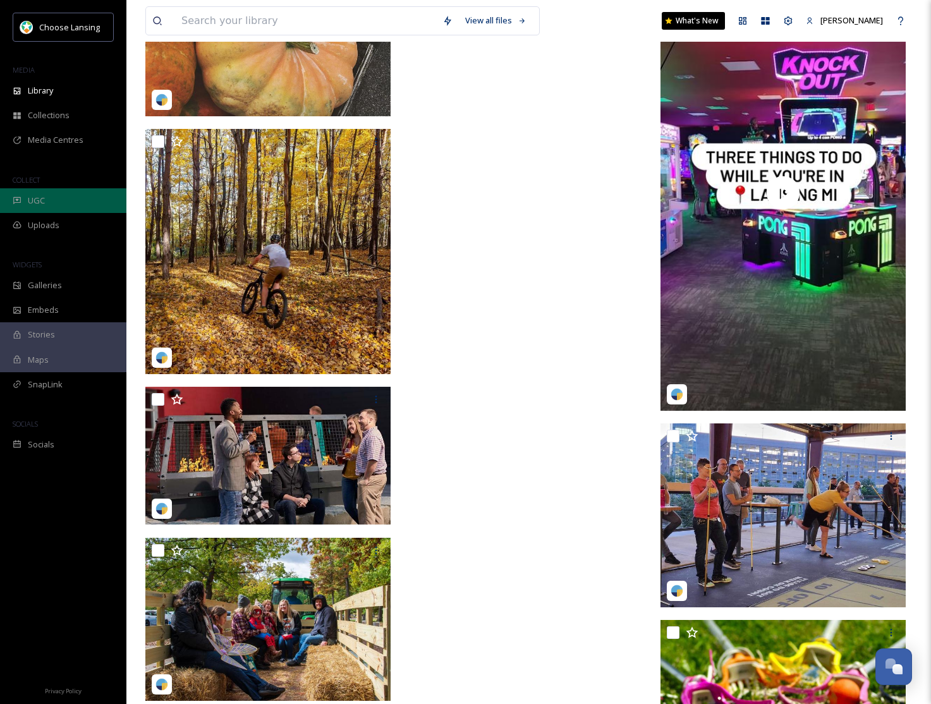
click at [32, 197] on span "UGC" at bounding box center [36, 201] width 17 height 12
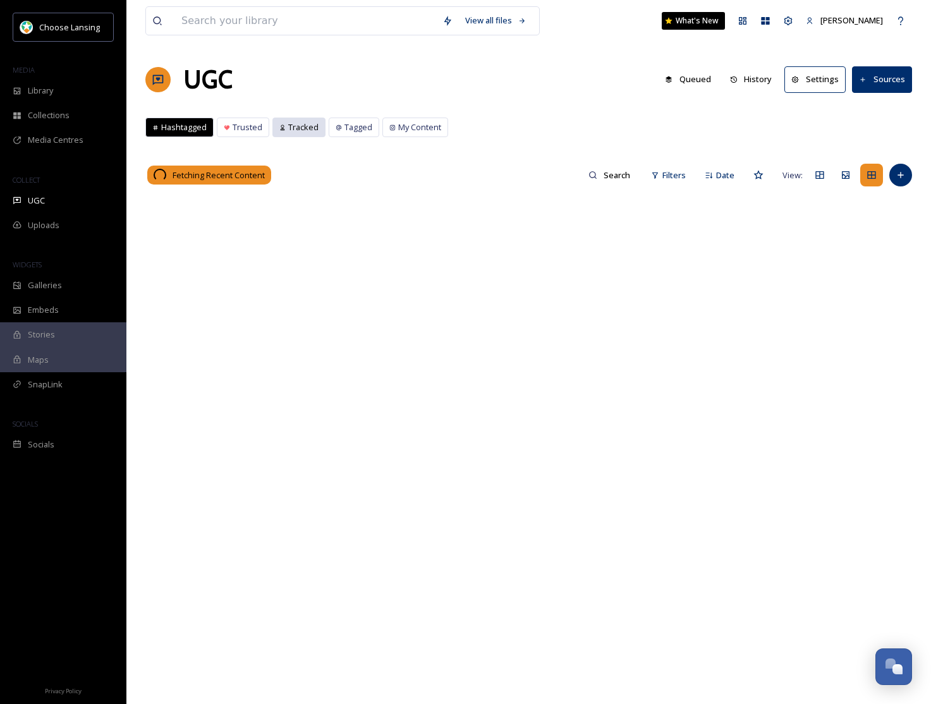
click at [305, 132] on span "Tracked" at bounding box center [303, 127] width 30 height 12
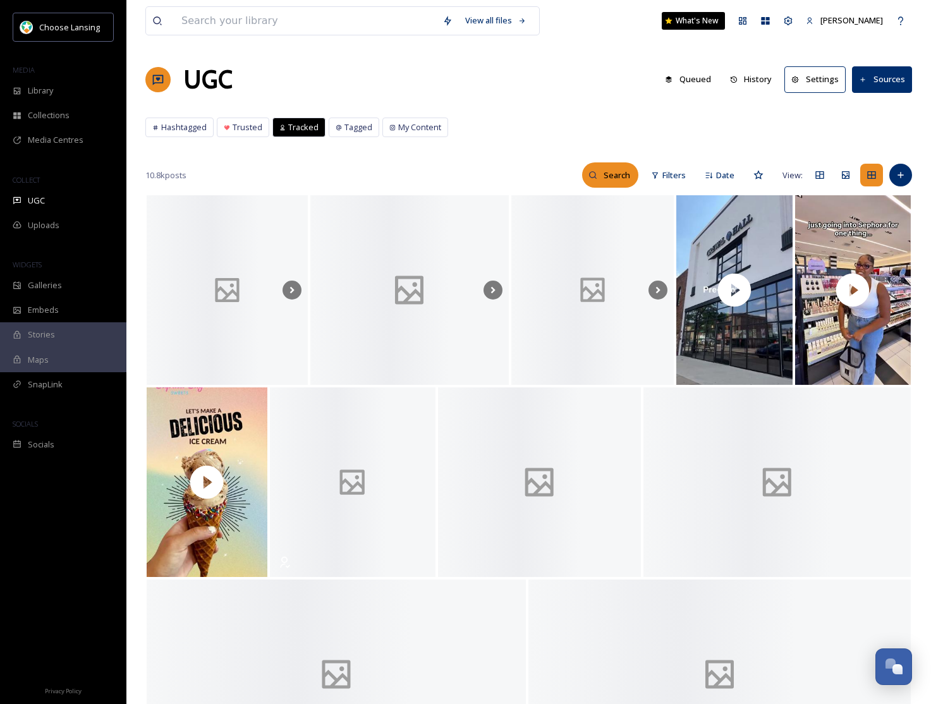
click at [624, 177] on input at bounding box center [617, 174] width 41 height 25
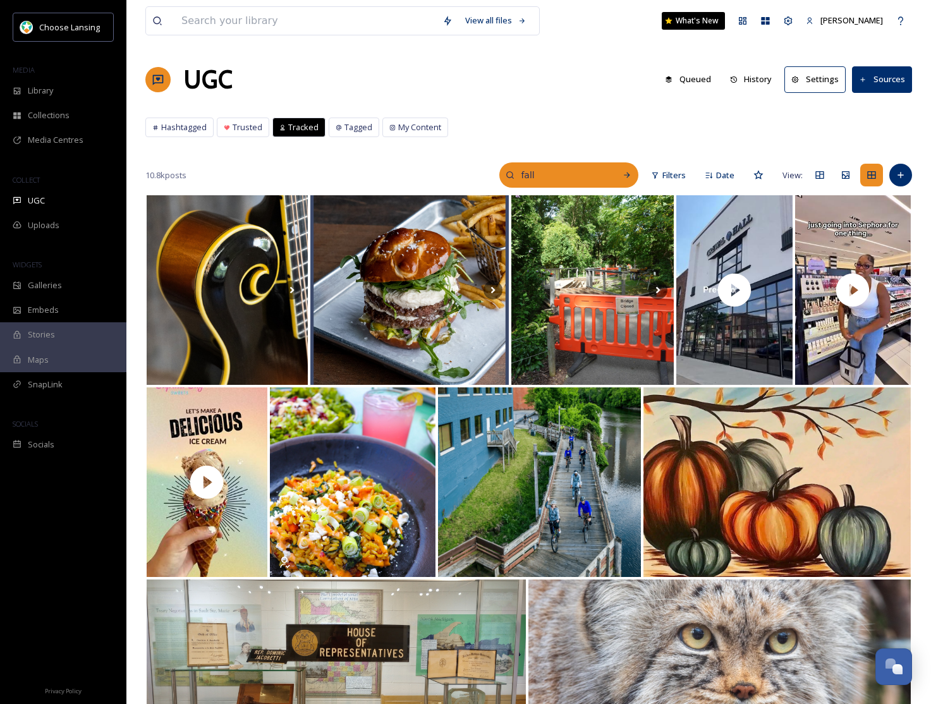
type input "fall"
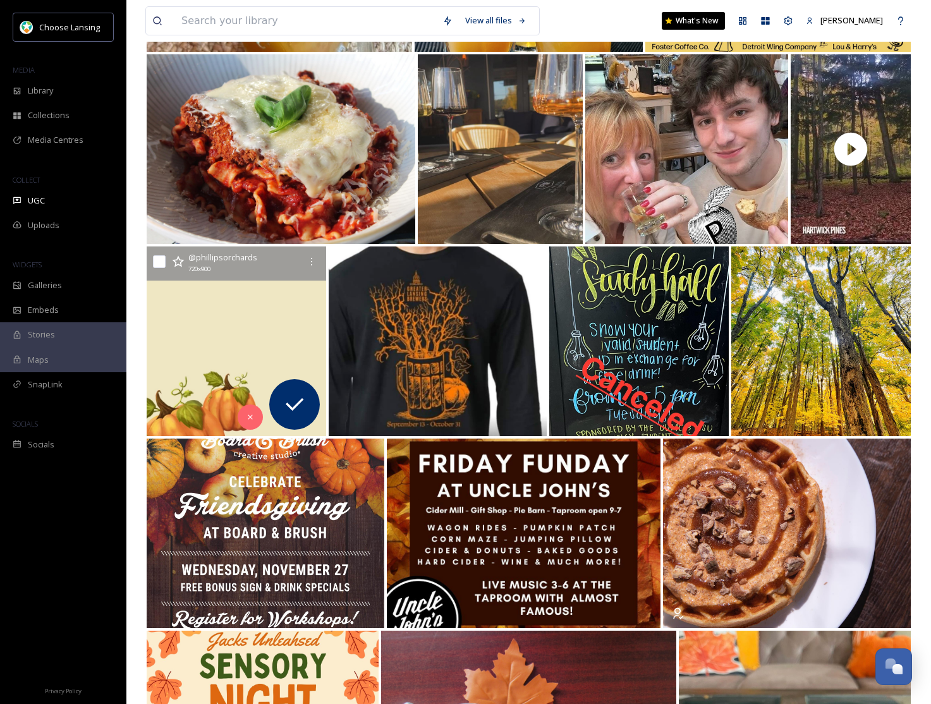
scroll to position [5714, 0]
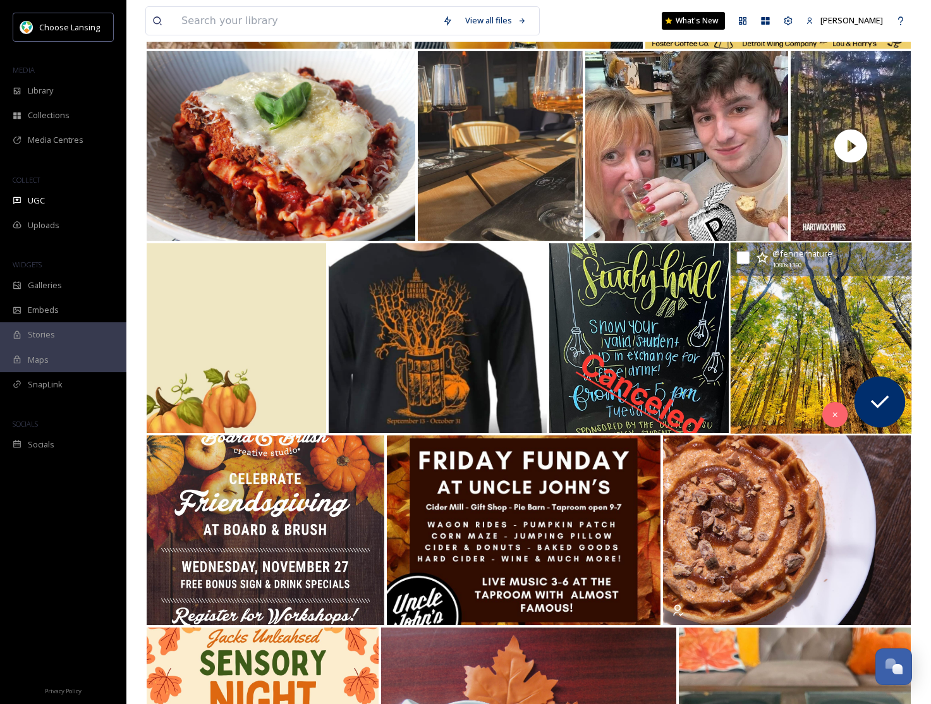
click at [742, 258] on input "checkbox" at bounding box center [743, 257] width 13 height 13
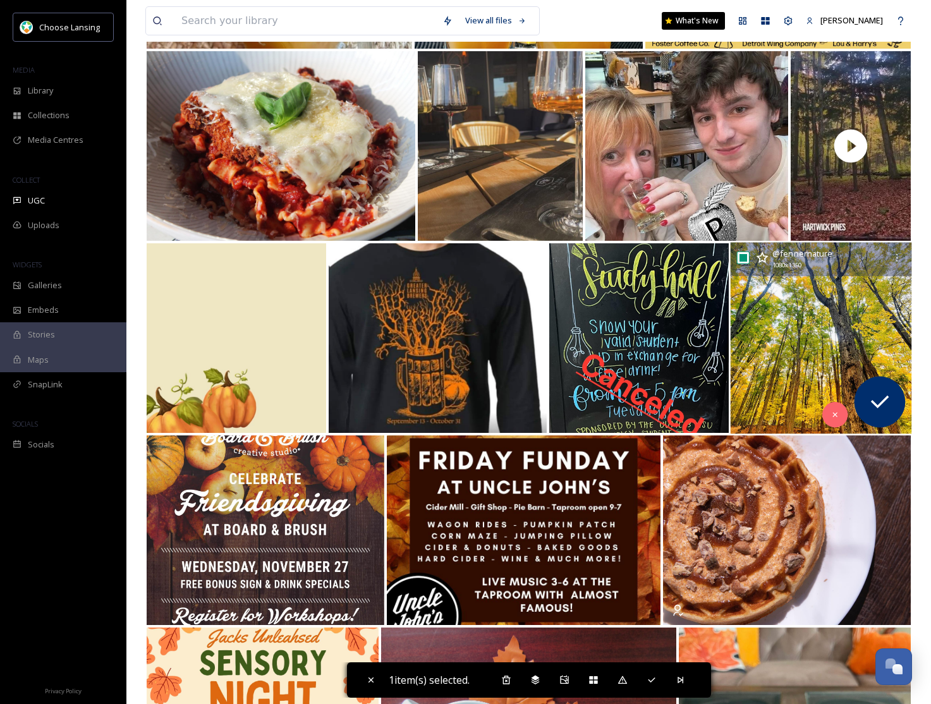
drag, startPoint x: 742, startPoint y: 258, endPoint x: 839, endPoint y: 258, distance: 97.3
click at [742, 258] on input "checkbox" at bounding box center [743, 257] width 13 height 13
checkbox input "false"
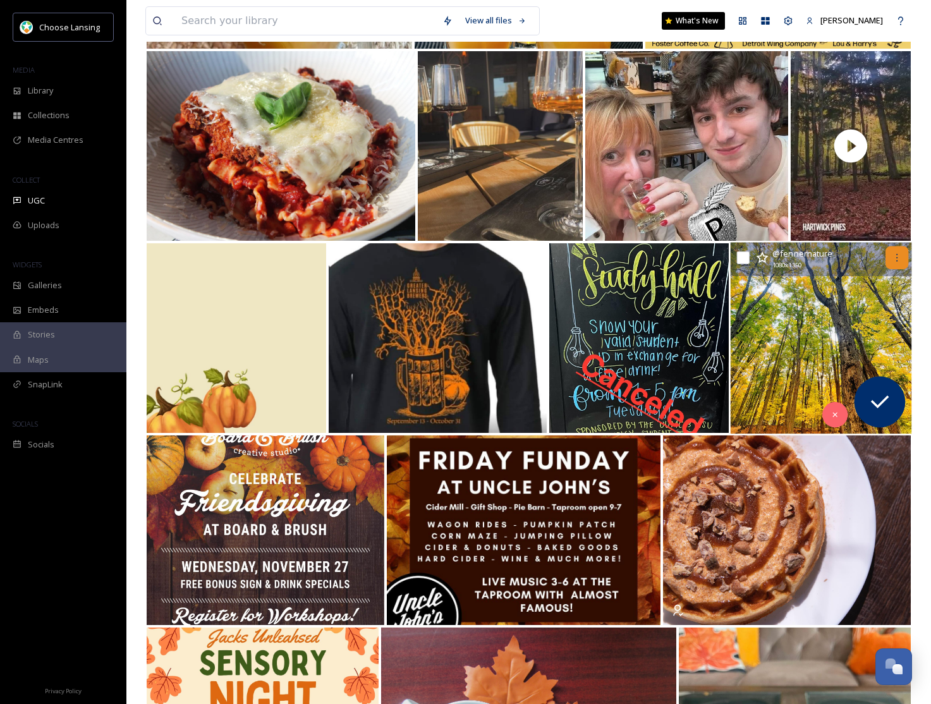
click at [893, 253] on icon at bounding box center [896, 258] width 10 height 10
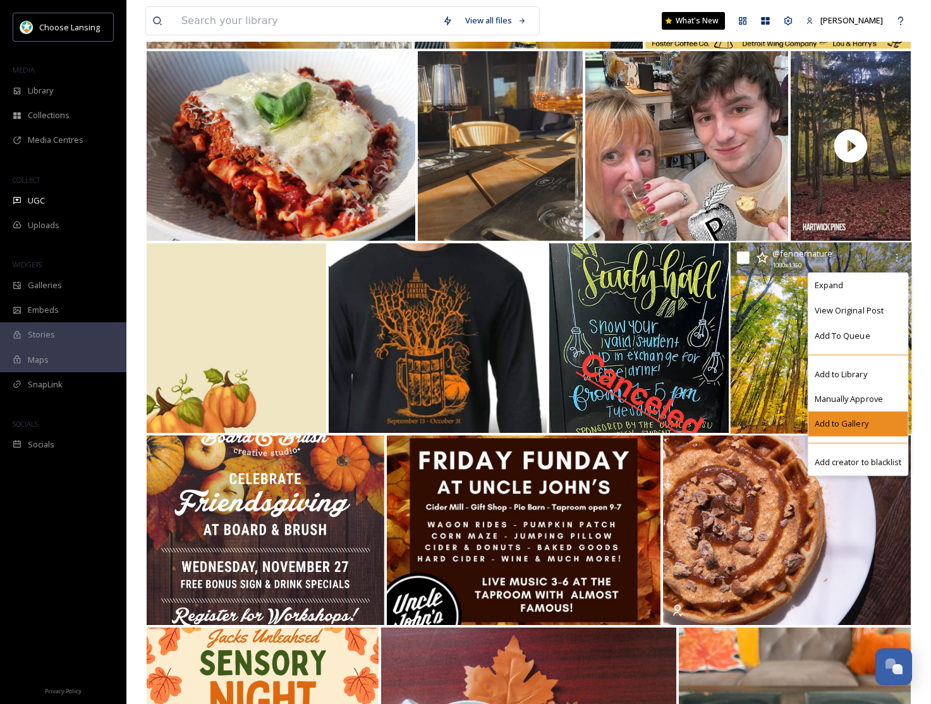
click at [864, 423] on span "Add to Gallery" at bounding box center [841, 424] width 54 height 12
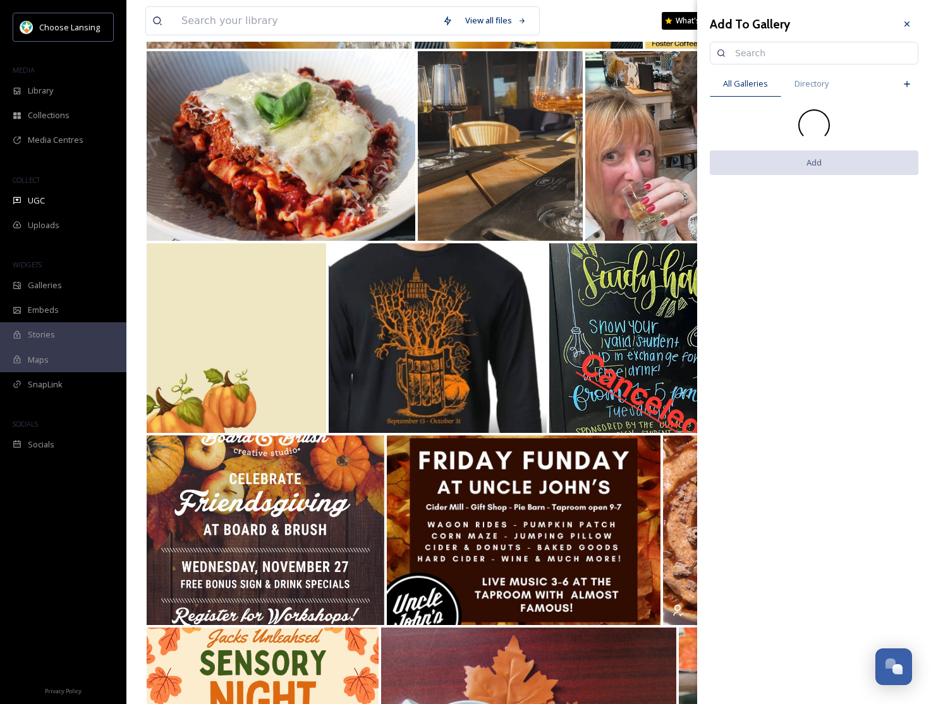
click at [746, 53] on input at bounding box center [819, 52] width 183 height 25
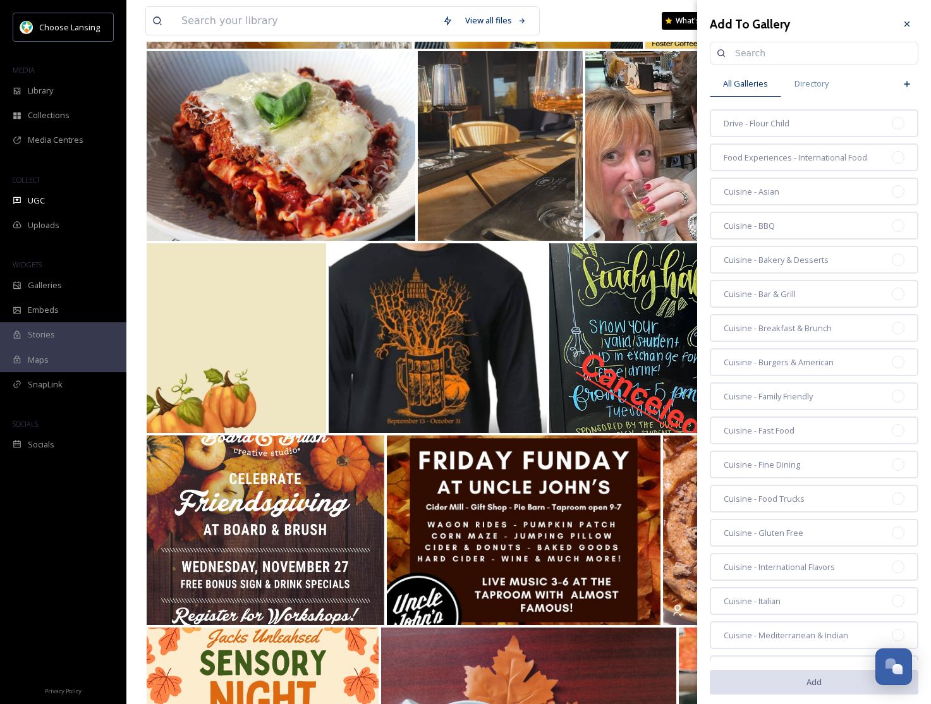
paste input "fall - insta"
type input "fall - insta"
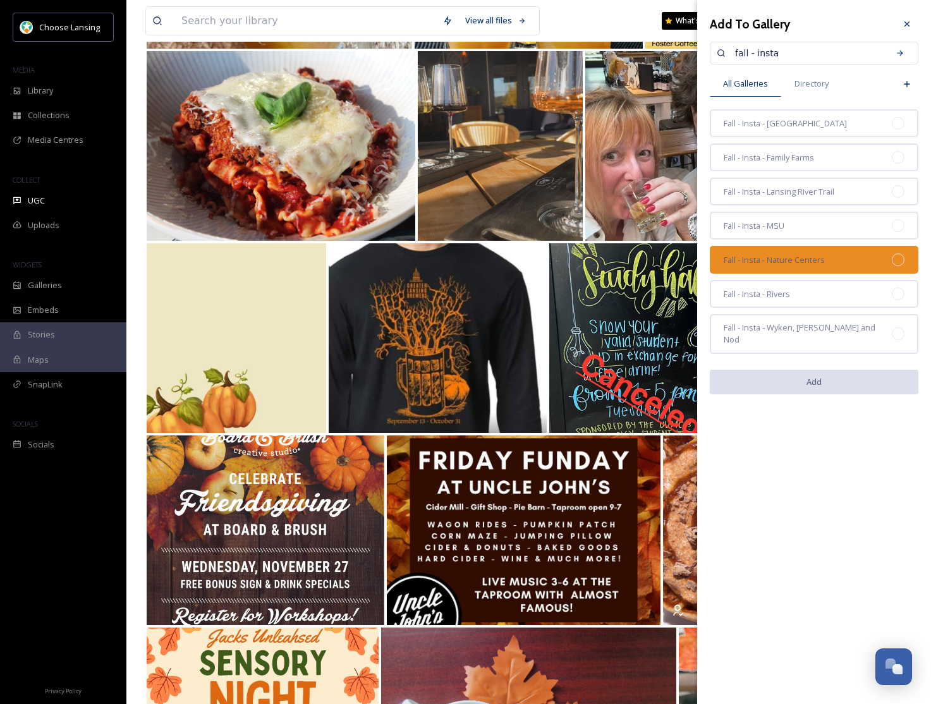
click at [813, 251] on div "Fall - Insta - Nature Centers" at bounding box center [814, 260] width 208 height 28
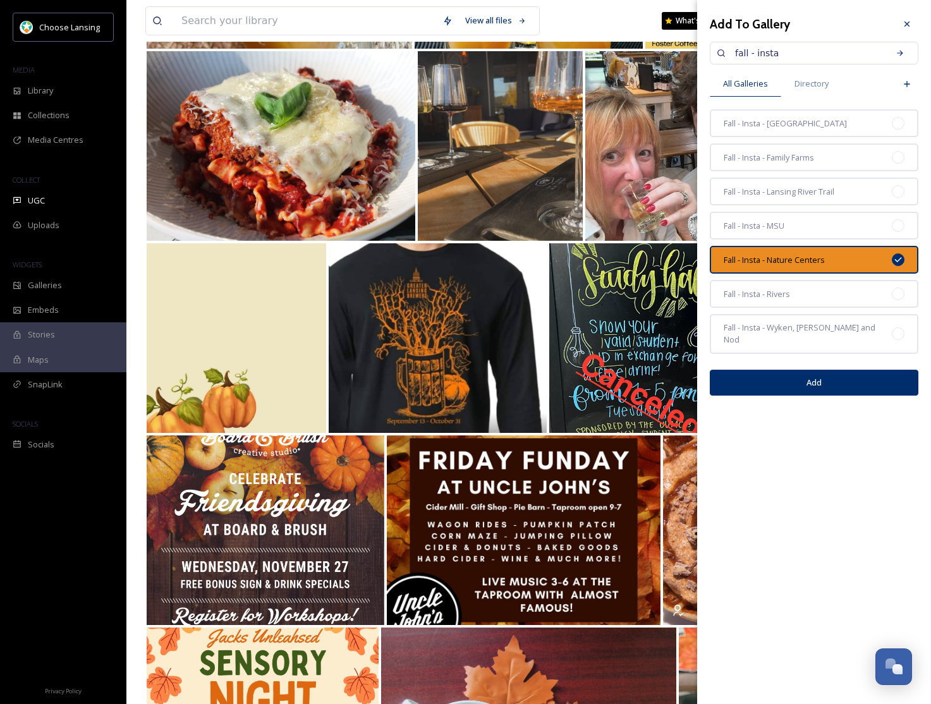
click at [833, 370] on button "Add" at bounding box center [814, 383] width 208 height 26
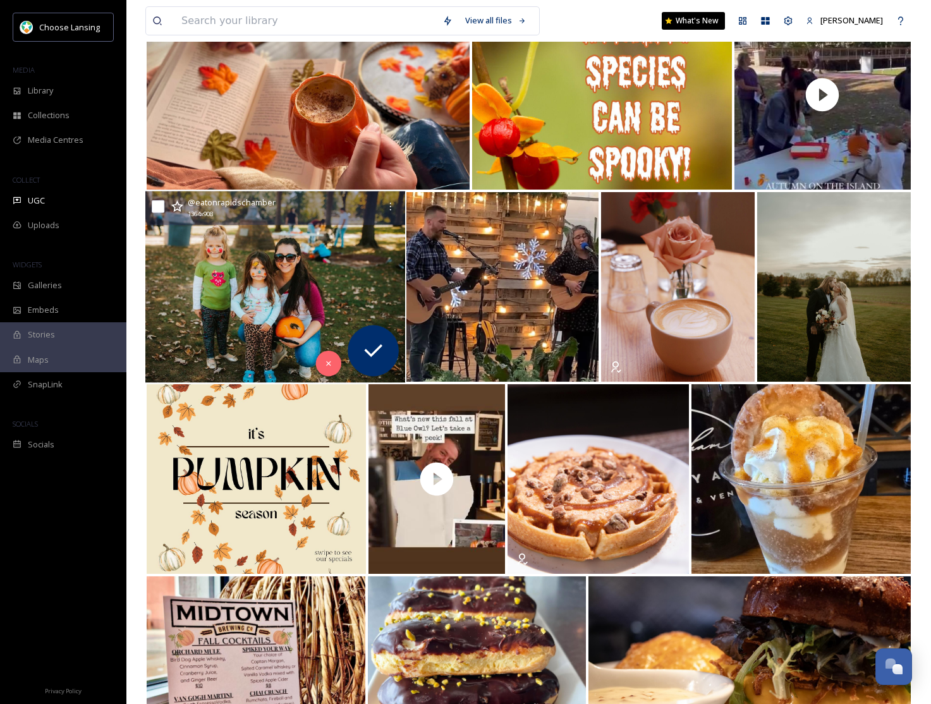
scroll to position [6923, 0]
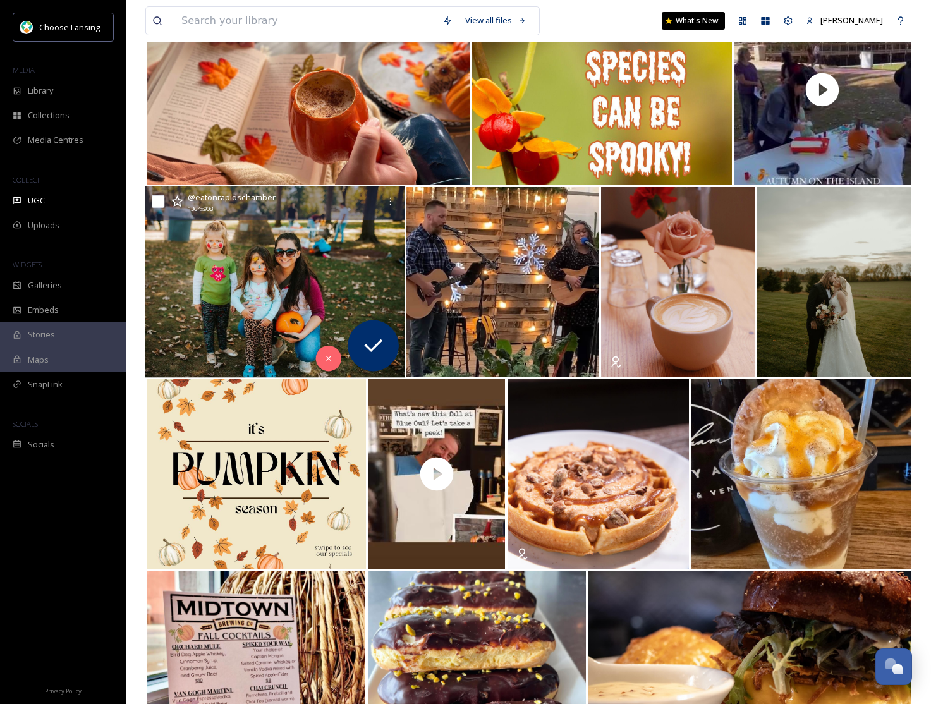
click at [230, 332] on img at bounding box center [275, 281] width 260 height 191
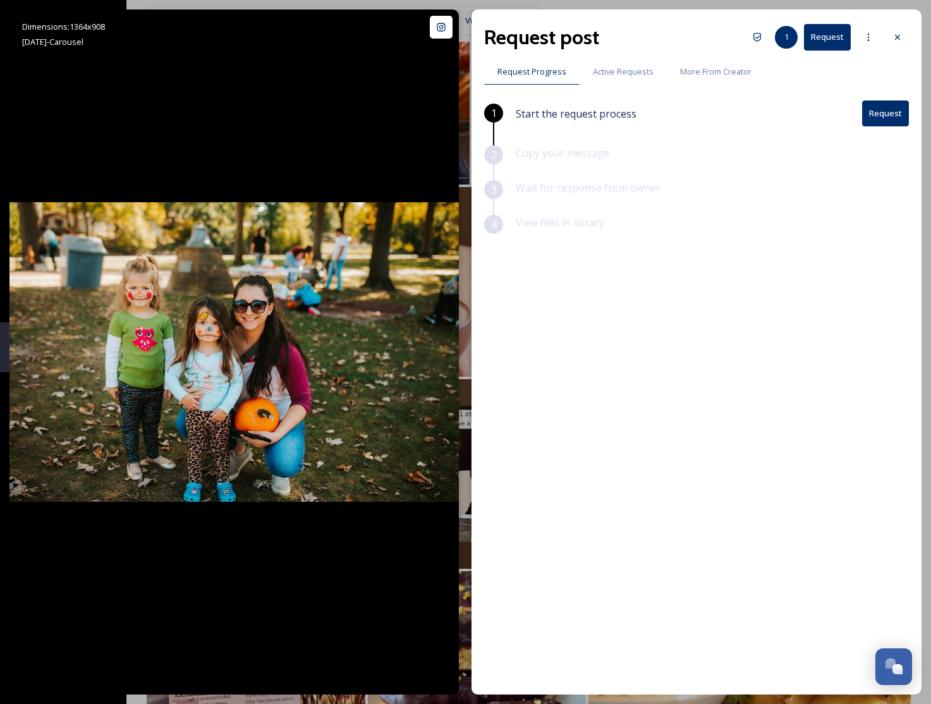
click at [895, 35] on icon at bounding box center [897, 37] width 5 height 5
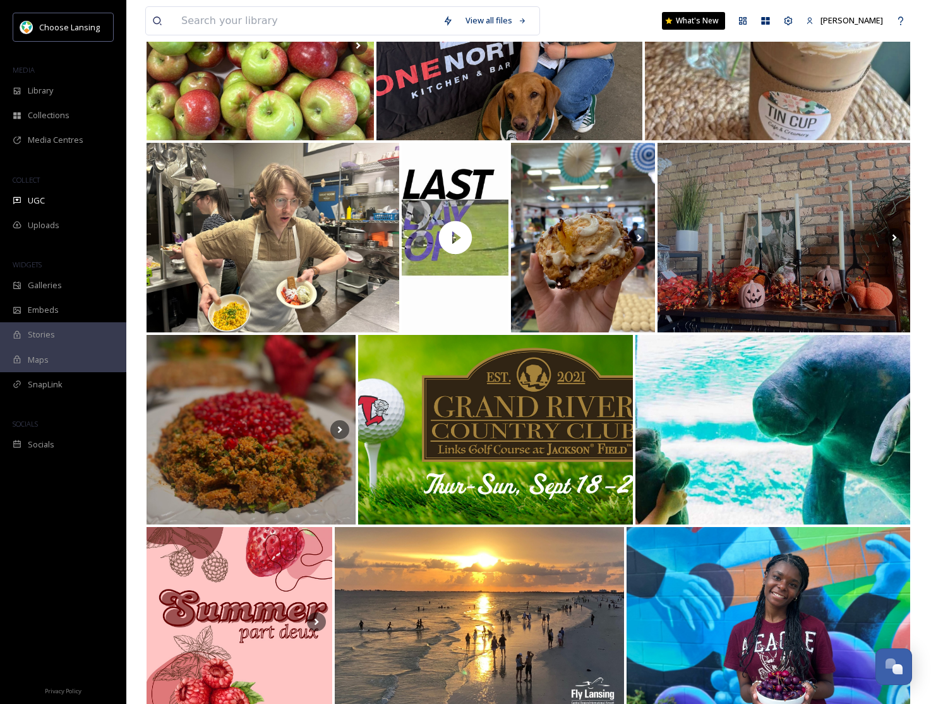
scroll to position [1374, 0]
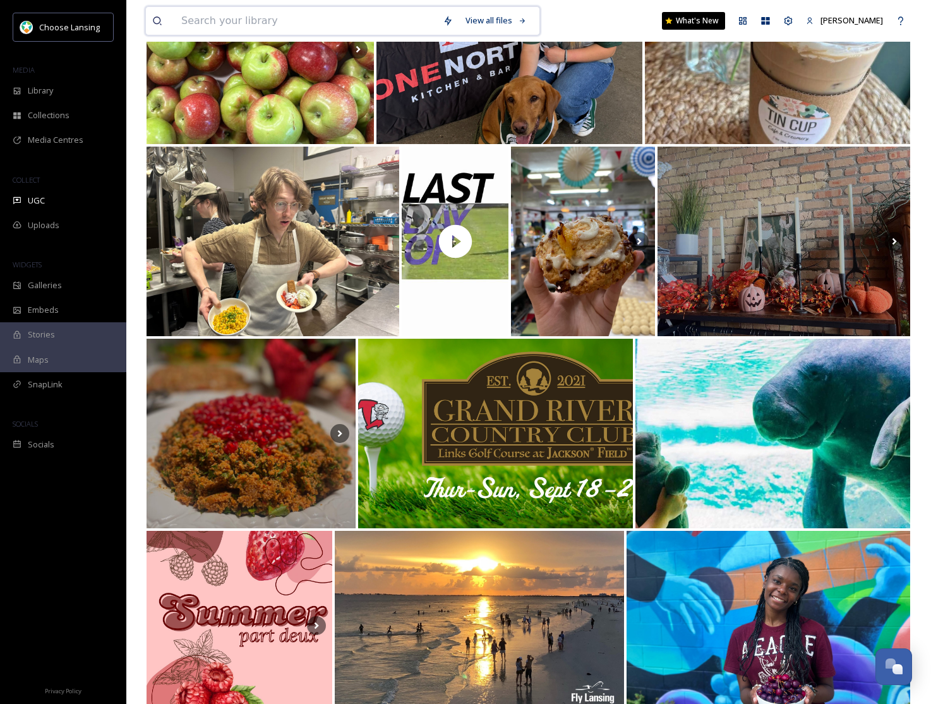
click at [255, 17] on input at bounding box center [306, 21] width 262 height 28
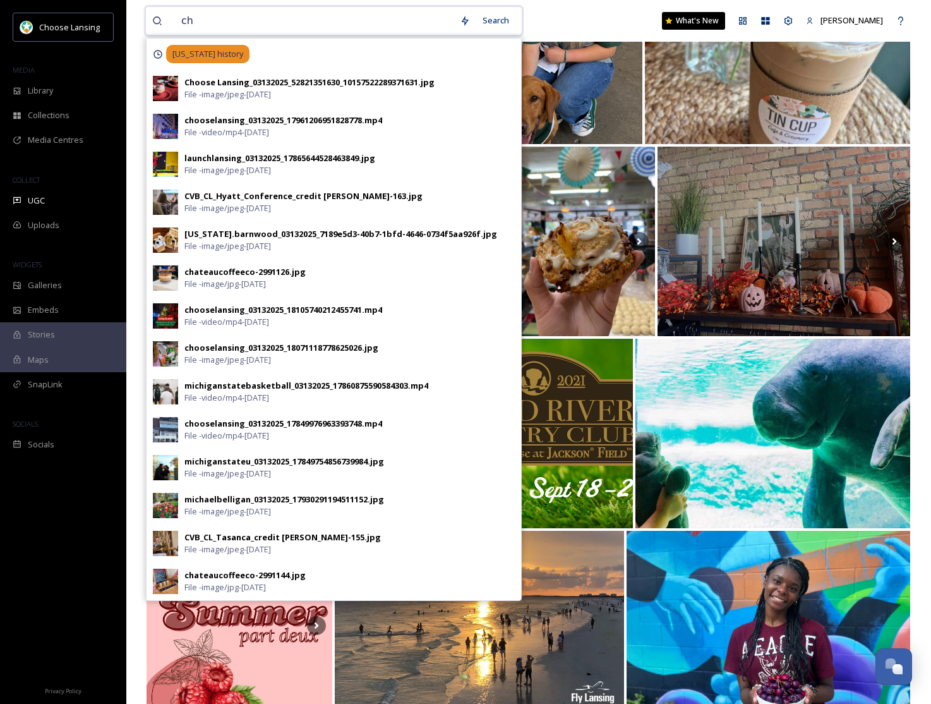
type input "ch"
drag, startPoint x: 612, startPoint y: 21, endPoint x: 620, endPoint y: 82, distance: 60.7
click at [612, 21] on div "ch Search [US_STATE] history Choose Lansing_03132025_52821351630_10157522289371…" at bounding box center [528, 21] width 767 height 42
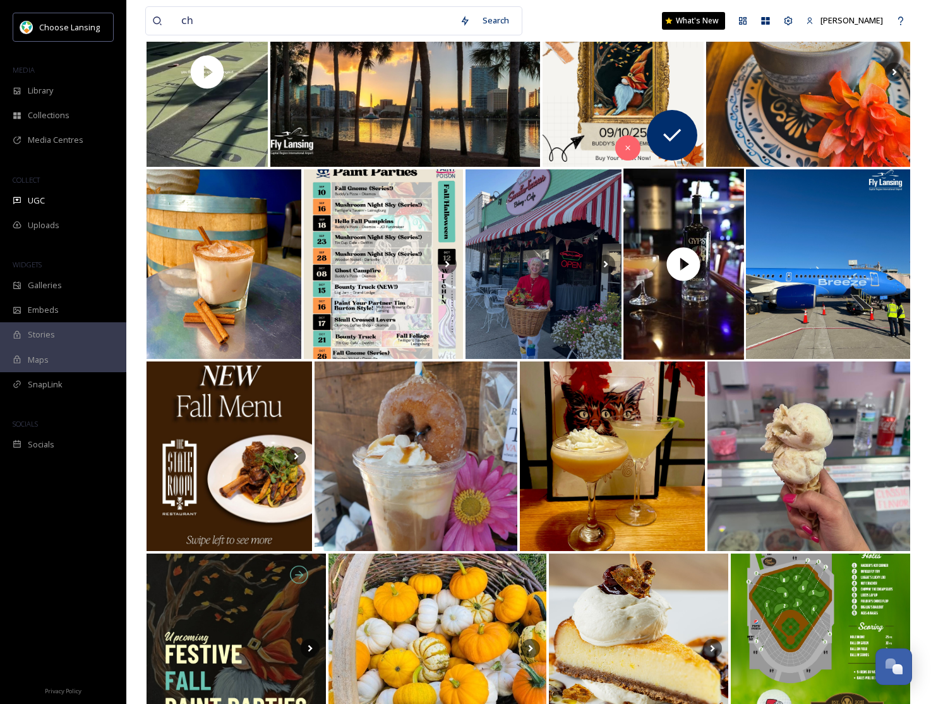
scroll to position [0, 0]
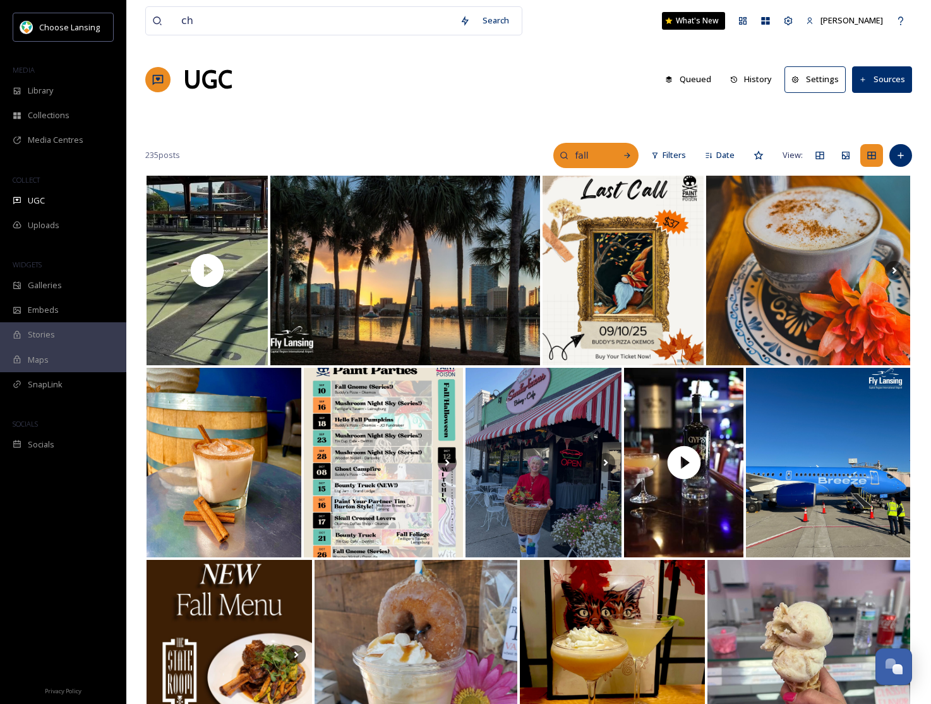
drag, startPoint x: 579, startPoint y: 156, endPoint x: 595, endPoint y: 156, distance: 16.4
click at [580, 156] on input "fall" at bounding box center [589, 155] width 41 height 25
drag, startPoint x: 573, startPoint y: 155, endPoint x: 516, endPoint y: 154, distance: 57.5
click at [516, 154] on input "fall" at bounding box center [562, 155] width 95 height 25
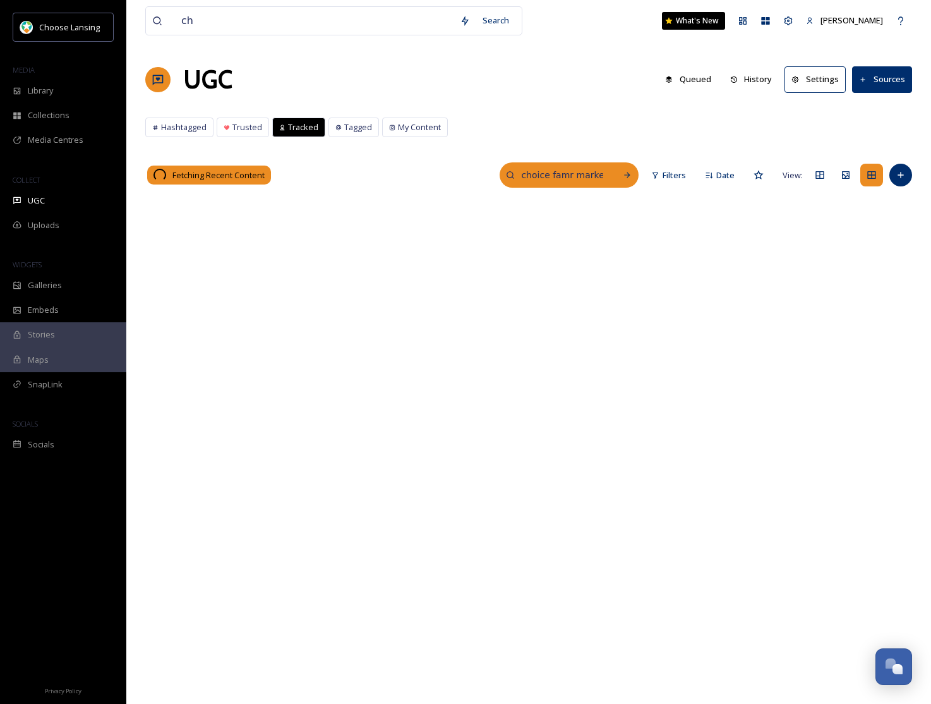
click at [569, 173] on input "choice famr market" at bounding box center [562, 174] width 95 height 25
type input "choice farm market"
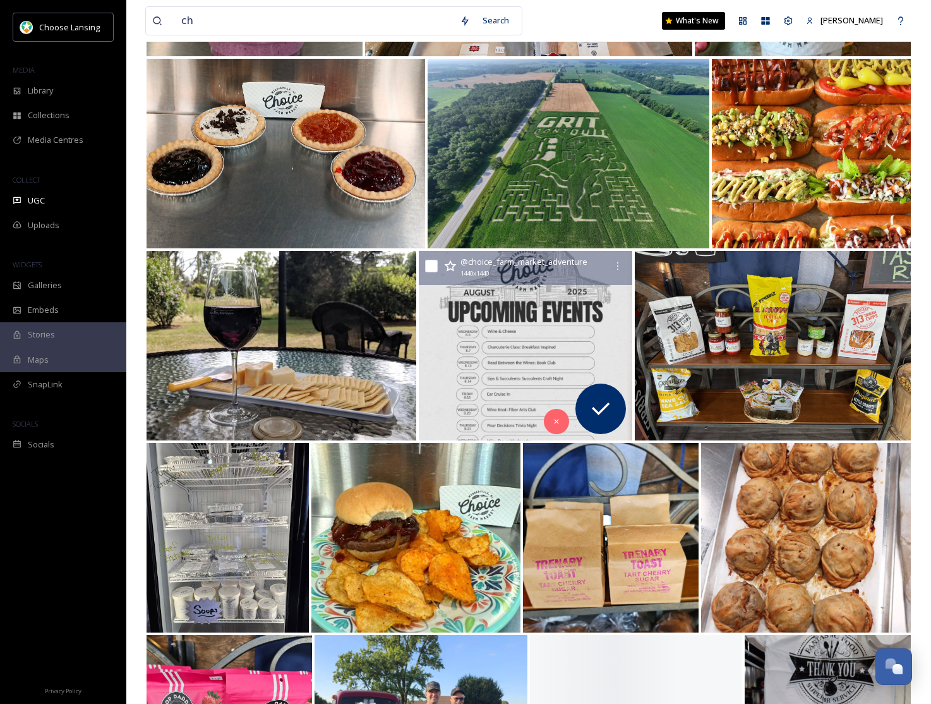
scroll to position [1290, 0]
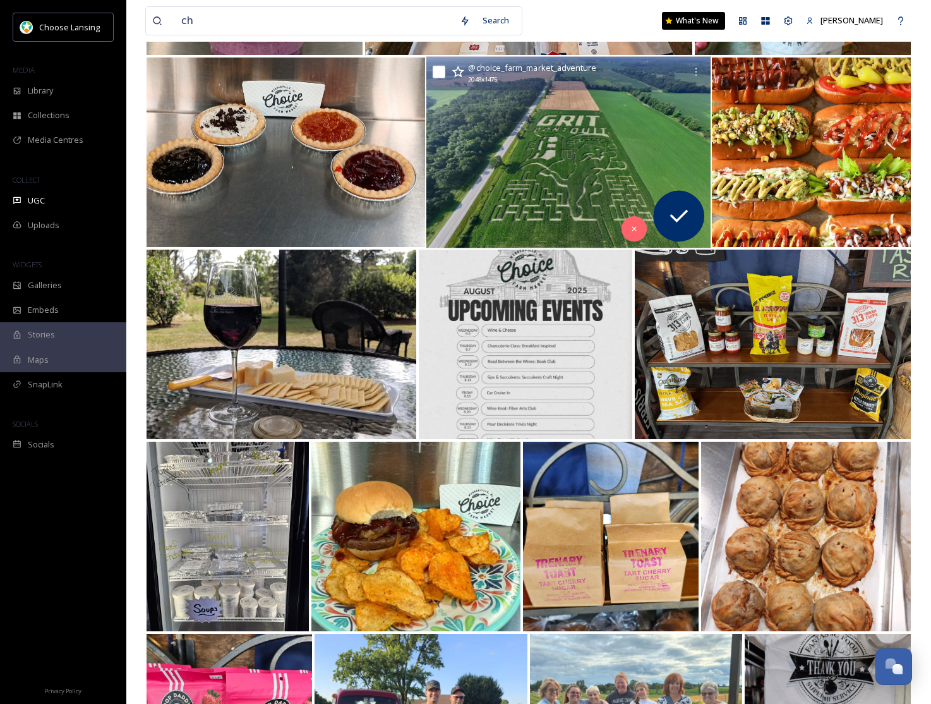
drag, startPoint x: 438, startPoint y: 72, endPoint x: 447, endPoint y: 85, distance: 15.4
click at [438, 72] on input "checkbox" at bounding box center [439, 72] width 13 height 13
checkbox input "true"
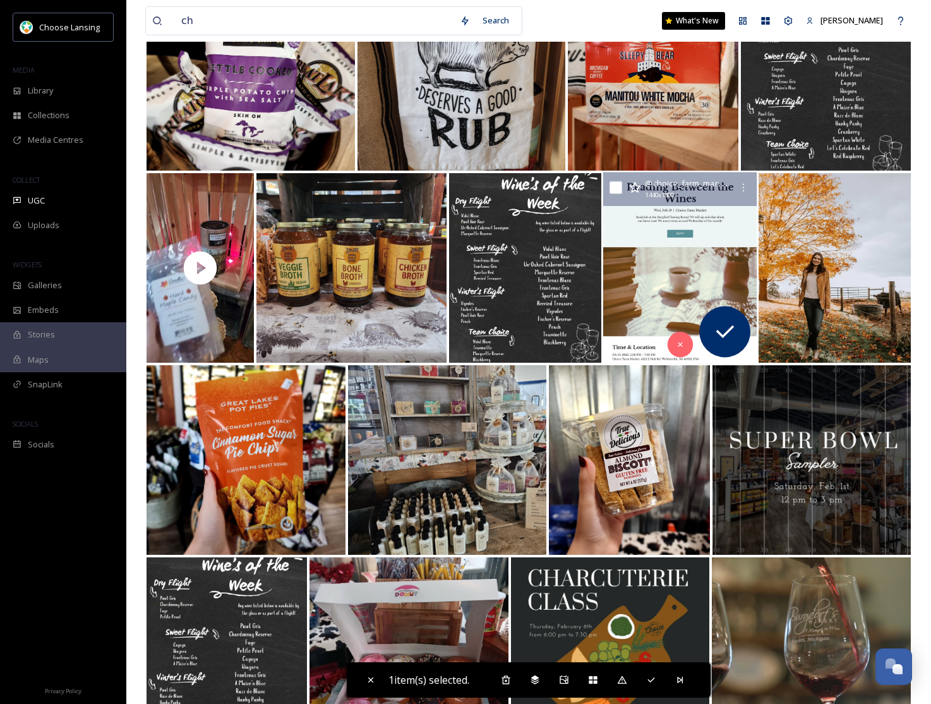
scroll to position [4634, 0]
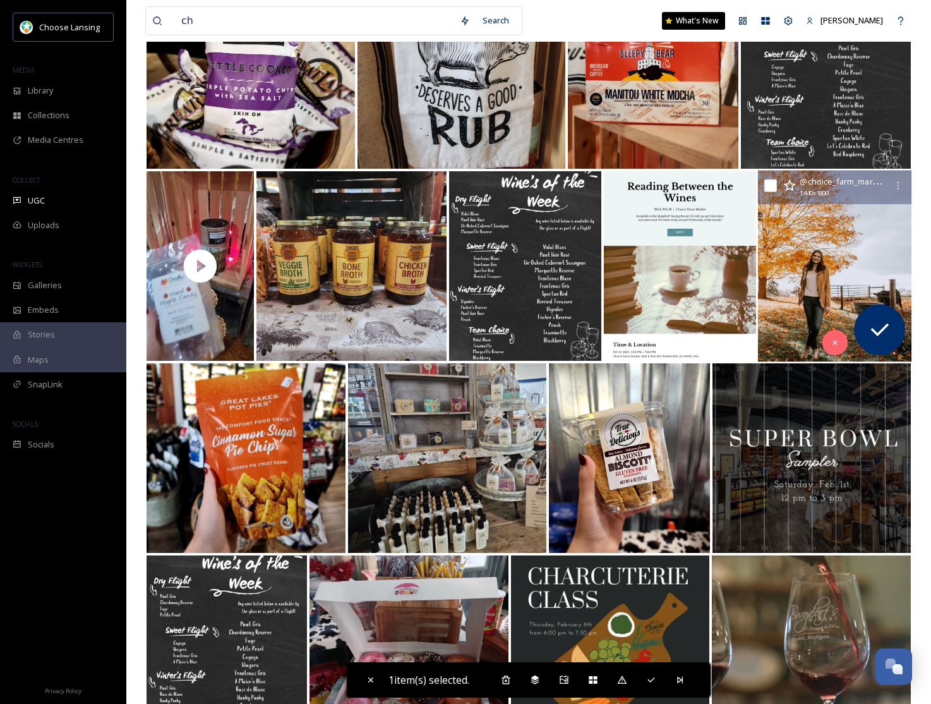
click at [770, 183] on input "checkbox" at bounding box center [770, 185] width 13 height 13
checkbox input "true"
click at [785, 211] on img at bounding box center [835, 266] width 154 height 191
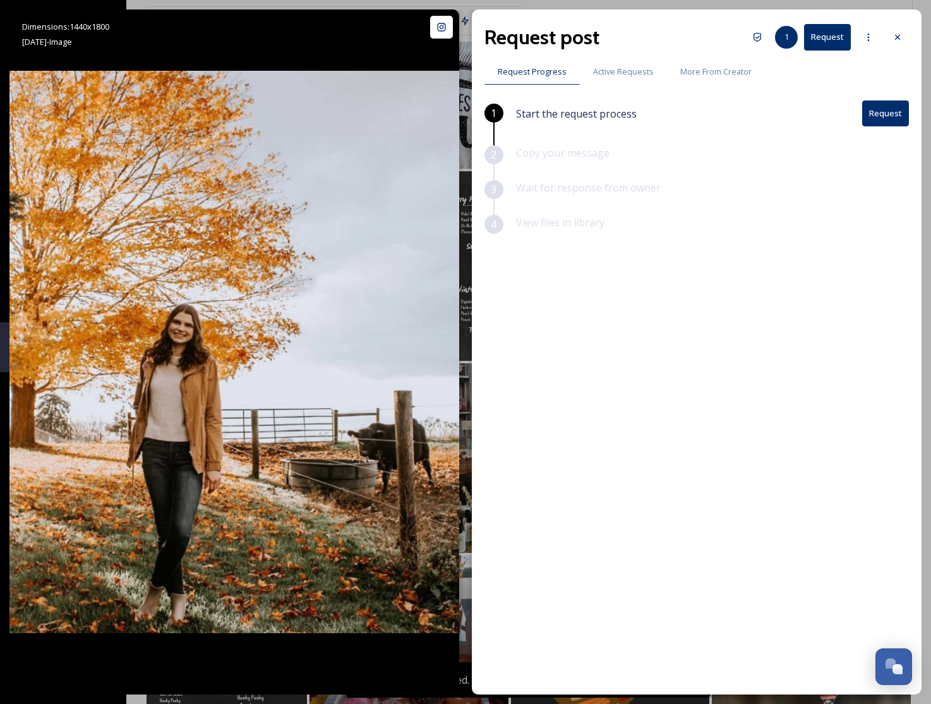
drag, startPoint x: 900, startPoint y: 38, endPoint x: 893, endPoint y: 97, distance: 59.7
click at [900, 38] on icon at bounding box center [898, 37] width 10 height 10
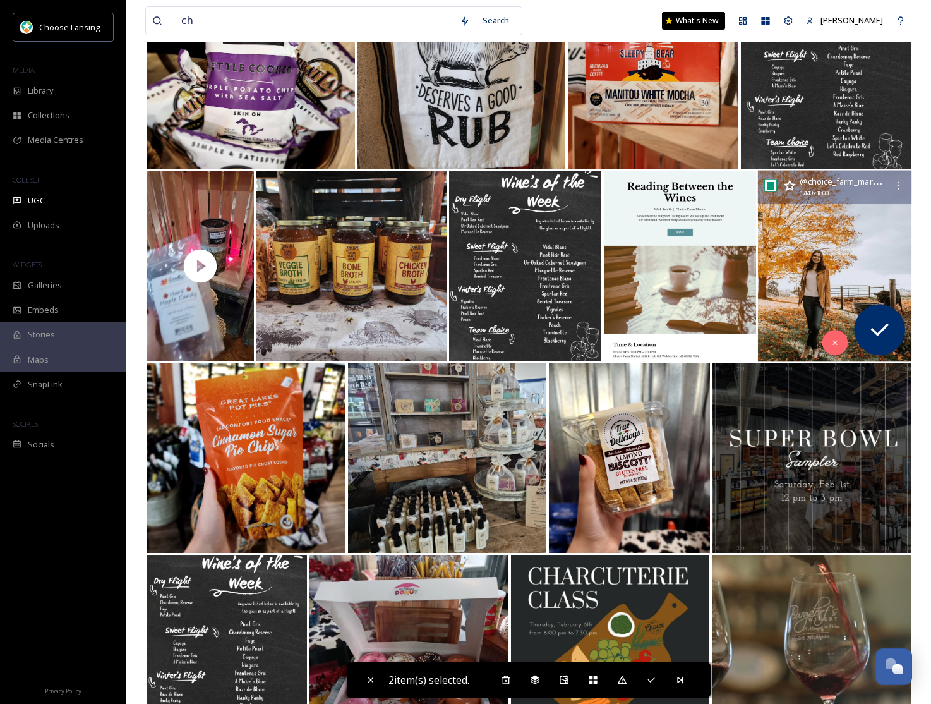
drag, startPoint x: 772, startPoint y: 186, endPoint x: 769, endPoint y: 219, distance: 33.0
click at [772, 186] on input "checkbox" at bounding box center [770, 185] width 13 height 13
checkbox input "false"
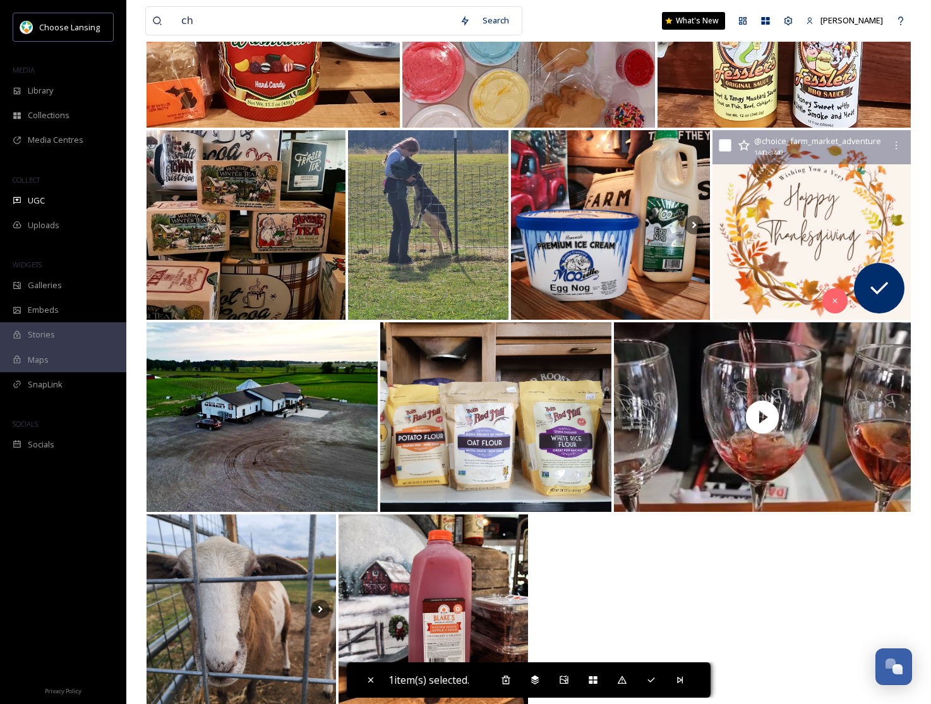
scroll to position [6612, 0]
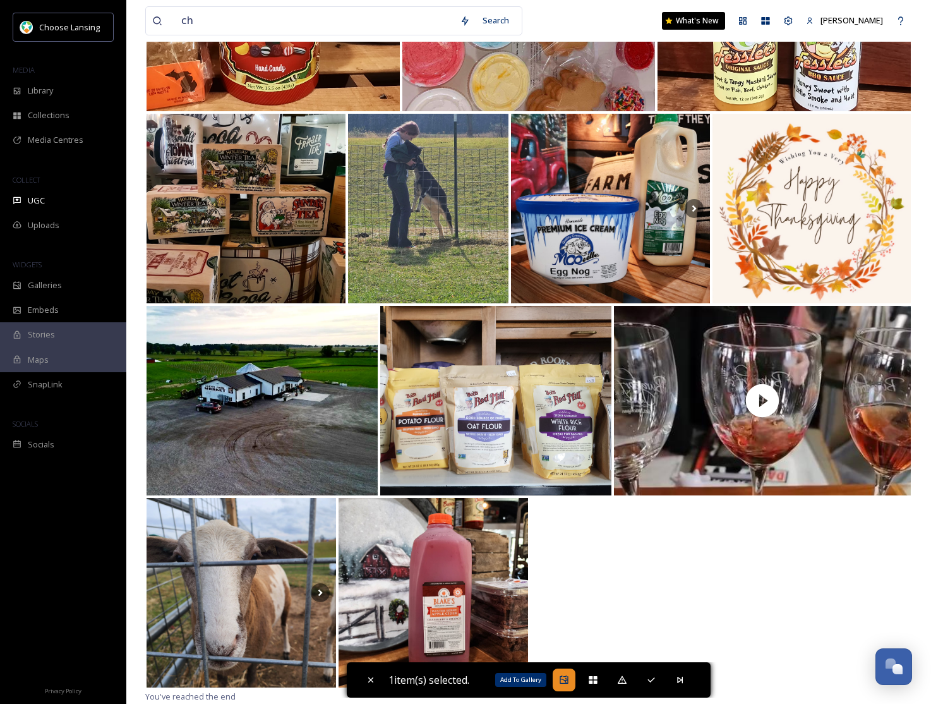
click at [569, 675] on icon at bounding box center [564, 680] width 10 height 10
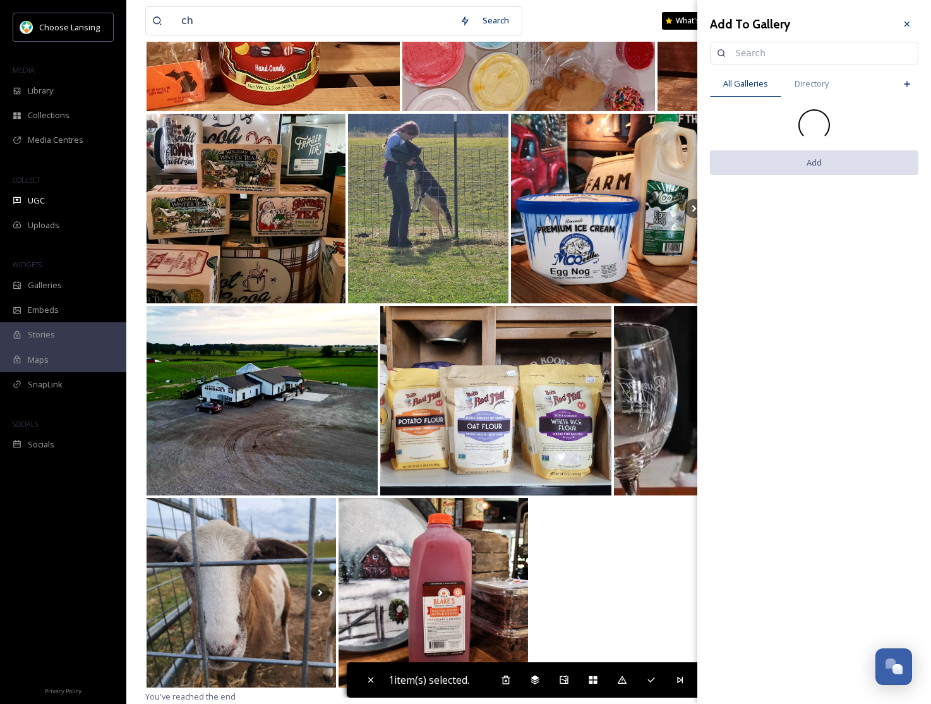
click at [780, 51] on input at bounding box center [820, 52] width 183 height 25
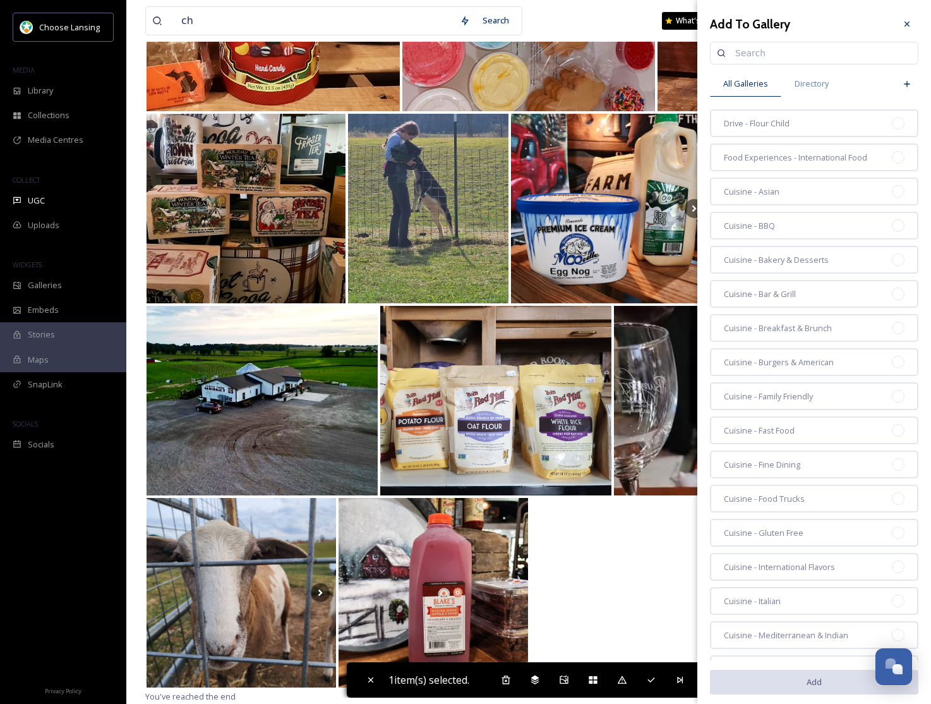
paste input "fall - insta"
type input "fall - insta"
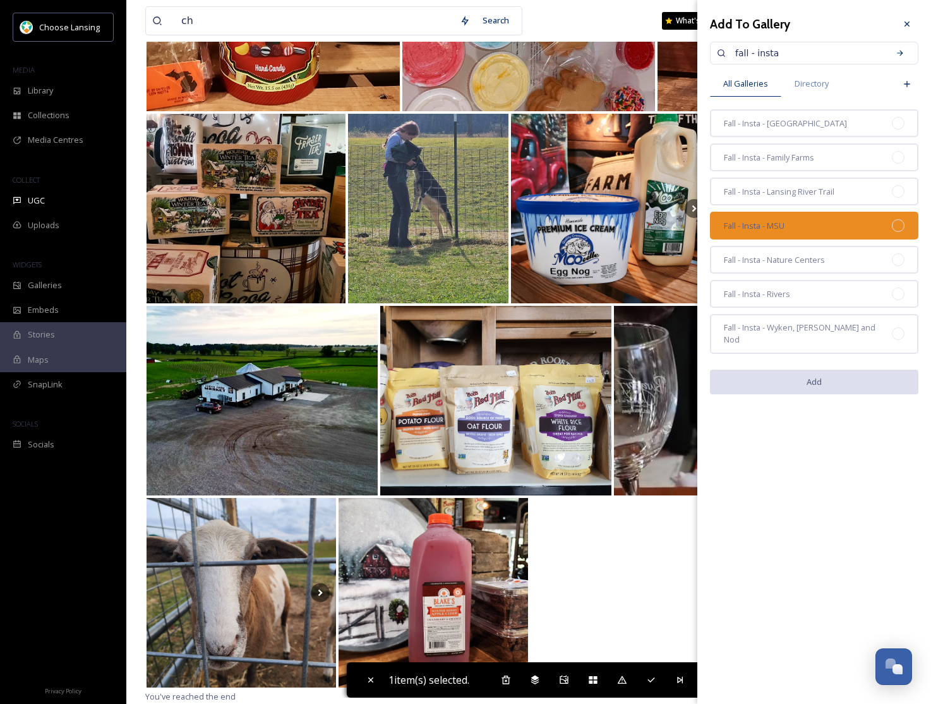
drag, startPoint x: 888, startPoint y: 163, endPoint x: 882, endPoint y: 221, distance: 58.4
click at [887, 163] on div "Fall - Insta - Family Farms" at bounding box center [814, 157] width 208 height 28
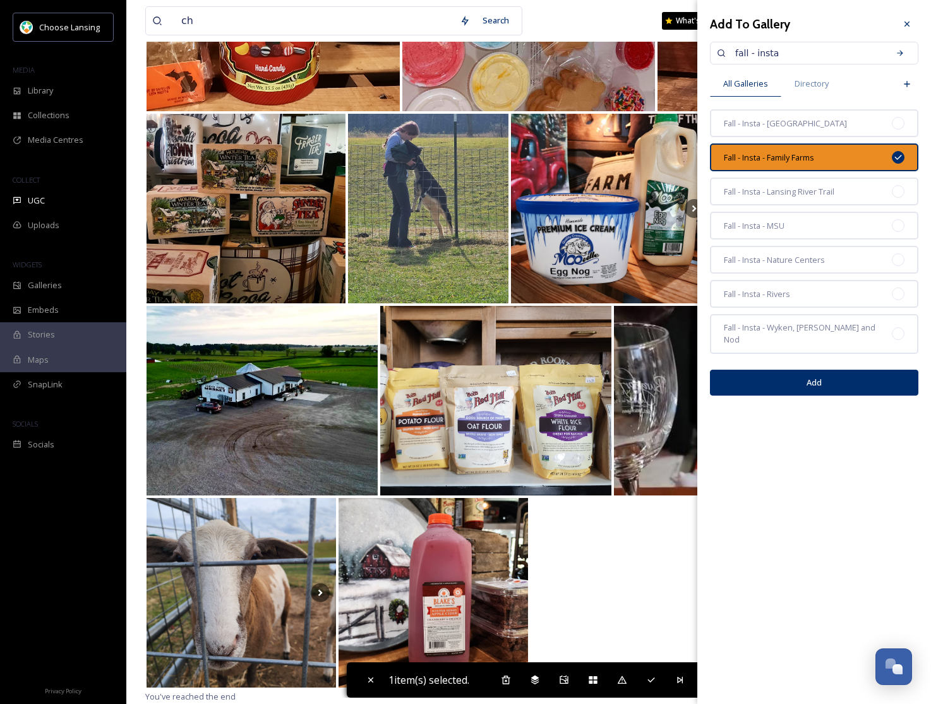
click at [866, 370] on button "Add" at bounding box center [814, 383] width 208 height 26
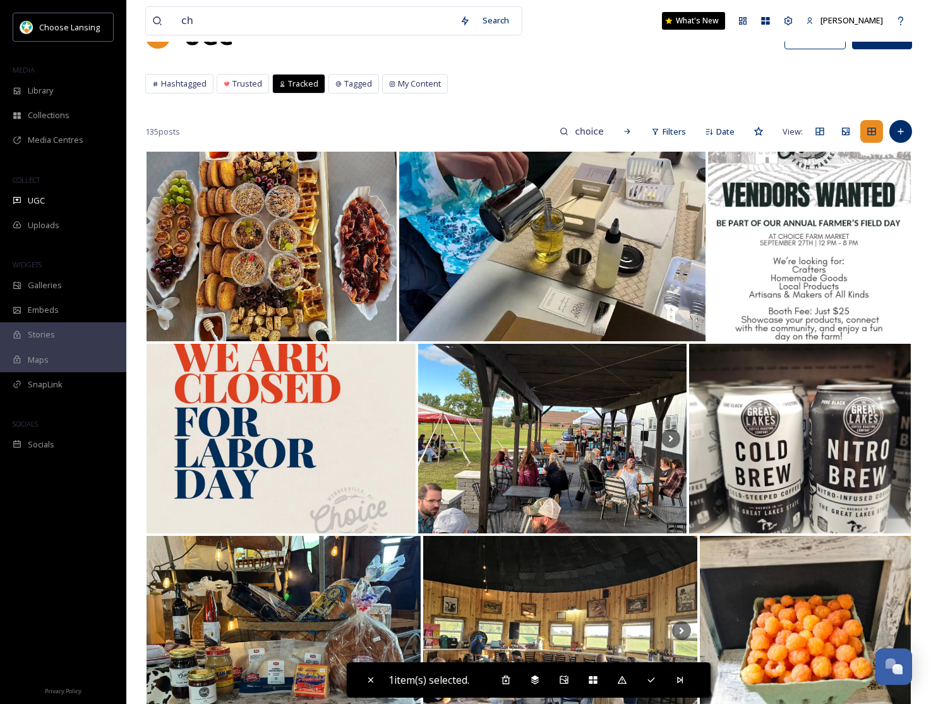
scroll to position [0, 0]
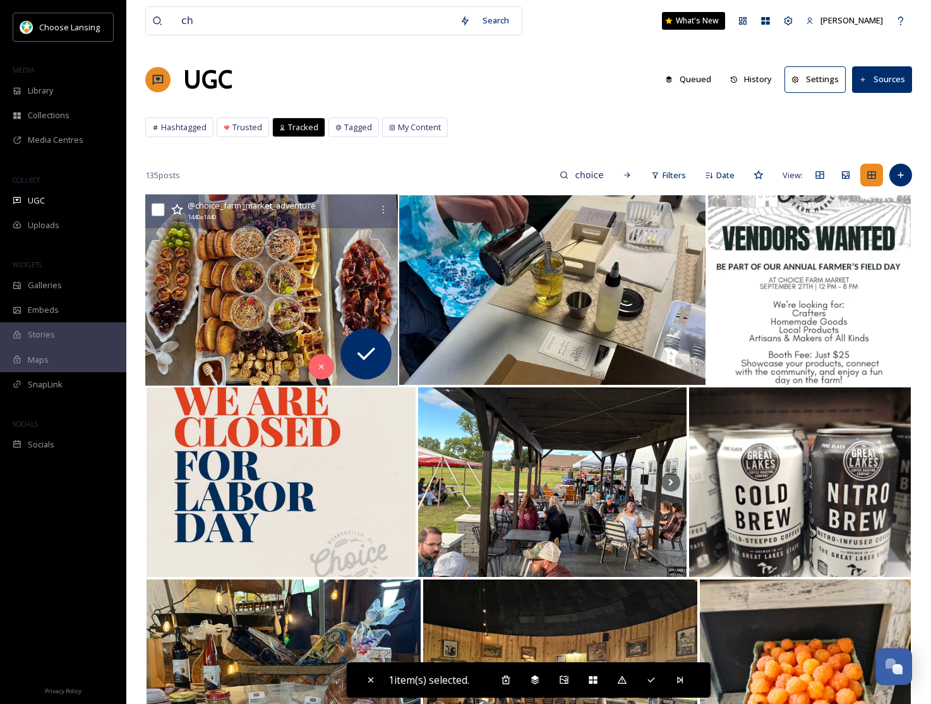
click at [277, 250] on img at bounding box center [271, 290] width 253 height 191
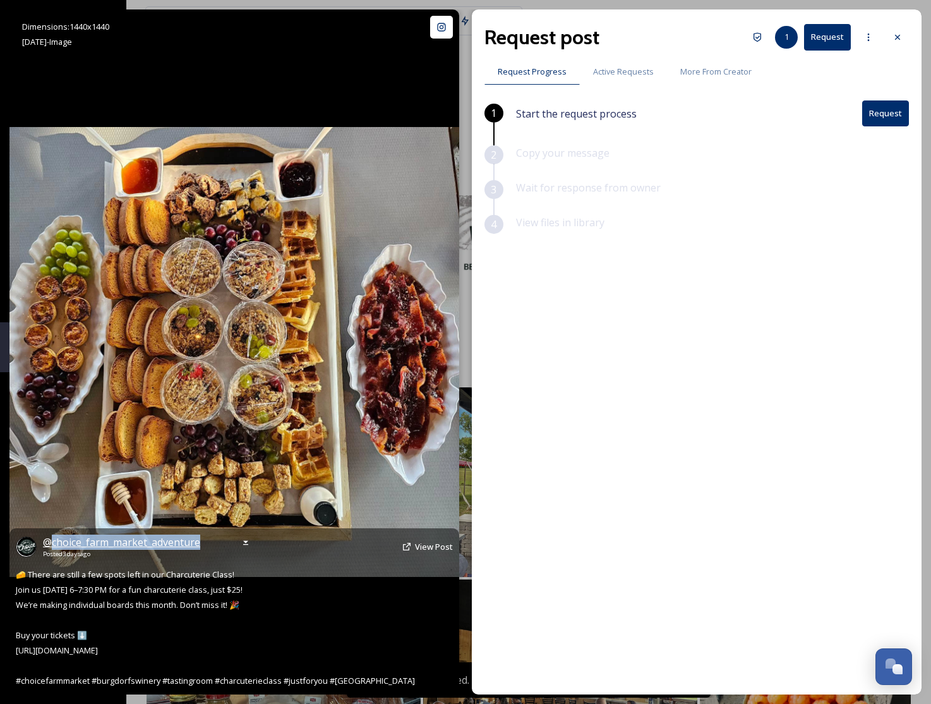
drag, startPoint x: 205, startPoint y: 544, endPoint x: 49, endPoint y: 538, distance: 156.2
click at [49, 538] on div "@ choice_farm_market_adventure Posted [DATE] View Post" at bounding box center [234, 547] width 437 height 24
copy span "choice_farm_market_adventure"
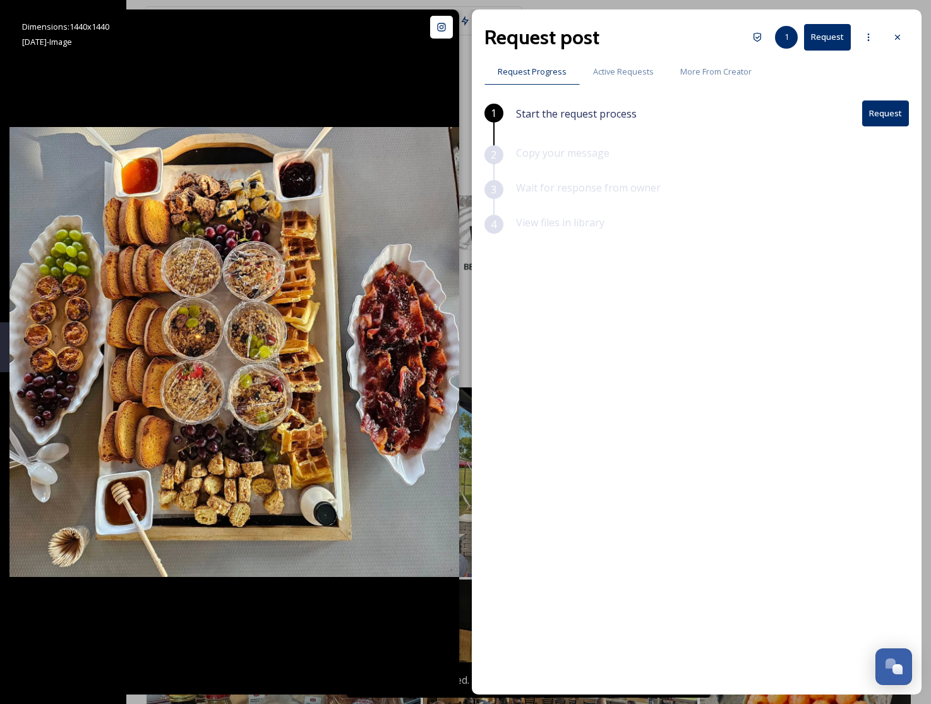
drag, startPoint x: 894, startPoint y: 35, endPoint x: 857, endPoint y: 63, distance: 46.5
click at [894, 35] on icon at bounding box center [898, 37] width 10 height 10
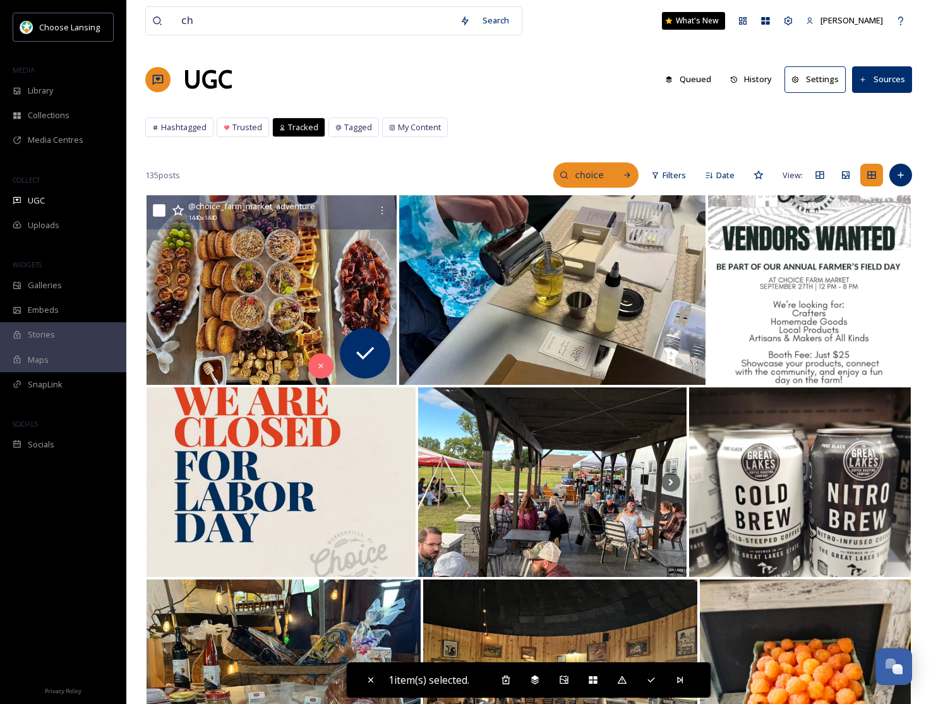
click at [600, 174] on input "choice farm market" at bounding box center [589, 174] width 41 height 25
paste input "_farm_market_adventure"
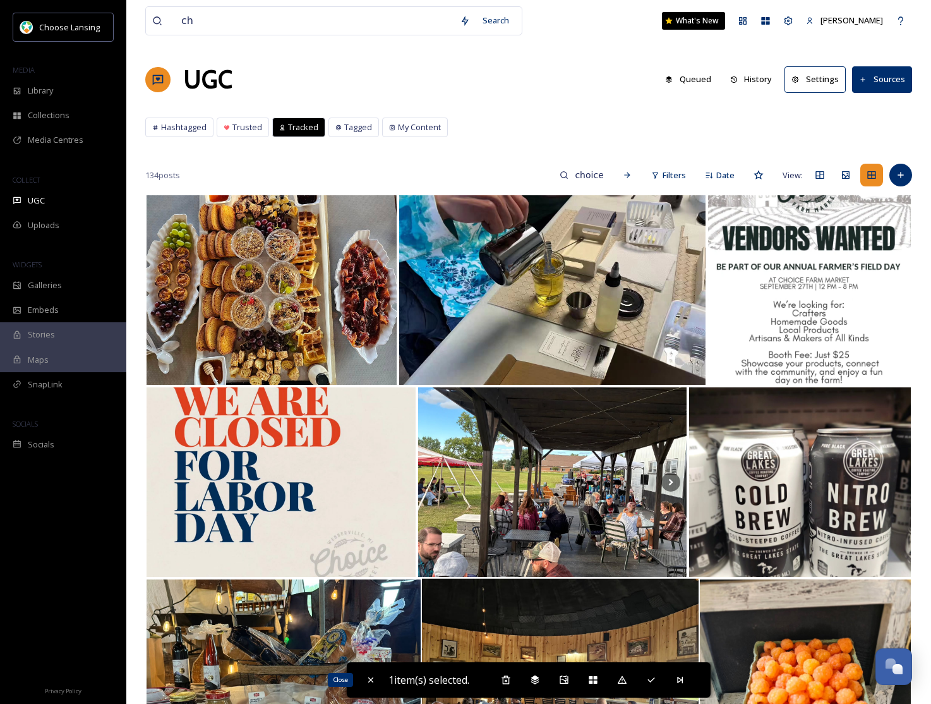
drag, startPoint x: 368, startPoint y: 688, endPoint x: 425, endPoint y: 612, distance: 94.8
click at [368, 687] on div "Close" at bounding box center [370, 679] width 23 height 23
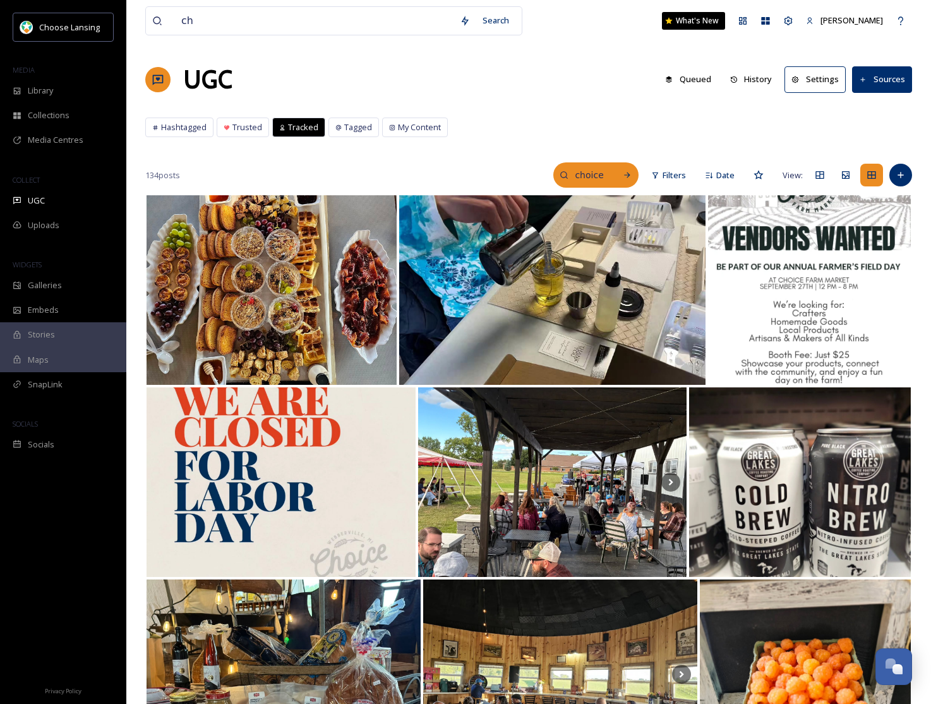
click at [597, 180] on input "choice_farm_market_adventure" at bounding box center [589, 174] width 41 height 25
type input "[PERSON_NAME] winery"
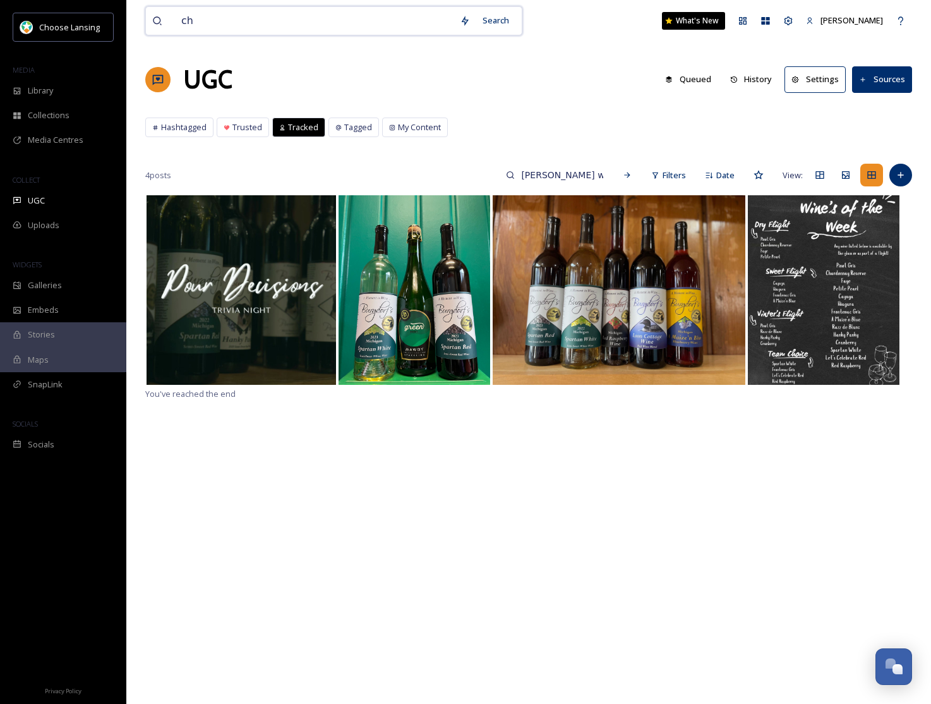
click at [246, 23] on input "ch" at bounding box center [314, 21] width 279 height 28
type input "choice farm market"
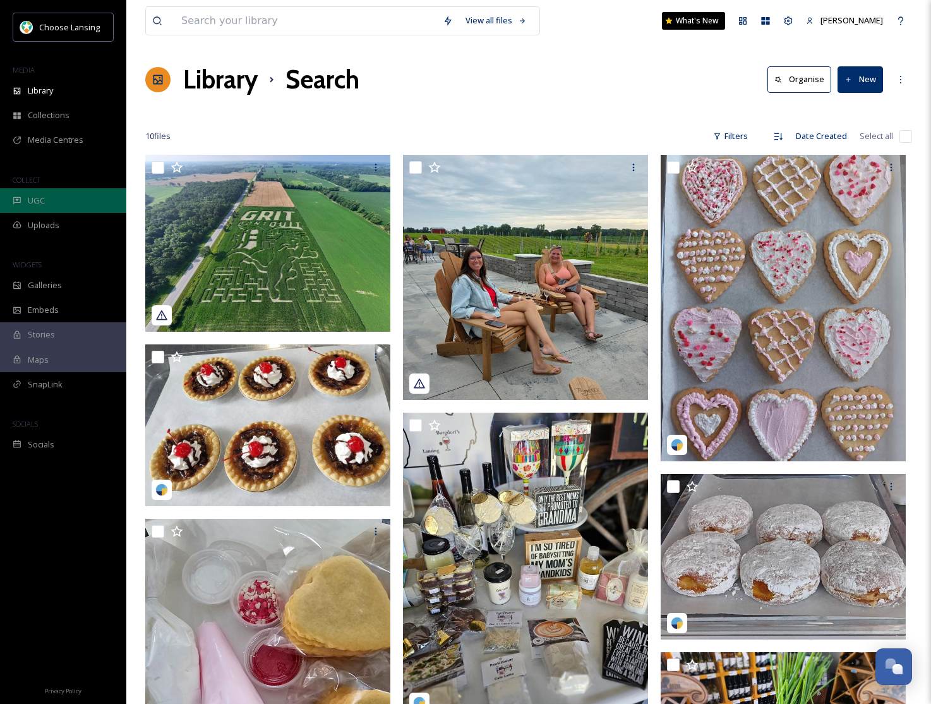
click at [47, 194] on div "UGC" at bounding box center [63, 200] width 126 height 25
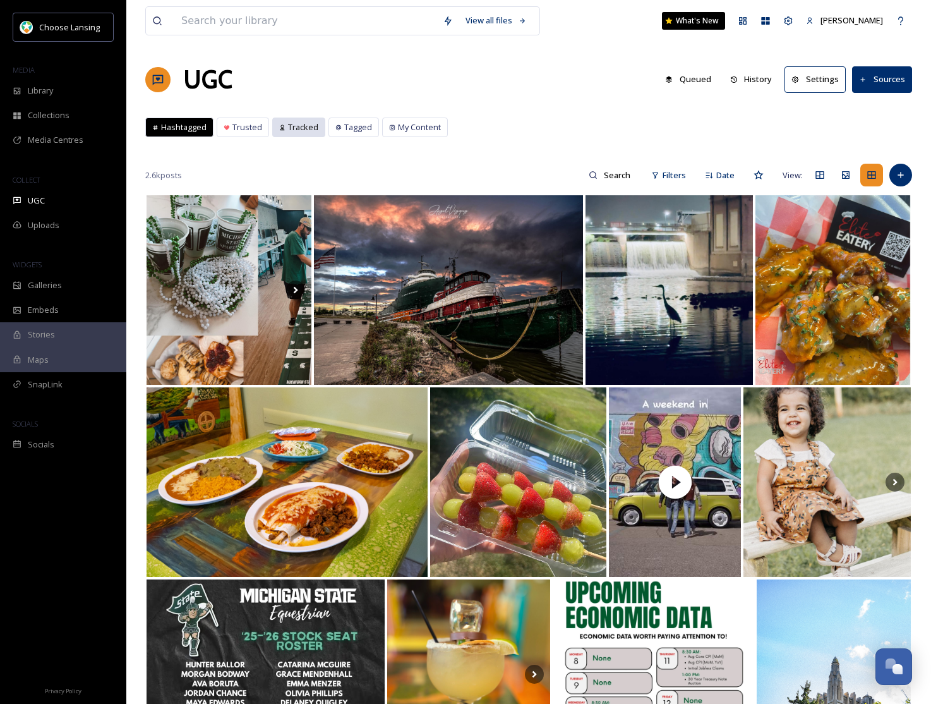
click at [307, 131] on span "Tracked" at bounding box center [303, 127] width 30 height 12
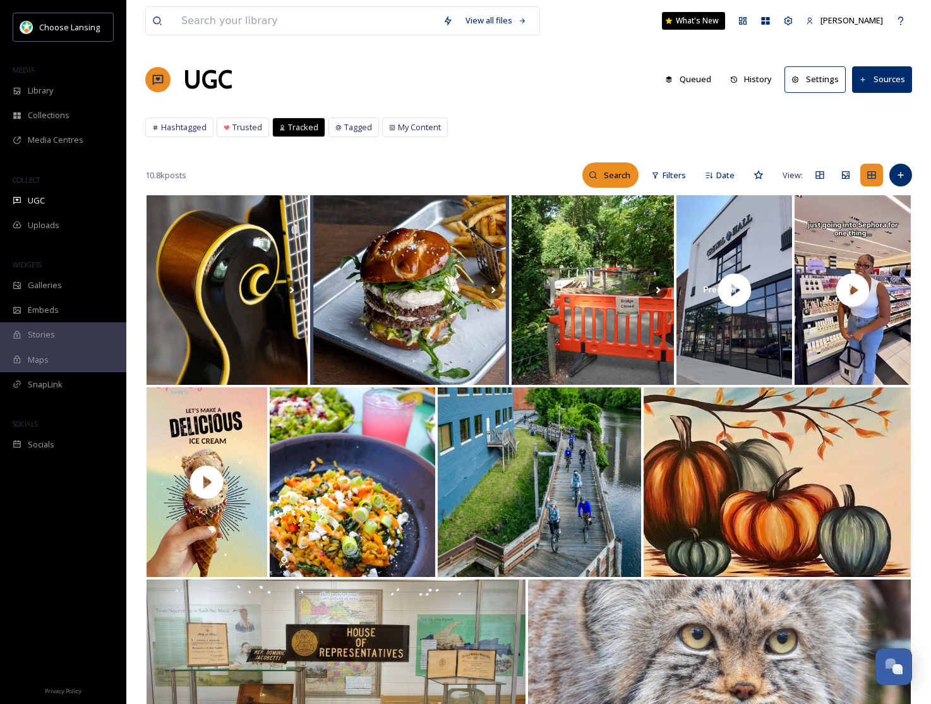
click at [589, 173] on icon at bounding box center [593, 175] width 9 height 9
click at [565, 179] on input at bounding box center [591, 174] width 95 height 25
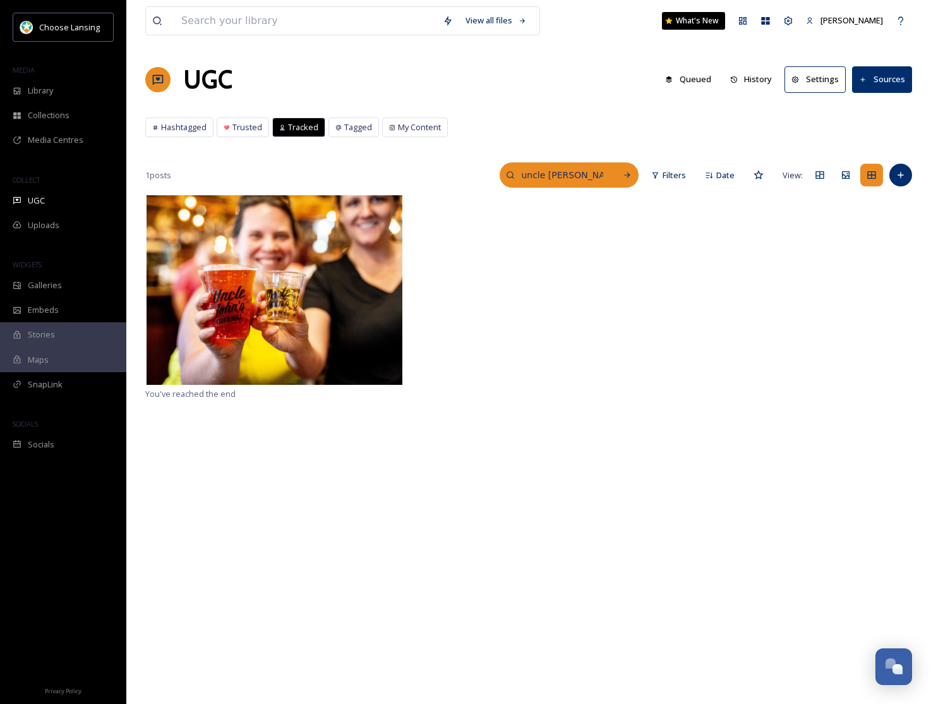
click at [547, 174] on input "uncle [PERSON_NAME]" at bounding box center [562, 174] width 95 height 25
type input "unclejohns_cidermill"
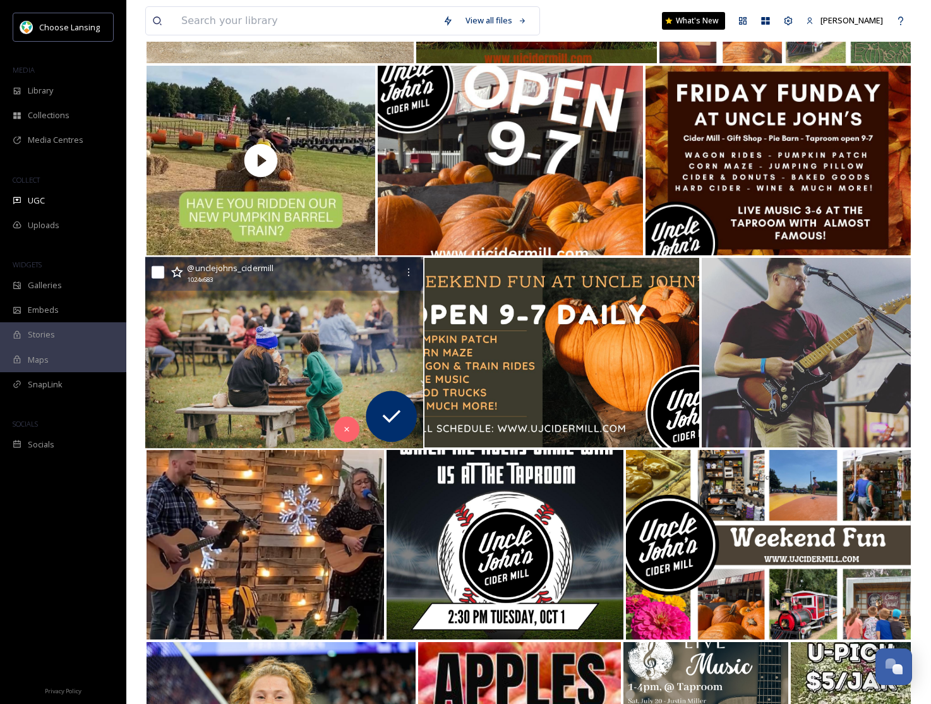
click at [161, 272] on input "checkbox" at bounding box center [158, 272] width 13 height 13
checkbox input "true"
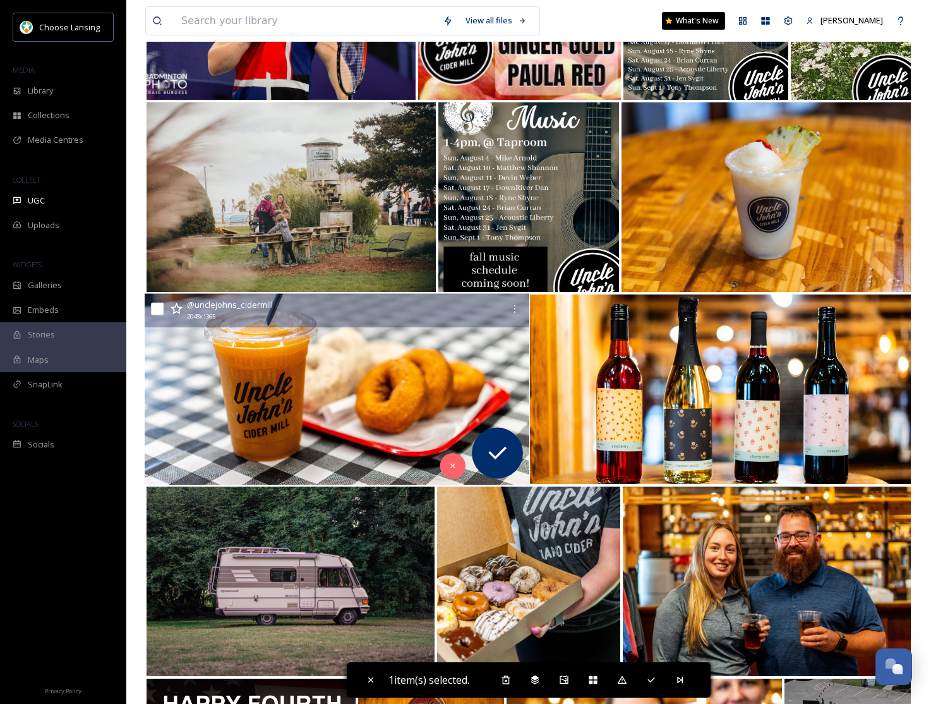
scroll to position [2204, 0]
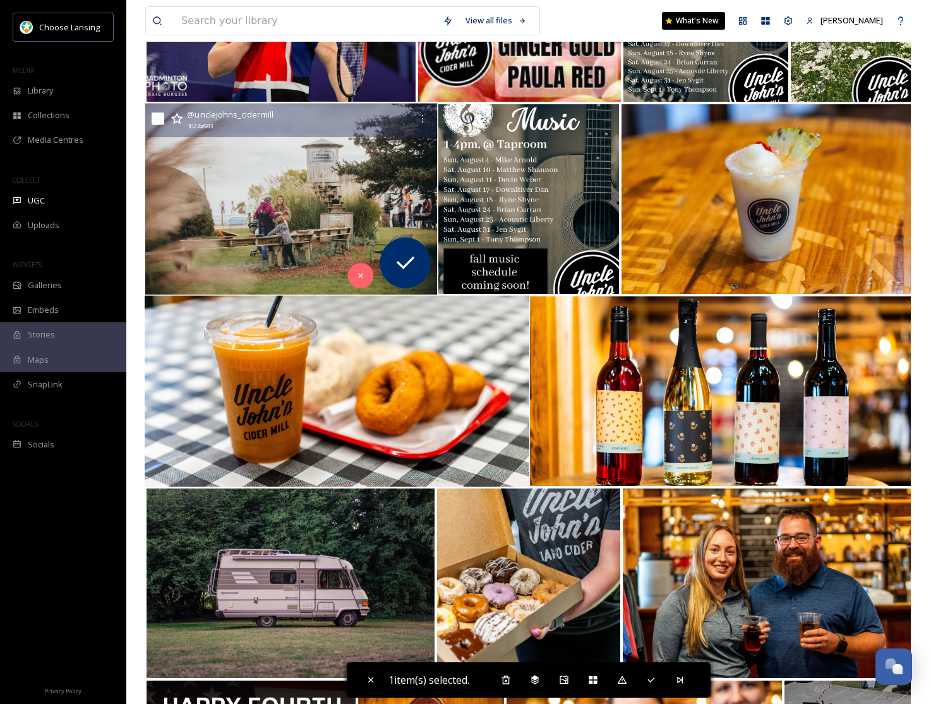
click at [159, 120] on input "checkbox" at bounding box center [158, 118] width 13 height 13
checkbox input "true"
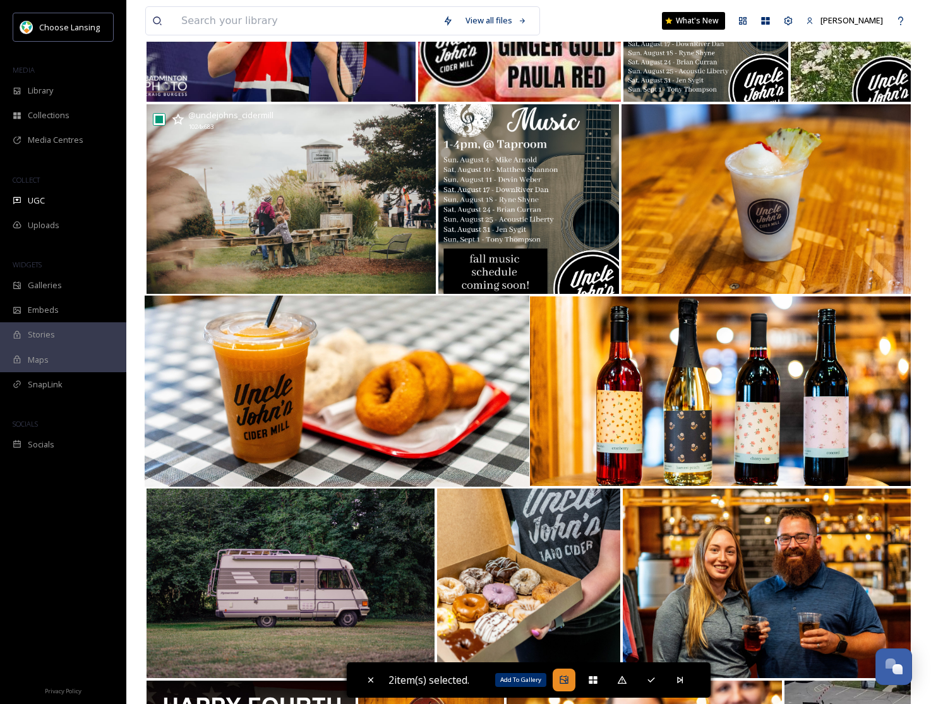
drag, startPoint x: 564, startPoint y: 681, endPoint x: 595, endPoint y: 626, distance: 63.1
click at [566, 679] on icon at bounding box center [564, 680] width 10 height 10
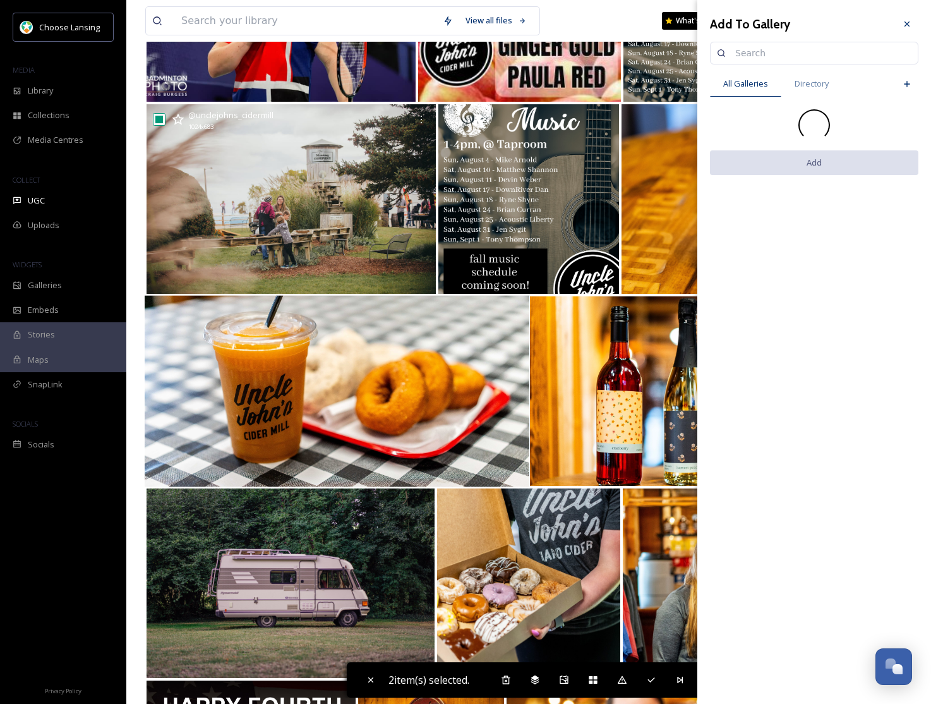
click at [779, 58] on input at bounding box center [820, 52] width 183 height 25
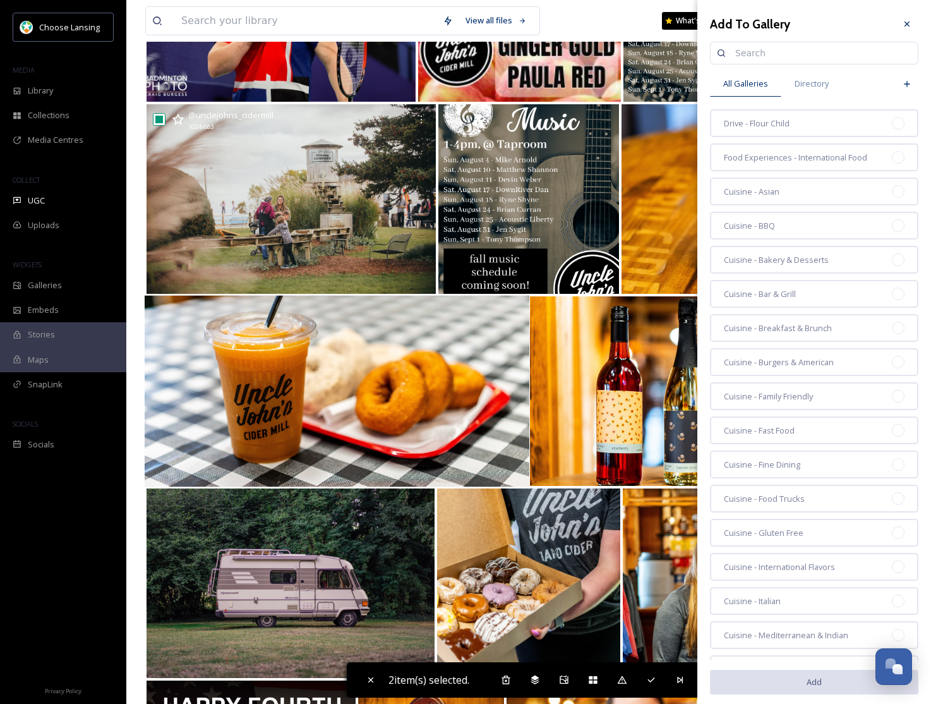
paste input "choice_farm_market_adventure"
type input "c"
type input "family farm"
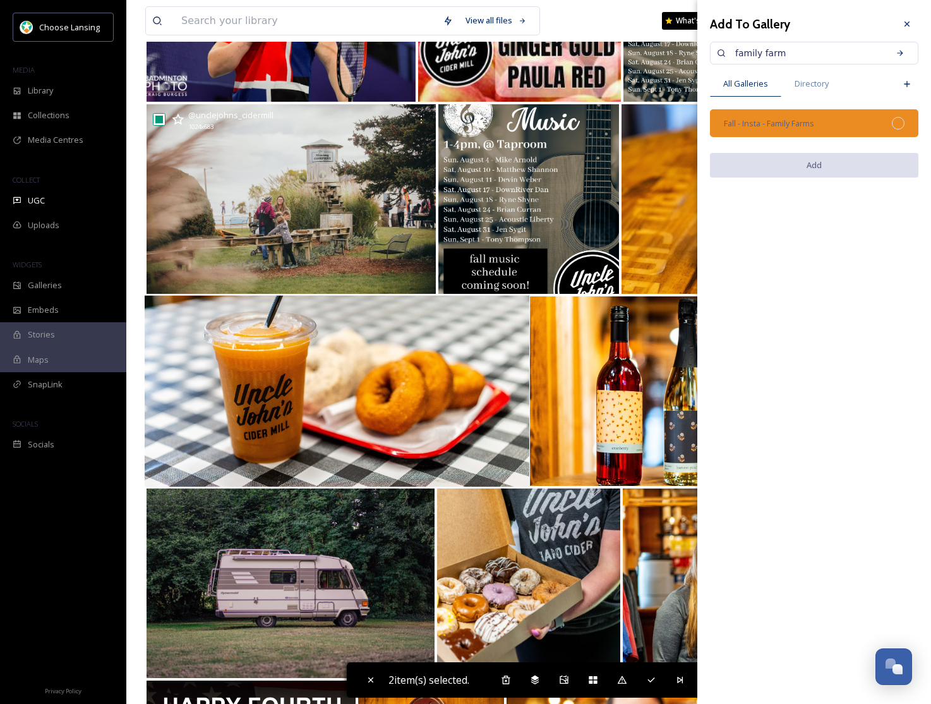
click at [792, 123] on span "Fall - Insta - Family Farms" at bounding box center [769, 124] width 90 height 12
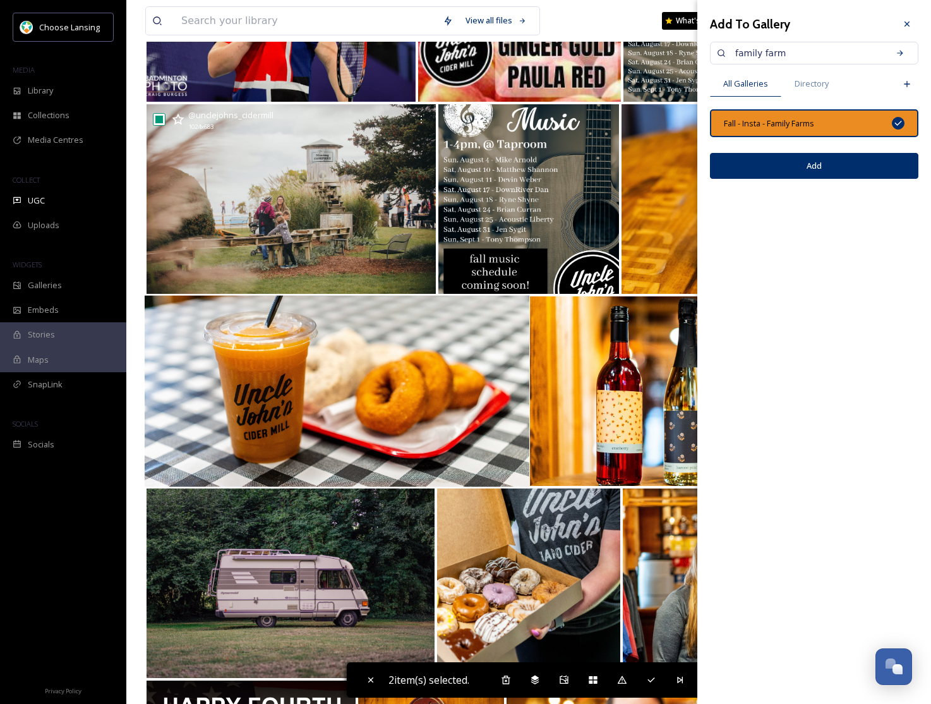
click at [814, 170] on button "Add" at bounding box center [814, 166] width 208 height 26
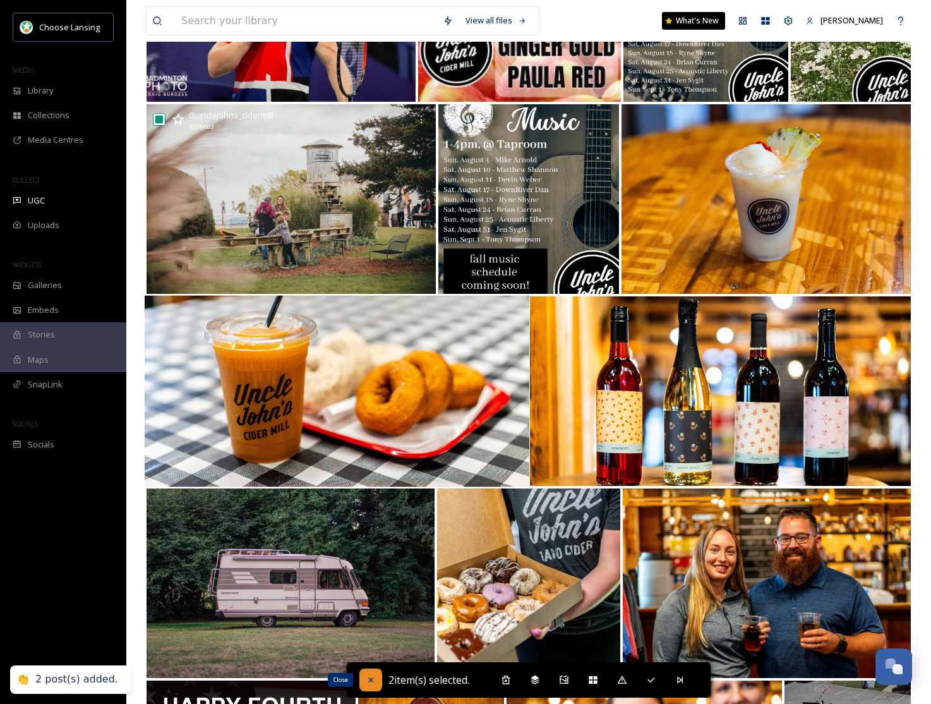
click at [370, 676] on icon at bounding box center [371, 680] width 10 height 10
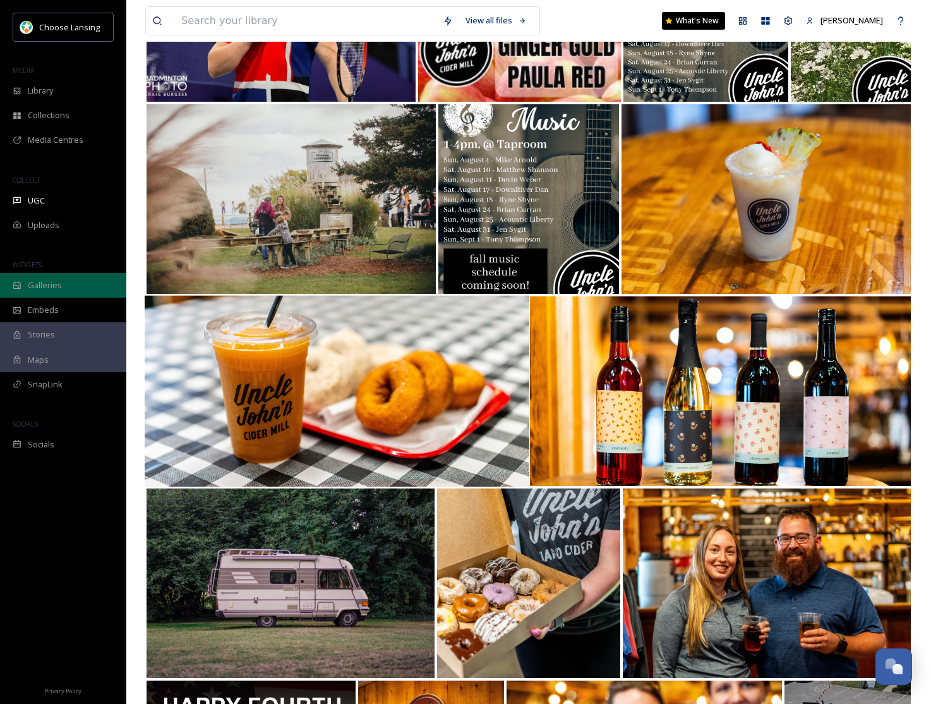
click at [81, 289] on div "Galleries" at bounding box center [63, 285] width 126 height 25
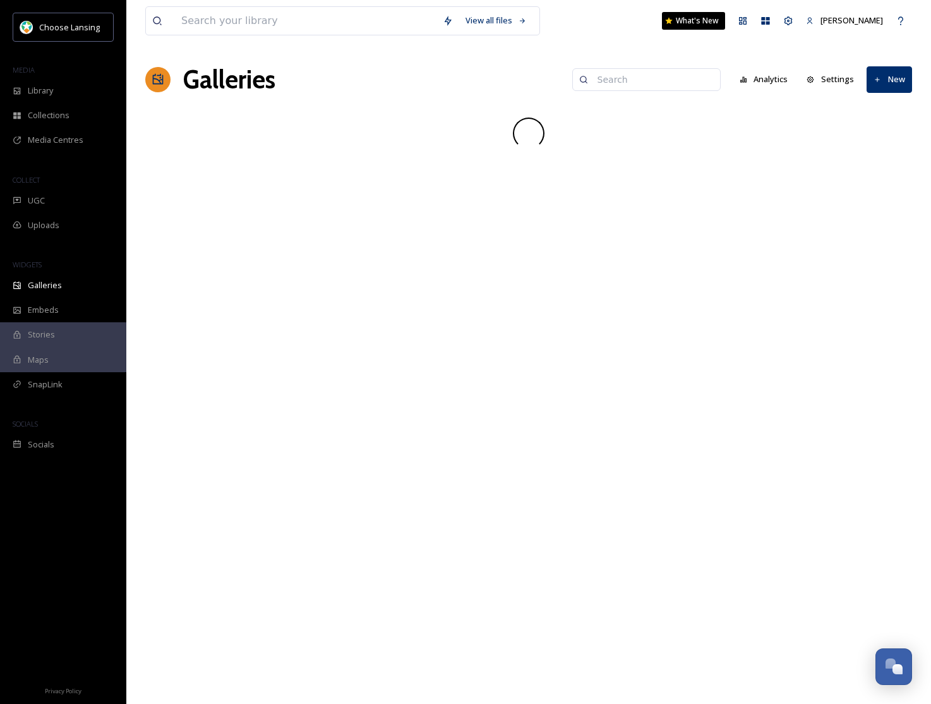
click at [653, 78] on input at bounding box center [652, 79] width 123 height 25
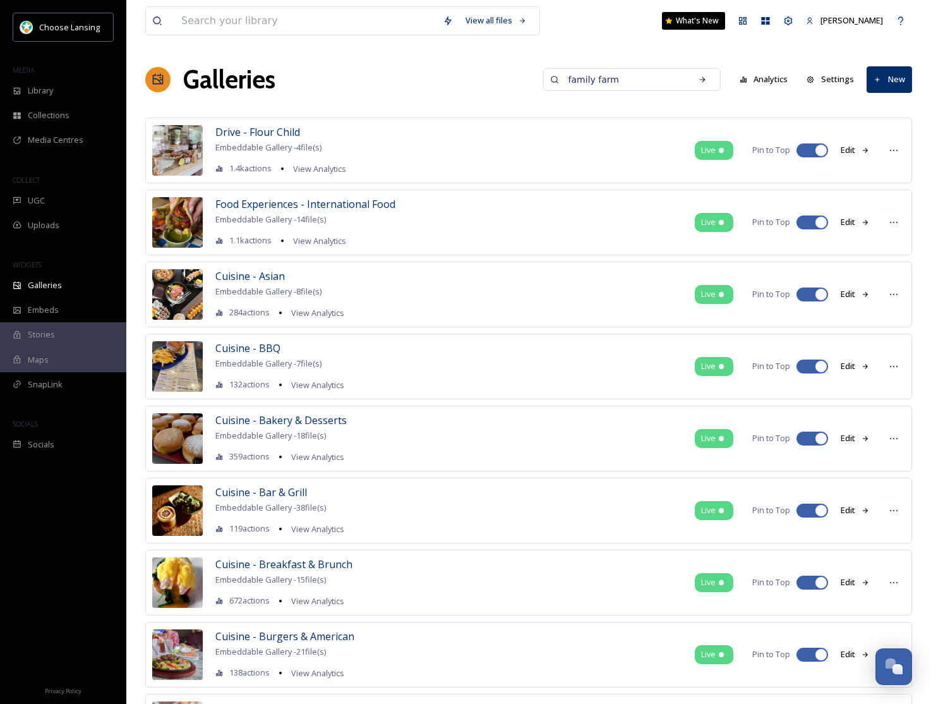
type input "family farm"
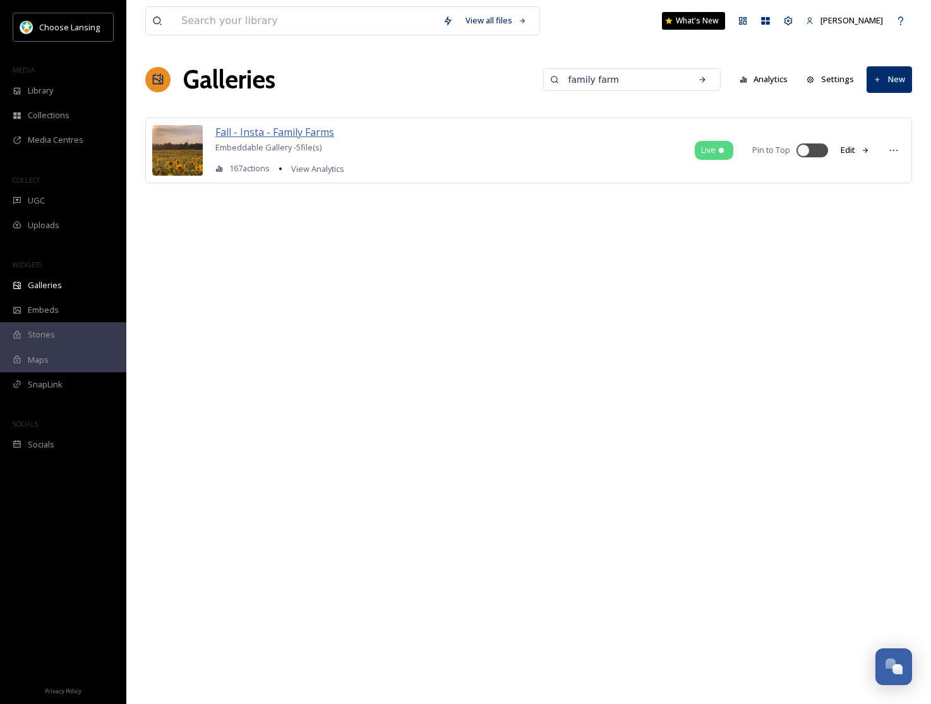
click at [285, 134] on span "Fall - Insta - Family Farms" at bounding box center [274, 132] width 119 height 14
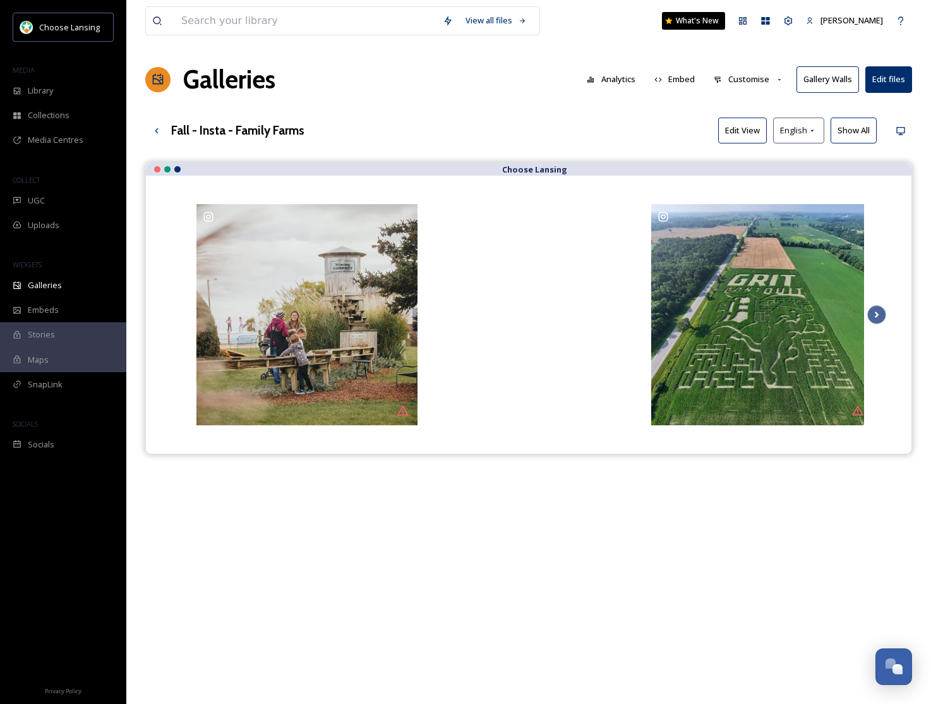
drag, startPoint x: 753, startPoint y: 80, endPoint x: 755, endPoint y: 93, distance: 13.4
click at [753, 80] on button "Customise" at bounding box center [749, 79] width 83 height 25
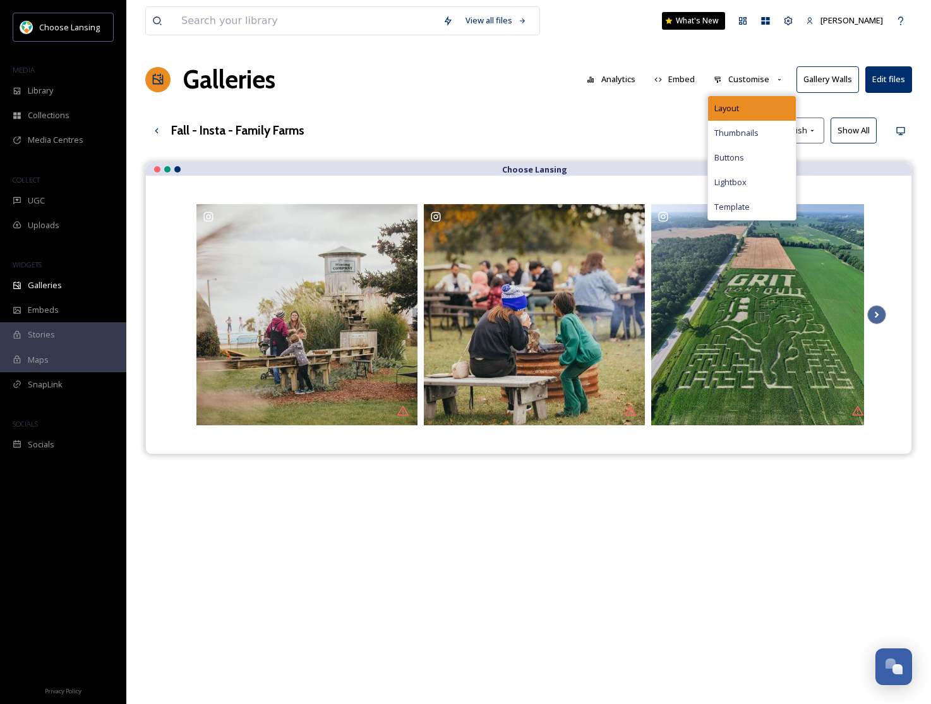
click at [755, 103] on div "Layout" at bounding box center [752, 108] width 88 height 25
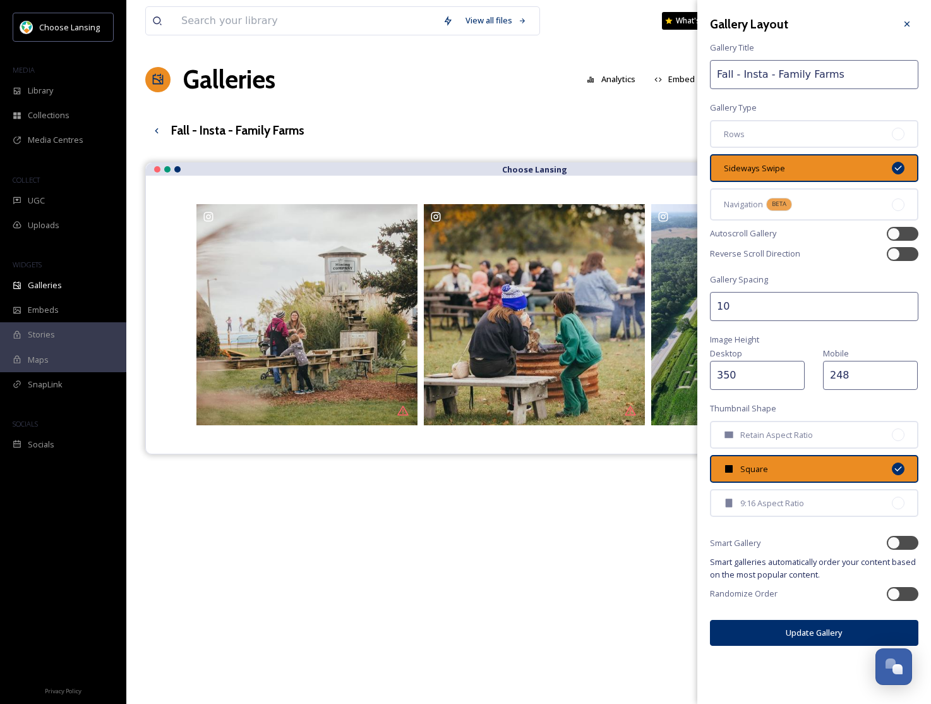
drag, startPoint x: 816, startPoint y: 139, endPoint x: 811, endPoint y: 162, distance: 23.4
click at [816, 139] on div "Rows" at bounding box center [814, 134] width 208 height 28
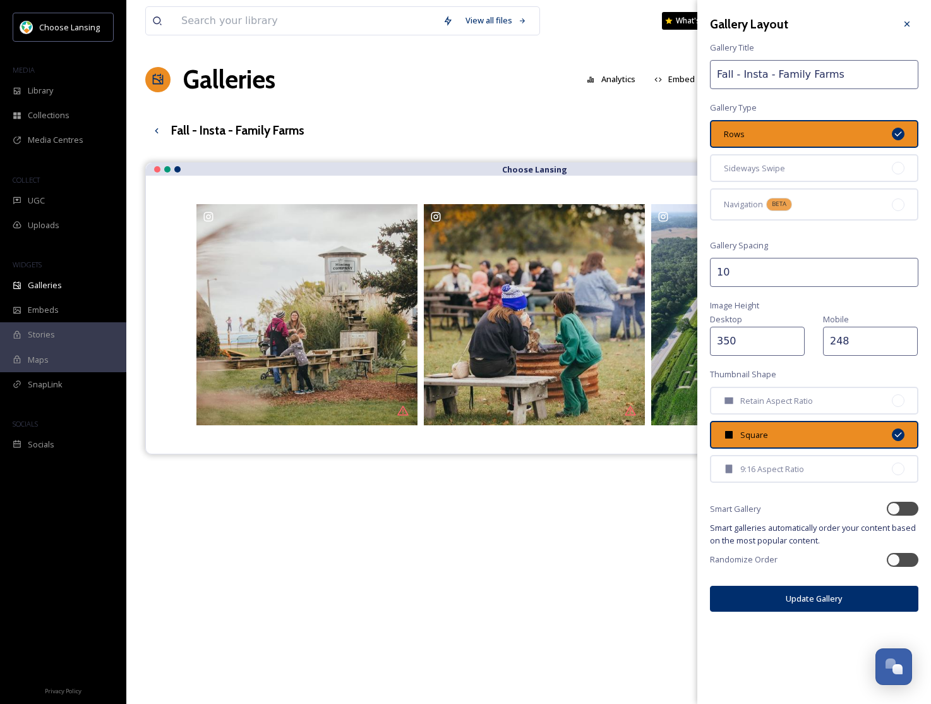
click at [783, 595] on button "Update Gallery" at bounding box center [814, 599] width 208 height 26
drag, startPoint x: 905, startPoint y: 22, endPoint x: 903, endPoint y: 31, distance: 9.0
click at [905, 22] on icon at bounding box center [907, 23] width 5 height 5
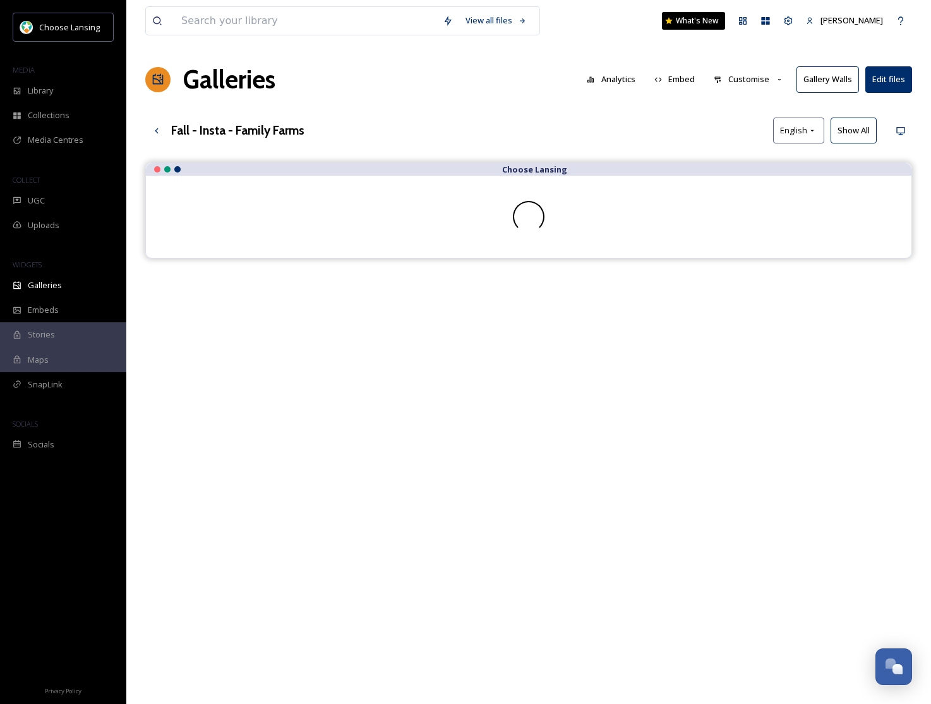
click at [854, 138] on button "Show All" at bounding box center [854, 131] width 46 height 26
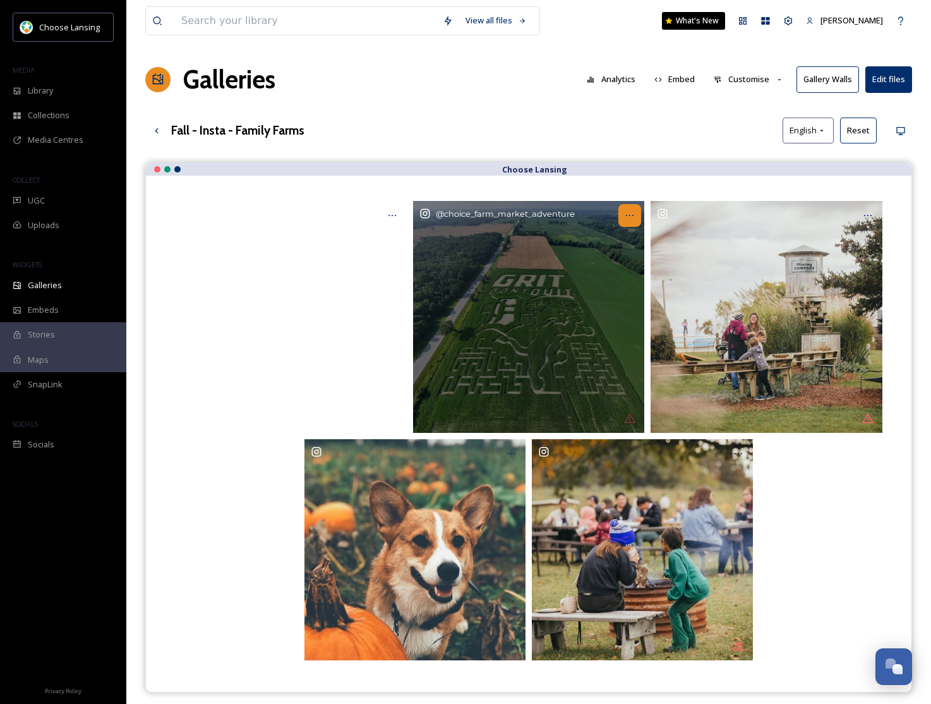
click at [629, 219] on icon at bounding box center [630, 215] width 10 height 10
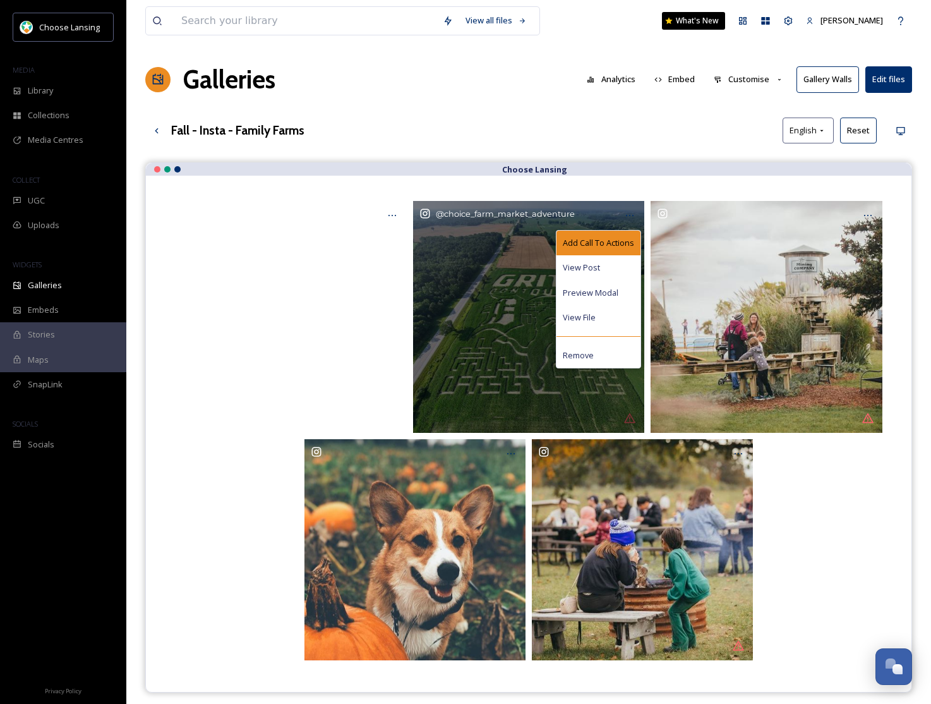
click at [628, 241] on span "Add Call To Actions" at bounding box center [598, 243] width 71 height 12
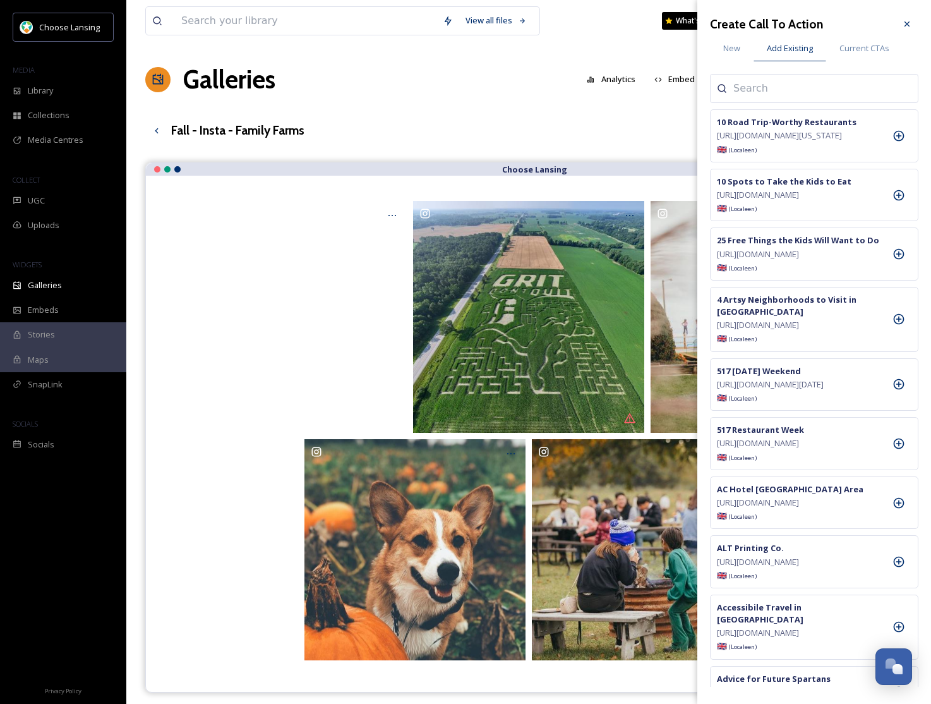
click at [751, 87] on input at bounding box center [797, 88] width 126 height 15
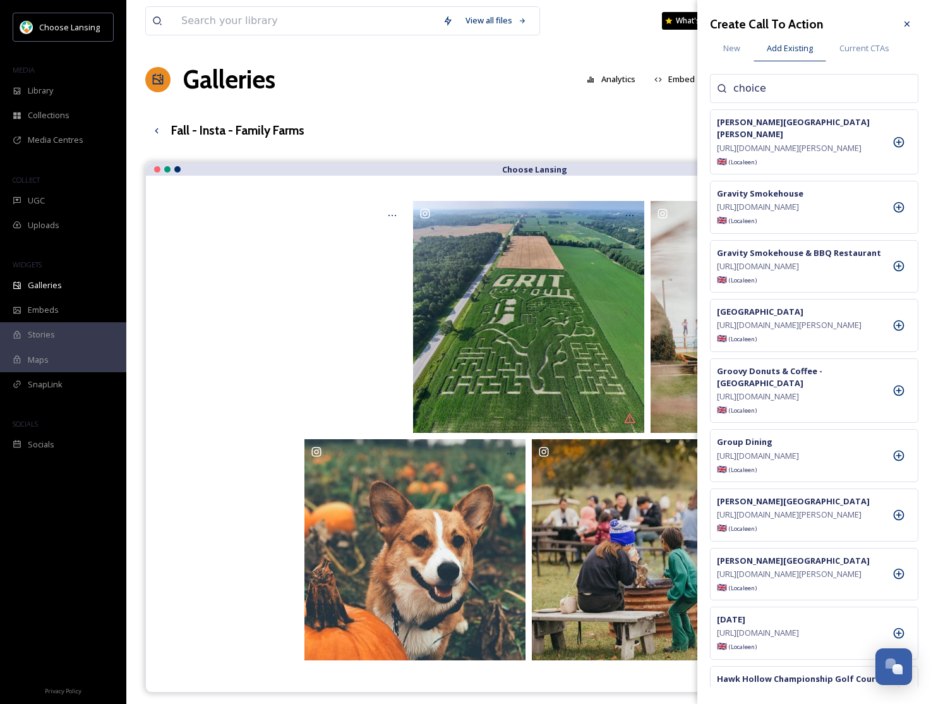
type input "choice"
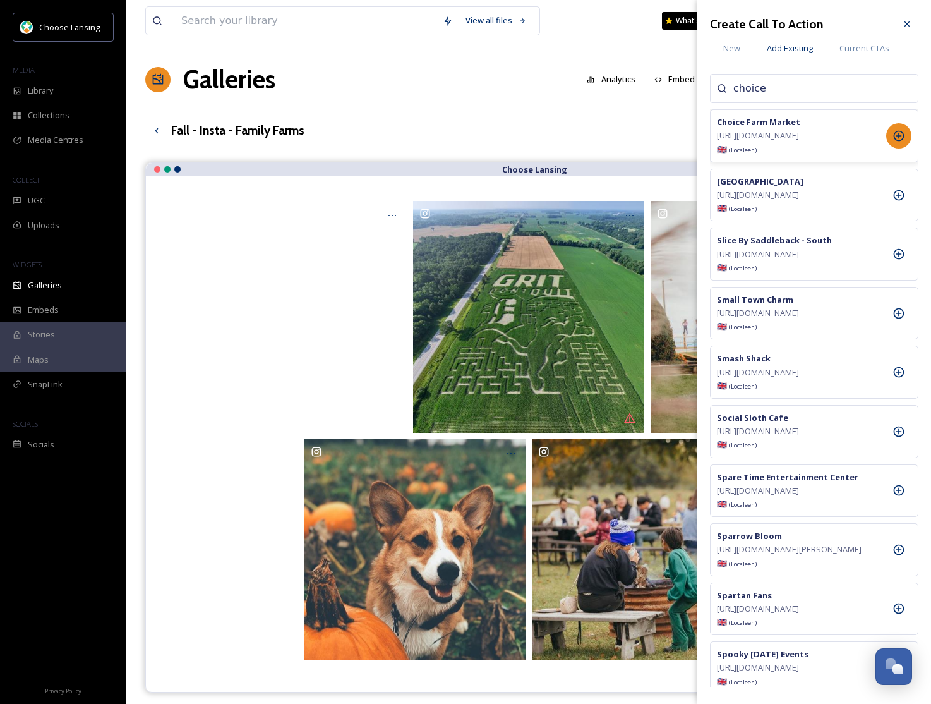
click at [896, 140] on icon at bounding box center [899, 136] width 13 height 13
click at [912, 23] on div at bounding box center [907, 24] width 23 height 23
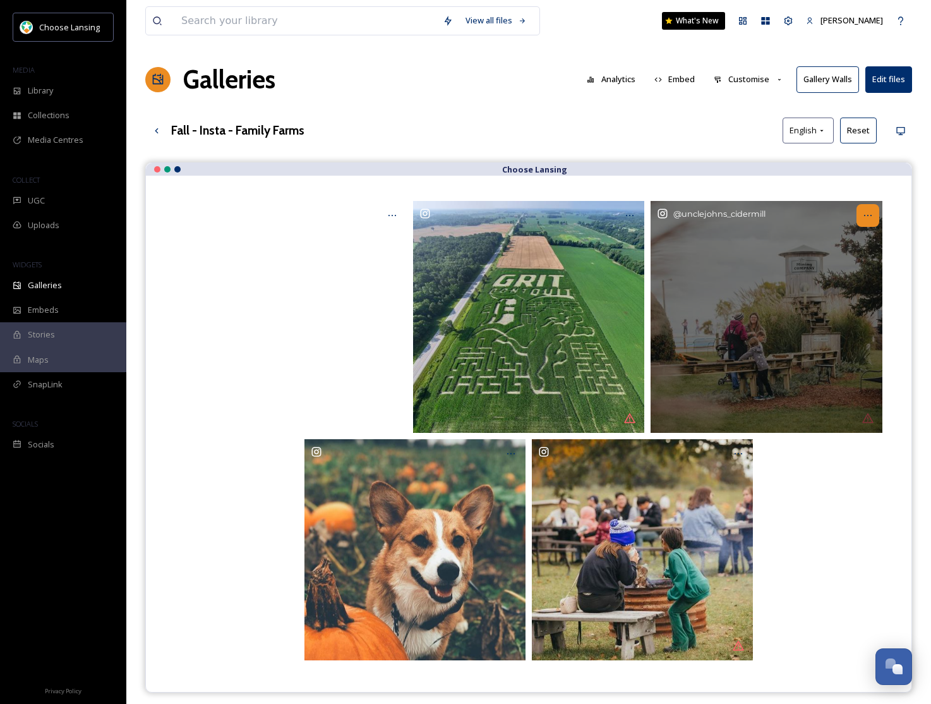
click at [867, 222] on div at bounding box center [868, 215] width 23 height 23
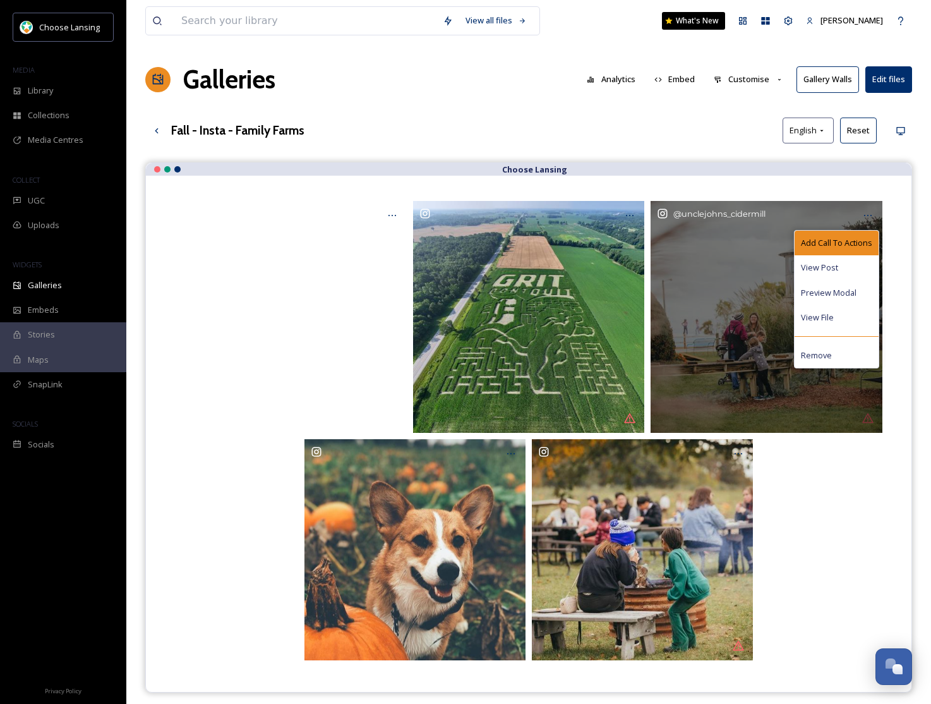
click at [850, 242] on span "Add Call To Actions" at bounding box center [836, 243] width 71 height 12
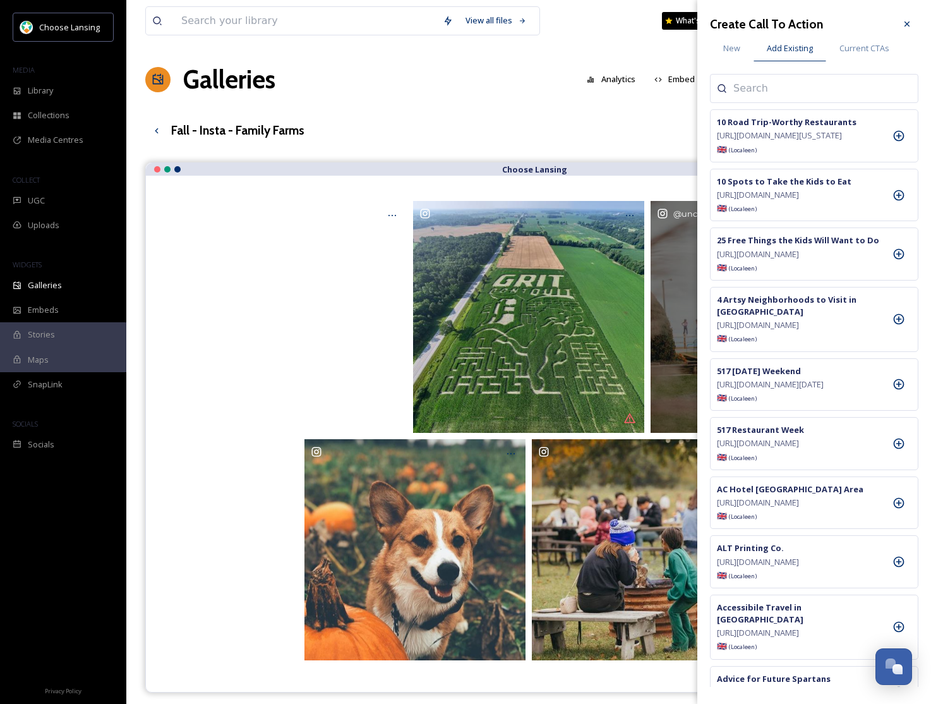
click at [767, 90] on input at bounding box center [797, 88] width 126 height 15
type input "uncle [PERSON_NAME]"
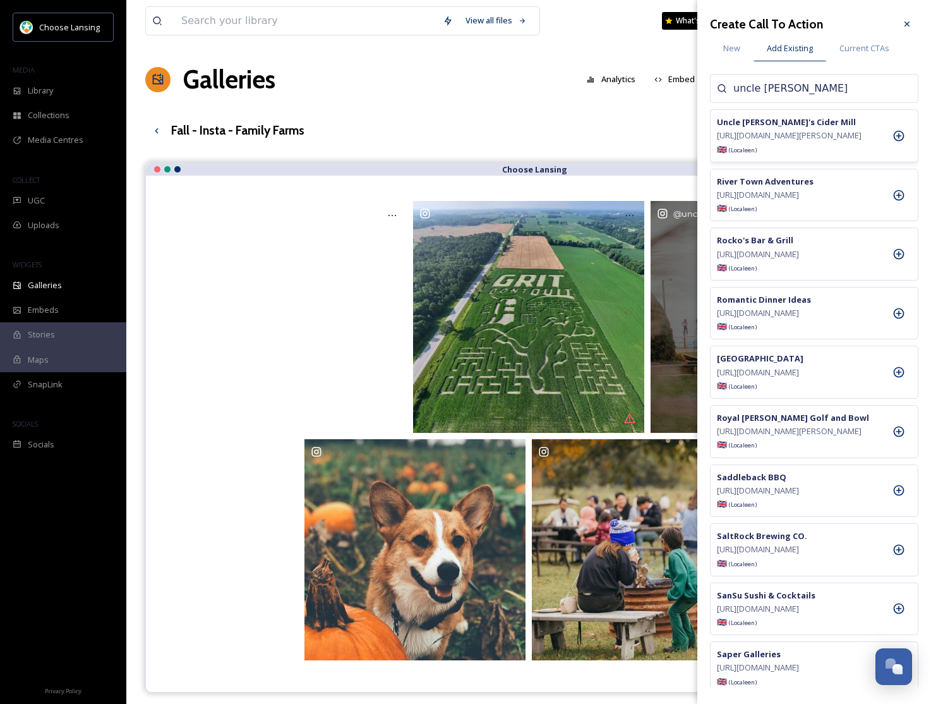
drag, startPoint x: 904, startPoint y: 143, endPoint x: 912, endPoint y: 135, distance: 11.2
click at [905, 142] on icon at bounding box center [899, 136] width 13 height 13
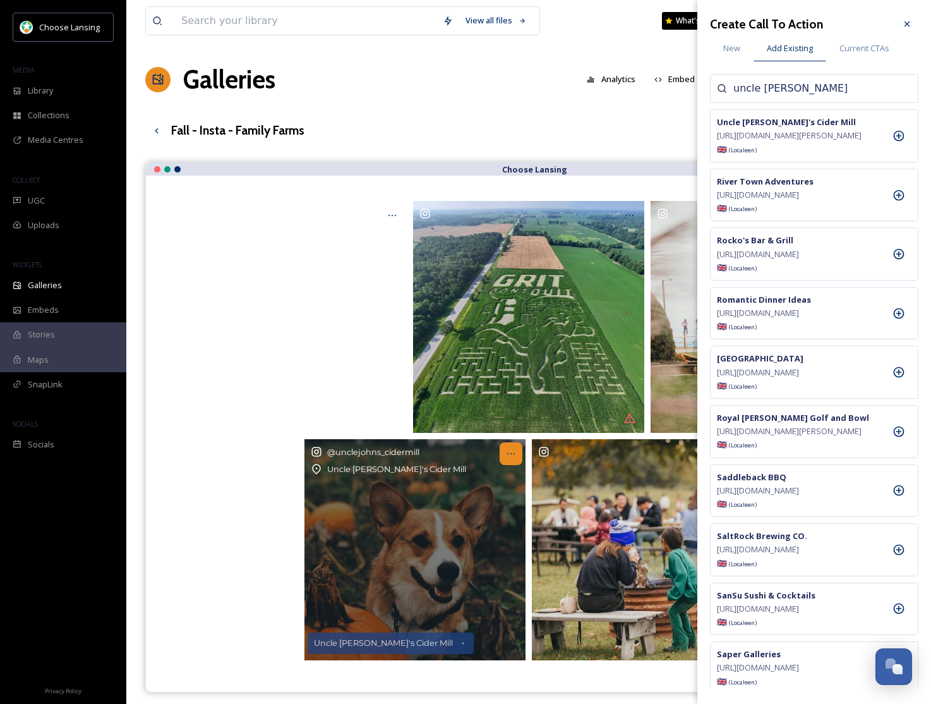
click at [510, 455] on icon at bounding box center [511, 454] width 10 height 10
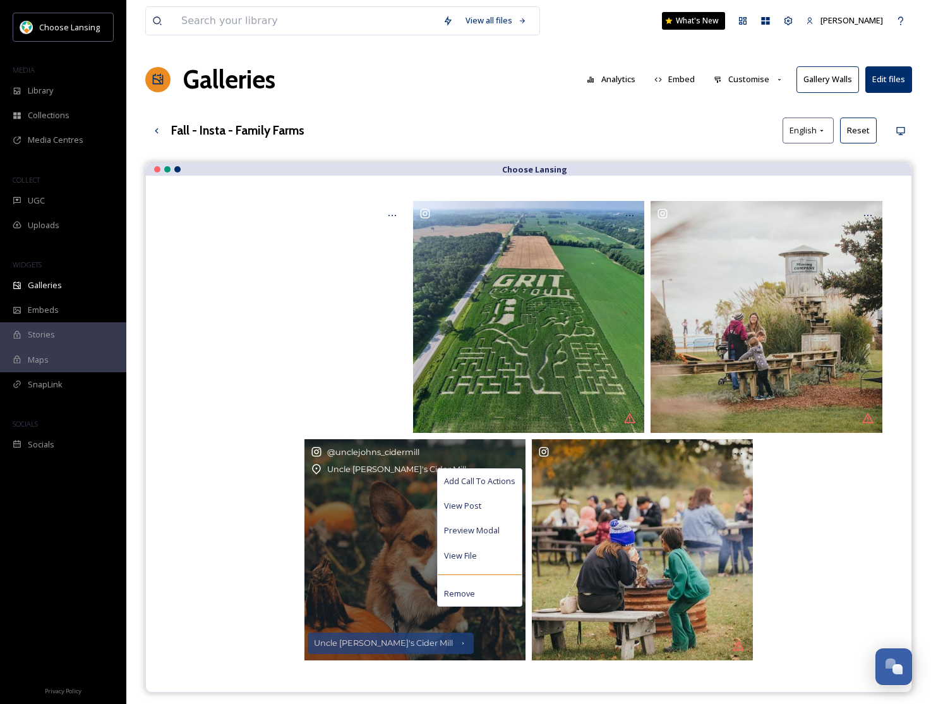
drag, startPoint x: 493, startPoint y: 473, endPoint x: 500, endPoint y: 471, distance: 7.2
click at [493, 473] on div "Add Call To Actions" at bounding box center [480, 481] width 84 height 25
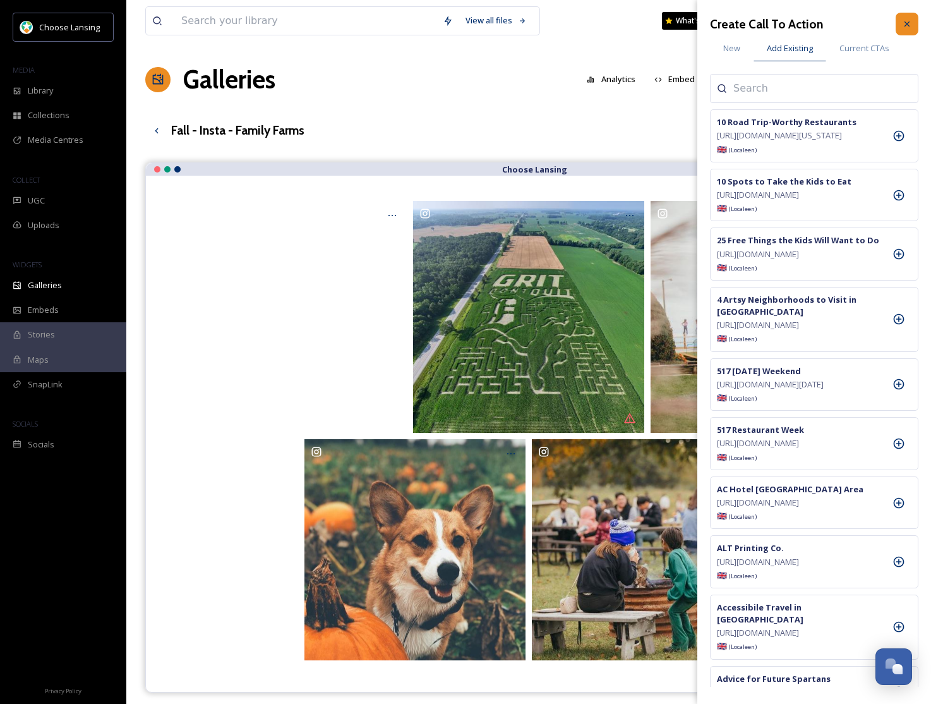
drag, startPoint x: 914, startPoint y: 21, endPoint x: 831, endPoint y: 51, distance: 87.1
click at [913, 21] on div at bounding box center [907, 24] width 23 height 23
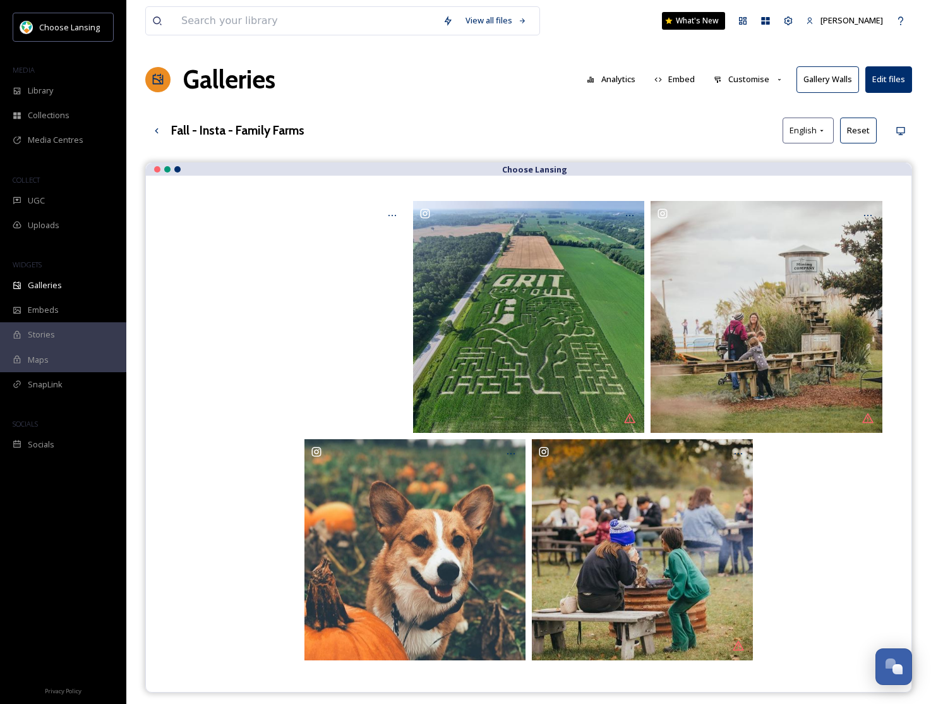
drag, startPoint x: 759, startPoint y: 78, endPoint x: 761, endPoint y: 92, distance: 14.0
click at [759, 78] on button "Customise" at bounding box center [749, 79] width 83 height 25
click at [756, 104] on div "Layout" at bounding box center [752, 108] width 88 height 25
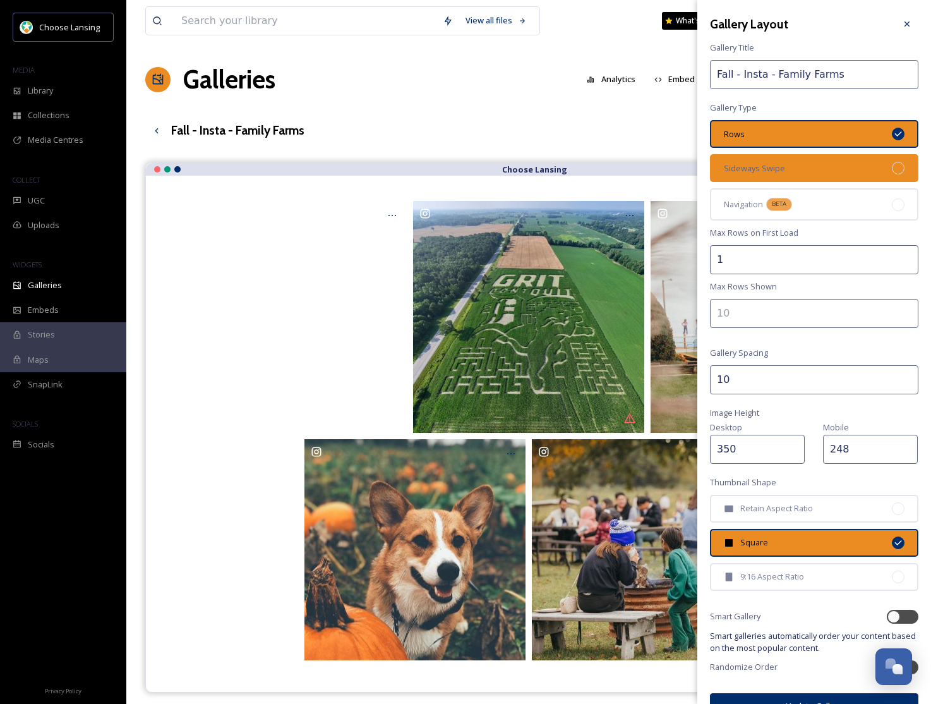
click at [791, 155] on div "Sideways Swipe" at bounding box center [814, 168] width 208 height 28
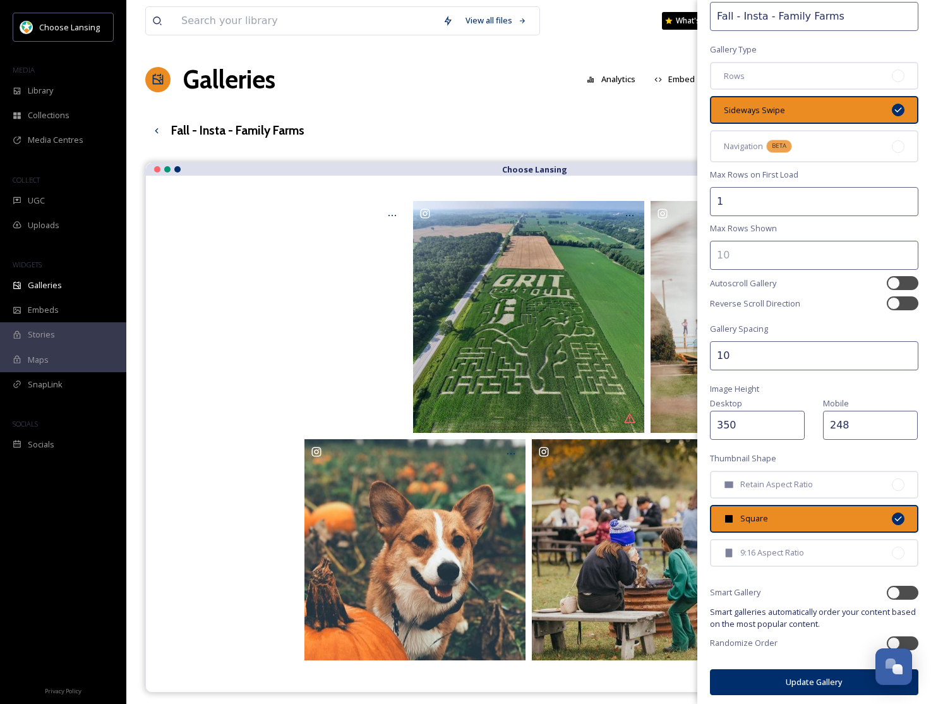
click at [794, 672] on button "Update Gallery" at bounding box center [814, 682] width 208 height 26
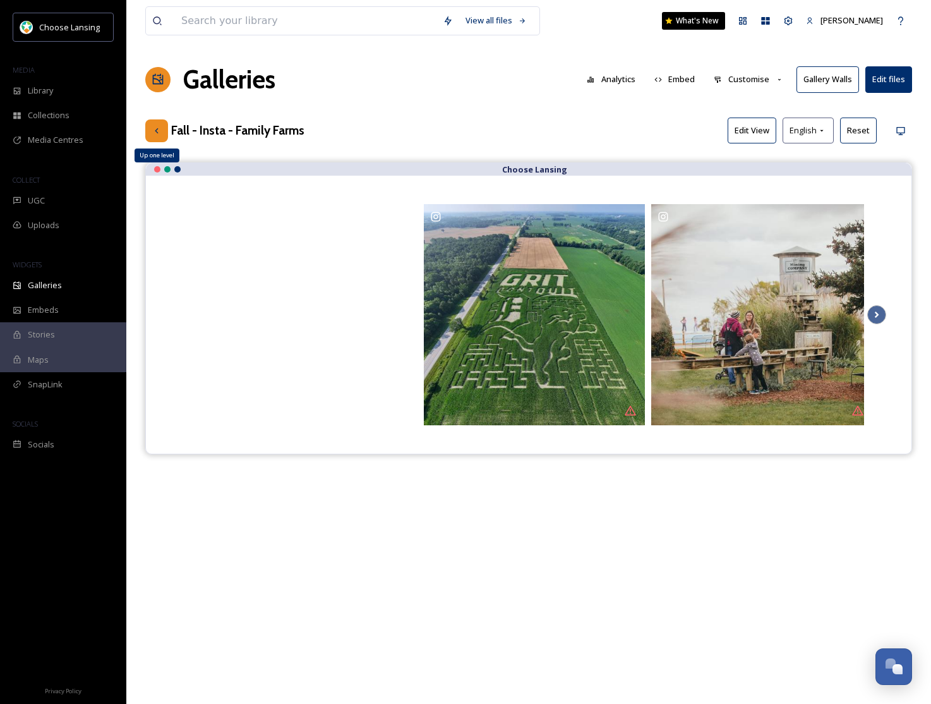
click at [163, 134] on div "Up one level" at bounding box center [156, 130] width 23 height 23
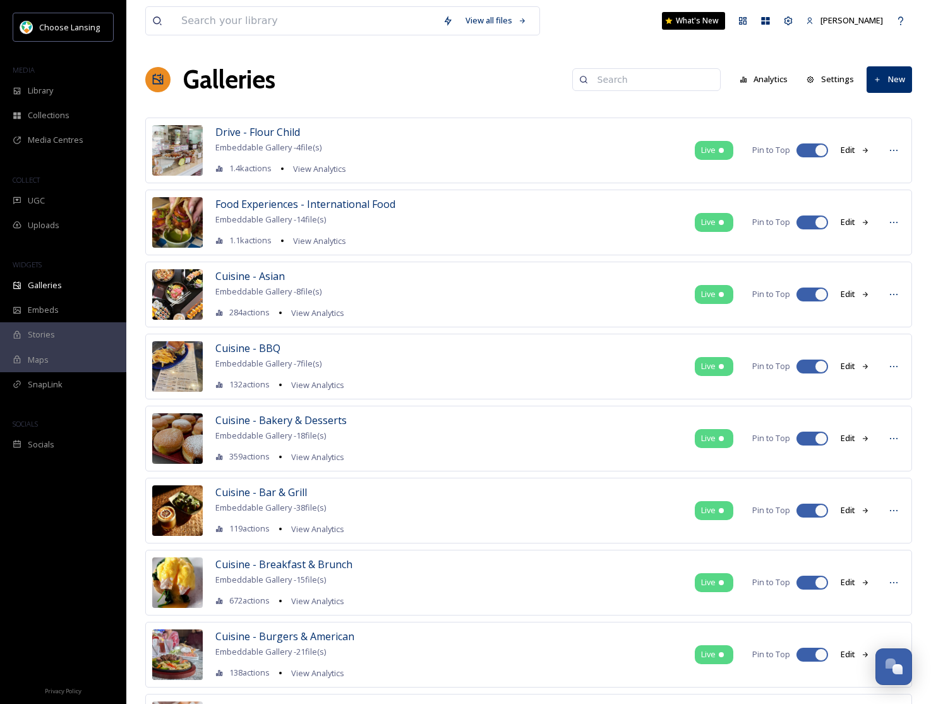
click at [616, 83] on input at bounding box center [652, 79] width 123 height 25
type input "fall - insta"
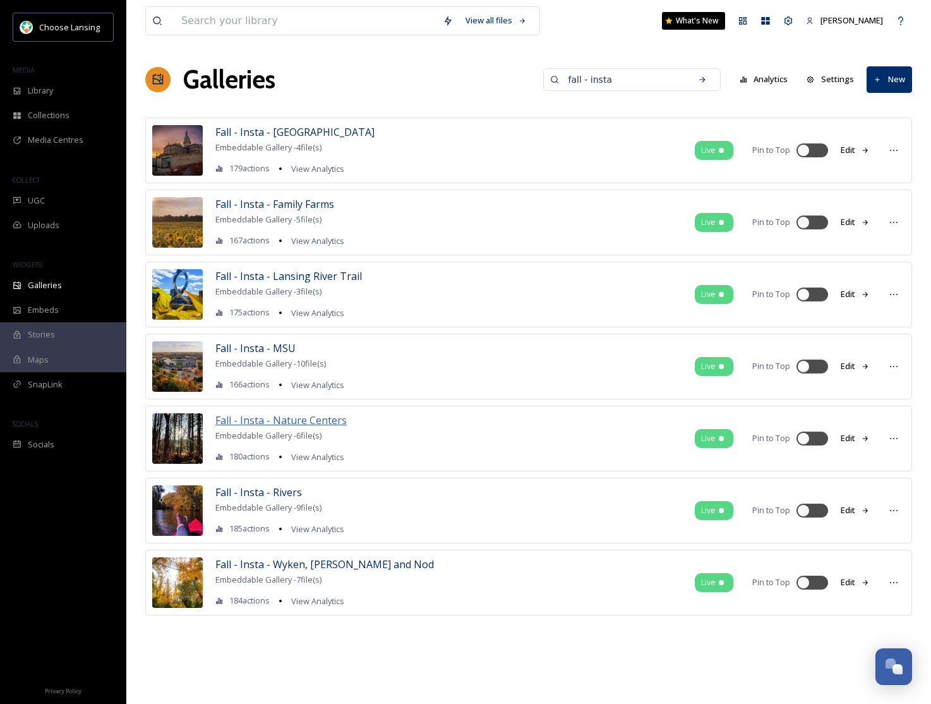
click at [267, 424] on span "Fall - Insta - Nature Centers" at bounding box center [280, 420] width 131 height 14
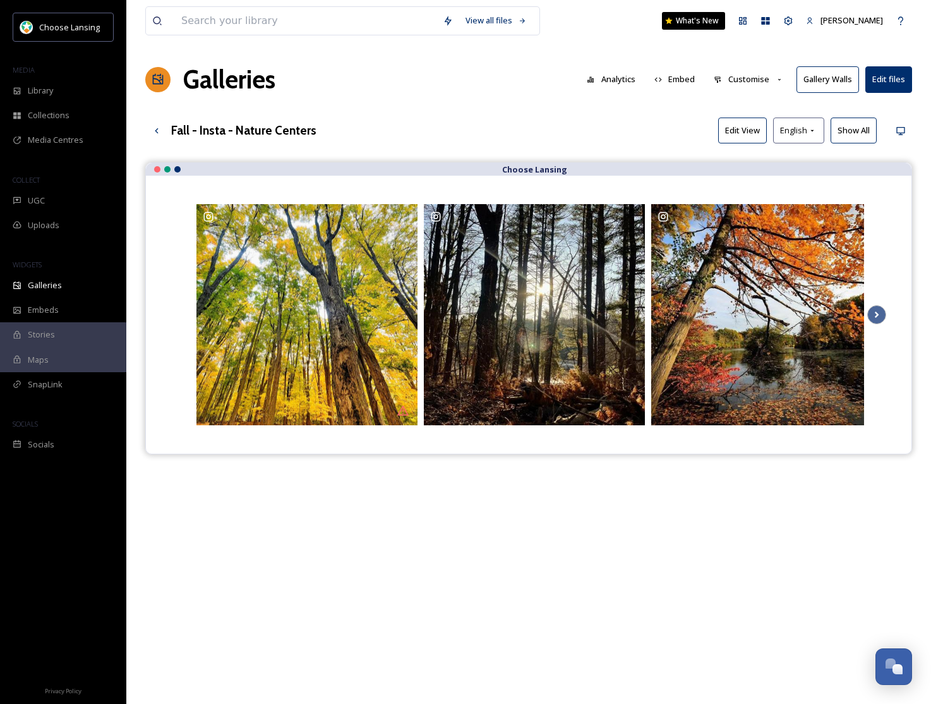
drag, startPoint x: 751, startPoint y: 76, endPoint x: 750, endPoint y: 90, distance: 14.0
click at [751, 76] on button "Customise" at bounding box center [749, 79] width 83 height 25
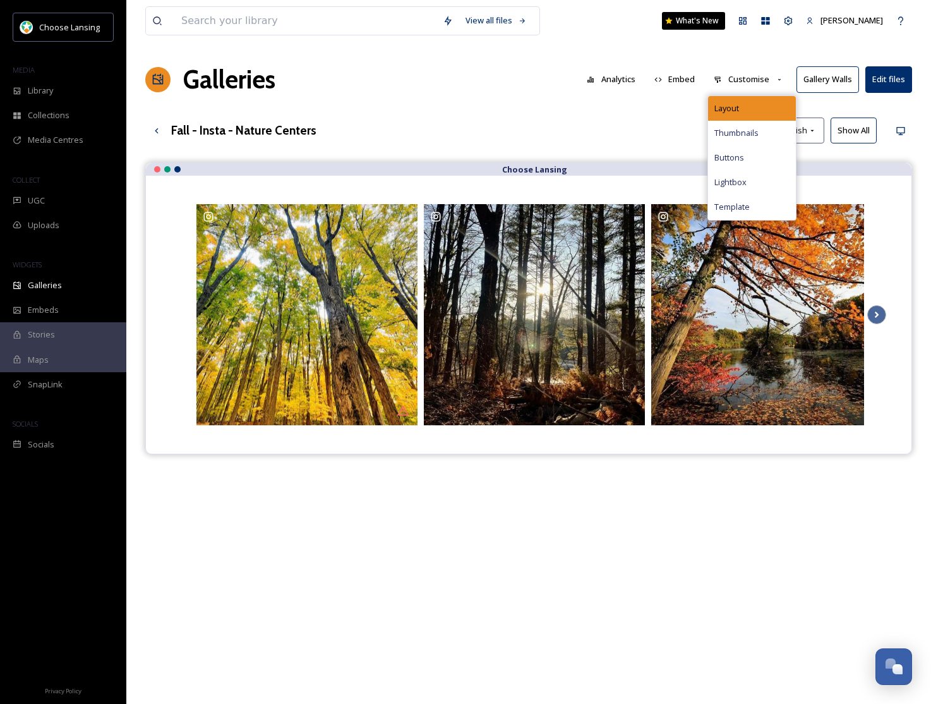
click at [744, 105] on div "Layout" at bounding box center [752, 108] width 88 height 25
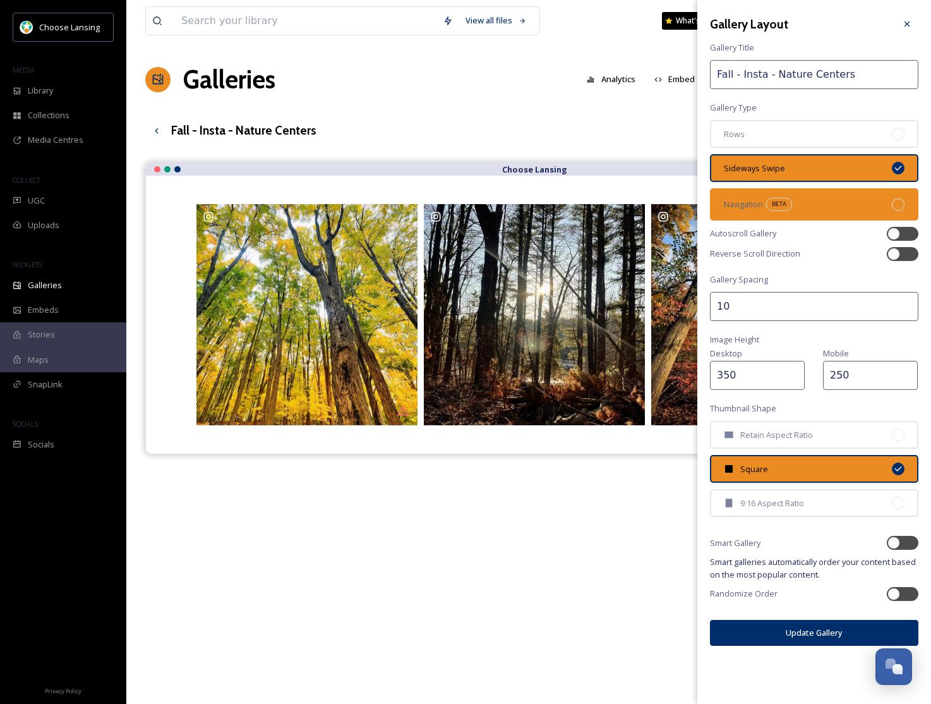
drag, startPoint x: 787, startPoint y: 140, endPoint x: 790, endPoint y: 188, distance: 47.5
click at [788, 140] on div "Rows" at bounding box center [814, 134] width 208 height 28
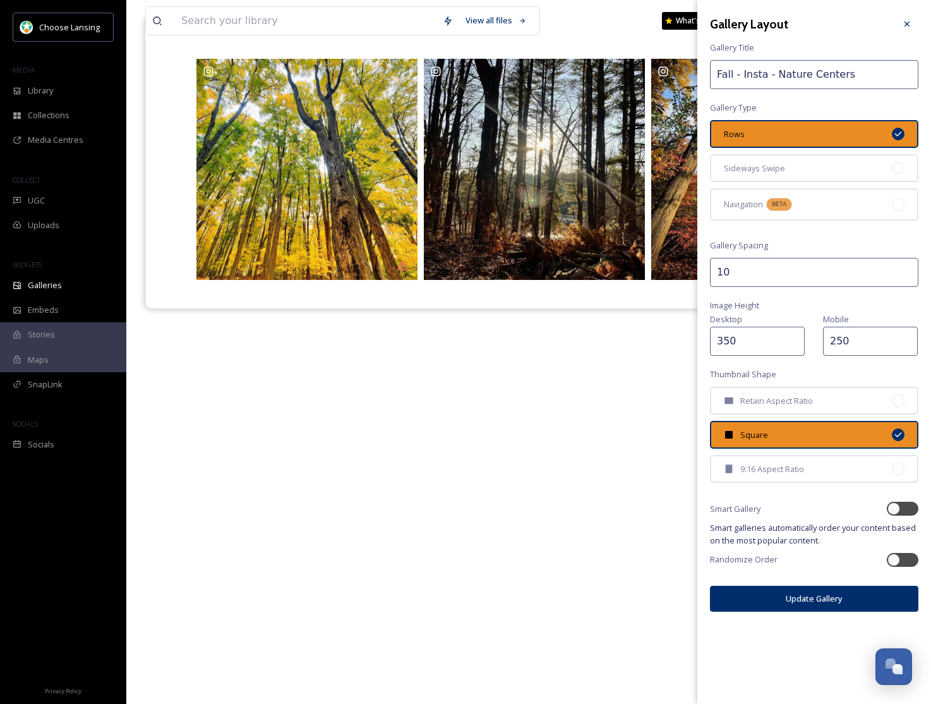
scroll to position [181, 0]
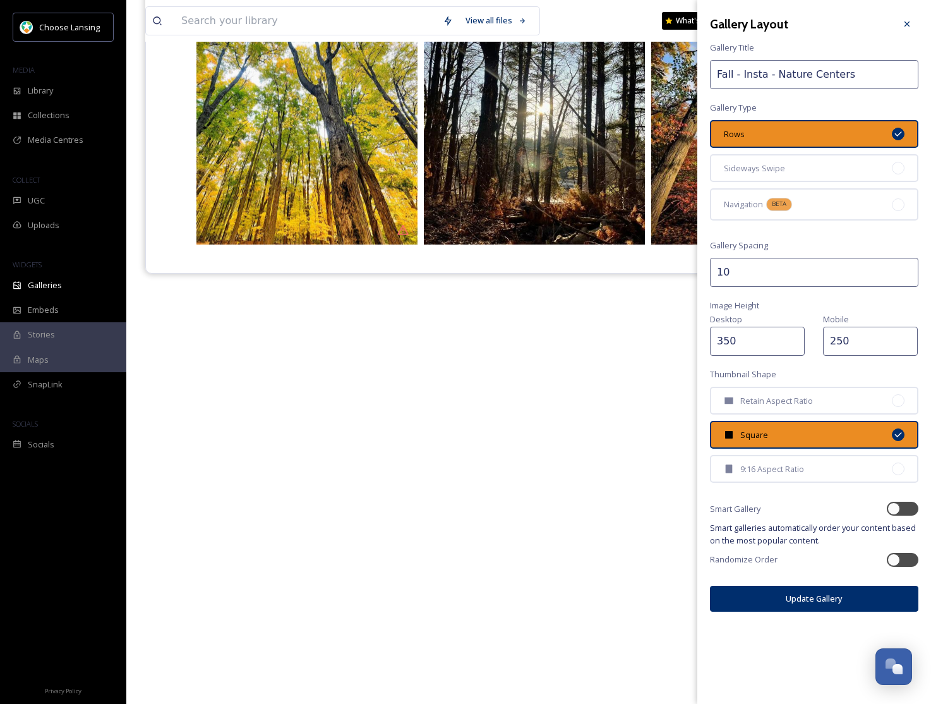
click at [789, 595] on button "Update Gallery" at bounding box center [814, 599] width 208 height 26
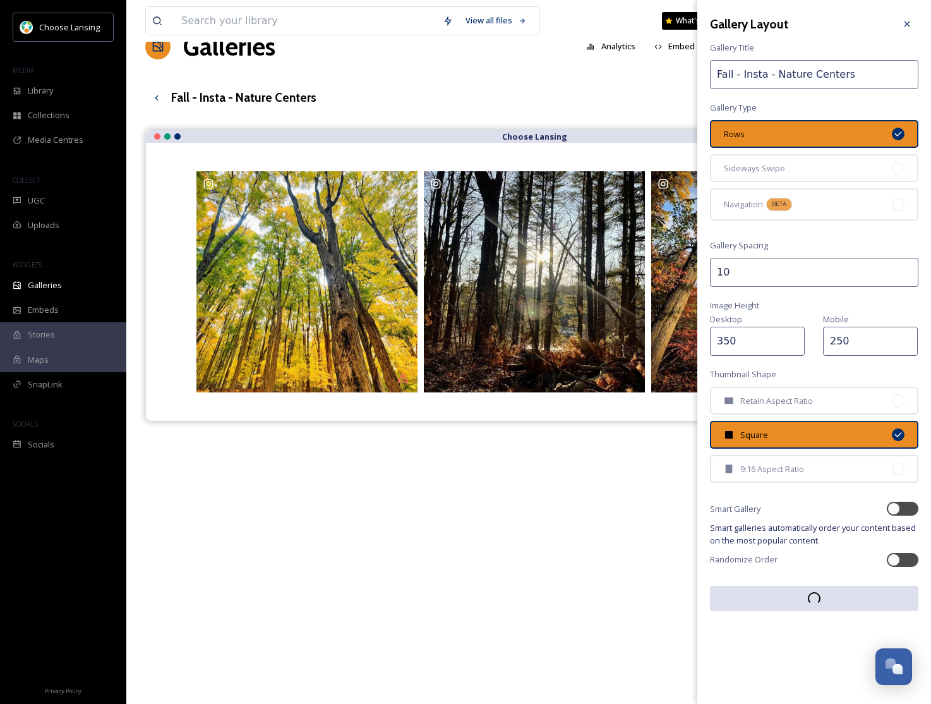
scroll to position [28, 0]
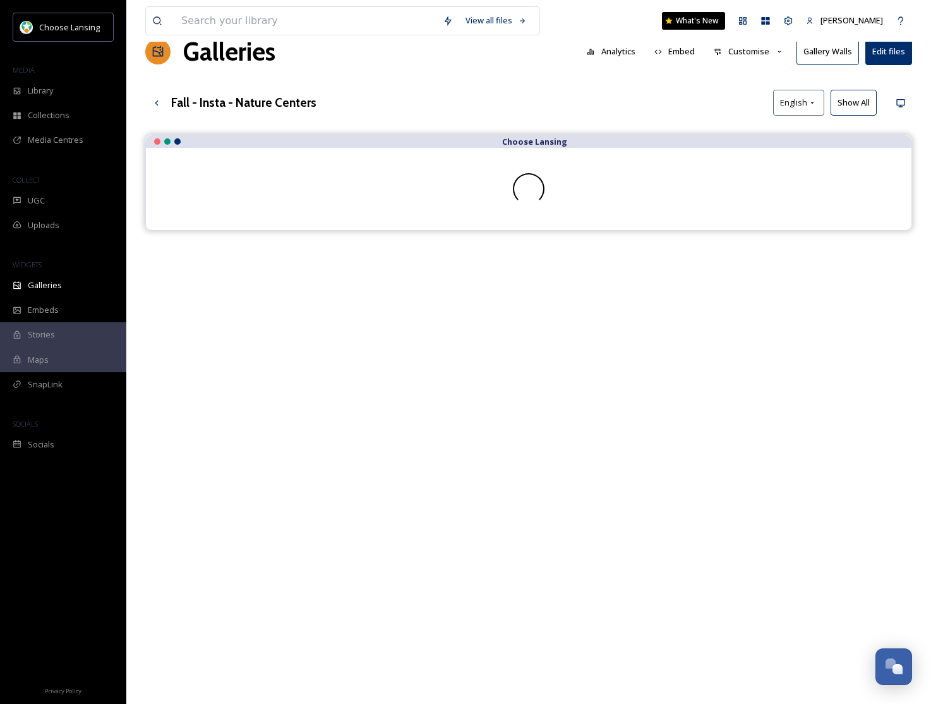
click at [866, 103] on button "Show All" at bounding box center [854, 103] width 46 height 26
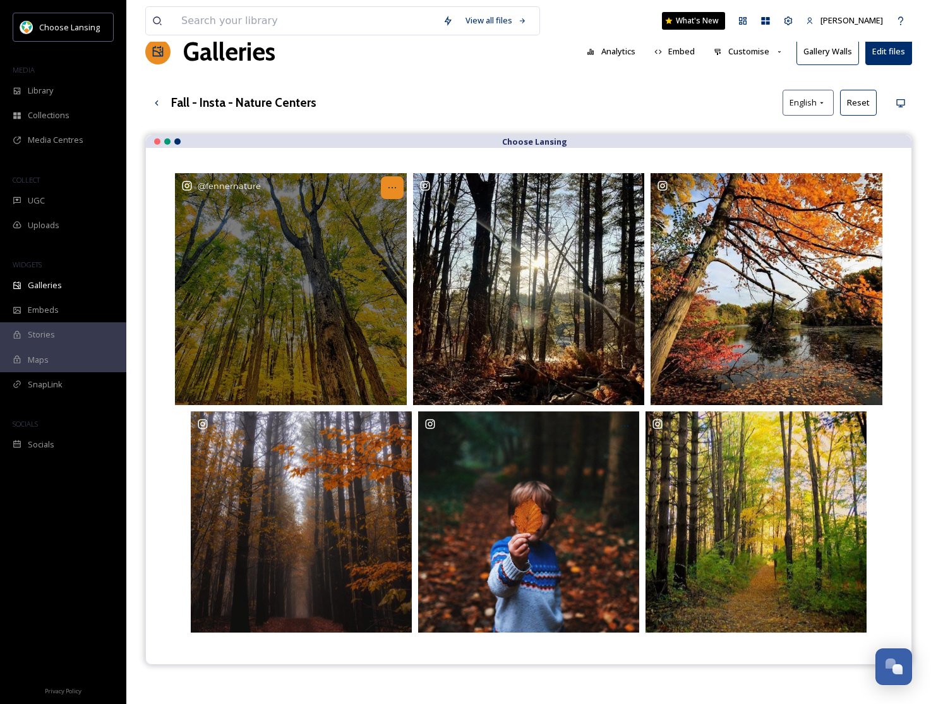
click at [398, 186] on div at bounding box center [392, 187] width 23 height 23
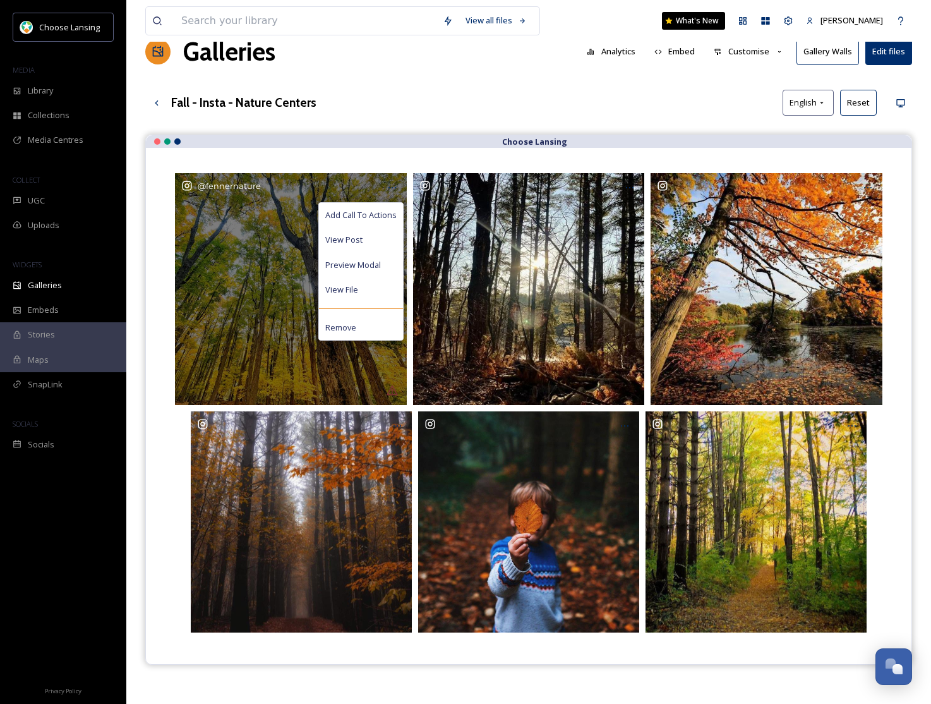
click at [393, 210] on span "Add Call To Actions" at bounding box center [360, 215] width 71 height 12
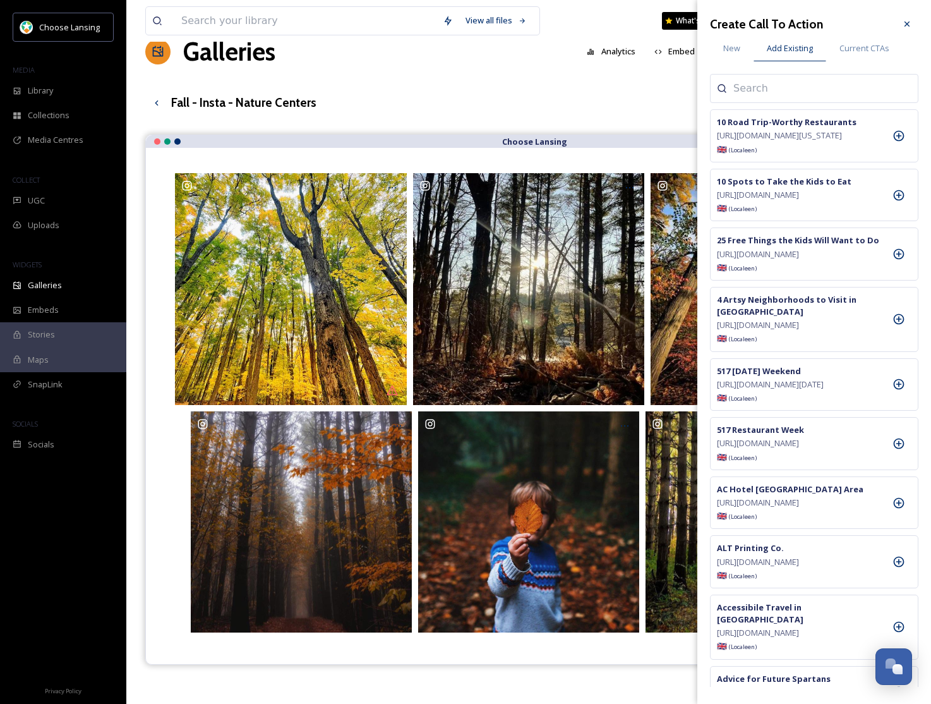
click at [740, 87] on input at bounding box center [797, 88] width 126 height 15
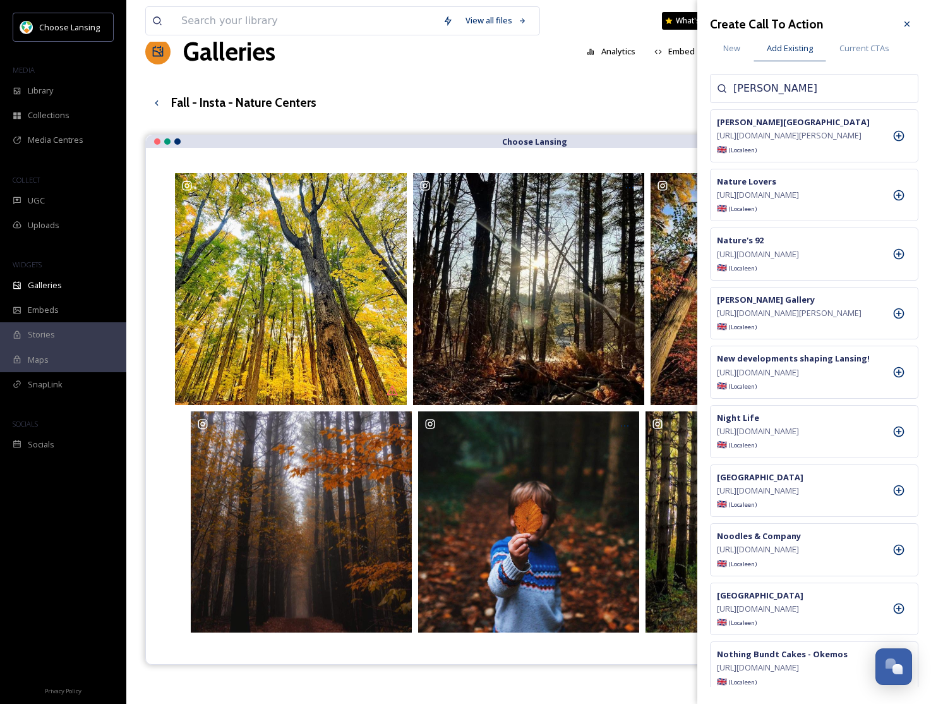
type input "[PERSON_NAME]"
drag, startPoint x: 894, startPoint y: 143, endPoint x: 857, endPoint y: 150, distance: 37.9
click at [894, 142] on icon at bounding box center [899, 136] width 11 height 11
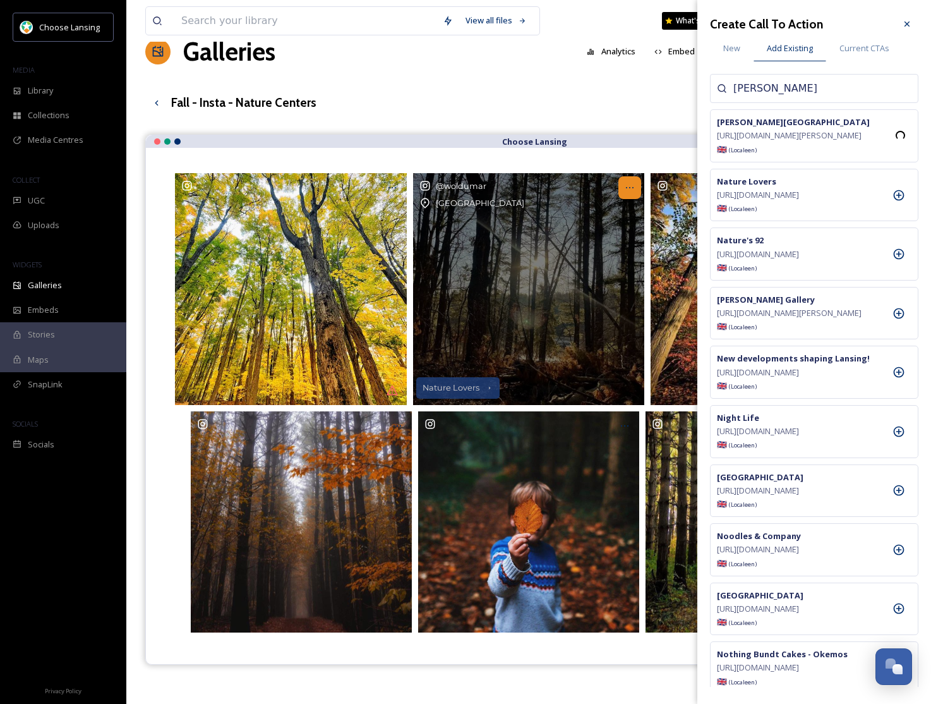
click at [631, 184] on icon at bounding box center [630, 188] width 10 height 10
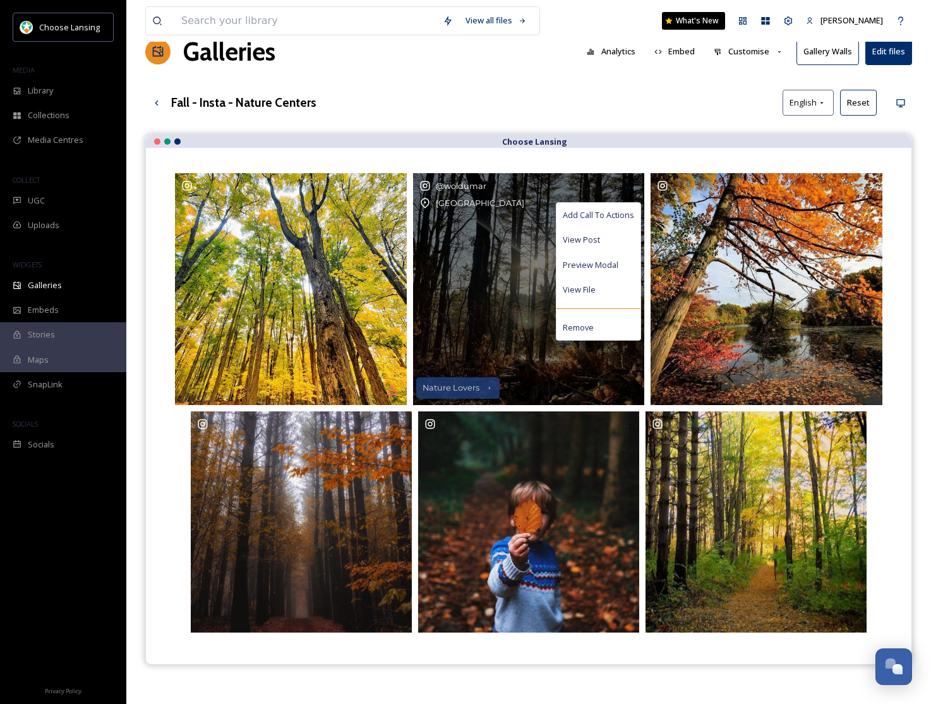
drag, startPoint x: 621, startPoint y: 208, endPoint x: 655, endPoint y: 193, distance: 36.8
click at [621, 209] on span "Add Call To Actions" at bounding box center [598, 215] width 71 height 12
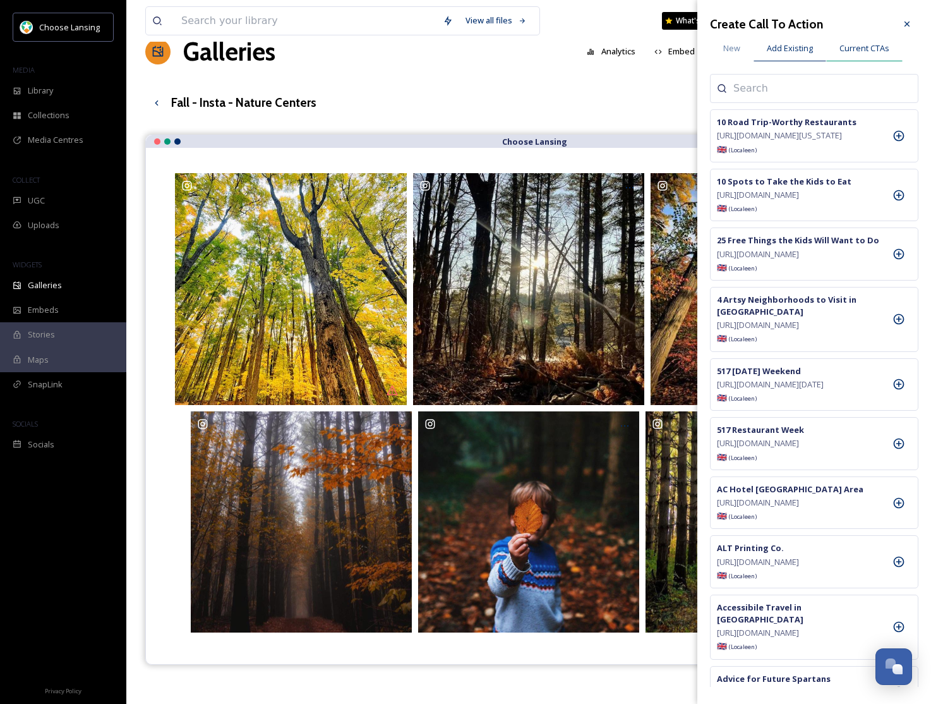
click at [865, 48] on span "Current CTAs" at bounding box center [865, 48] width 50 height 12
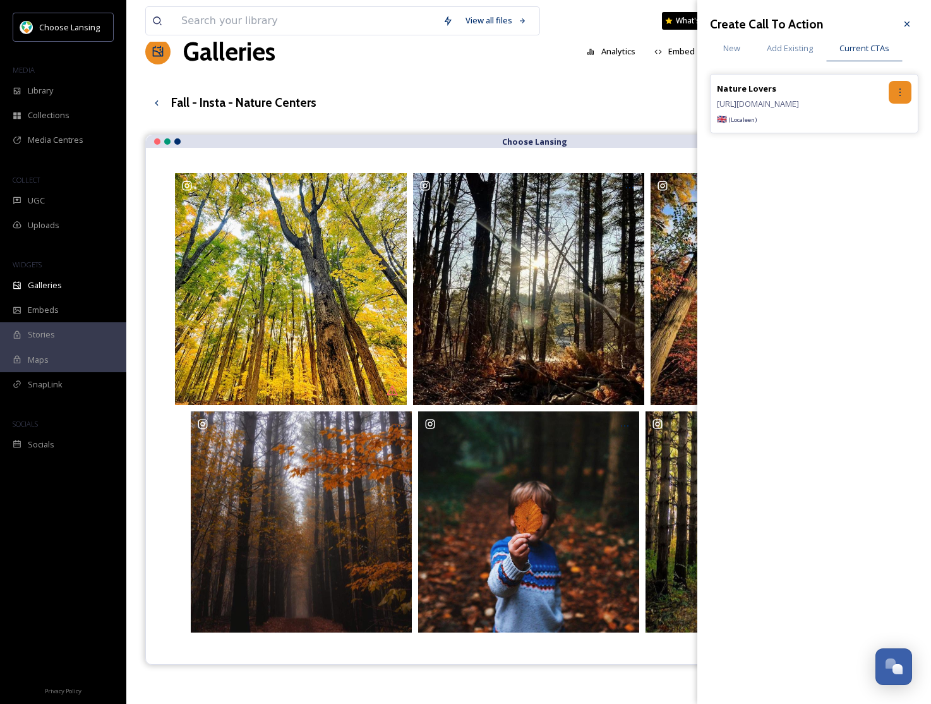
click at [905, 96] on icon at bounding box center [900, 92] width 10 height 10
drag, startPoint x: 888, startPoint y: 151, endPoint x: 883, endPoint y: 143, distance: 9.6
click at [888, 151] on div "Remove" at bounding box center [873, 144] width 75 height 25
click at [794, 52] on span "Add Existing" at bounding box center [790, 48] width 46 height 12
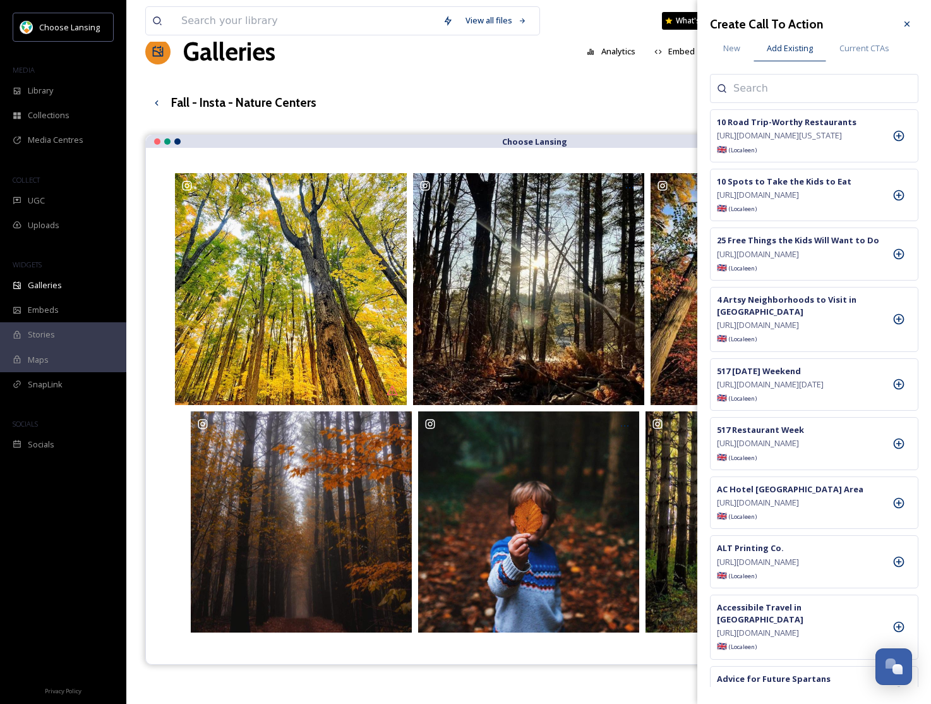
click at [752, 93] on input at bounding box center [797, 88] width 126 height 15
type input "woldumar"
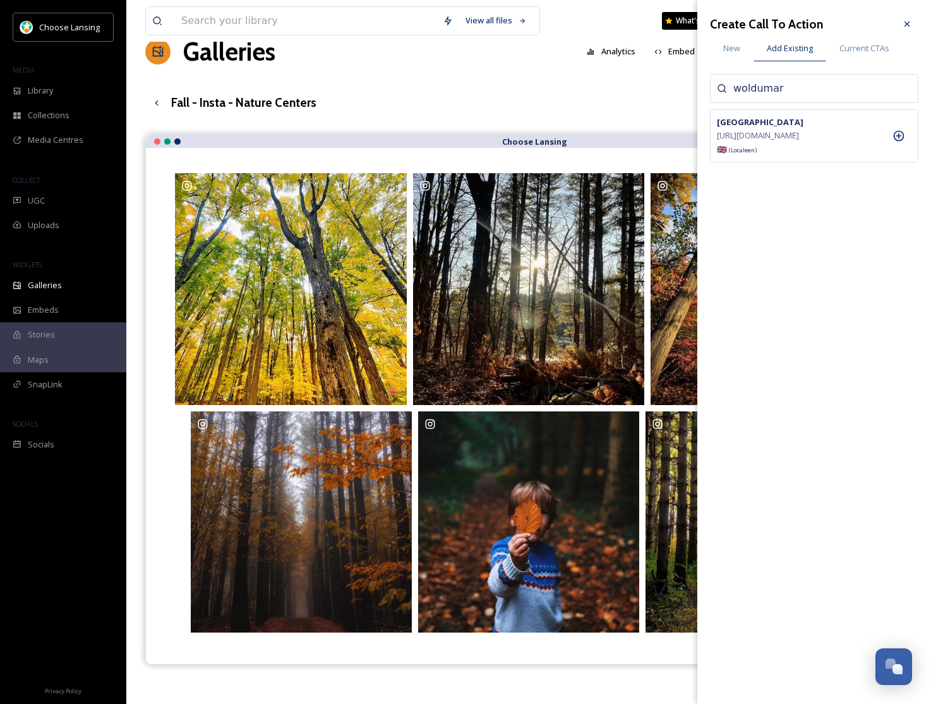
drag, startPoint x: 900, startPoint y: 144, endPoint x: 922, endPoint y: 100, distance: 49.4
click at [902, 142] on icon at bounding box center [899, 136] width 13 height 13
click at [911, 20] on icon at bounding box center [907, 24] width 10 height 10
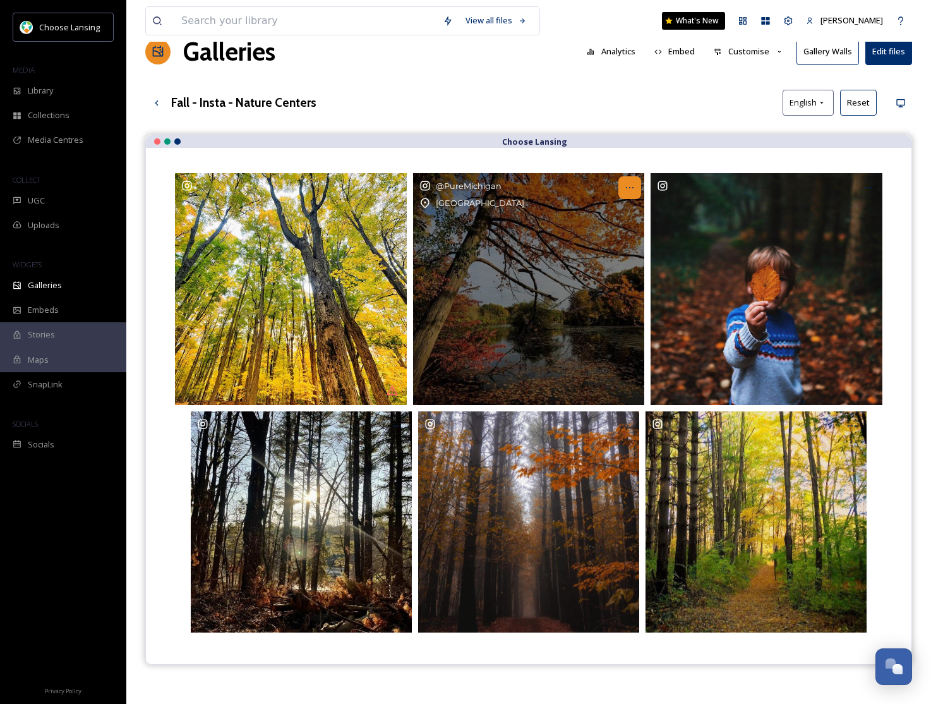
click at [630, 183] on icon at bounding box center [630, 188] width 10 height 10
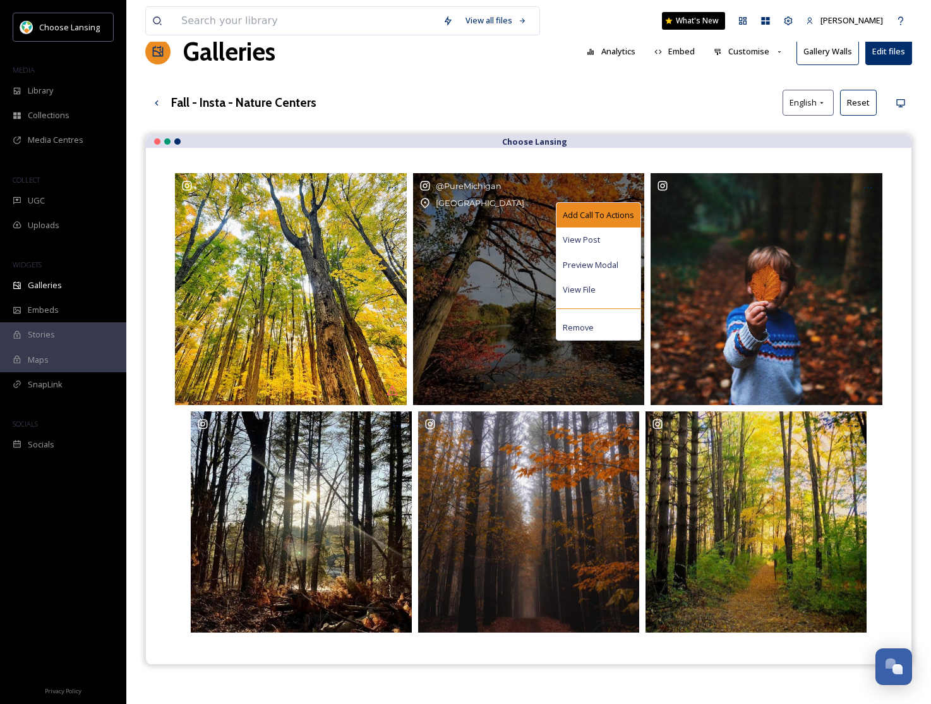
drag, startPoint x: 617, startPoint y: 209, endPoint x: 692, endPoint y: 172, distance: 84.2
click at [616, 209] on span "Add Call To Actions" at bounding box center [598, 215] width 71 height 12
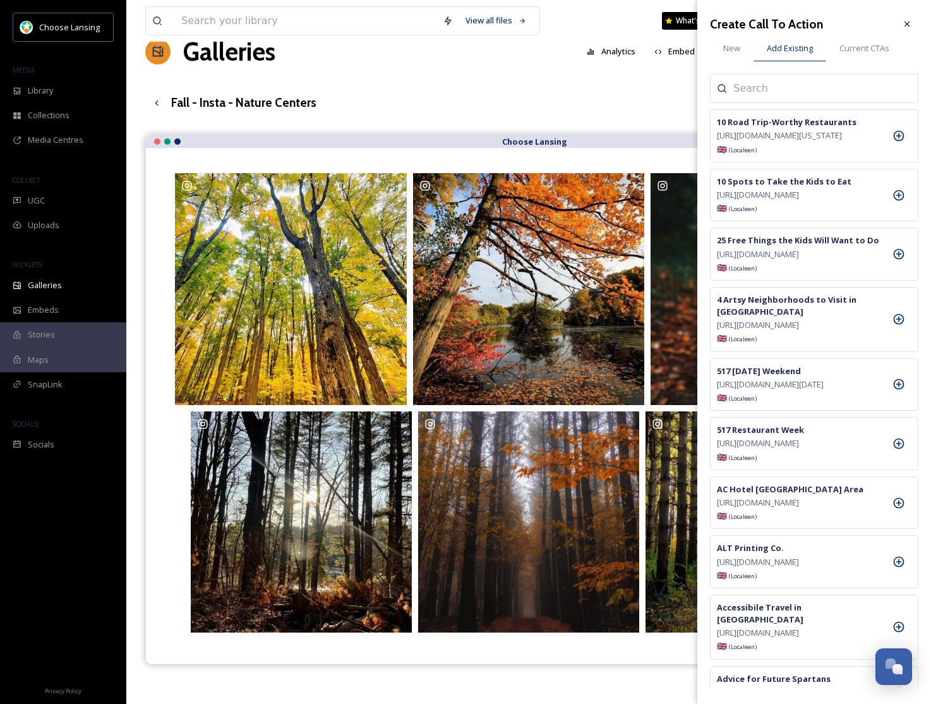
click at [782, 94] on input at bounding box center [797, 88] width 126 height 15
type input "woldumar"
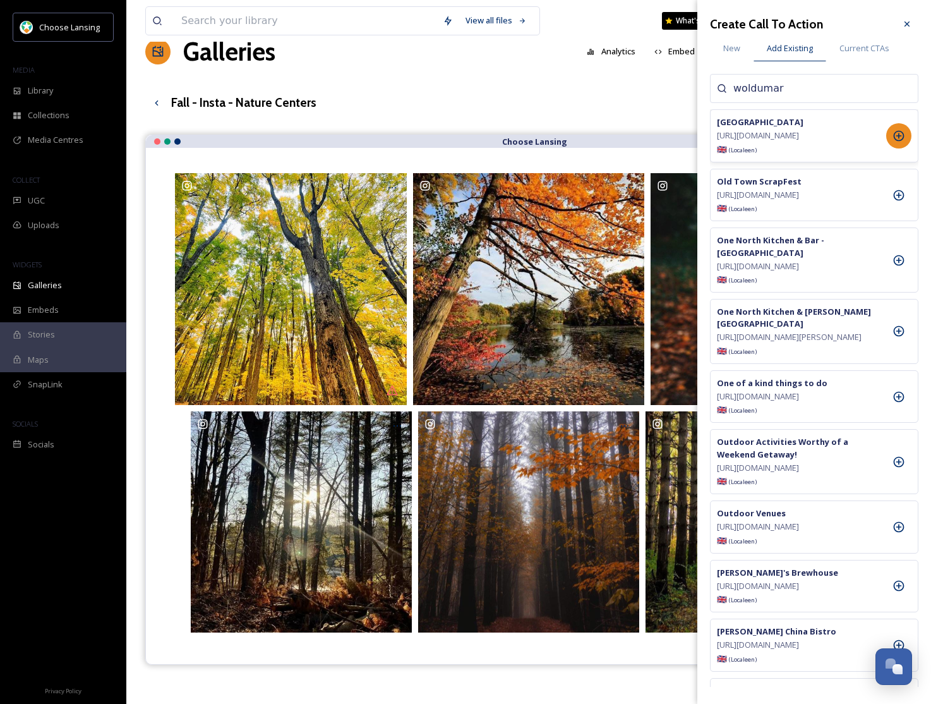
click at [901, 137] on icon at bounding box center [899, 136] width 11 height 11
click at [908, 24] on icon at bounding box center [907, 23] width 5 height 5
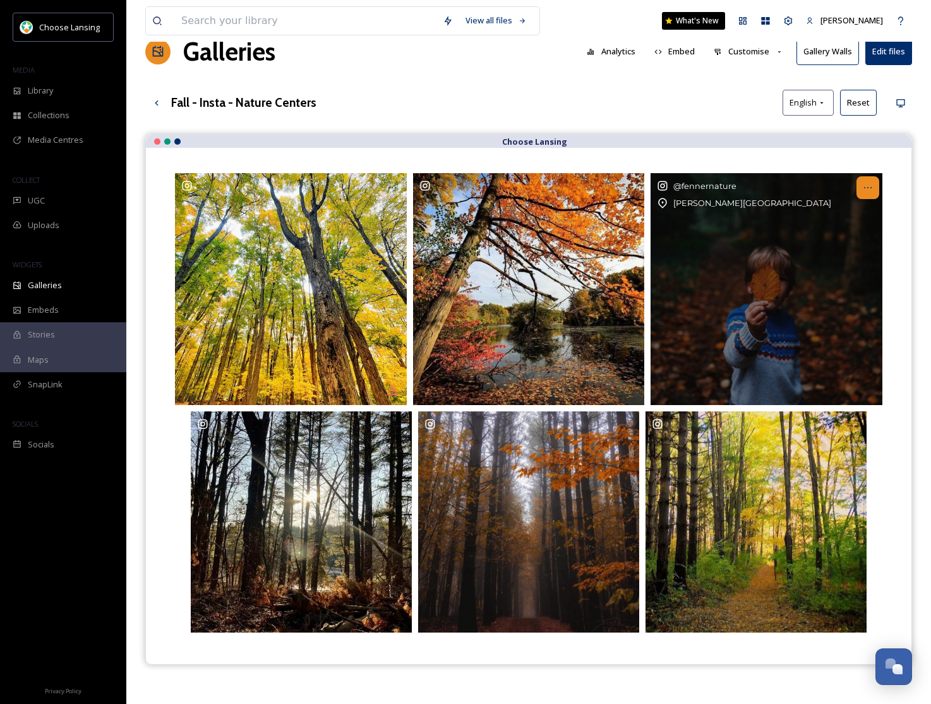
click at [871, 187] on icon at bounding box center [868, 187] width 8 height 1
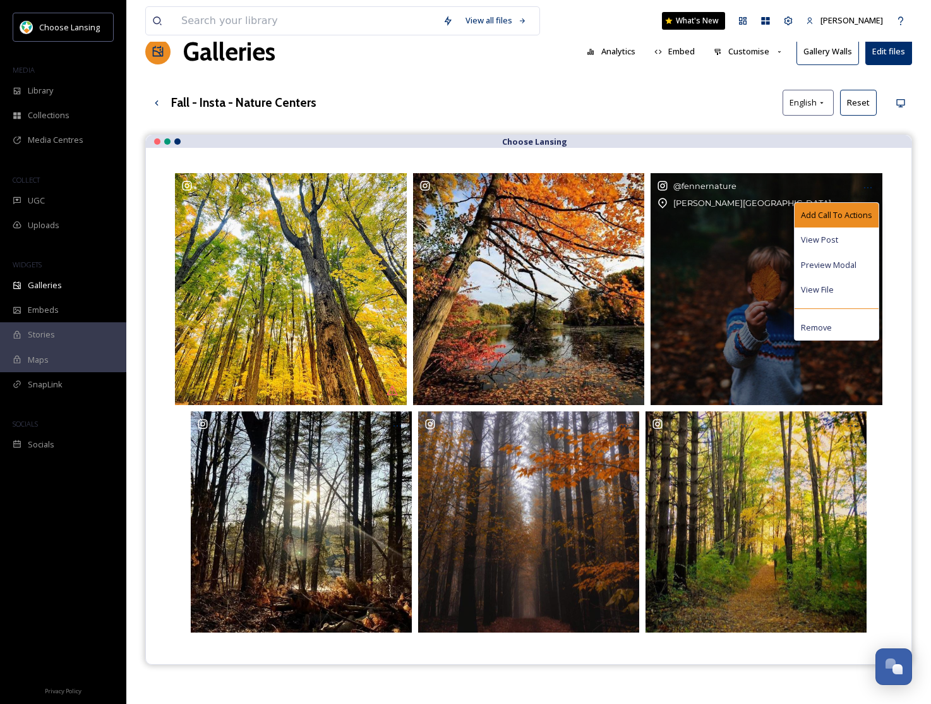
click at [838, 209] on span "Add Call To Actions" at bounding box center [836, 215] width 71 height 12
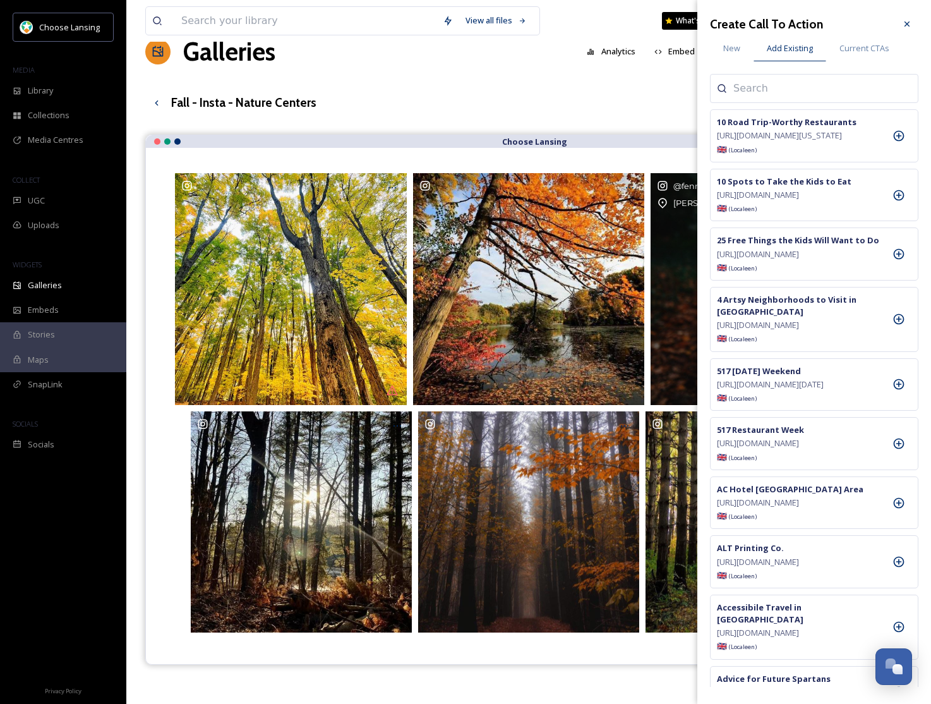
click at [800, 87] on input at bounding box center [797, 88] width 126 height 15
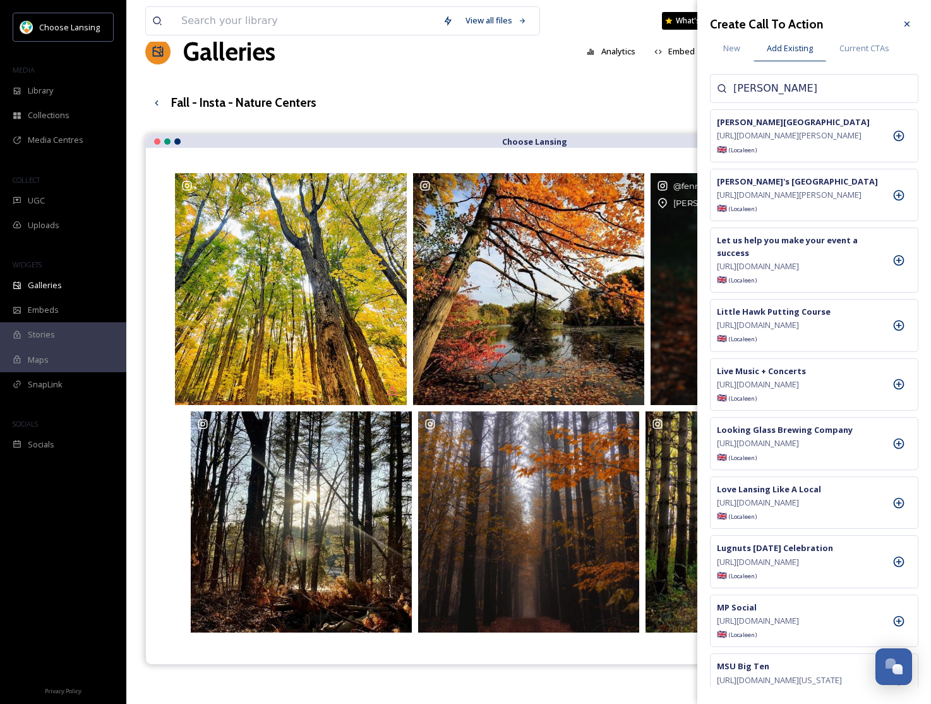
type input "[PERSON_NAME]"
drag, startPoint x: 898, startPoint y: 144, endPoint x: 862, endPoint y: 154, distance: 37.9
click at [898, 142] on icon at bounding box center [899, 136] width 11 height 11
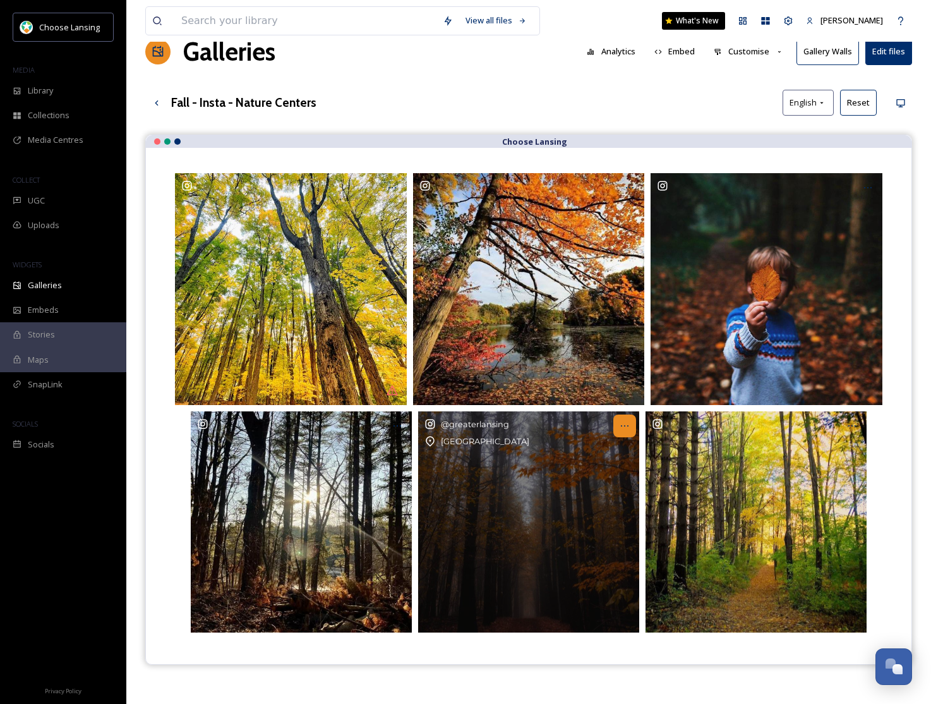
drag, startPoint x: 624, startPoint y: 426, endPoint x: 622, endPoint y: 435, distance: 9.0
click at [624, 426] on icon at bounding box center [625, 426] width 10 height 10
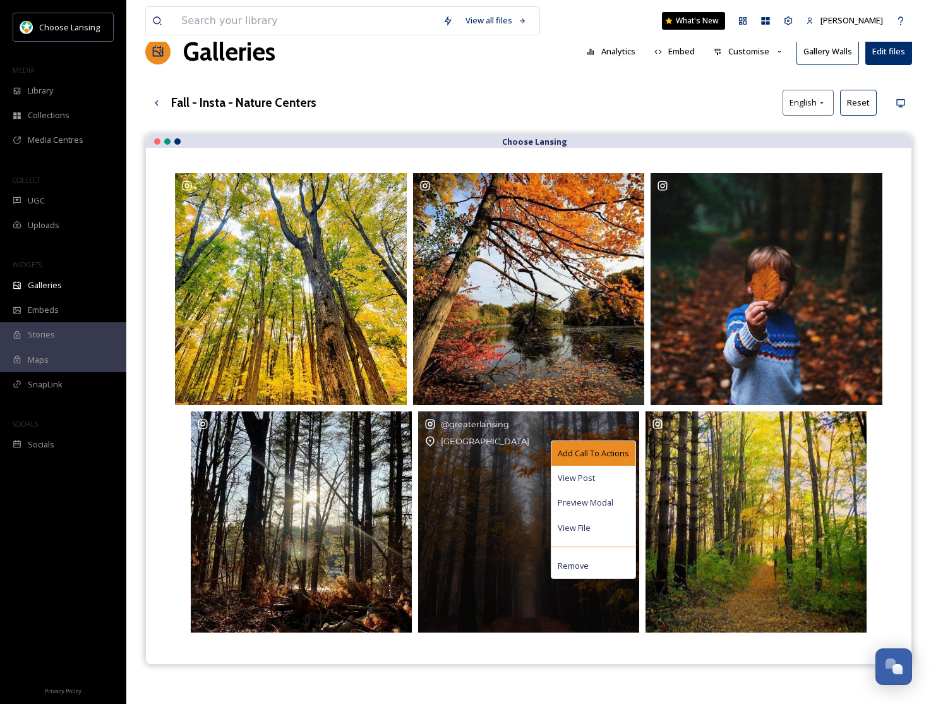
click at [619, 449] on span "Add Call To Actions" at bounding box center [593, 453] width 71 height 12
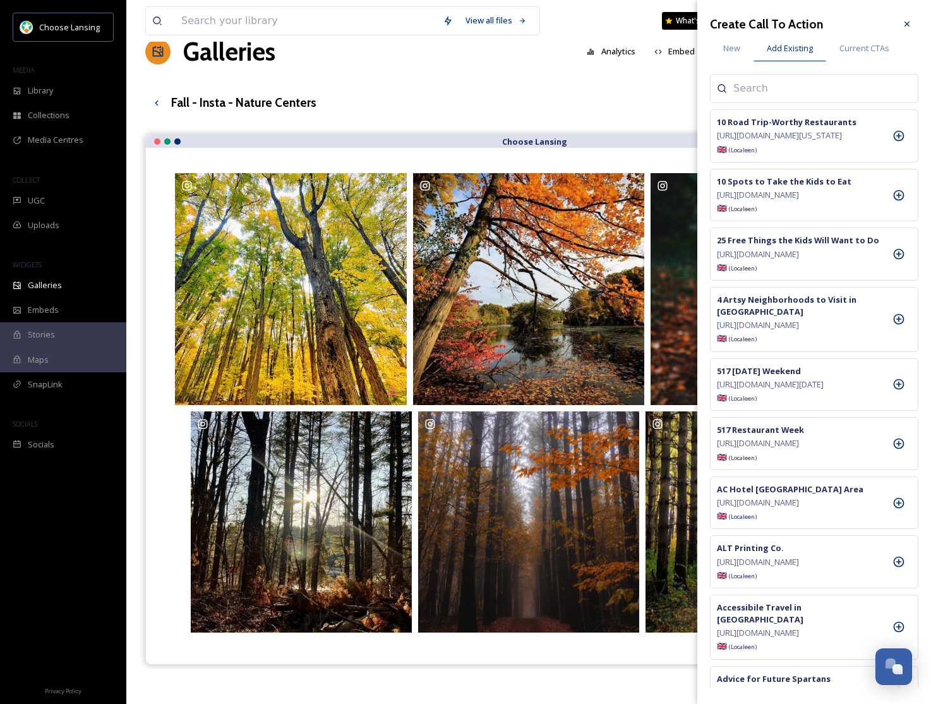
click at [798, 88] on input at bounding box center [797, 88] width 126 height 15
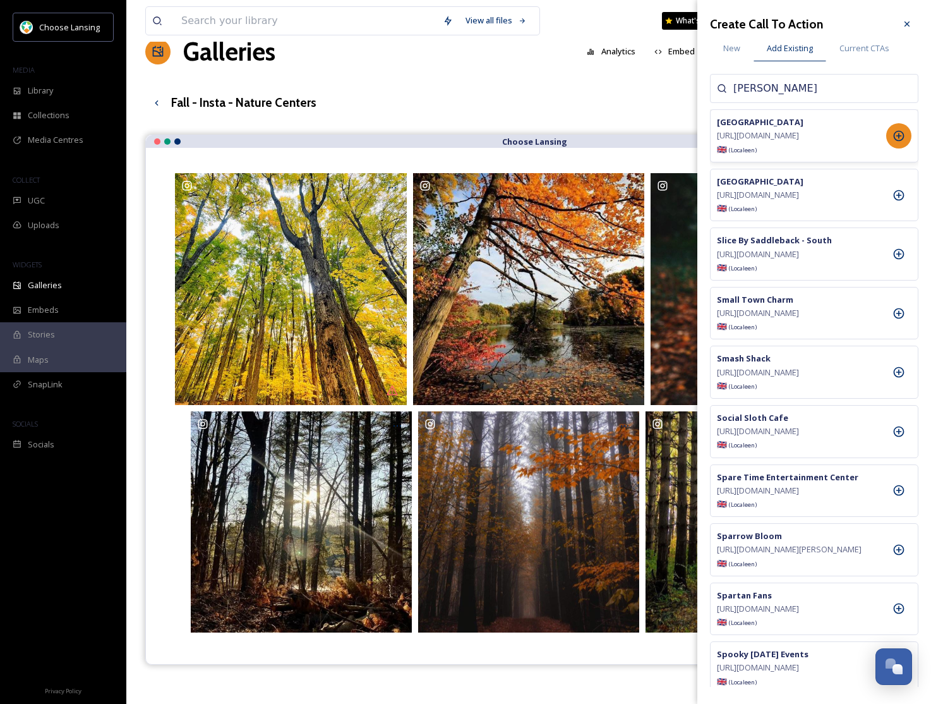
type input "[PERSON_NAME]"
click at [901, 141] on icon at bounding box center [899, 136] width 13 height 13
click at [909, 20] on div at bounding box center [907, 24] width 23 height 23
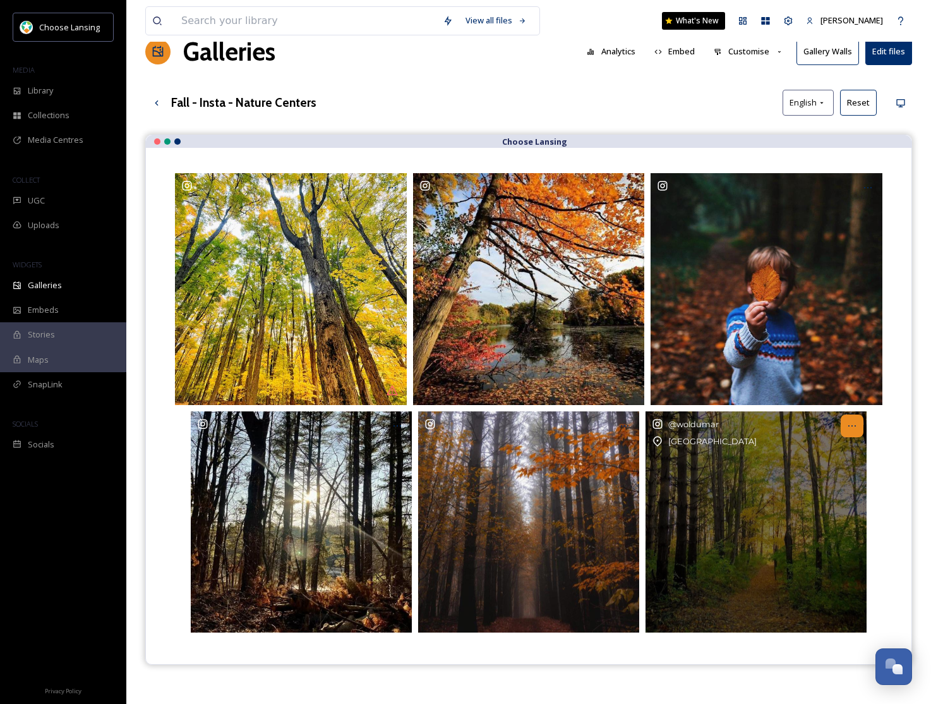
click at [862, 431] on div at bounding box center [852, 425] width 23 height 23
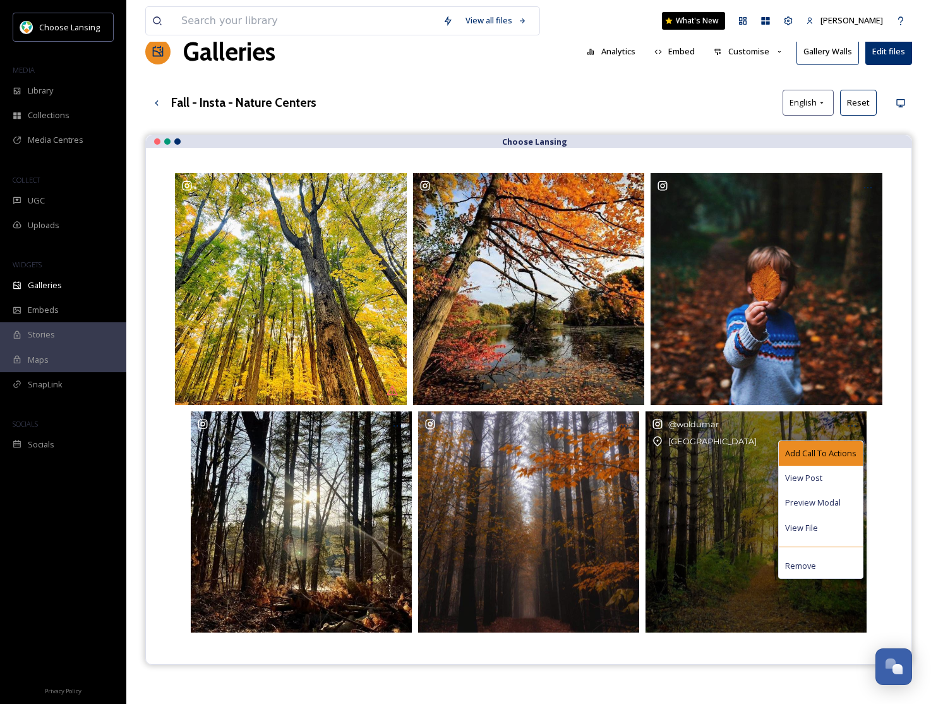
click at [840, 444] on div "Add Call To Actions" at bounding box center [821, 453] width 84 height 25
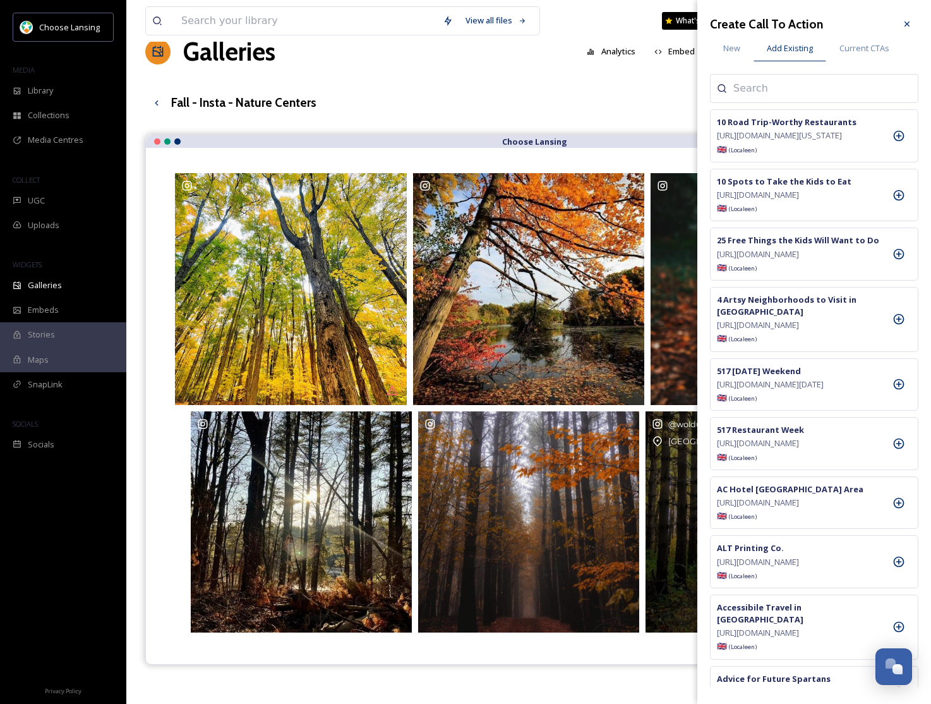
click at [765, 92] on input at bounding box center [797, 88] width 126 height 15
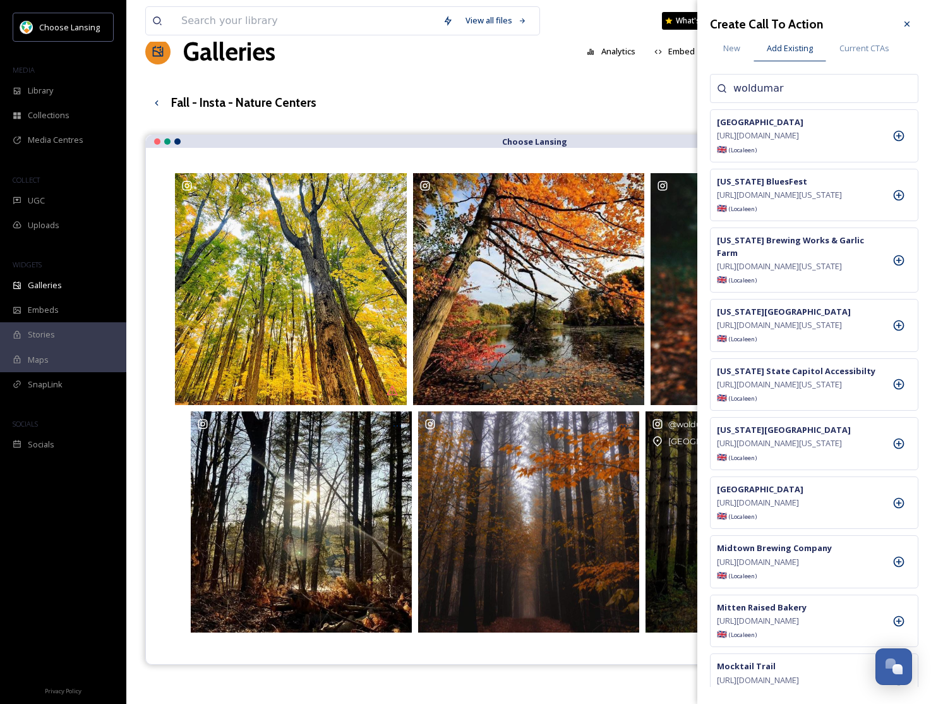
type input "woldumar"
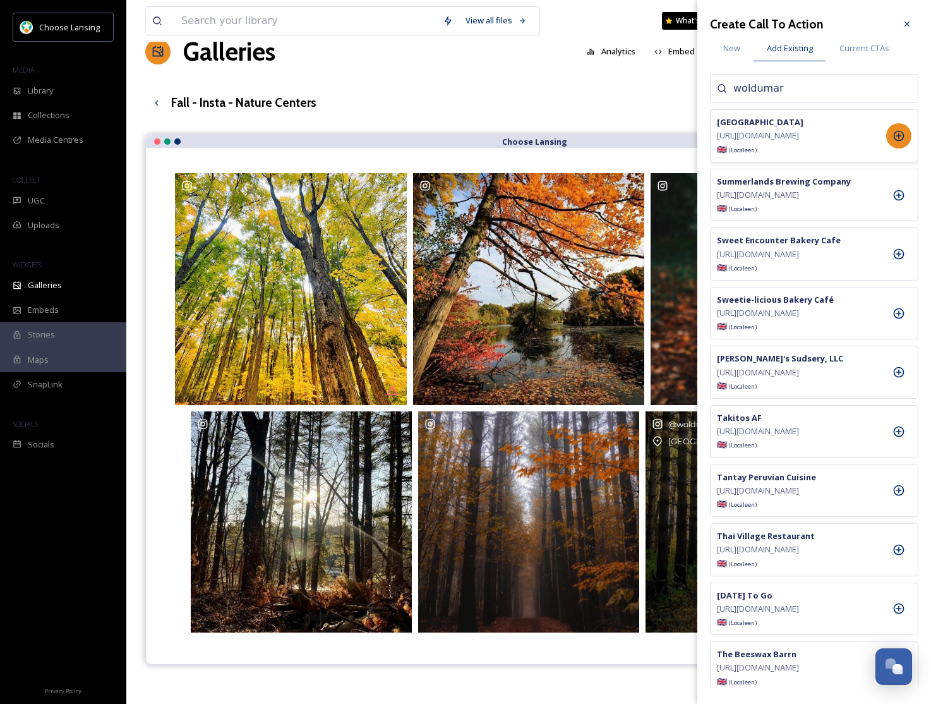
drag, startPoint x: 895, startPoint y: 138, endPoint x: 903, endPoint y: 98, distance: 41.1
click at [895, 138] on icon at bounding box center [899, 136] width 11 height 11
click at [909, 25] on icon at bounding box center [907, 24] width 10 height 10
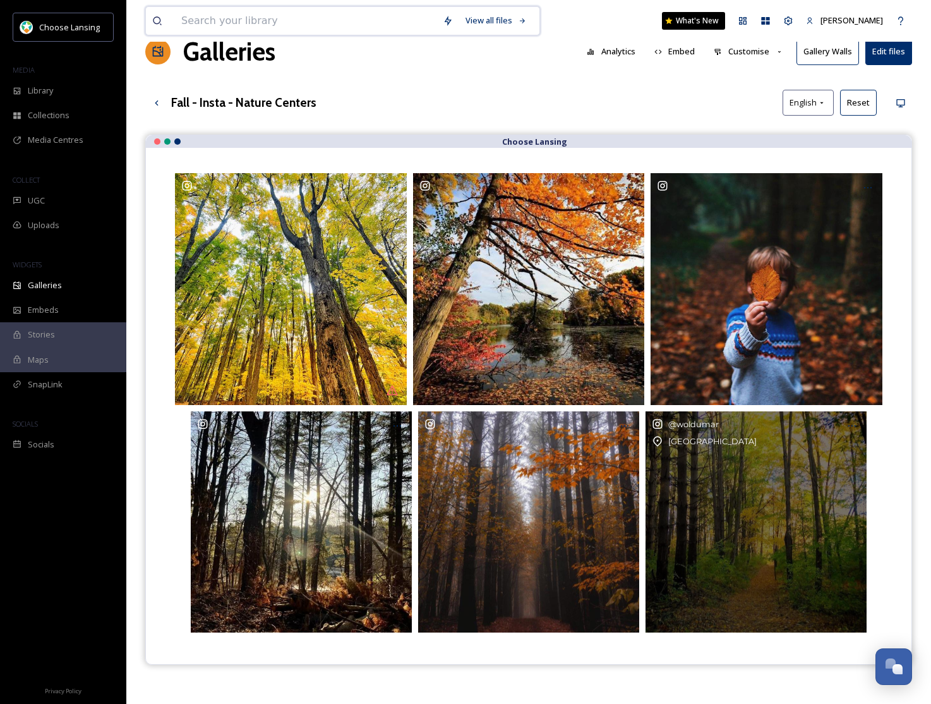
click at [221, 21] on input at bounding box center [306, 21] width 262 height 28
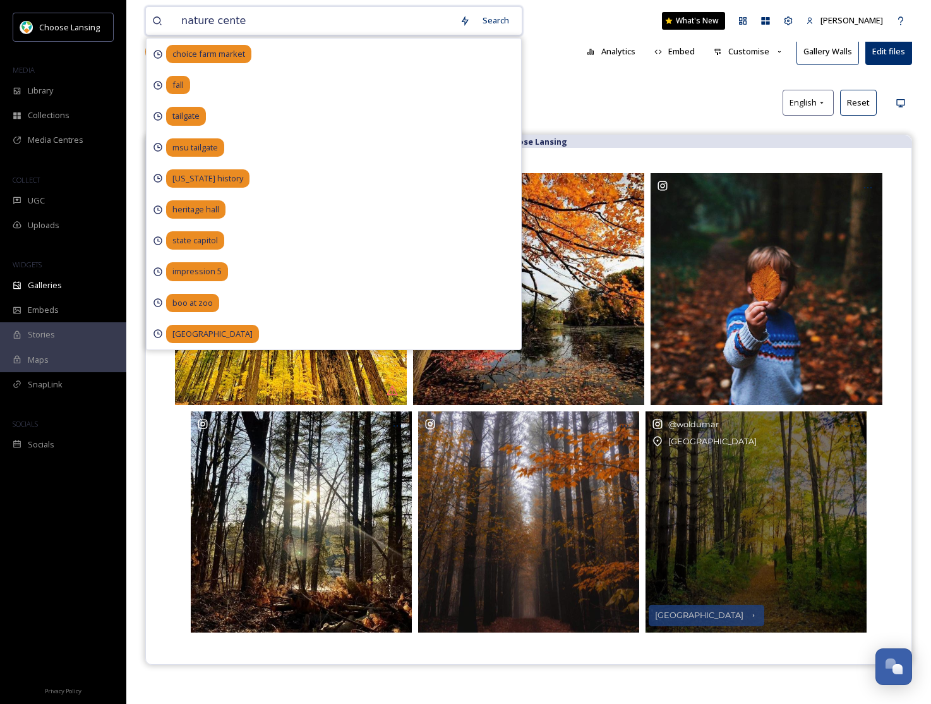
type input "nature center"
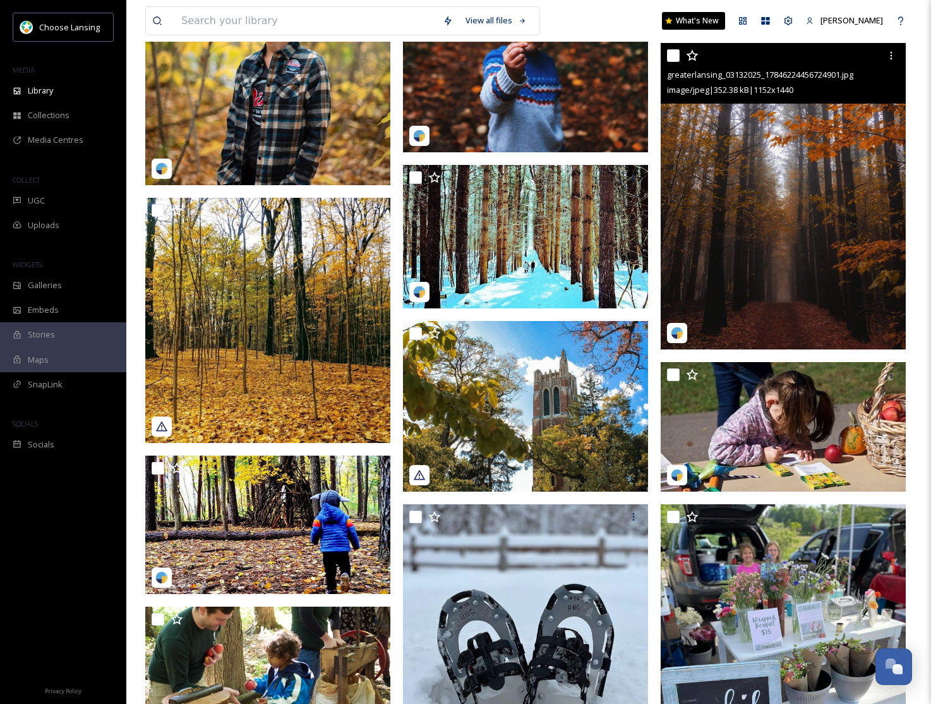
scroll to position [2271, 0]
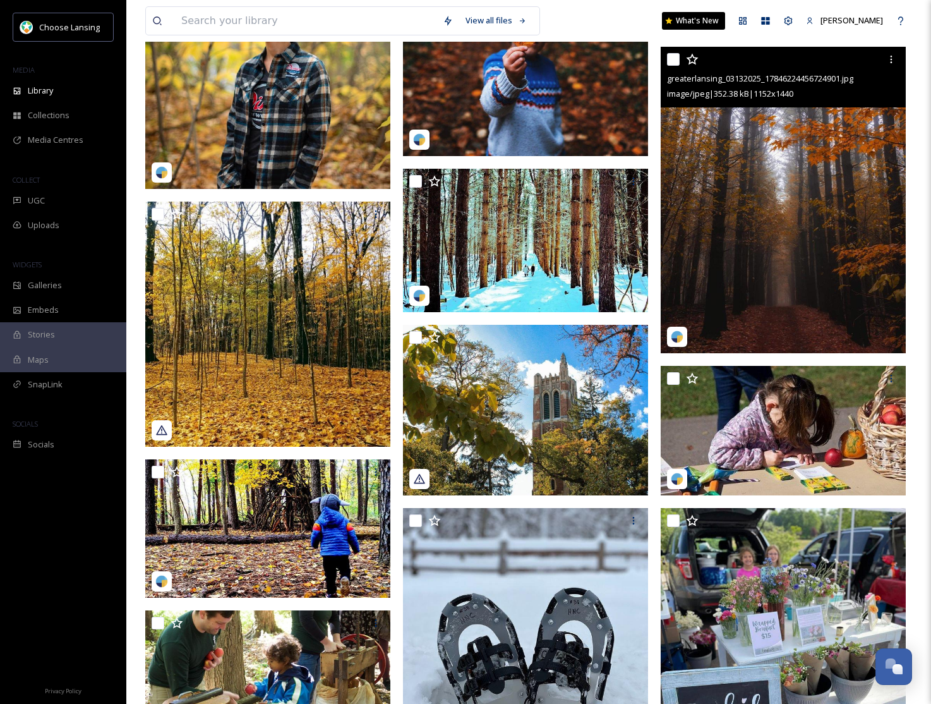
click at [736, 263] on img at bounding box center [783, 200] width 245 height 306
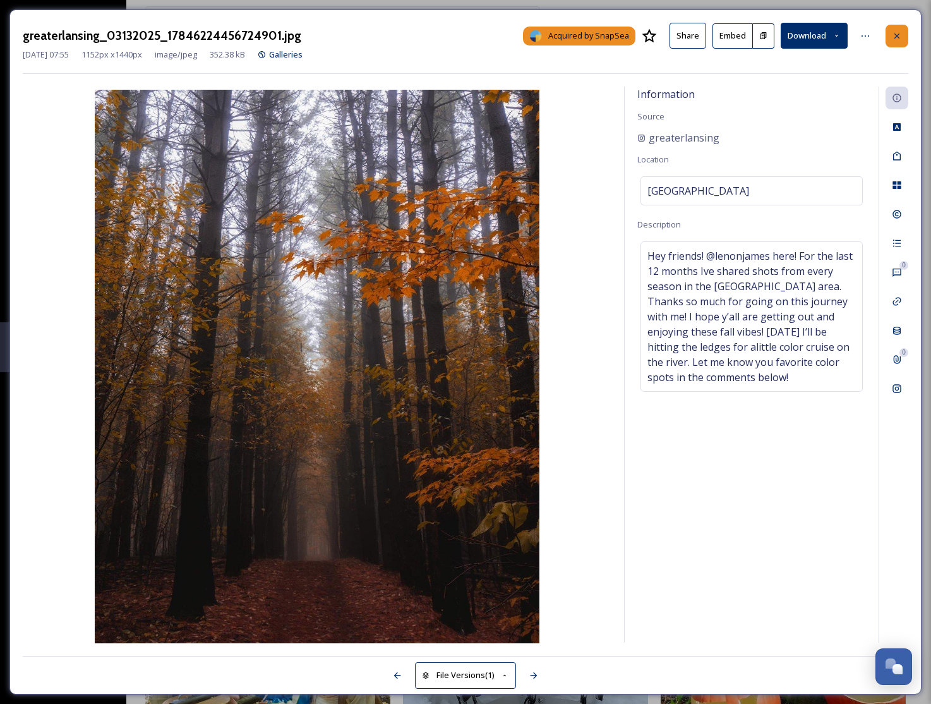
click at [902, 32] on icon at bounding box center [897, 36] width 10 height 10
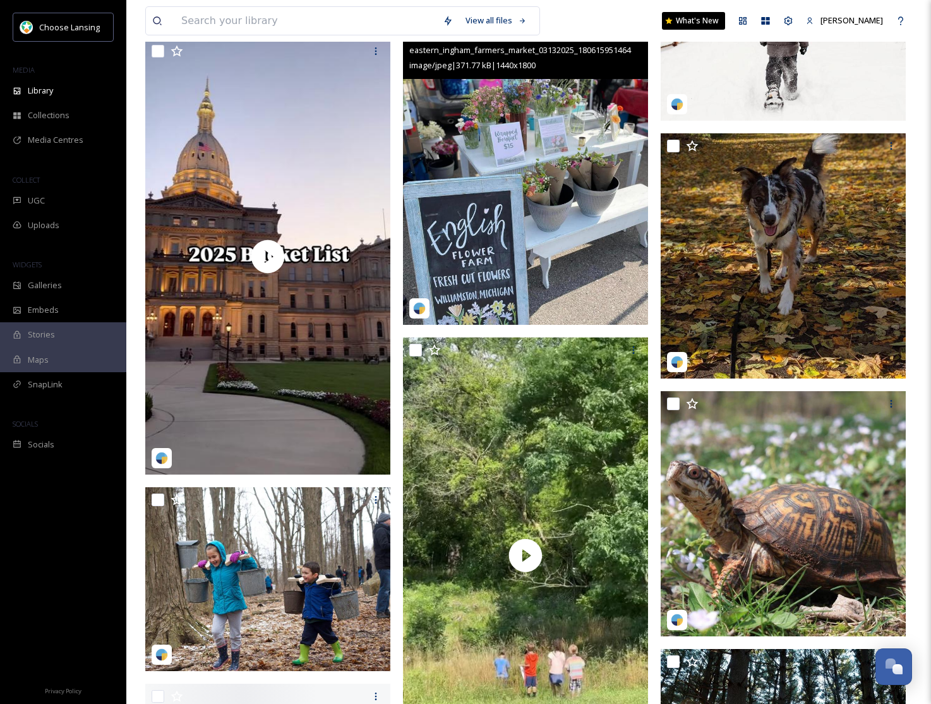
scroll to position [4553, 0]
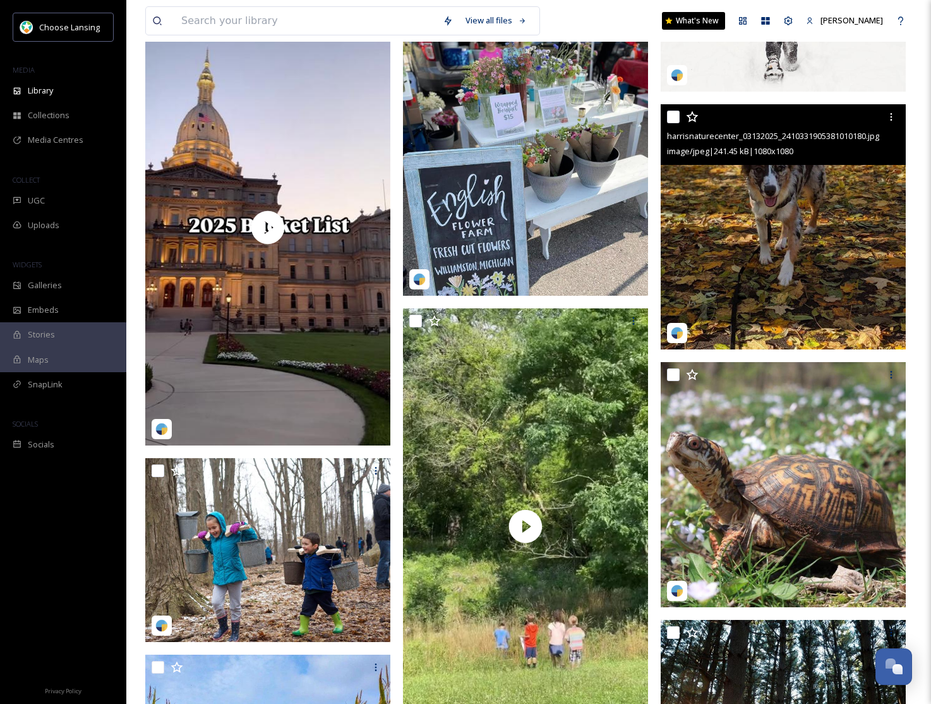
click at [671, 117] on input "checkbox" at bounding box center [673, 117] width 13 height 13
checkbox input "true"
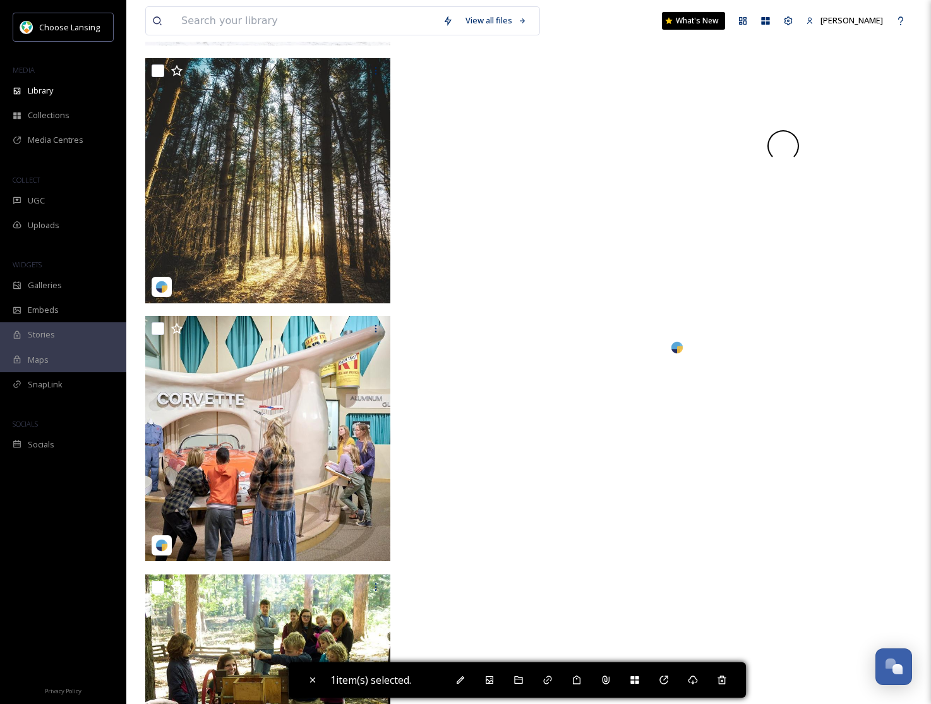
scroll to position [5719, 0]
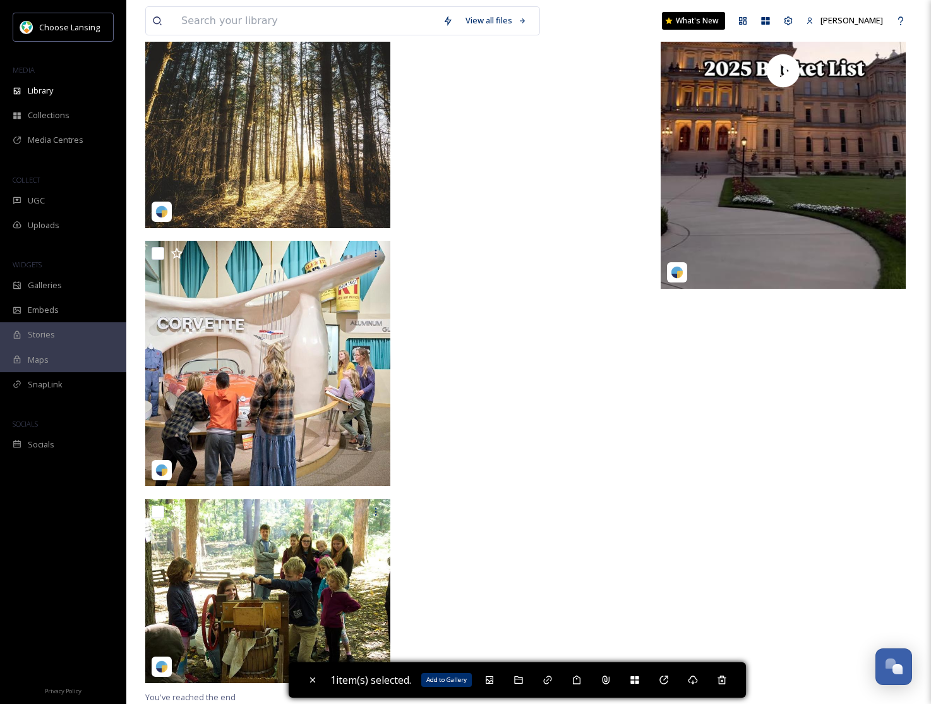
drag, startPoint x: 498, startPoint y: 678, endPoint x: 524, endPoint y: 646, distance: 40.5
click at [500, 676] on div "Add to Gallery" at bounding box center [489, 679] width 23 height 23
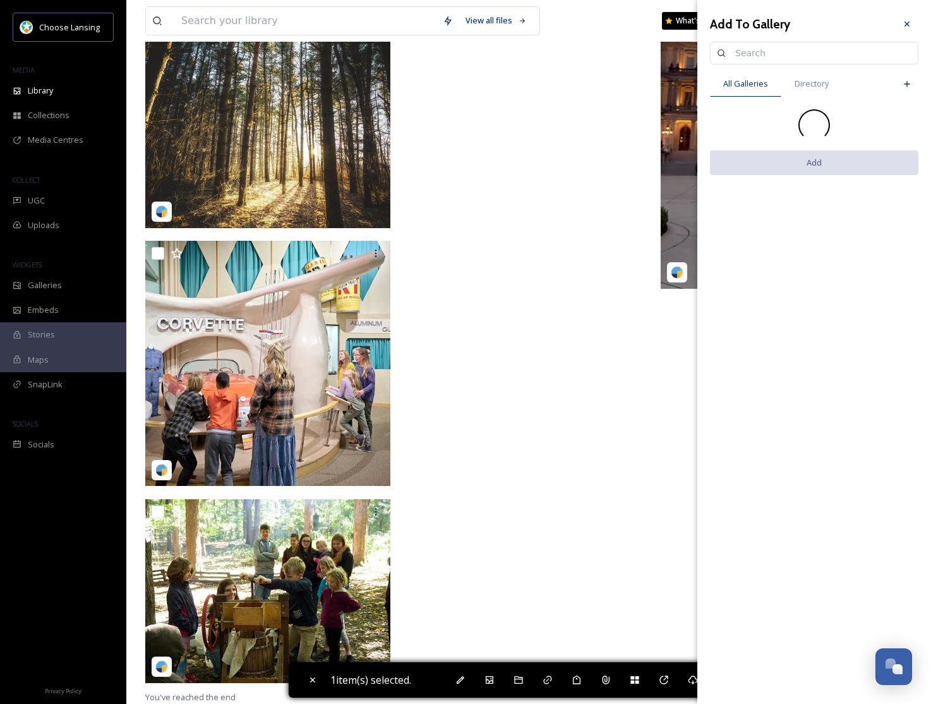
click at [757, 59] on input at bounding box center [820, 52] width 183 height 25
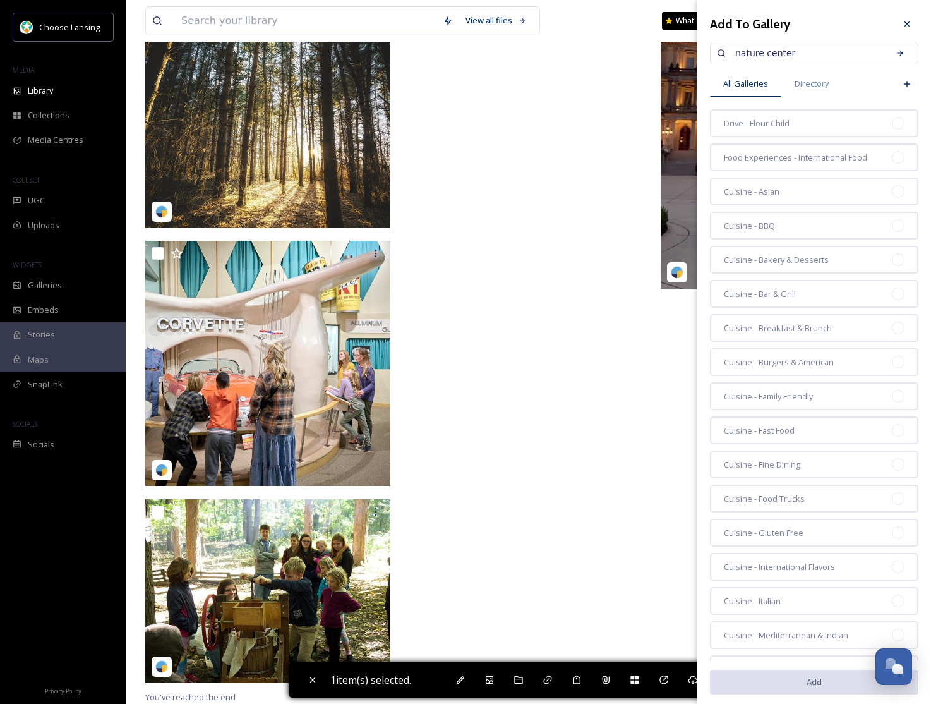
type input "nature center"
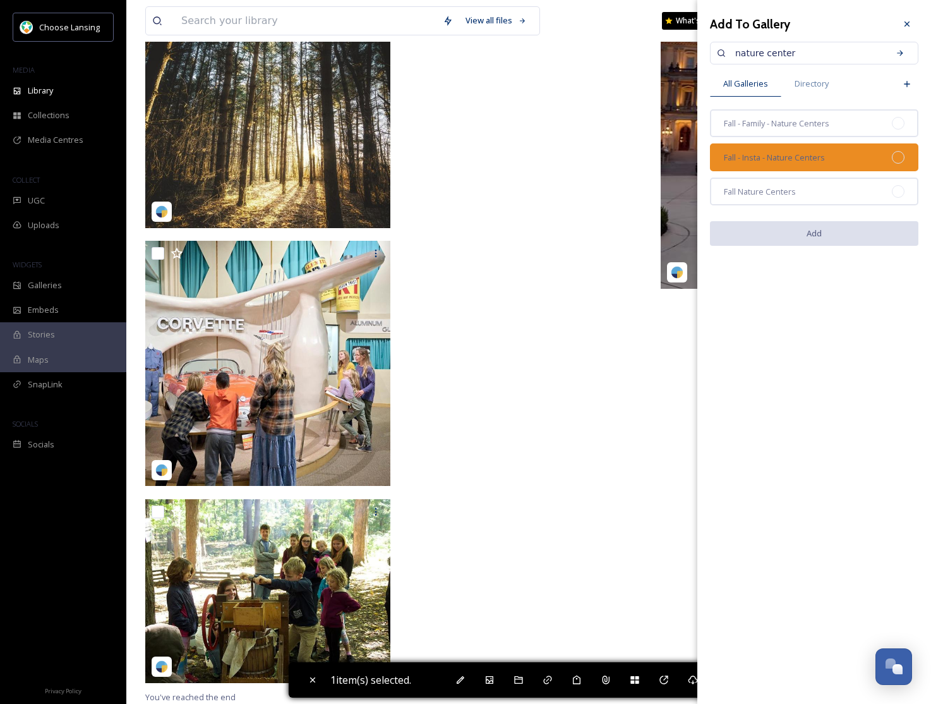
drag, startPoint x: 873, startPoint y: 149, endPoint x: 874, endPoint y: 156, distance: 7.2
click at [873, 149] on div "Fall - Insta - Nature Centers" at bounding box center [814, 157] width 208 height 28
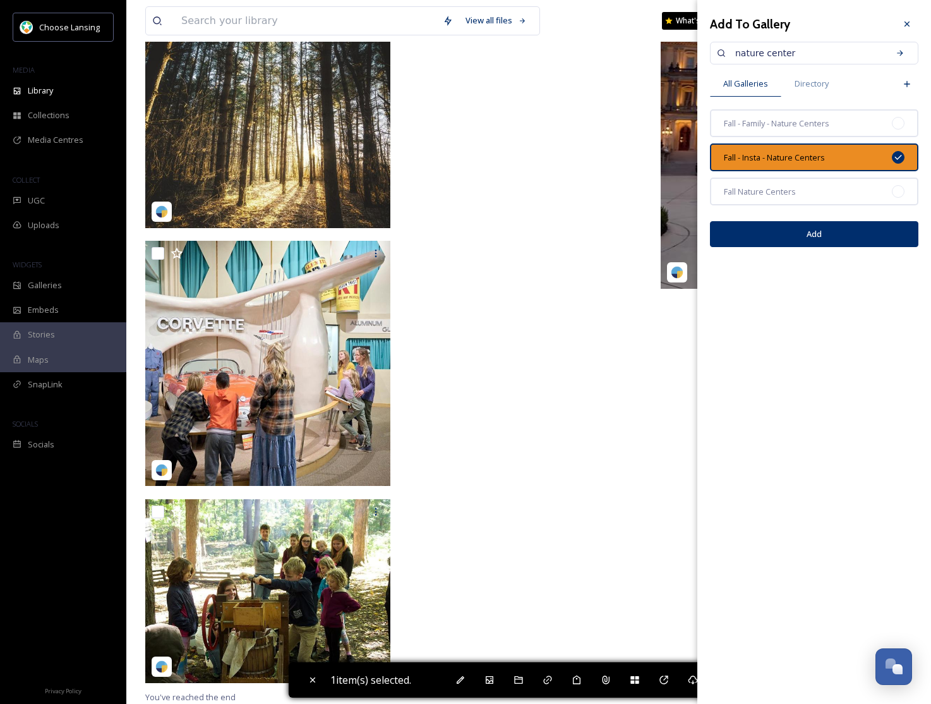
click at [840, 233] on button "Add" at bounding box center [814, 234] width 208 height 26
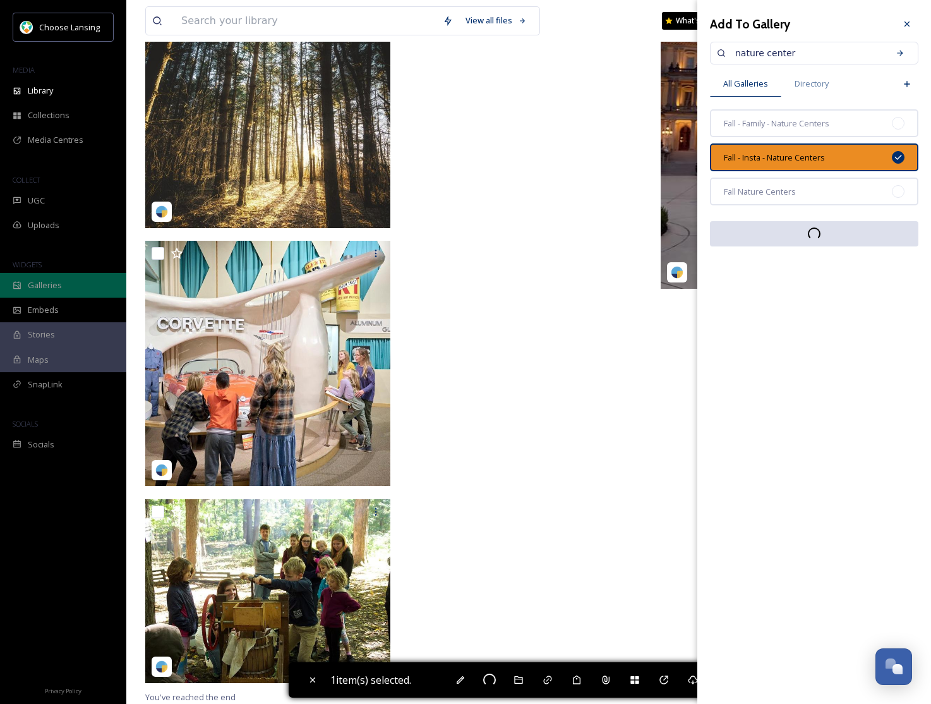
checkbox input "false"
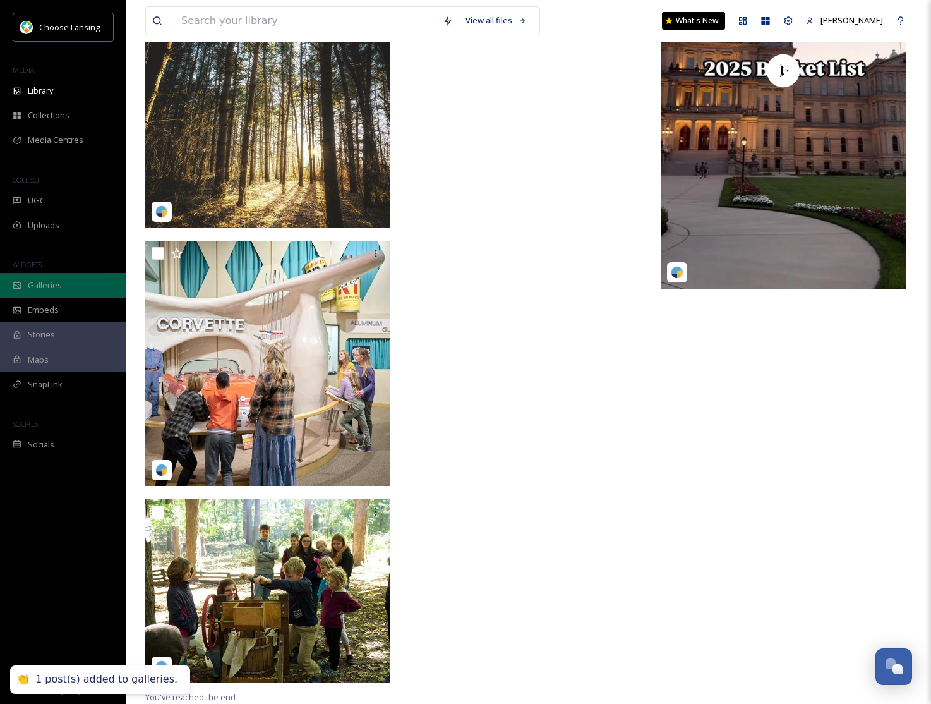
click at [26, 282] on div "Galleries" at bounding box center [63, 285] width 126 height 25
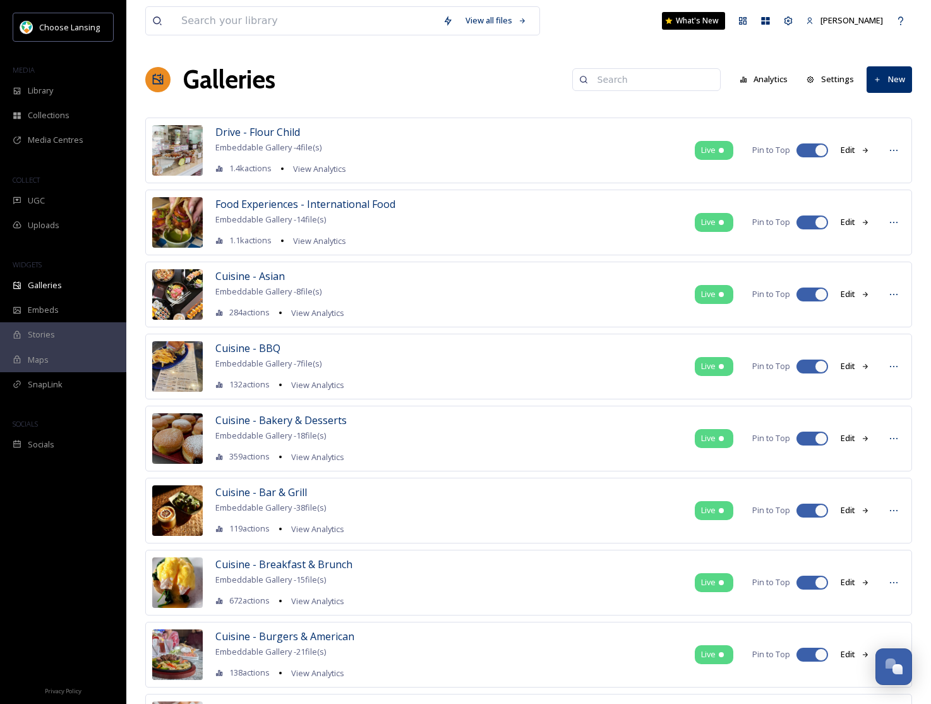
click at [672, 84] on input at bounding box center [652, 79] width 123 height 25
type input "nature center"
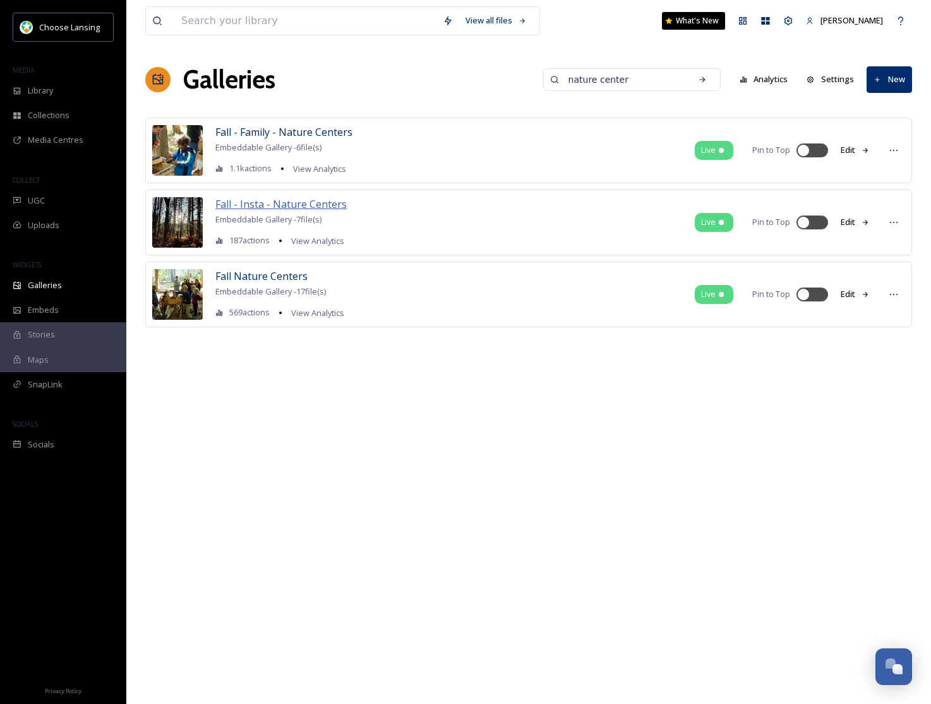
click at [279, 207] on span "Fall - Insta - Nature Centers" at bounding box center [280, 204] width 131 height 14
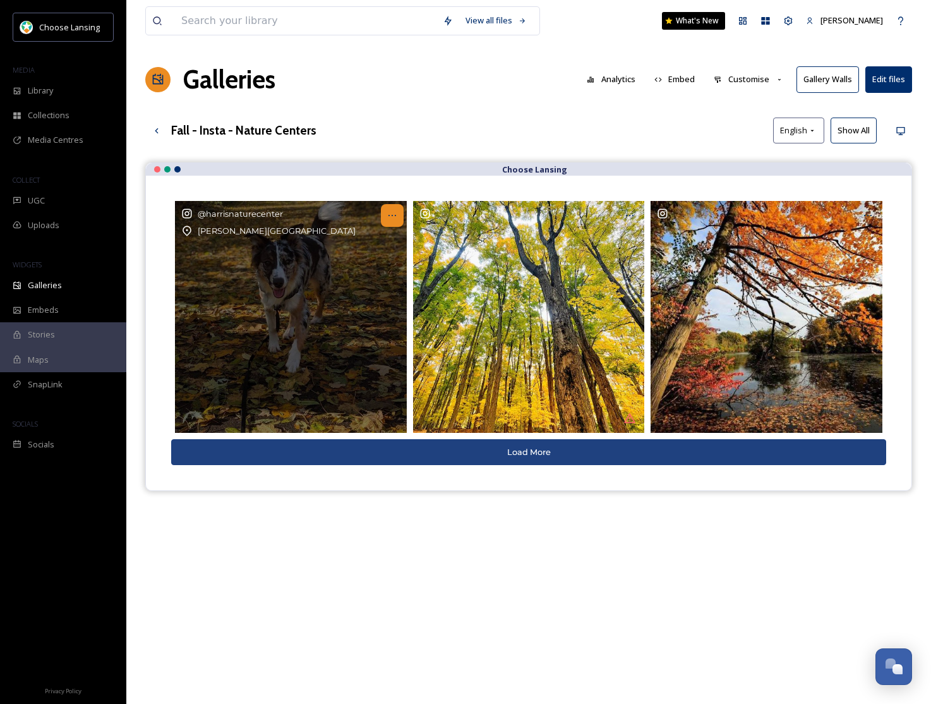
click at [392, 210] on icon at bounding box center [392, 215] width 10 height 10
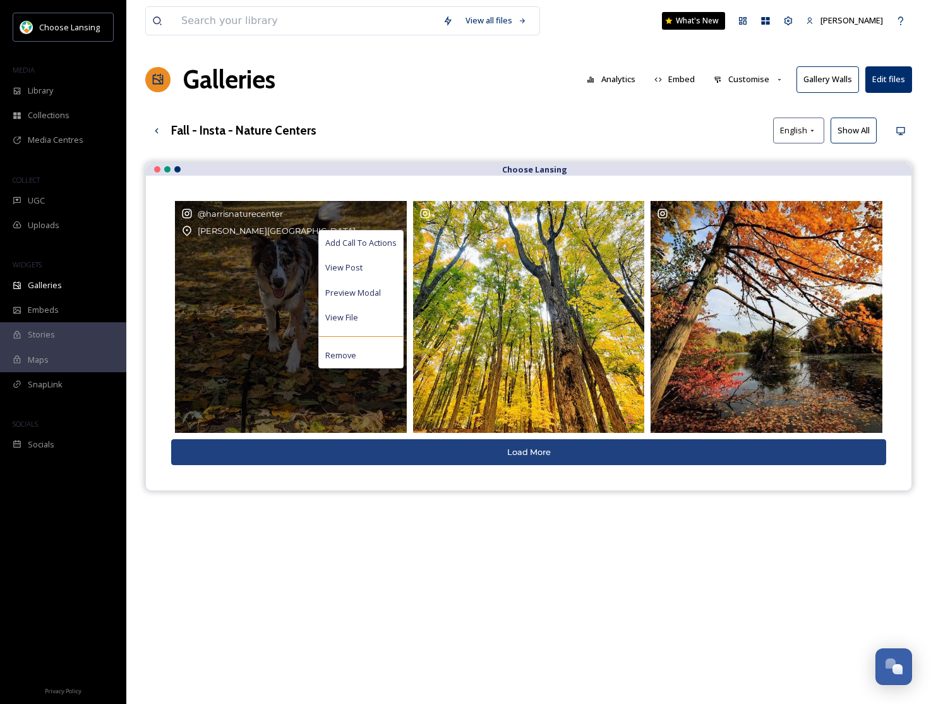
click at [395, 237] on span "Add Call To Actions" at bounding box center [360, 243] width 71 height 12
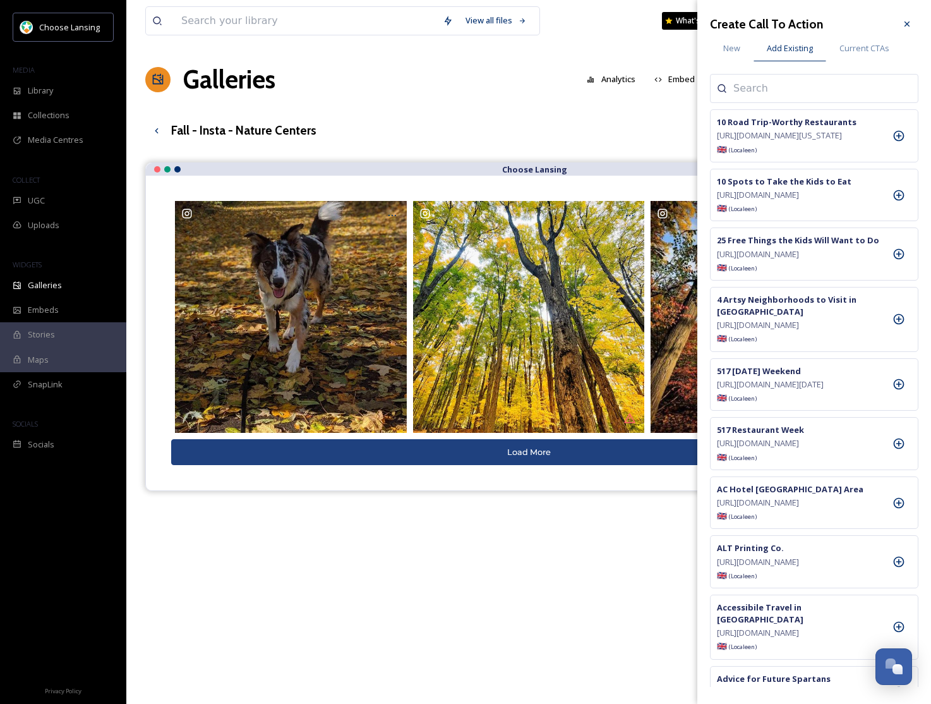
click at [799, 88] on input at bounding box center [797, 88] width 126 height 15
type input "[PERSON_NAME]"
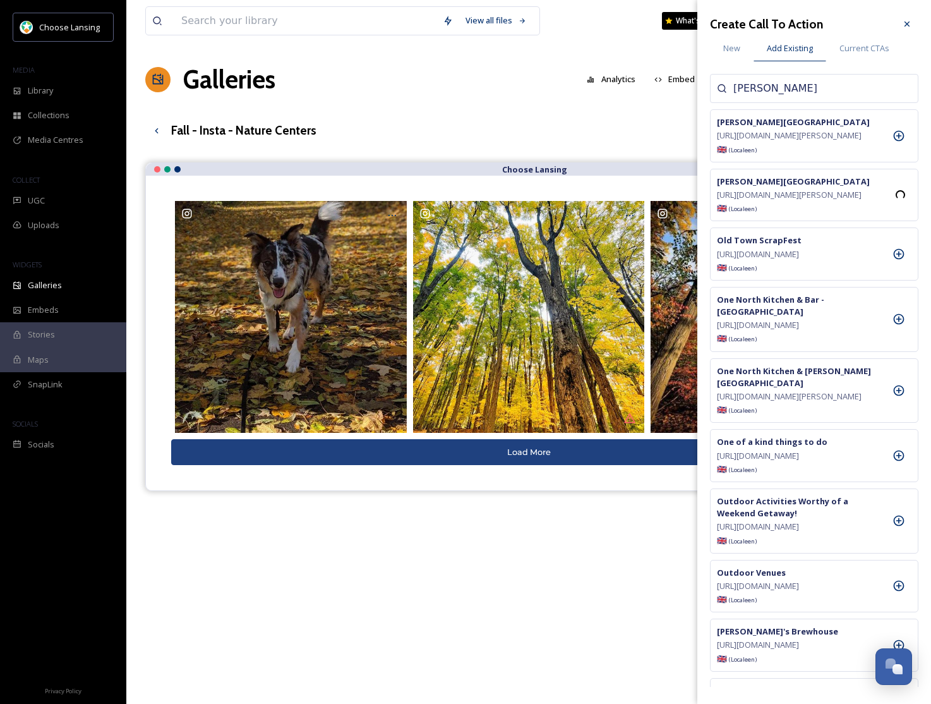
click at [910, 20] on icon at bounding box center [907, 24] width 10 height 10
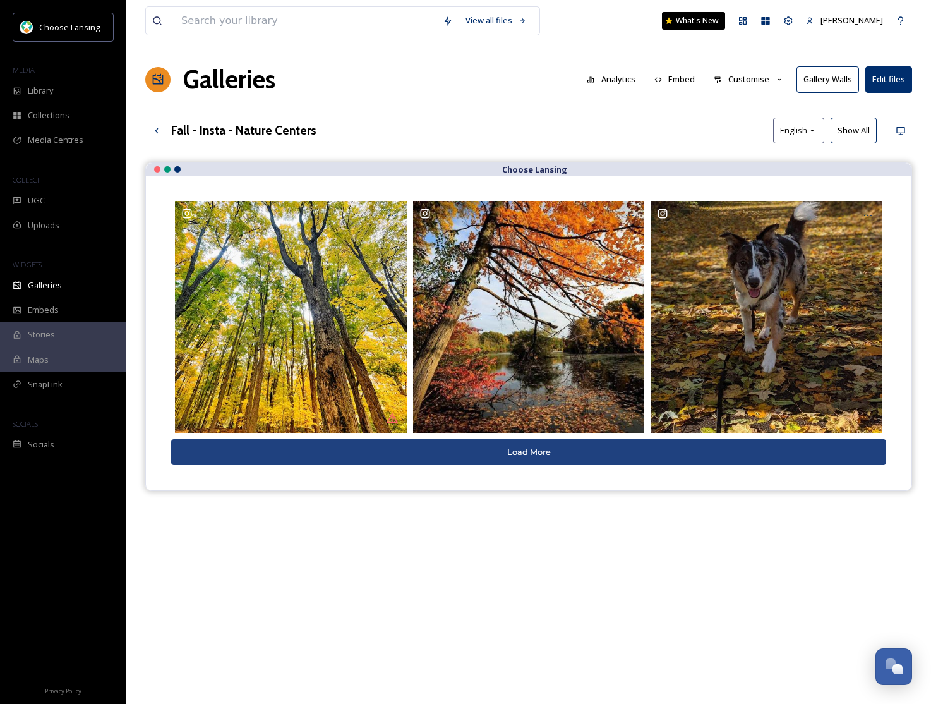
click at [773, 78] on button "Customise" at bounding box center [749, 79] width 83 height 25
drag, startPoint x: 639, startPoint y: 111, endPoint x: 657, endPoint y: 124, distance: 23.0
click at [645, 115] on div "View all files What's New Valeri Gill Galleries Analytics Embed Customise Layou…" at bounding box center [528, 442] width 805 height 885
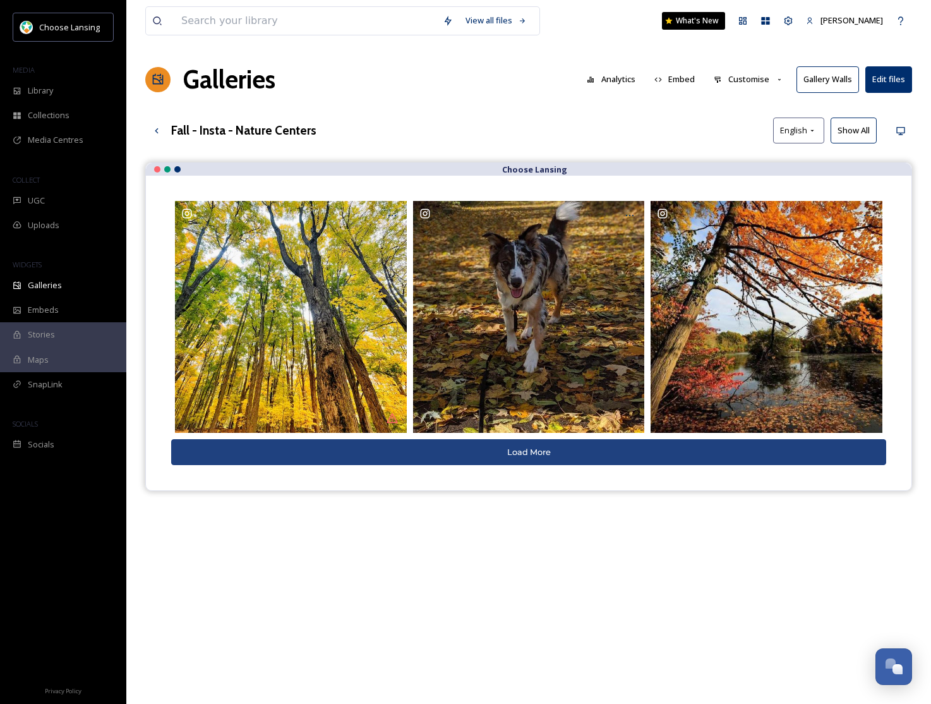
click at [740, 85] on button "Customise" at bounding box center [749, 79] width 83 height 25
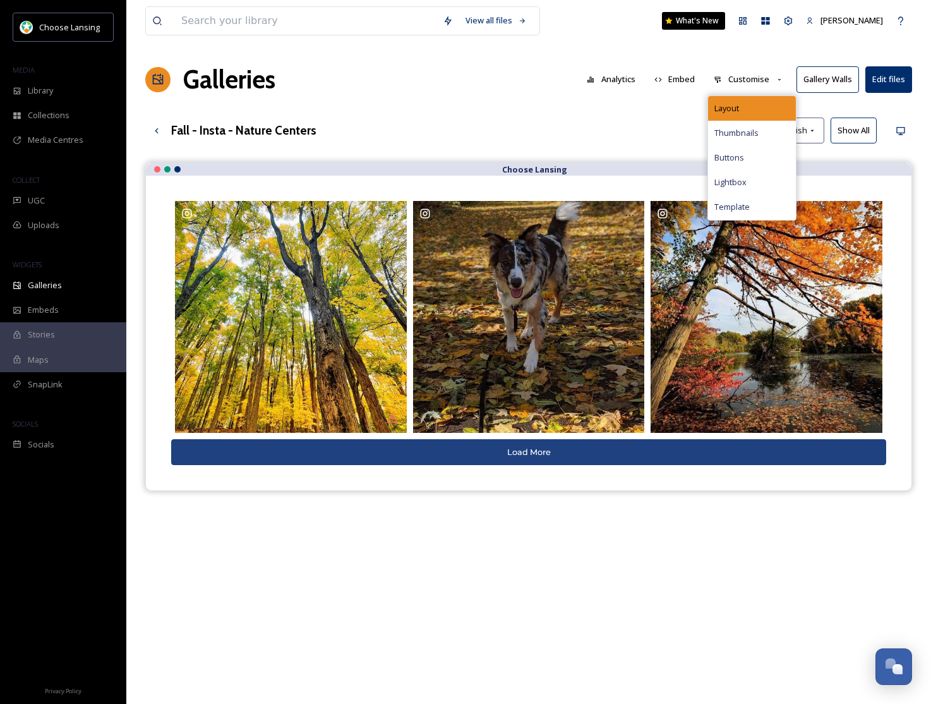
click at [742, 106] on div "Layout" at bounding box center [752, 108] width 88 height 25
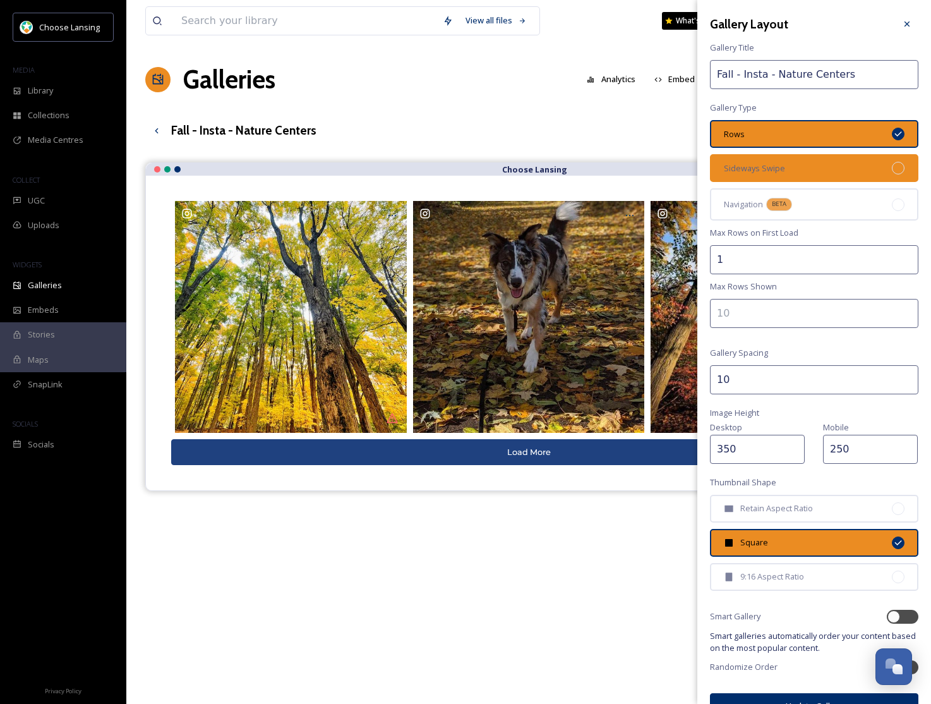
drag, startPoint x: 831, startPoint y: 164, endPoint x: 839, endPoint y: 186, distance: 23.6
click at [830, 164] on div "Sideways Swipe" at bounding box center [814, 168] width 208 height 28
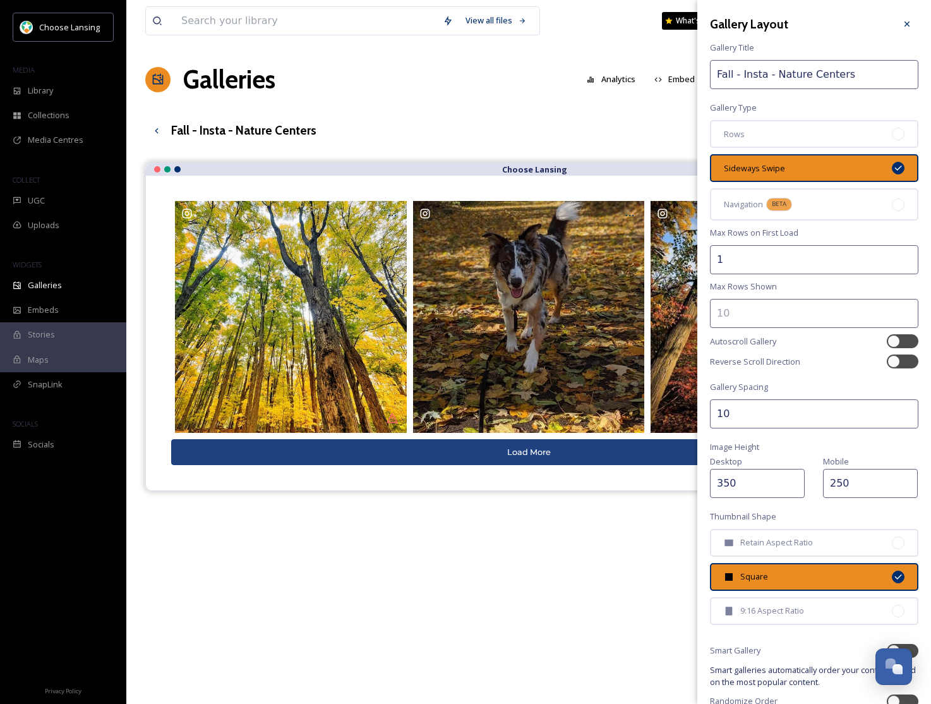
scroll to position [58, 0]
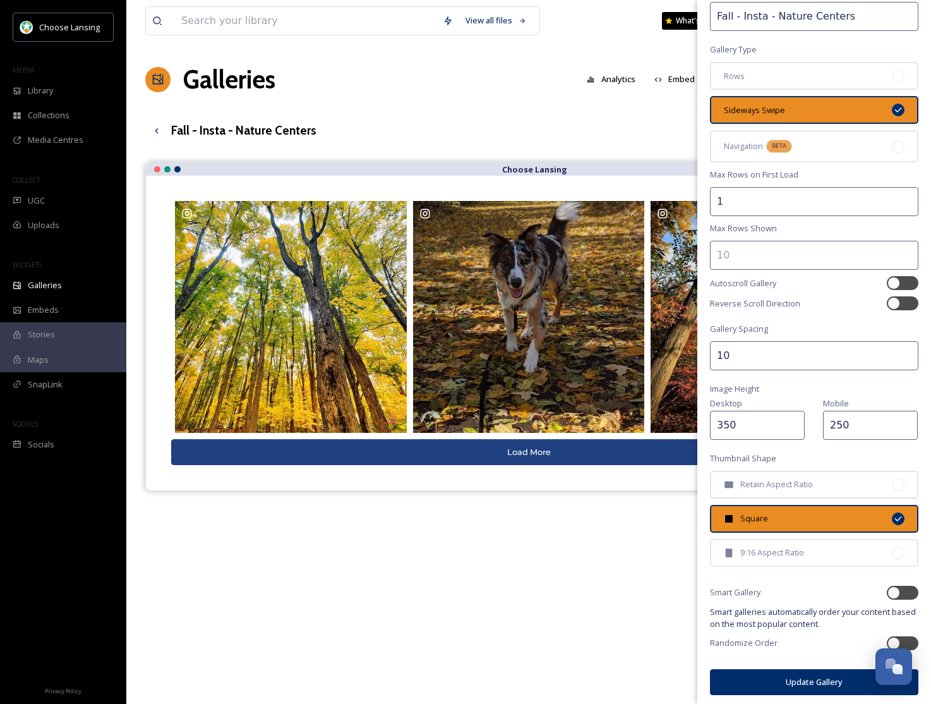
click at [768, 675] on button "Update Gallery" at bounding box center [814, 682] width 208 height 26
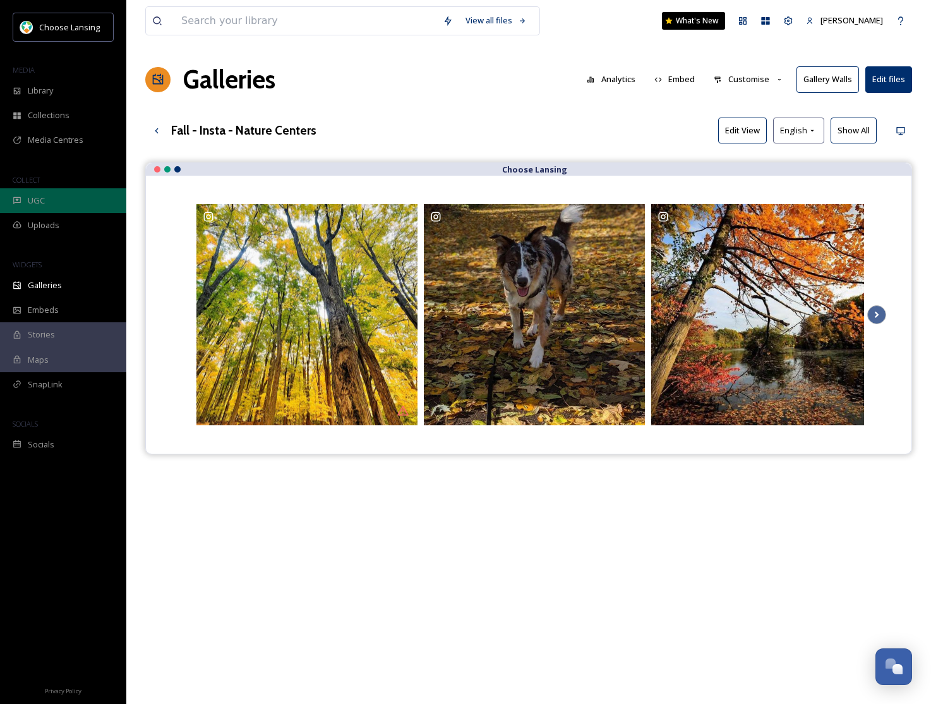
click at [51, 202] on div "UGC" at bounding box center [63, 200] width 126 height 25
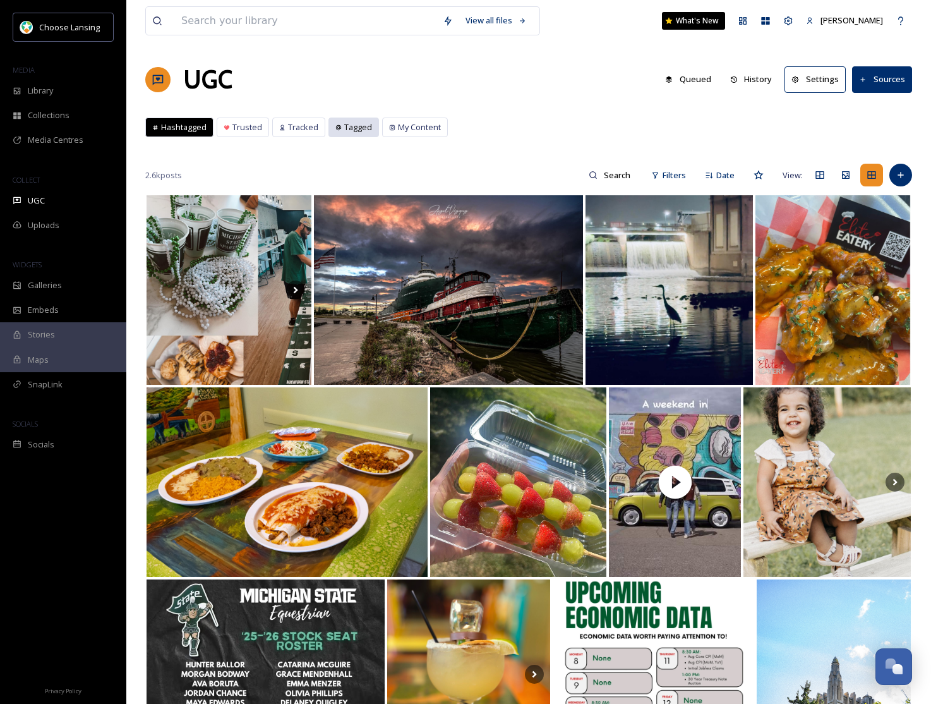
click at [363, 128] on span "Tagged" at bounding box center [358, 127] width 28 height 12
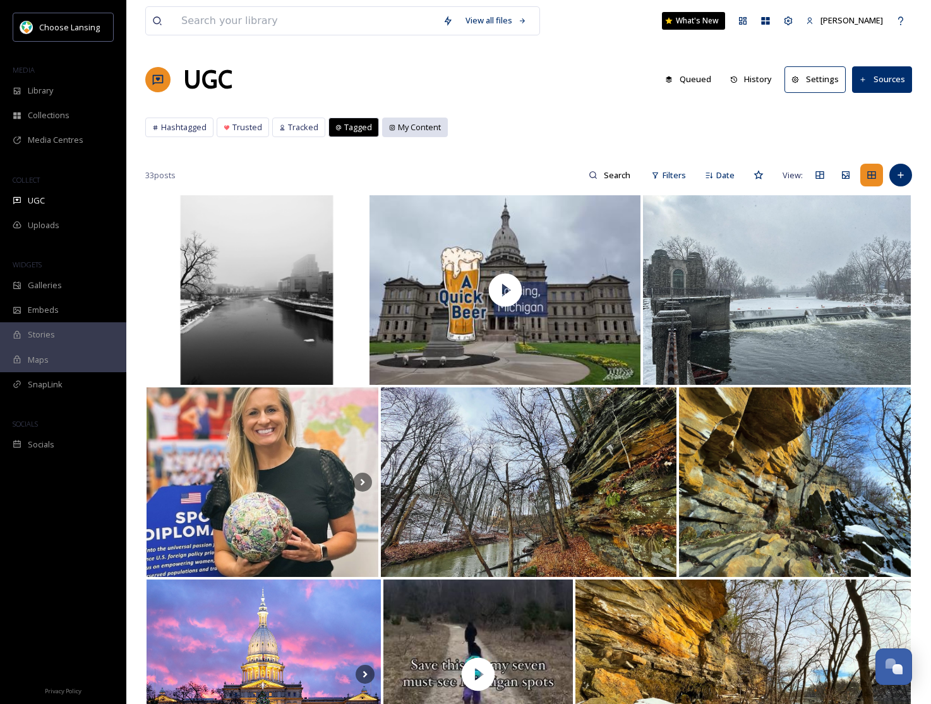
drag, startPoint x: 405, startPoint y: 131, endPoint x: 443, endPoint y: 122, distance: 39.1
click at [405, 131] on span "My Content" at bounding box center [419, 127] width 43 height 12
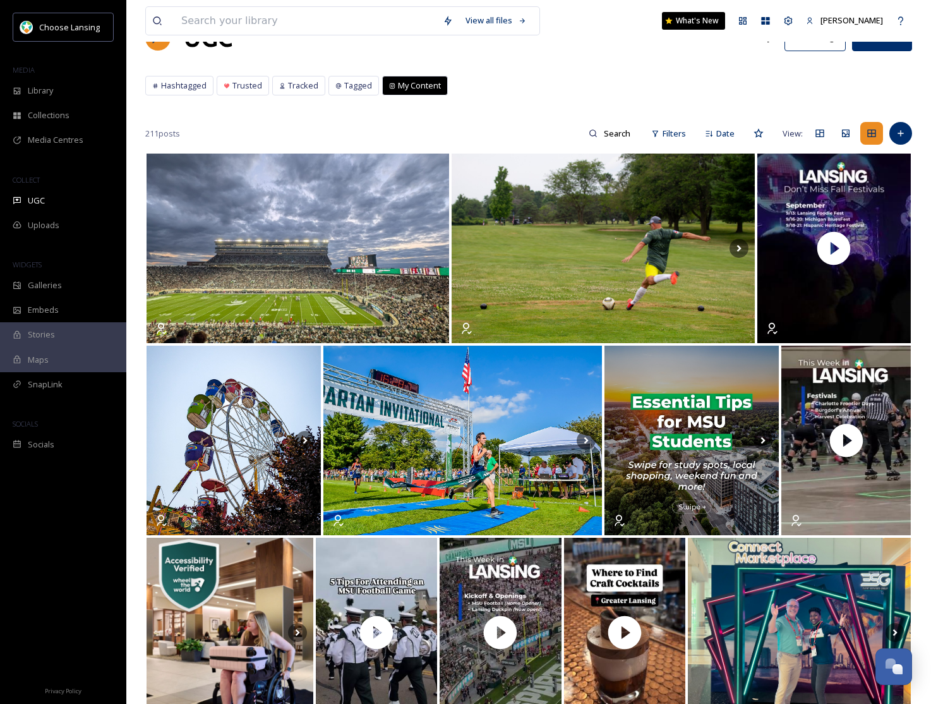
scroll to position [43, 0]
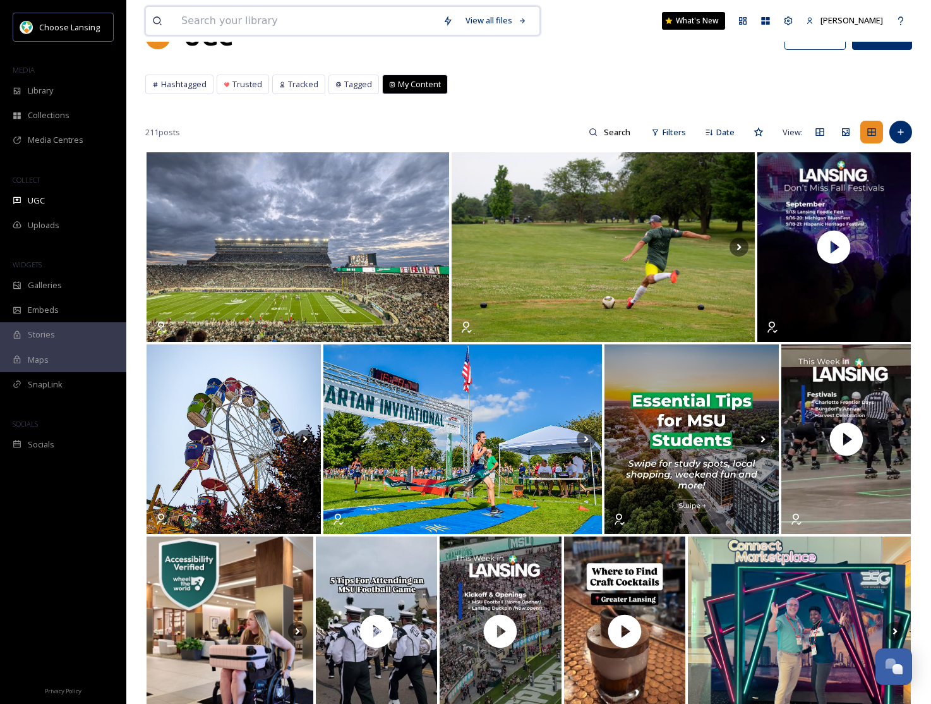
click at [204, 22] on input at bounding box center [306, 21] width 262 height 28
type input "capitol"
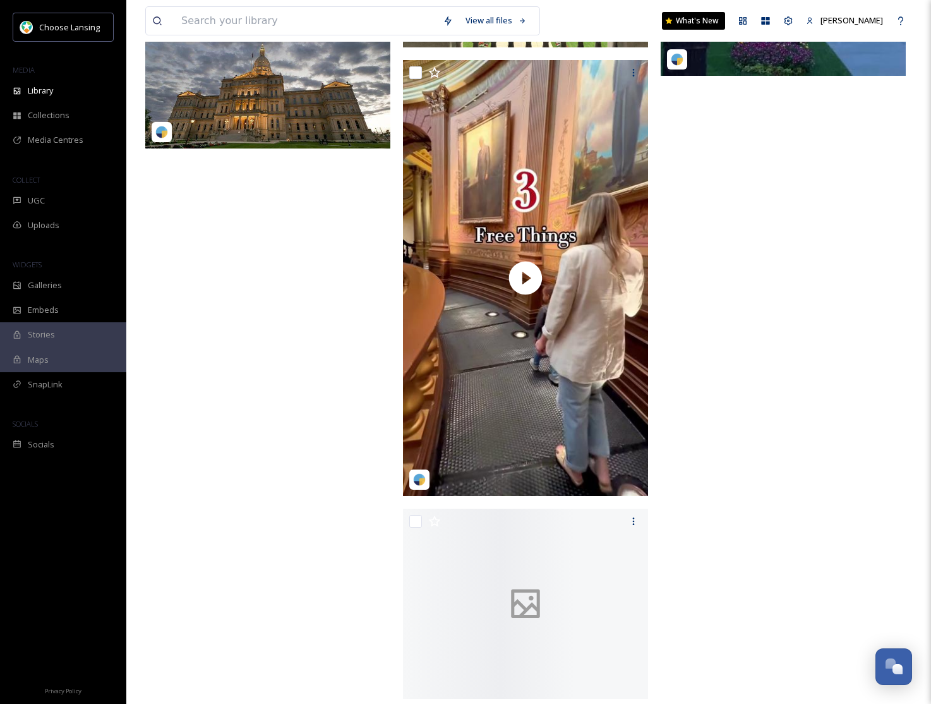
scroll to position [14574, 0]
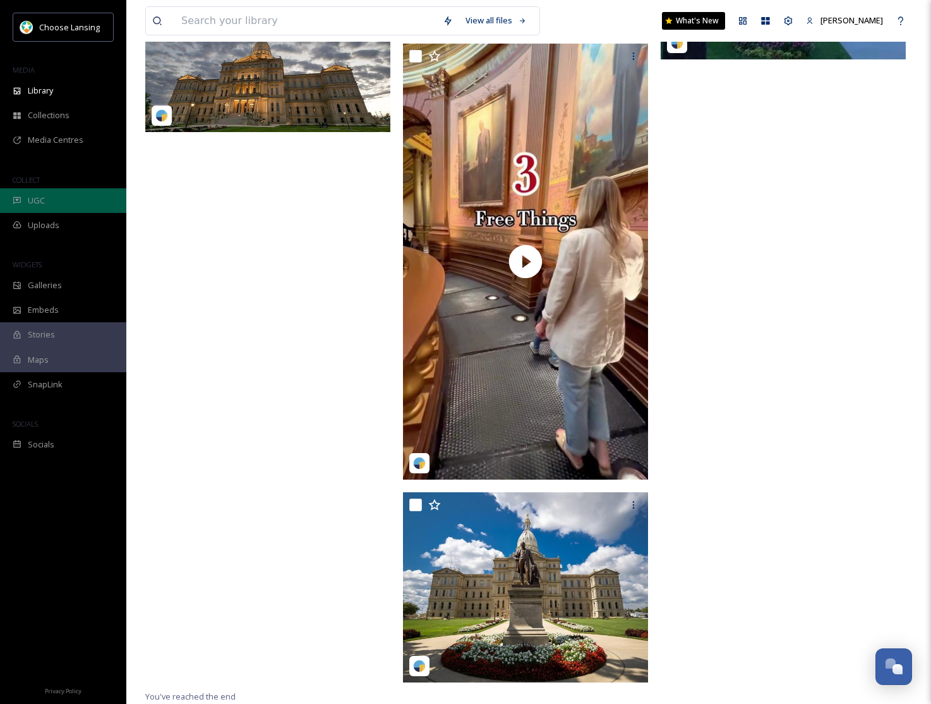
click at [38, 208] on div "UGC" at bounding box center [63, 200] width 126 height 25
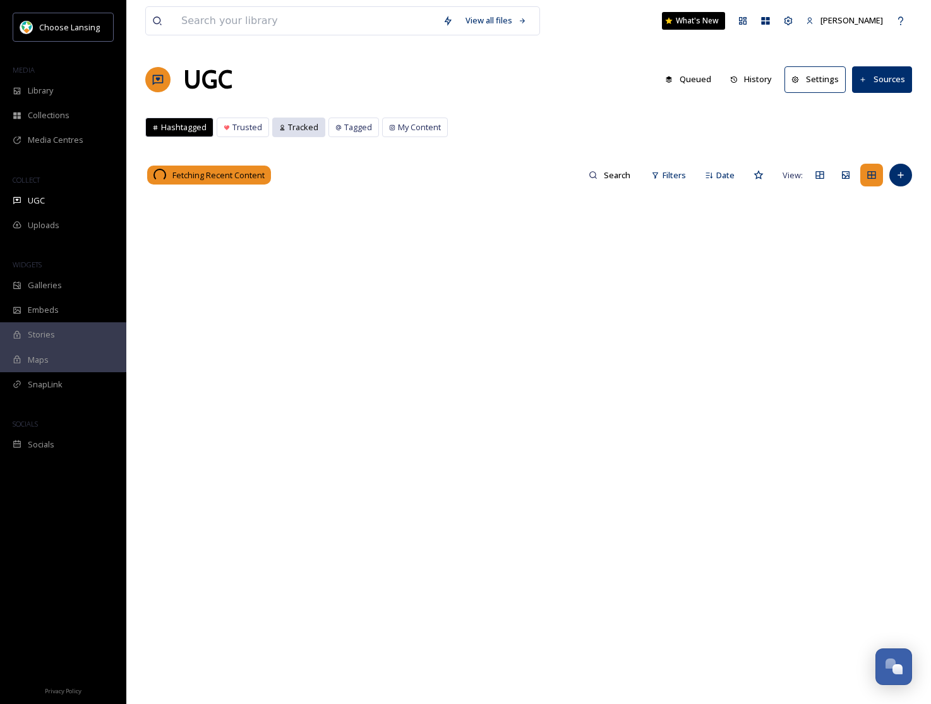
click at [293, 126] on span "Tracked" at bounding box center [303, 127] width 30 height 12
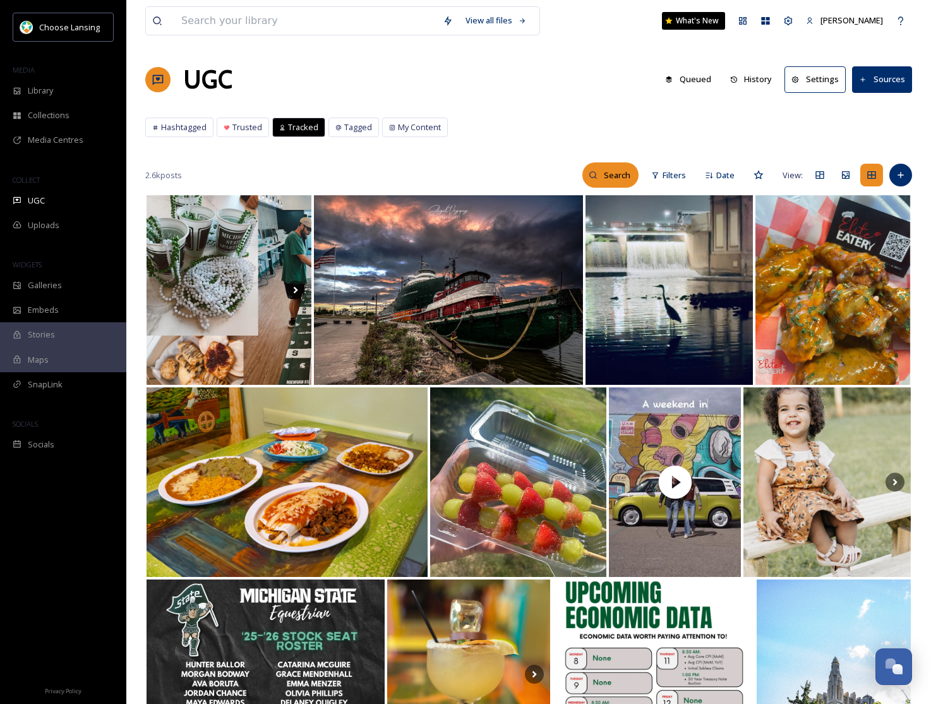
click at [596, 176] on icon at bounding box center [594, 175] width 8 height 8
click at [597, 177] on input at bounding box center [591, 174] width 95 height 25
type input "capitol"
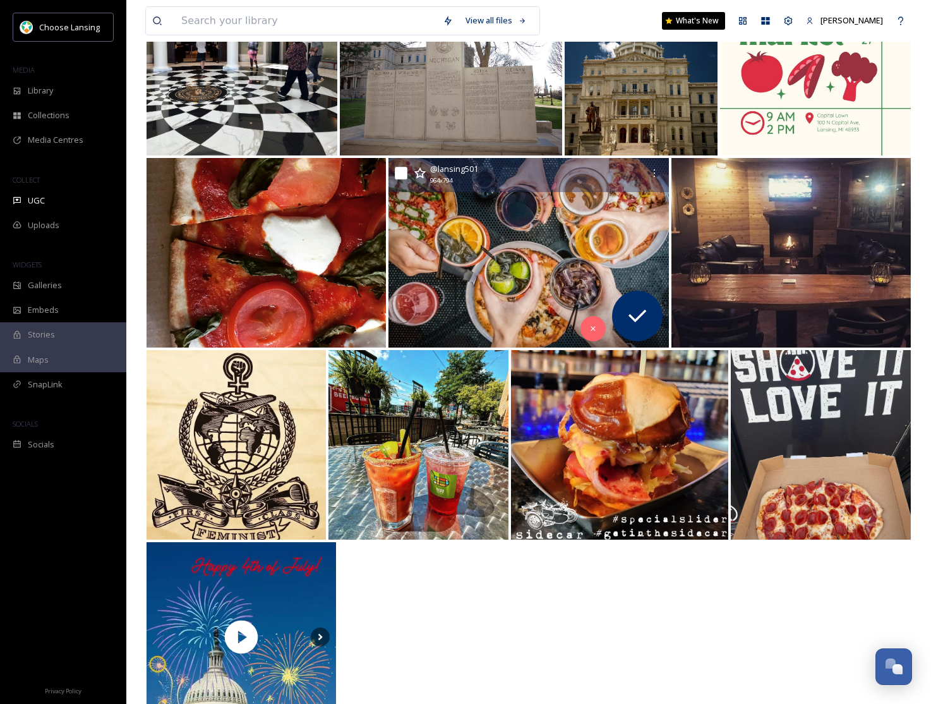
scroll to position [5844, 0]
